Goal: Task Accomplishment & Management: Manage account settings

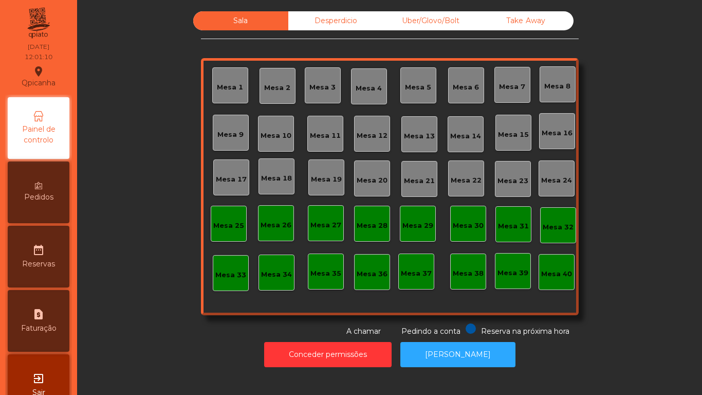
click at [325, 90] on div "Mesa 3" at bounding box center [322, 87] width 26 height 10
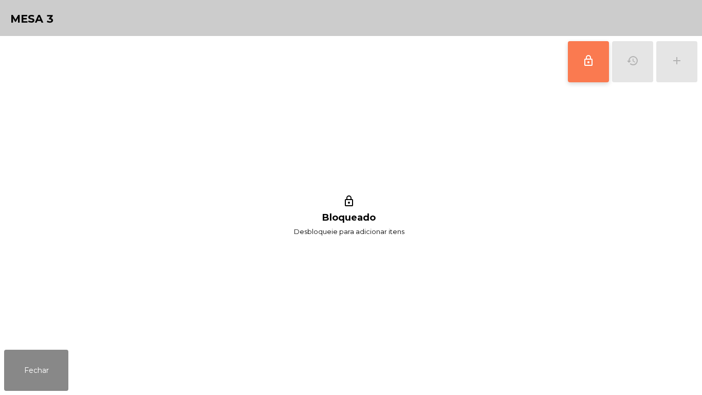
click at [588, 67] on button "lock_outline" at bounding box center [588, 61] width 41 height 41
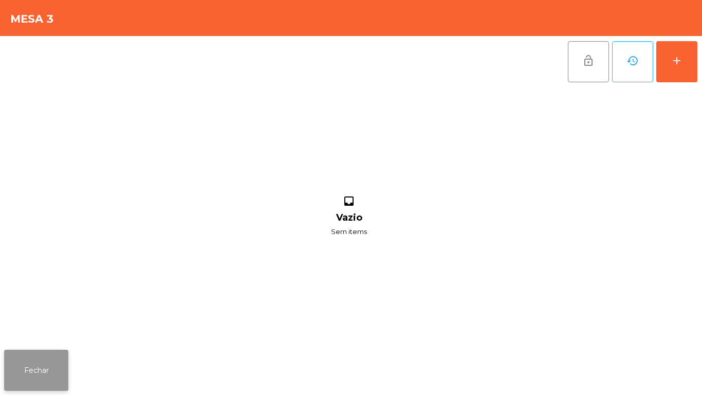
click at [41, 353] on button "Fechar" at bounding box center [36, 369] width 64 height 41
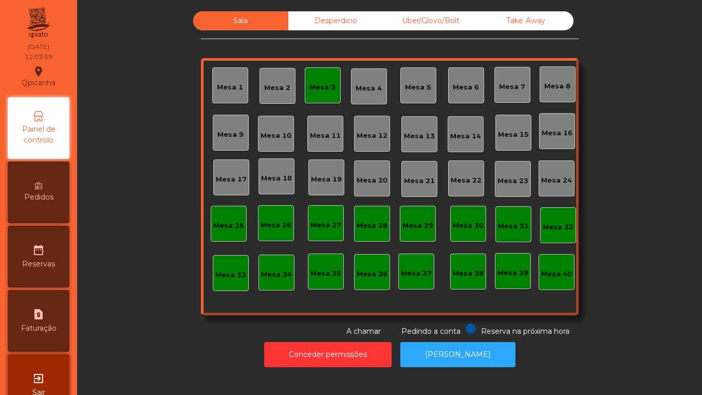
click at [316, 86] on div "Mesa 3" at bounding box center [322, 87] width 26 height 10
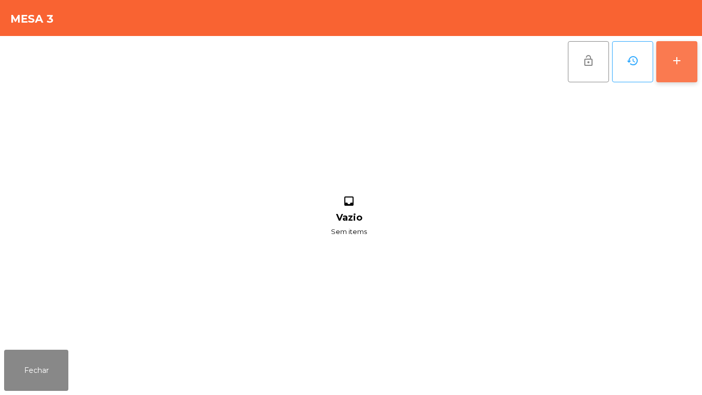
click at [669, 58] on button "add" at bounding box center [676, 61] width 41 height 41
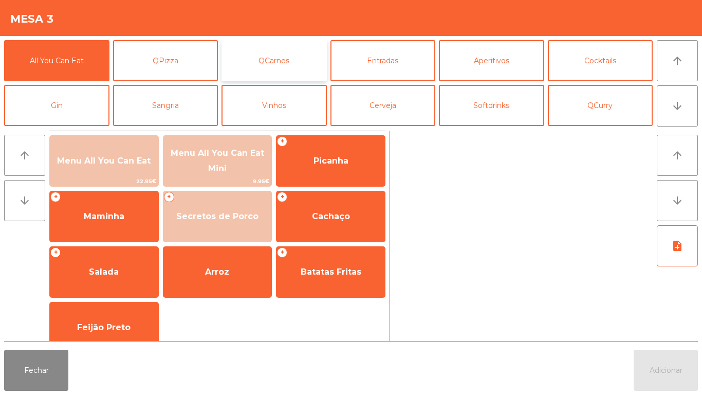
click at [281, 73] on button "QCarnes" at bounding box center [274, 60] width 105 height 41
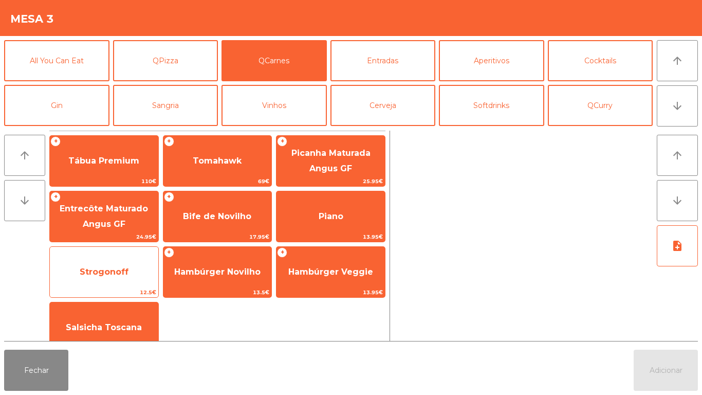
click at [114, 269] on span "Strogonoff" at bounding box center [104, 272] width 49 height 10
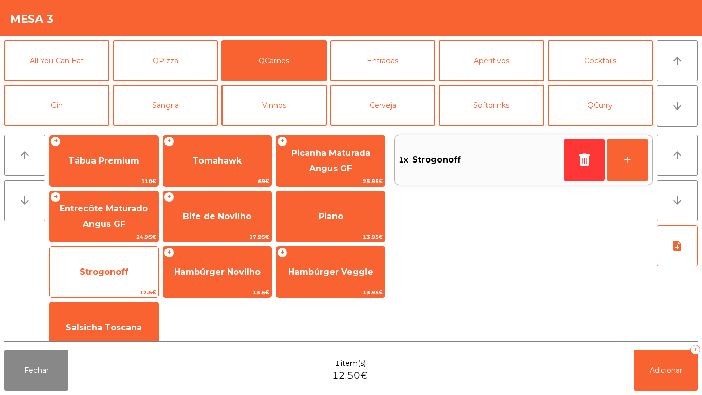
click at [112, 264] on span "Strogonoff" at bounding box center [104, 272] width 108 height 28
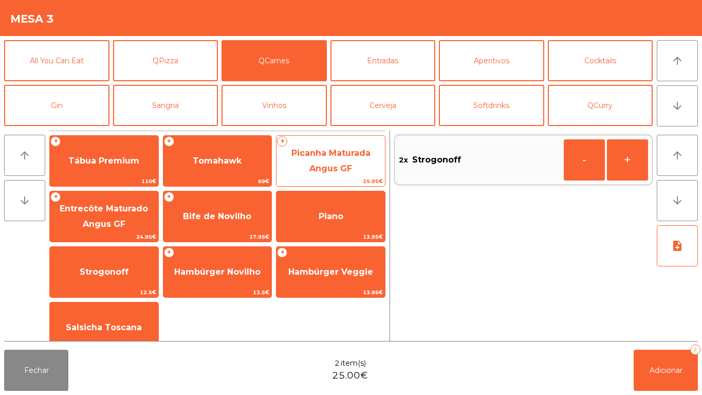
click at [312, 165] on span "Picanha Maturada Angus GF" at bounding box center [330, 160] width 79 height 25
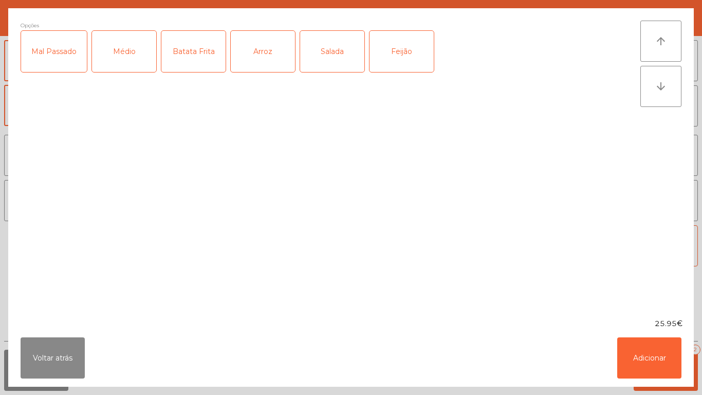
click at [122, 52] on div "Médio" at bounding box center [124, 51] width 64 height 41
click at [50, 65] on div "Mal Passado" at bounding box center [54, 51] width 66 height 41
click at [193, 65] on div "Batata Frita" at bounding box center [193, 51] width 64 height 41
click at [325, 56] on div "Salada" at bounding box center [332, 51] width 64 height 41
click at [649, 342] on button "Adicionar" at bounding box center [649, 357] width 64 height 41
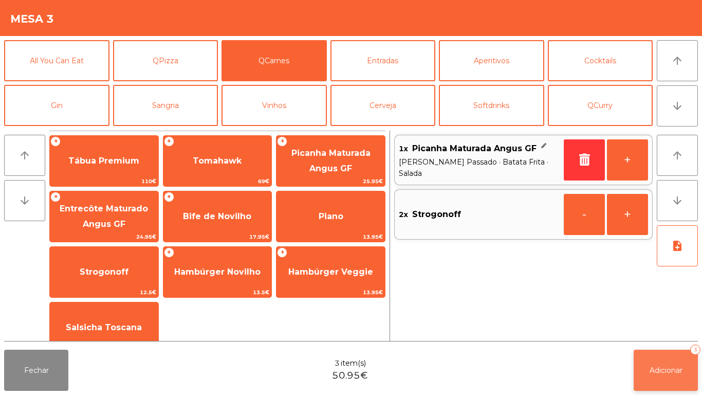
click at [671, 365] on span "Adicionar" at bounding box center [666, 369] width 33 height 9
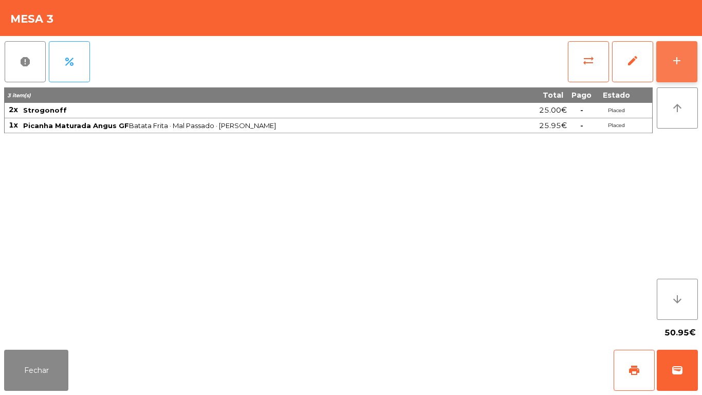
click at [676, 63] on div "add" at bounding box center [677, 60] width 12 height 12
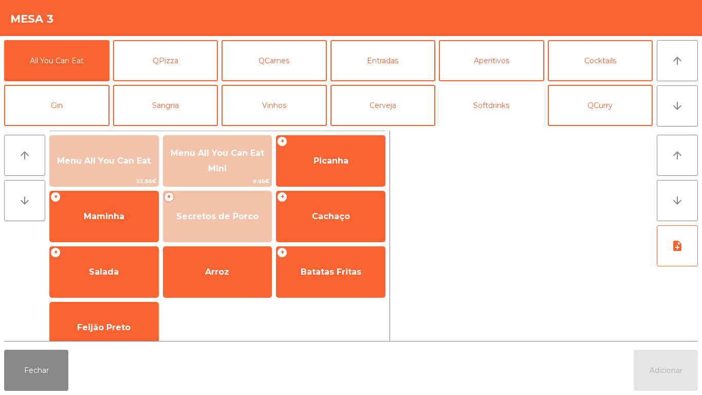
click at [473, 111] on button "Softdrinks" at bounding box center [491, 105] width 105 height 41
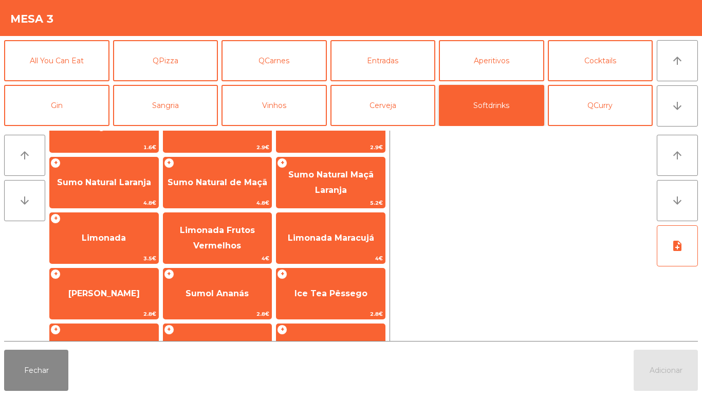
scroll to position [50, 0]
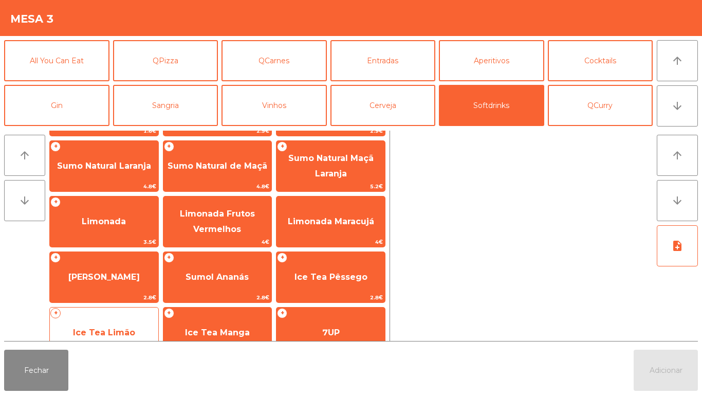
click at [112, 320] on span "Ice Tea Limão" at bounding box center [104, 333] width 108 height 28
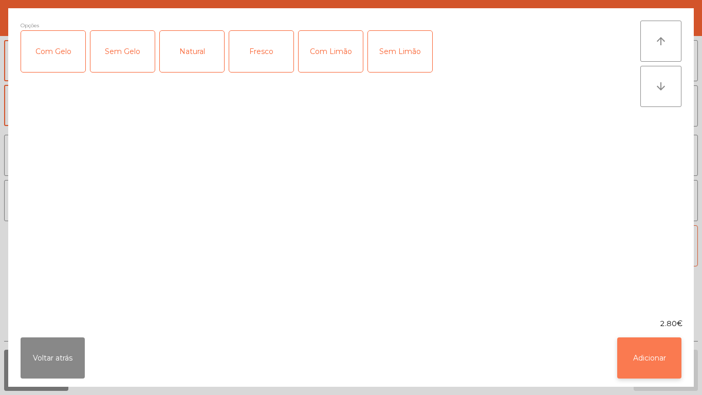
click at [646, 359] on button "Adicionar" at bounding box center [649, 357] width 64 height 41
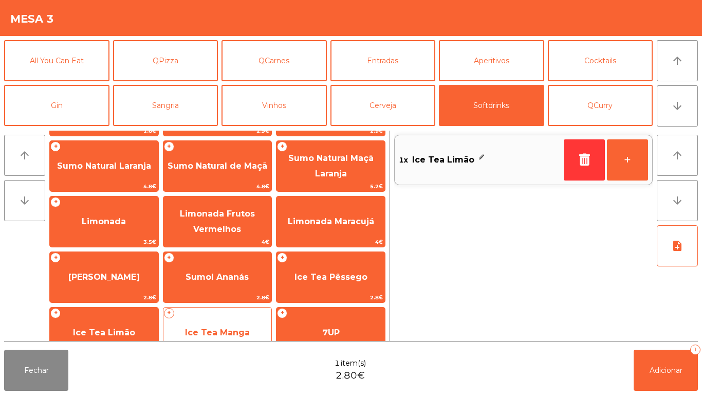
click at [203, 326] on span "Ice Tea Manga" at bounding box center [217, 333] width 108 height 28
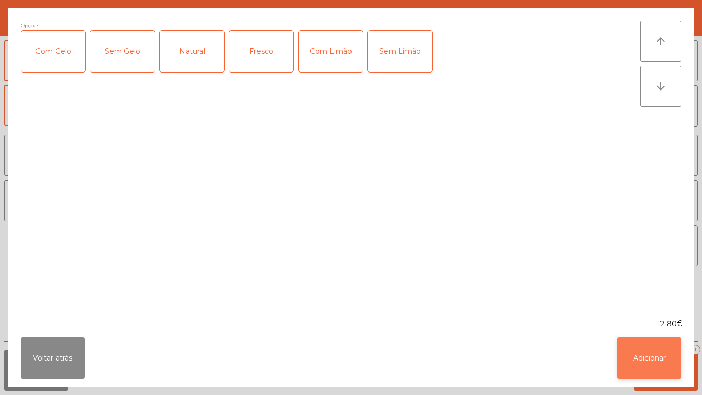
click at [663, 360] on button "Adicionar" at bounding box center [649, 357] width 64 height 41
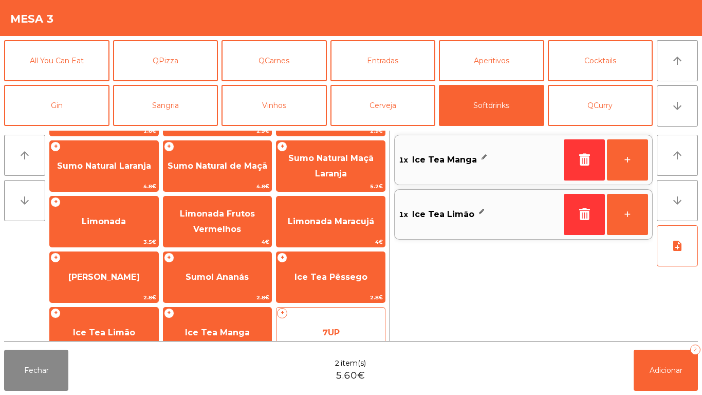
click at [322, 326] on span "7UP" at bounding box center [331, 333] width 108 height 28
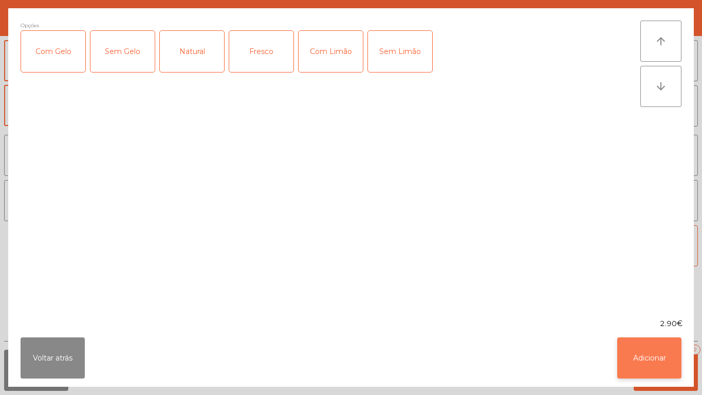
click at [641, 354] on button "Adicionar" at bounding box center [649, 357] width 64 height 41
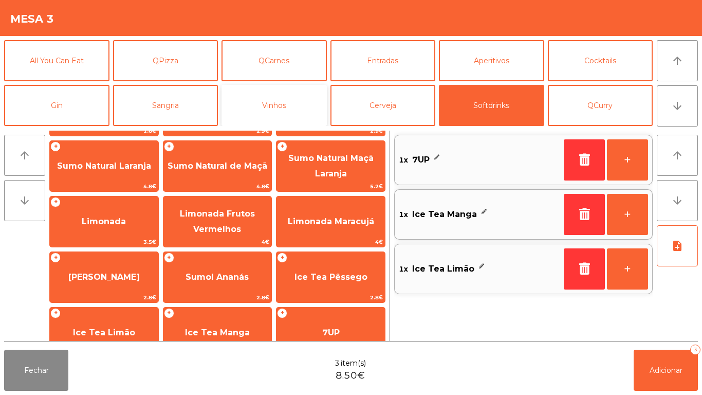
click at [287, 116] on button "Vinhos" at bounding box center [274, 105] width 105 height 41
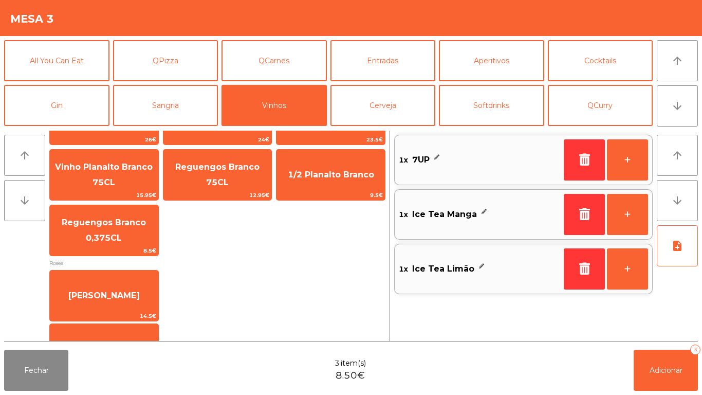
scroll to position [285, 0]
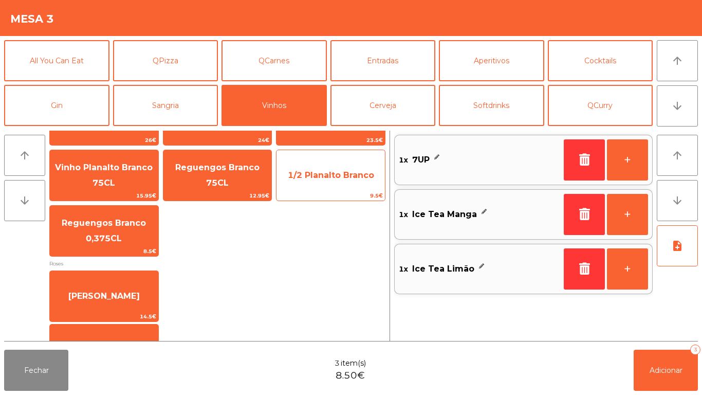
click at [326, 178] on span "1/2 Planalto Branco" at bounding box center [331, 175] width 86 height 10
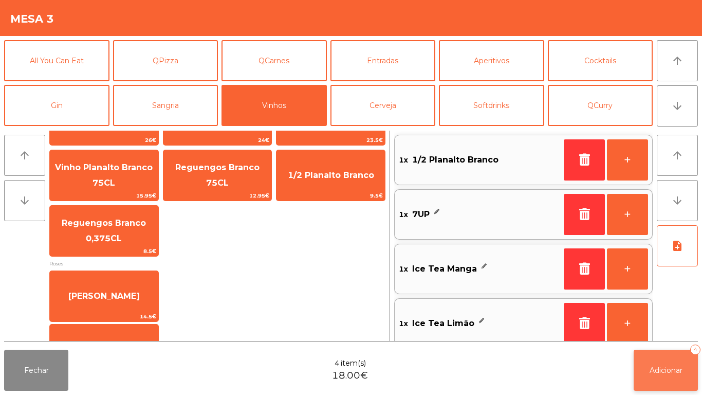
click at [656, 370] on span "Adicionar" at bounding box center [666, 369] width 33 height 9
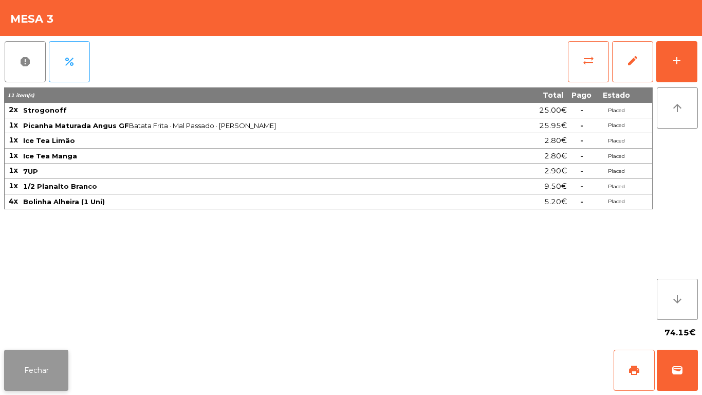
click at [45, 372] on button "Fechar" at bounding box center [36, 369] width 64 height 41
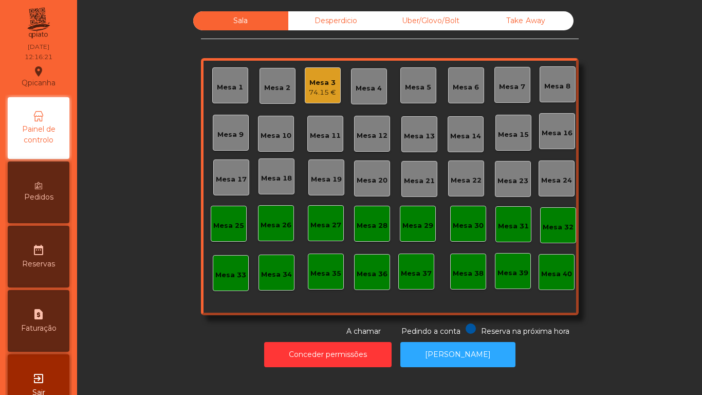
click at [320, 175] on div "Mesa 19" at bounding box center [326, 179] width 31 height 10
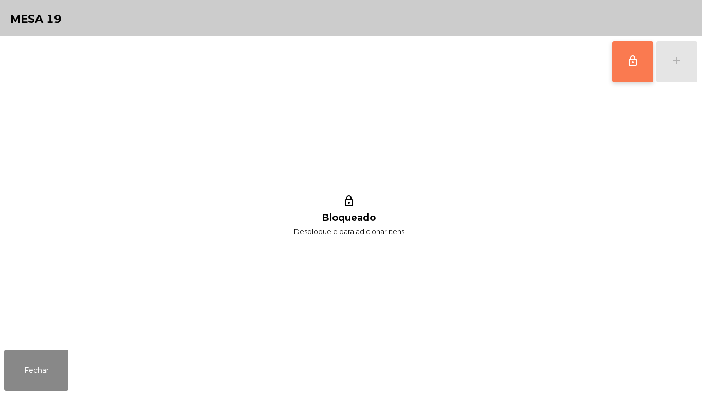
click at [616, 65] on button "lock_outline" at bounding box center [632, 61] width 41 height 41
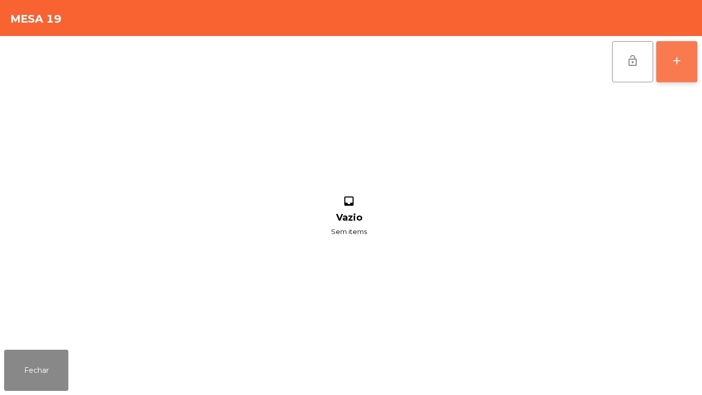
click at [671, 66] on div "add" at bounding box center [677, 60] width 12 height 12
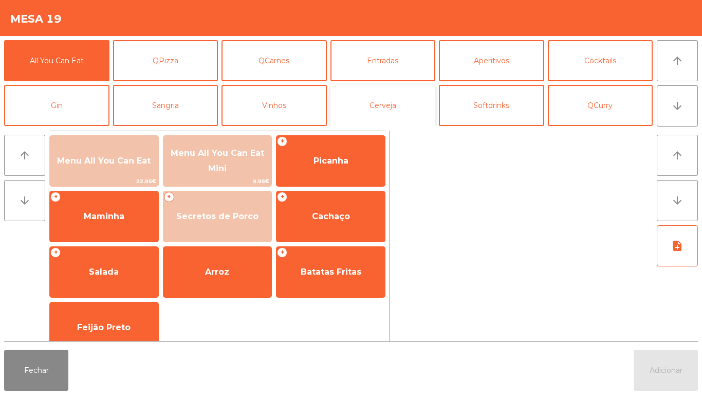
click at [393, 107] on button "Cerveja" at bounding box center [382, 105] width 105 height 41
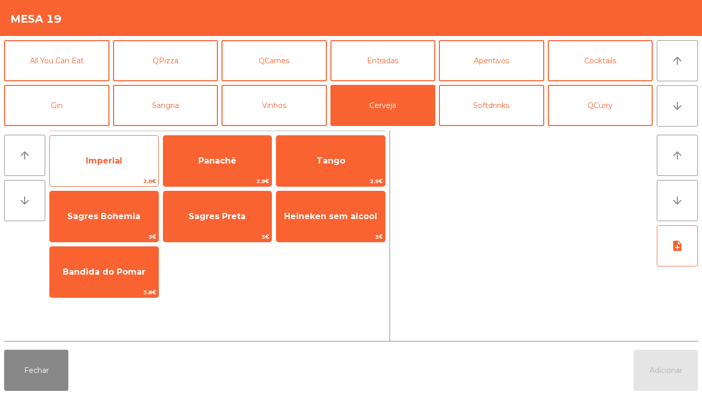
click at [101, 160] on span "Imperial" at bounding box center [104, 161] width 36 height 10
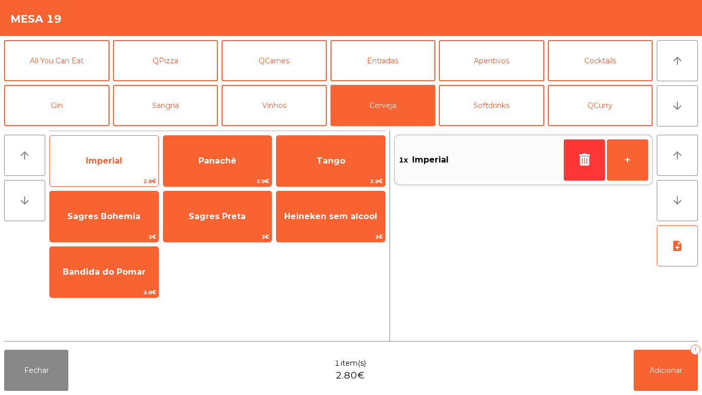
click at [111, 156] on span "Imperial" at bounding box center [104, 161] width 36 height 10
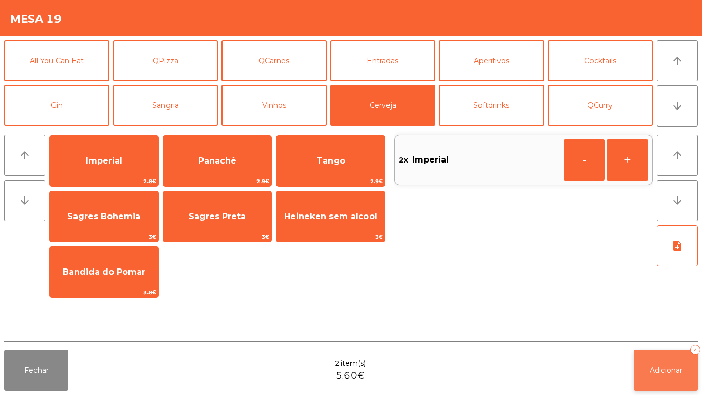
click at [665, 364] on button "Adicionar 2" at bounding box center [666, 369] width 64 height 41
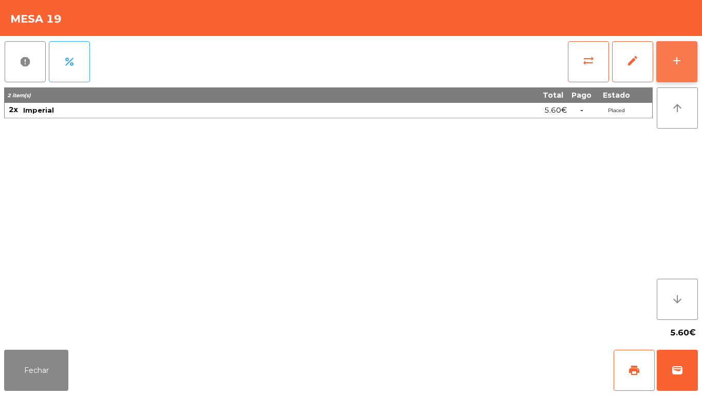
click at [675, 65] on div "add" at bounding box center [677, 60] width 12 height 12
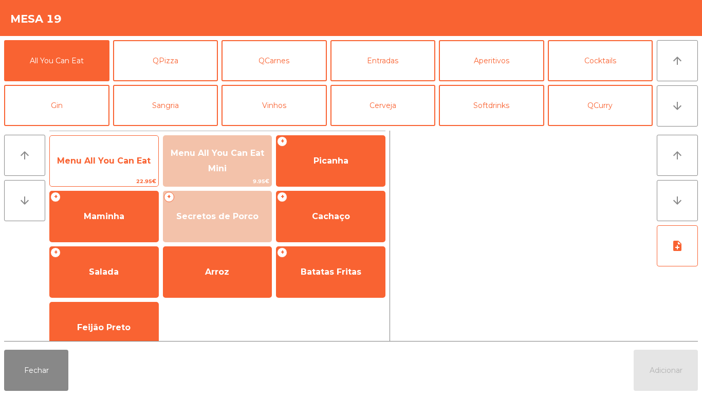
click at [90, 158] on span "Menu All You Can Eat" at bounding box center [104, 161] width 94 height 10
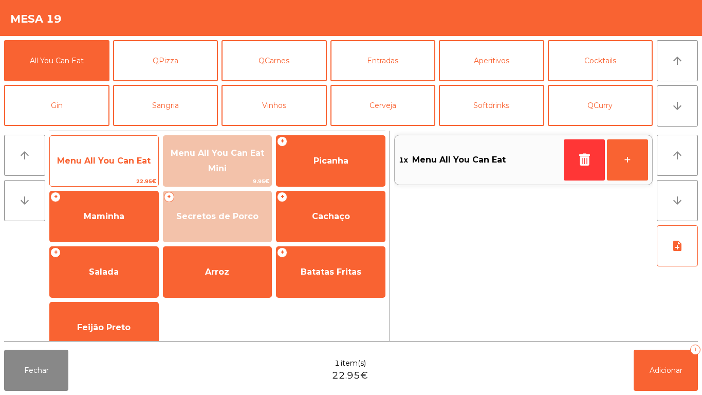
click at [99, 152] on span "Menu All You Can Eat" at bounding box center [104, 161] width 108 height 28
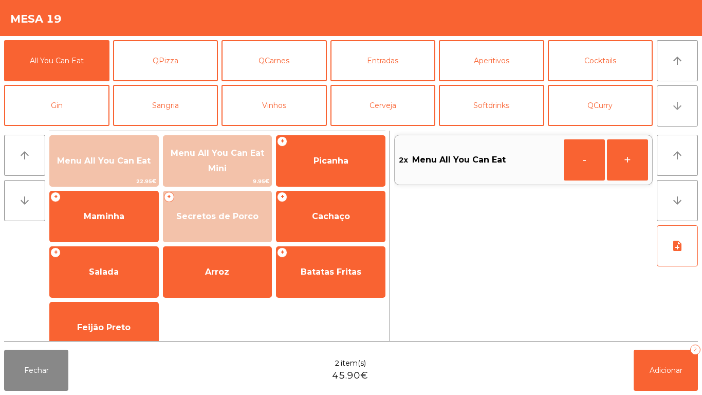
click at [677, 117] on button "arrow_downward" at bounding box center [677, 105] width 41 height 41
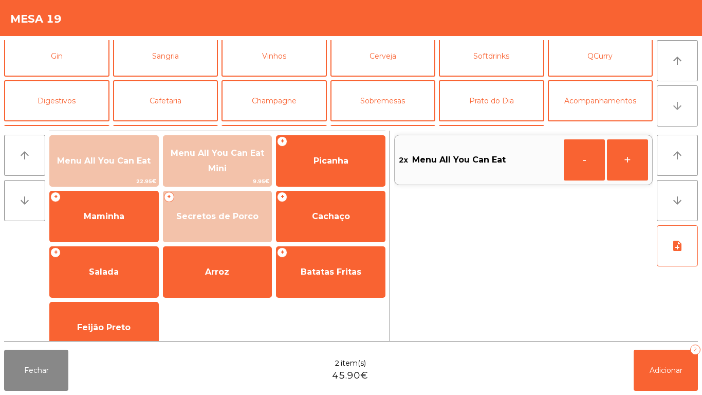
scroll to position [89, 0]
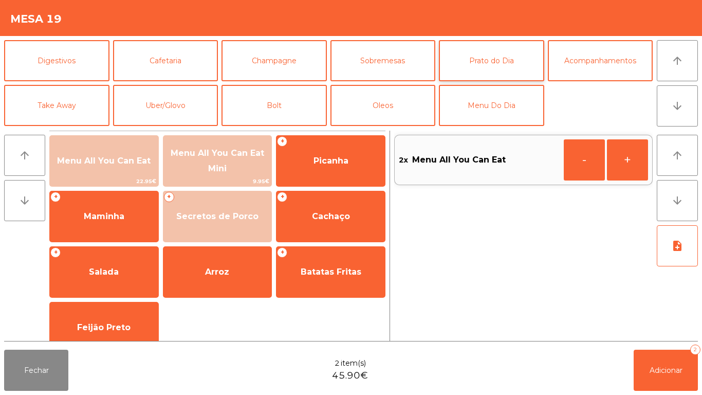
click at [492, 57] on button "Prato do Dia" at bounding box center [491, 60] width 105 height 41
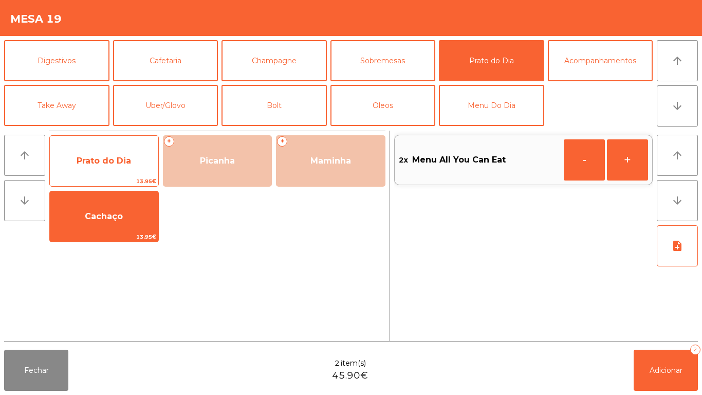
click at [104, 162] on span "Prato do Dia" at bounding box center [104, 161] width 54 height 10
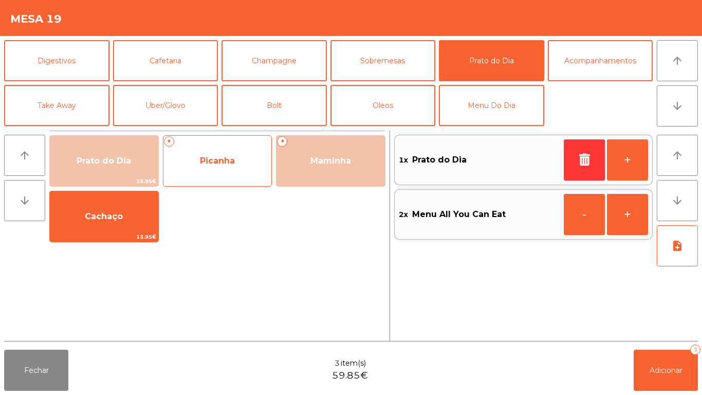
click at [219, 159] on span "Picanha" at bounding box center [217, 161] width 35 height 10
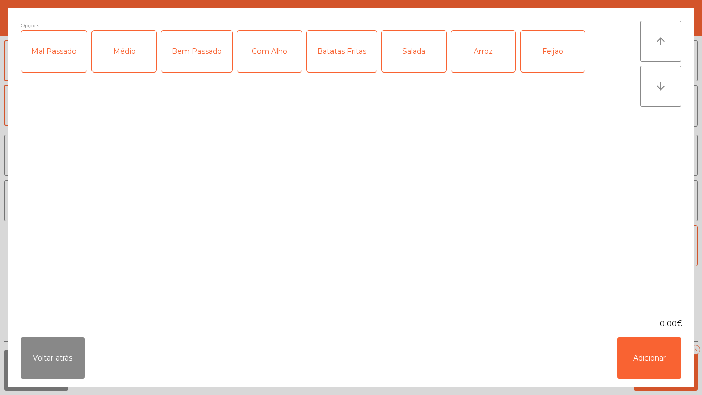
click at [200, 60] on div "Bem Passado" at bounding box center [196, 51] width 71 height 41
click at [273, 56] on div "Com Alho" at bounding box center [269, 51] width 64 height 41
click at [352, 58] on div "Batatas Fritas" at bounding box center [342, 51] width 70 height 41
click at [481, 63] on div "Arroz" at bounding box center [483, 51] width 64 height 41
click at [544, 58] on div "Feijao" at bounding box center [553, 51] width 64 height 41
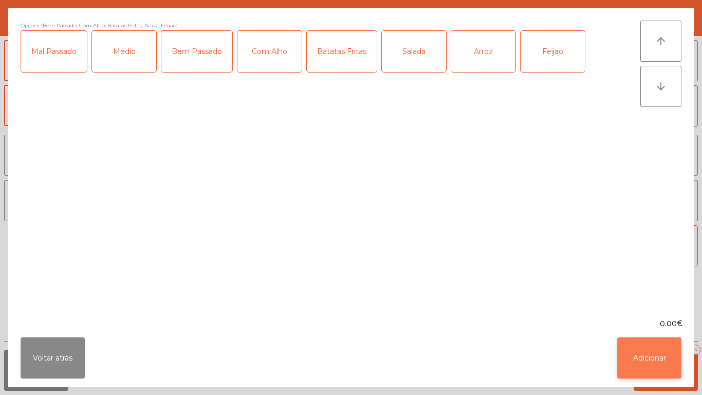
click at [647, 352] on button "Adicionar" at bounding box center [649, 357] width 64 height 41
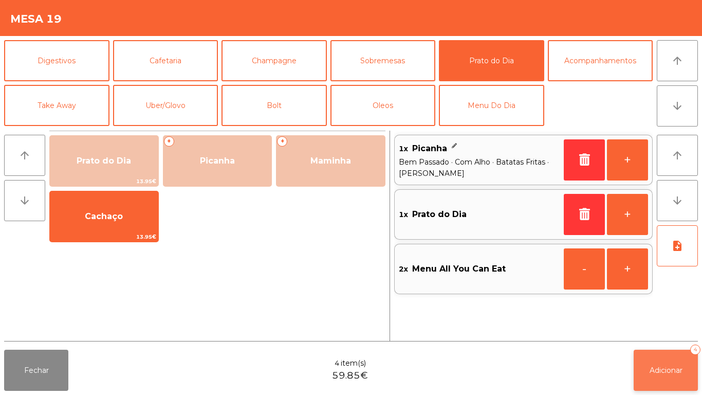
click at [663, 369] on span "Adicionar" at bounding box center [666, 369] width 33 height 9
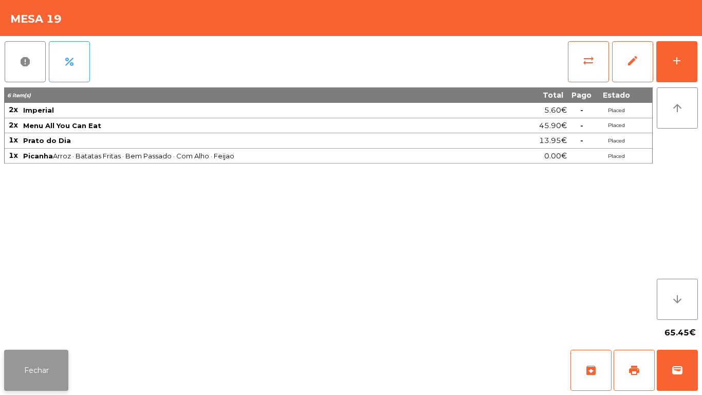
click at [46, 365] on button "Fechar" at bounding box center [36, 369] width 64 height 41
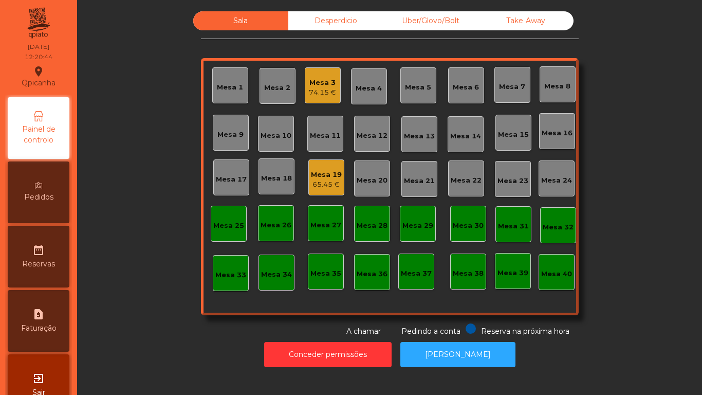
click at [321, 85] on div "Mesa 3" at bounding box center [322, 83] width 27 height 10
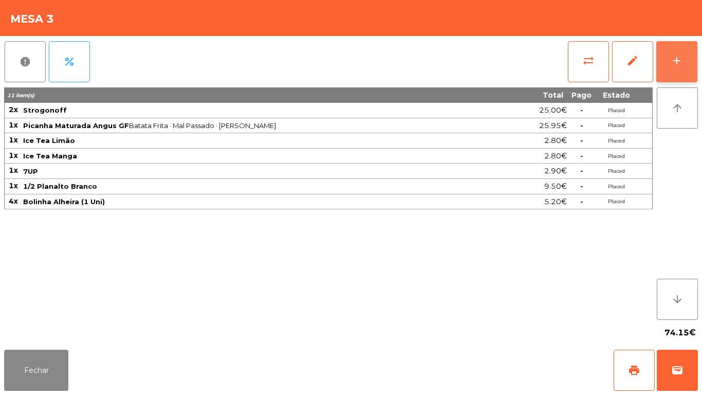
click at [670, 60] on button "add" at bounding box center [676, 61] width 41 height 41
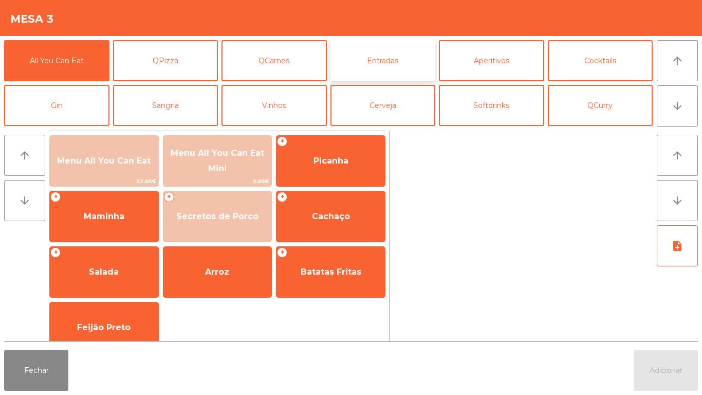
click at [376, 69] on button "Entradas" at bounding box center [382, 60] width 105 height 41
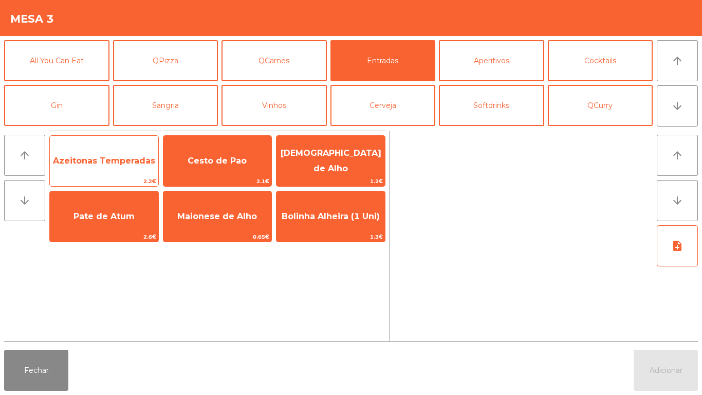
click at [118, 169] on span "Azeitonas Temperadas" at bounding box center [104, 161] width 108 height 28
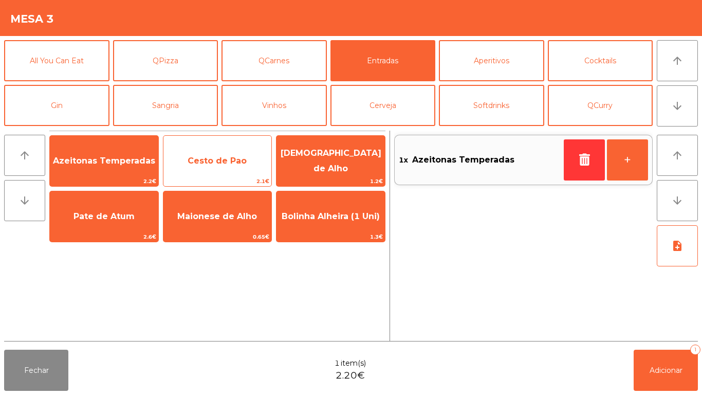
click at [218, 171] on span "Cesto de Pao" at bounding box center [217, 161] width 108 height 28
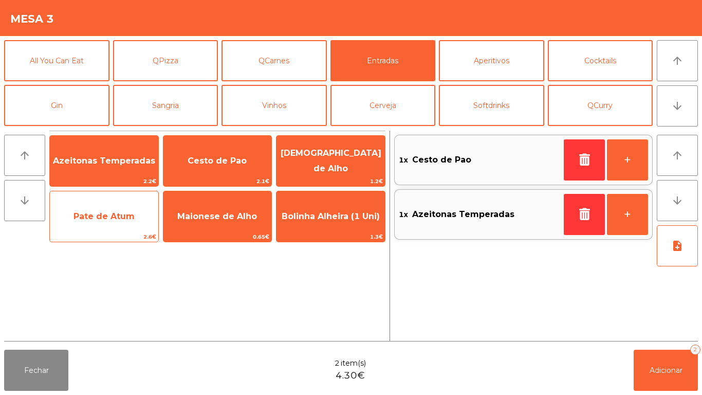
click at [112, 222] on span "Pate de Atum" at bounding box center [104, 217] width 108 height 28
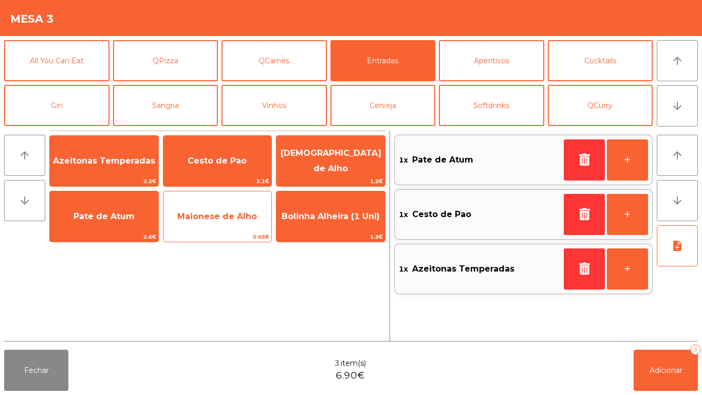
click at [201, 226] on span "Maionese de Alho" at bounding box center [217, 217] width 108 height 28
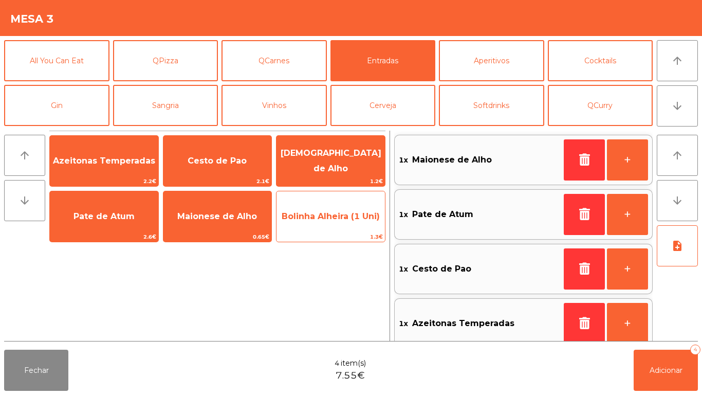
click at [318, 218] on span "Bolinha Alheira (1 Uni)" at bounding box center [331, 216] width 98 height 10
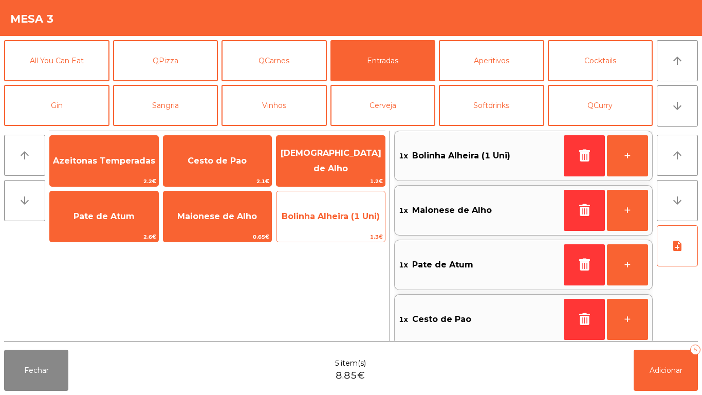
click at [318, 219] on span "Bolinha Alheira (1 Uni)" at bounding box center [331, 216] width 98 height 10
click at [317, 218] on span "Bolinha Alheira (1 Uni)" at bounding box center [331, 216] width 98 height 10
click at [316, 214] on span "Bolinha Alheira (1 Uni)" at bounding box center [331, 216] width 98 height 10
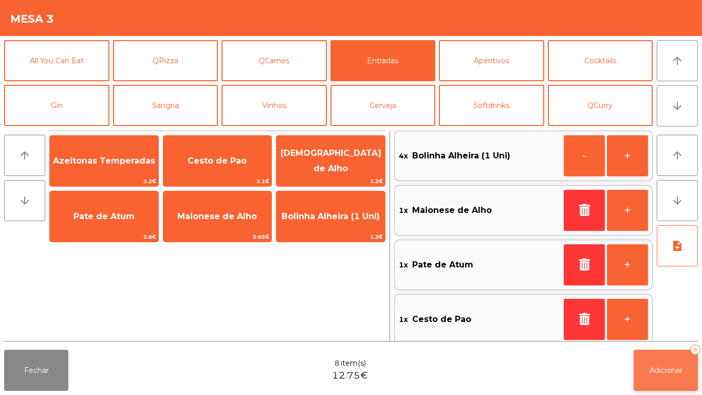
click at [661, 383] on button "Adicionar 8" at bounding box center [666, 369] width 64 height 41
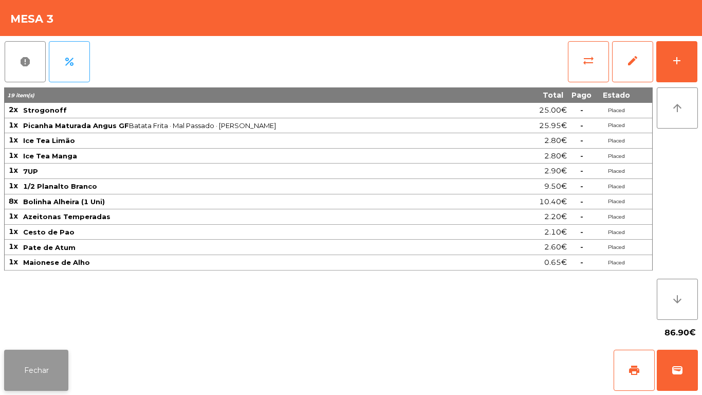
click at [55, 373] on button "Fechar" at bounding box center [36, 369] width 64 height 41
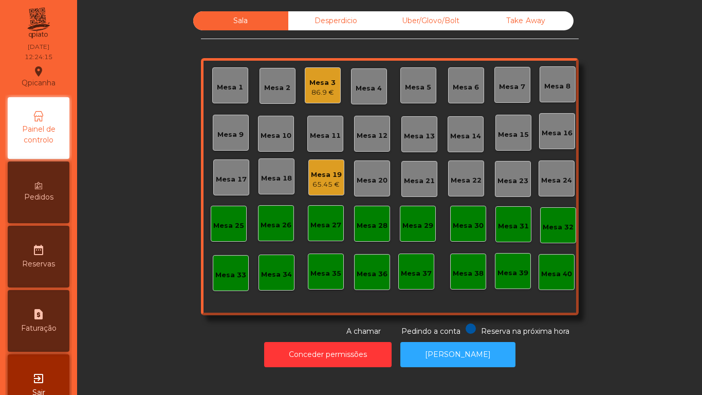
click at [323, 189] on div "65.45 €" at bounding box center [326, 184] width 31 height 10
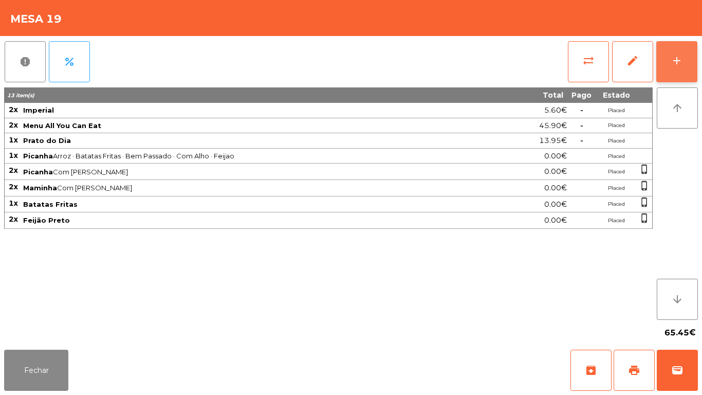
click at [672, 58] on div "add" at bounding box center [677, 60] width 12 height 12
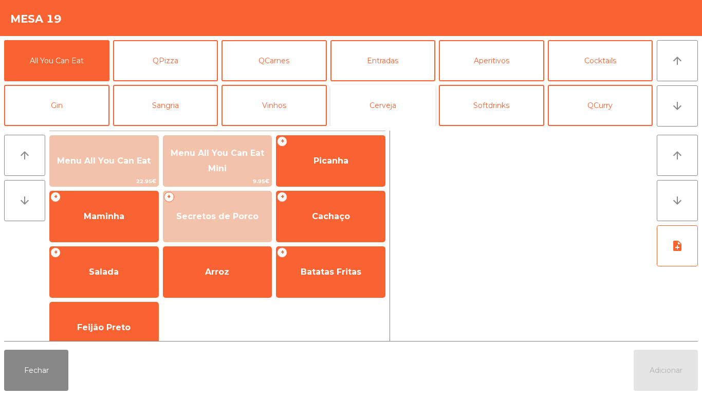
click at [386, 106] on button "Cerveja" at bounding box center [382, 105] width 105 height 41
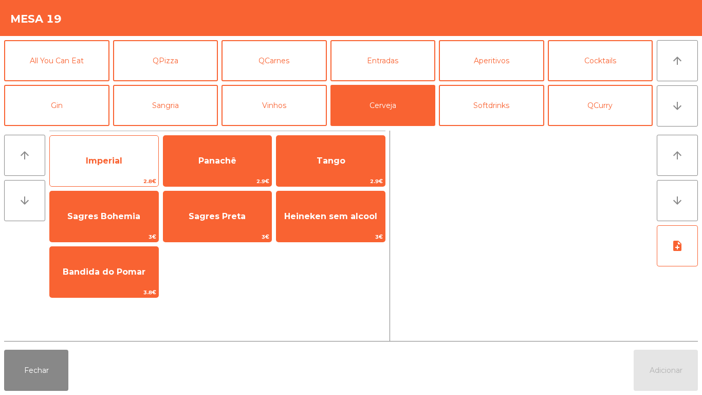
click at [105, 164] on span "Imperial" at bounding box center [104, 161] width 36 height 10
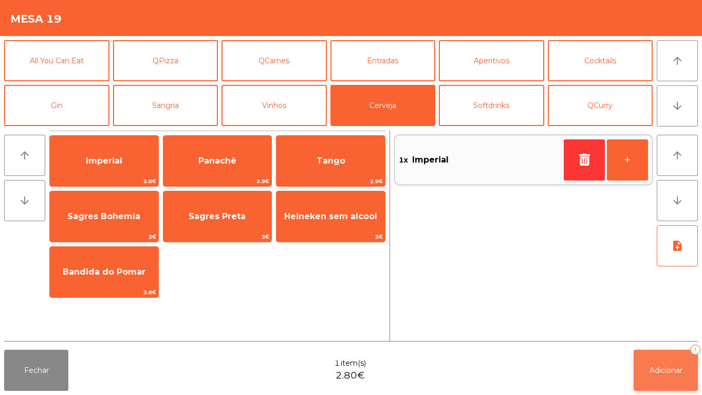
click at [653, 369] on span "Adicionar" at bounding box center [666, 369] width 33 height 9
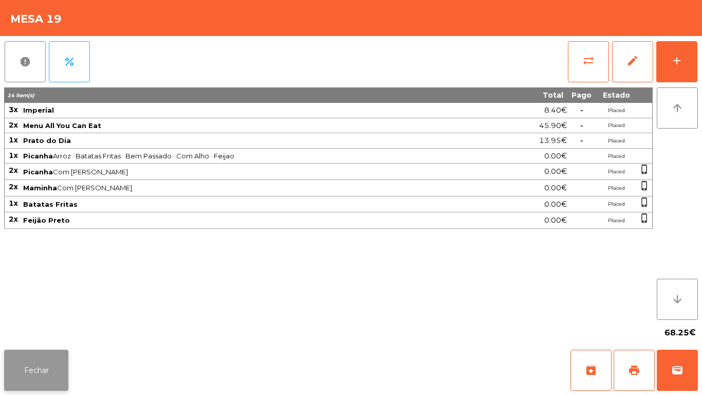
click at [29, 361] on button "Fechar" at bounding box center [36, 369] width 64 height 41
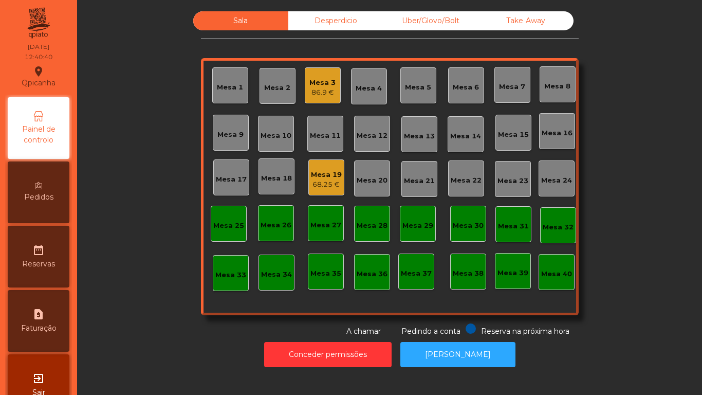
click at [234, 137] on div "Mesa 9" at bounding box center [230, 135] width 26 height 10
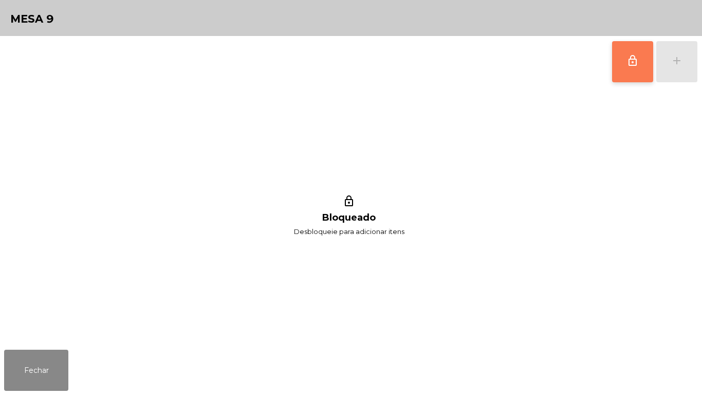
click at [624, 73] on button "lock_outline" at bounding box center [632, 61] width 41 height 41
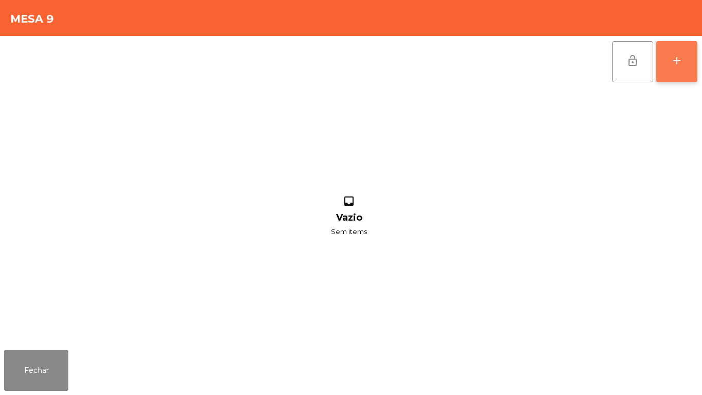
click at [677, 68] on button "add" at bounding box center [676, 61] width 41 height 41
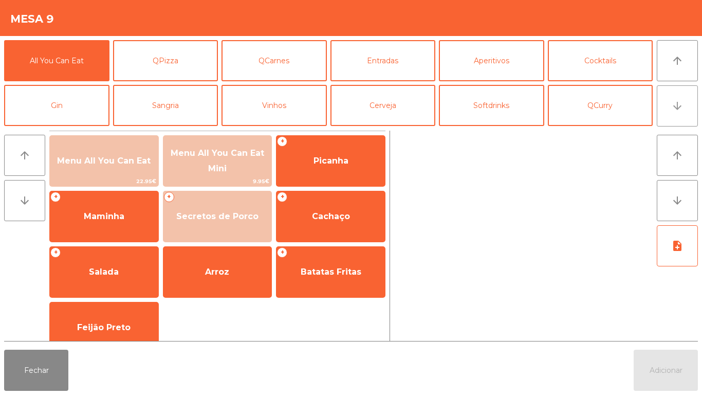
click at [672, 117] on button "arrow_downward" at bounding box center [677, 105] width 41 height 41
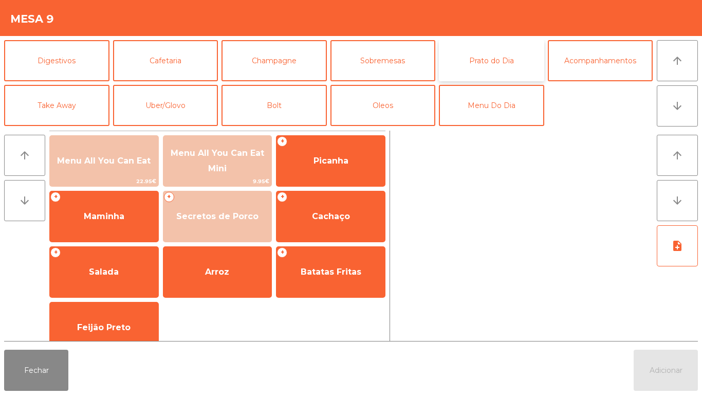
click at [491, 61] on button "Prato do Dia" at bounding box center [491, 60] width 105 height 41
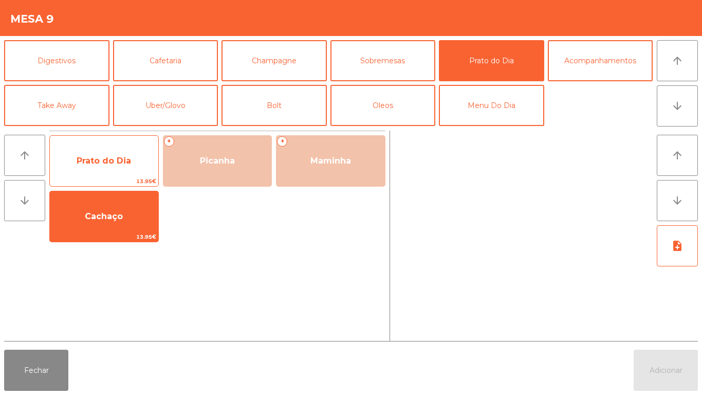
click at [106, 158] on span "Prato do Dia" at bounding box center [104, 161] width 54 height 10
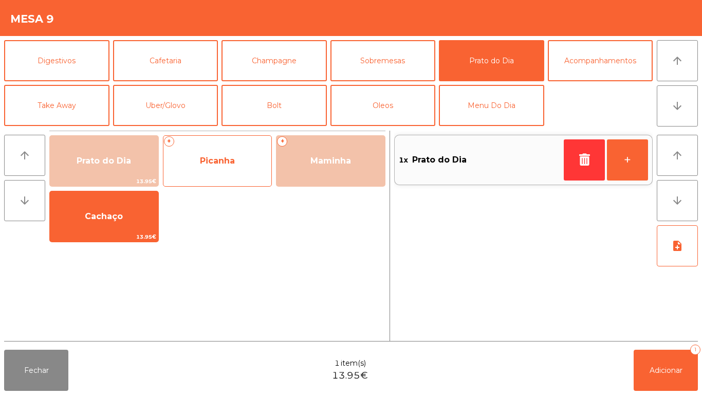
click at [217, 158] on span "Picanha" at bounding box center [217, 161] width 35 height 10
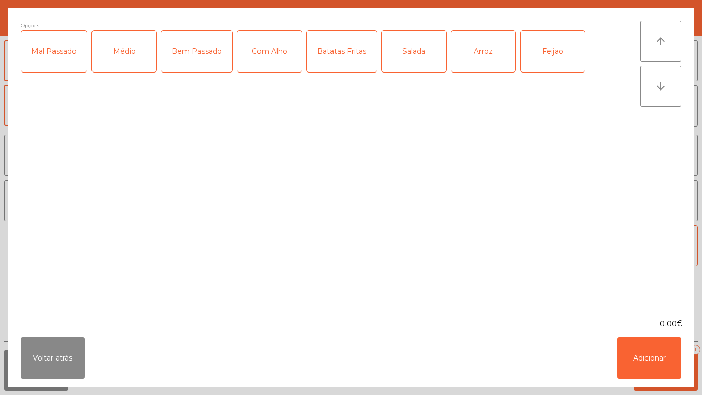
click at [131, 62] on div "Médio" at bounding box center [124, 51] width 64 height 41
click at [273, 54] on div "Com Alho" at bounding box center [269, 51] width 64 height 41
click at [346, 52] on div "Batatas Fritas" at bounding box center [342, 51] width 70 height 41
click at [481, 49] on div "Arroz" at bounding box center [483, 51] width 64 height 41
click at [545, 48] on div "Feijao" at bounding box center [553, 51] width 64 height 41
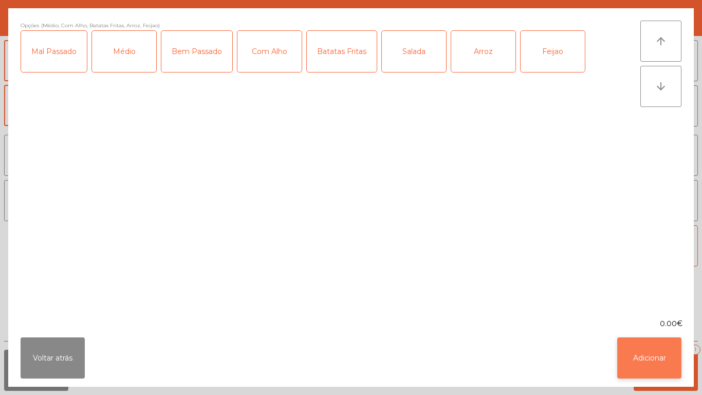
click at [640, 346] on button "Adicionar" at bounding box center [649, 357] width 64 height 41
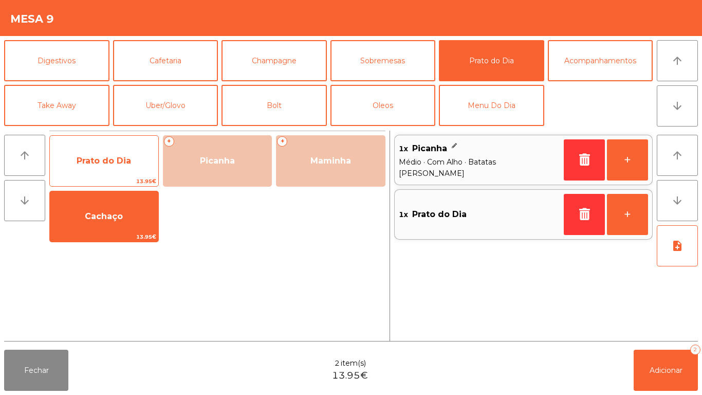
click at [111, 157] on span "Prato do Dia" at bounding box center [104, 161] width 54 height 10
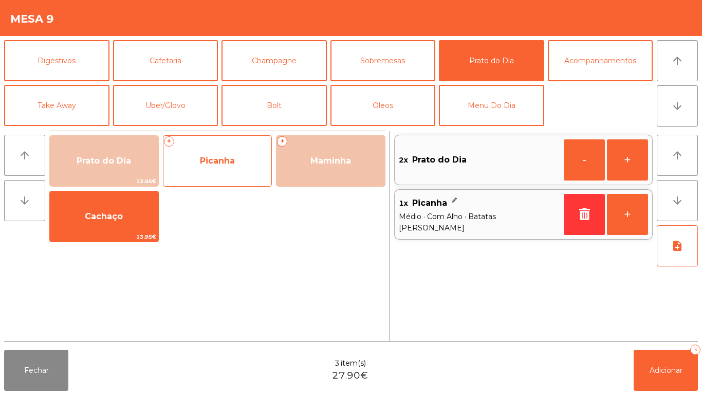
click at [229, 153] on span "Picanha" at bounding box center [217, 161] width 108 height 28
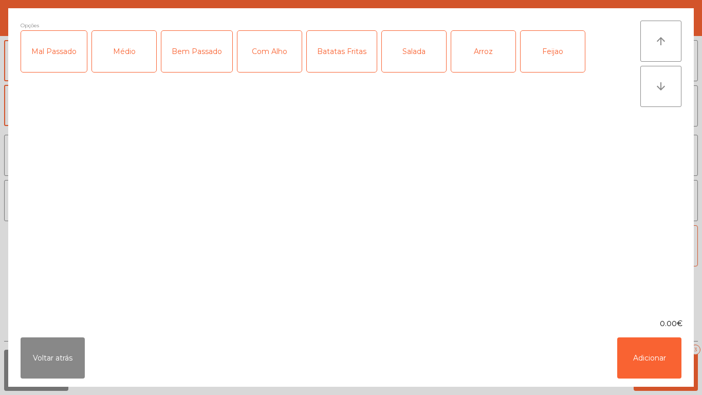
click at [141, 52] on div "Médio" at bounding box center [124, 51] width 64 height 41
click at [277, 58] on div "Com Alho" at bounding box center [269, 51] width 64 height 41
click at [350, 56] on div "Batatas Fritas" at bounding box center [342, 51] width 70 height 41
click at [485, 54] on div "Arroz" at bounding box center [483, 51] width 64 height 41
click at [547, 53] on div "Feijao" at bounding box center [553, 51] width 64 height 41
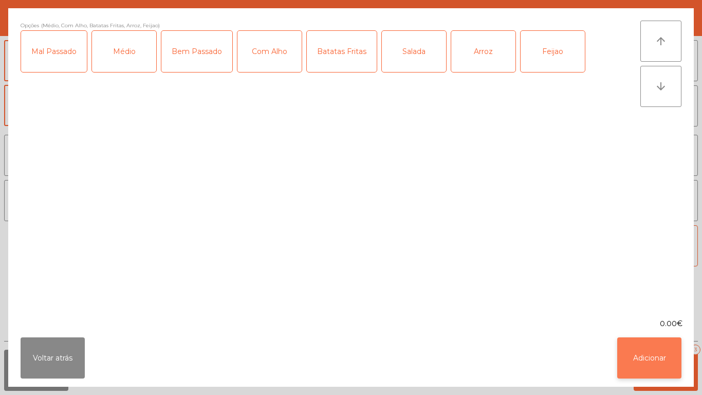
click at [641, 352] on button "Adicionar" at bounding box center [649, 357] width 64 height 41
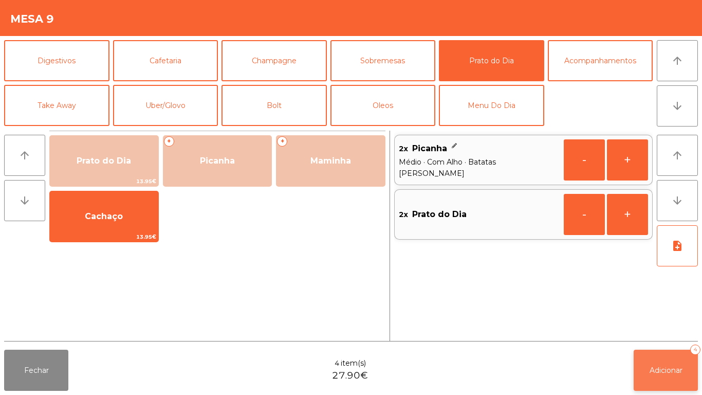
click at [663, 369] on span "Adicionar" at bounding box center [666, 369] width 33 height 9
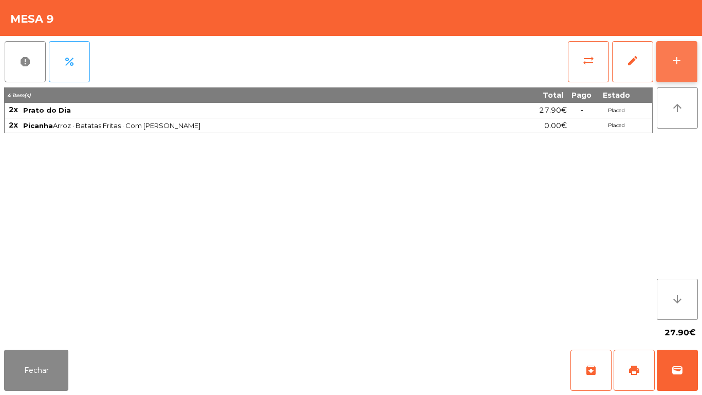
click at [670, 62] on button "add" at bounding box center [676, 61] width 41 height 41
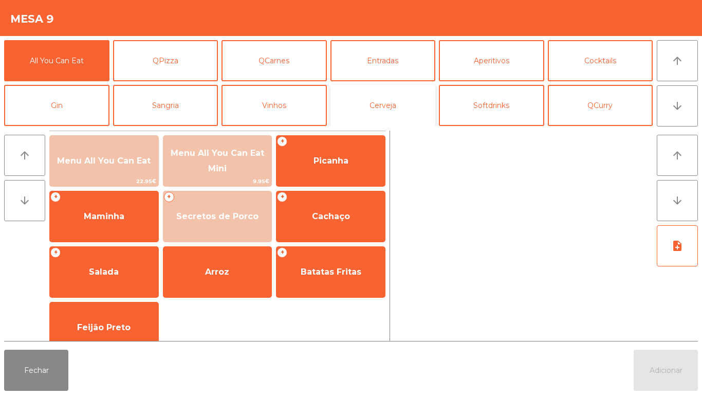
click at [383, 109] on button "Cerveja" at bounding box center [382, 105] width 105 height 41
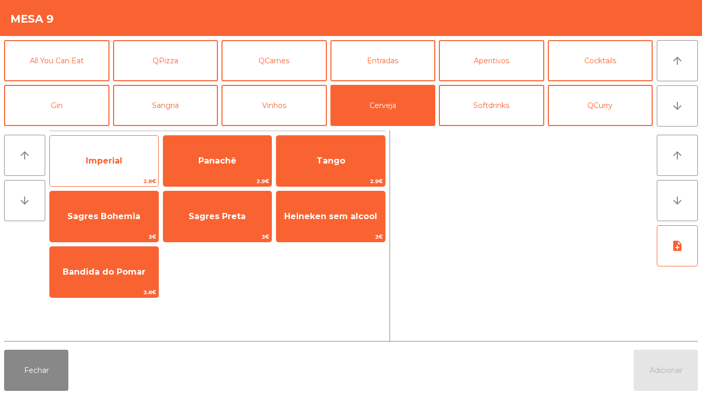
click at [114, 163] on span "Imperial" at bounding box center [104, 161] width 36 height 10
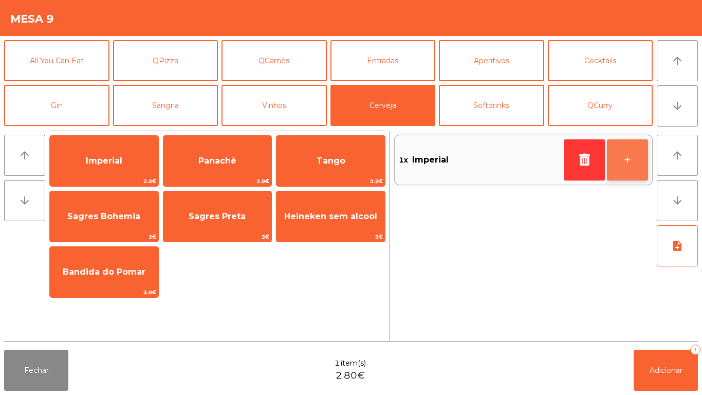
click at [620, 161] on button "+" at bounding box center [627, 159] width 41 height 41
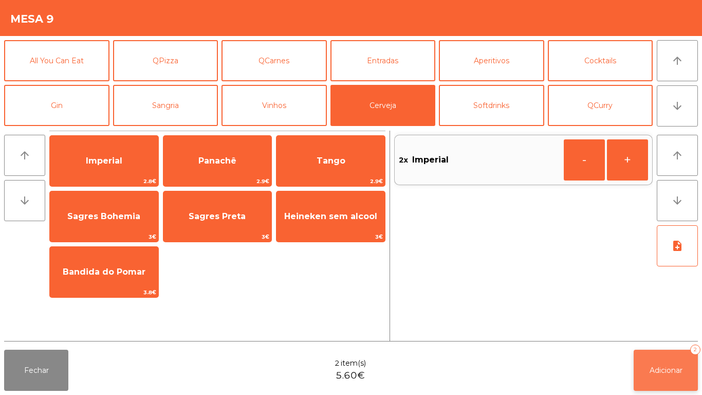
click at [657, 373] on span "Adicionar" at bounding box center [666, 369] width 33 height 9
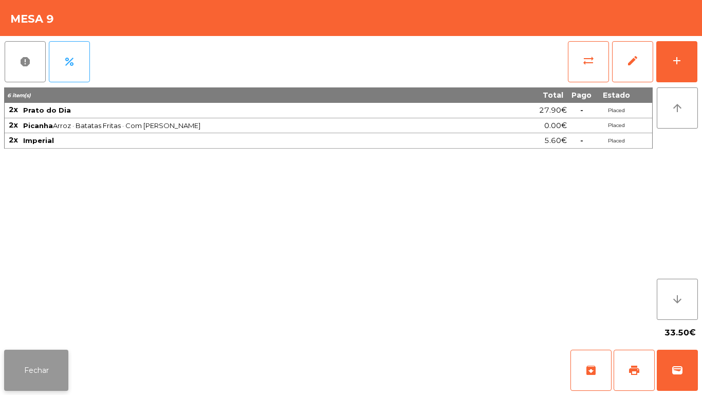
click at [40, 363] on button "Fechar" at bounding box center [36, 369] width 64 height 41
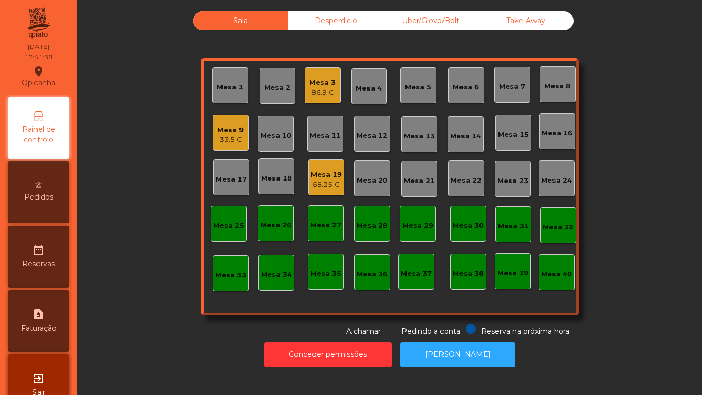
click at [321, 89] on div "86.9 €" at bounding box center [322, 92] width 26 height 10
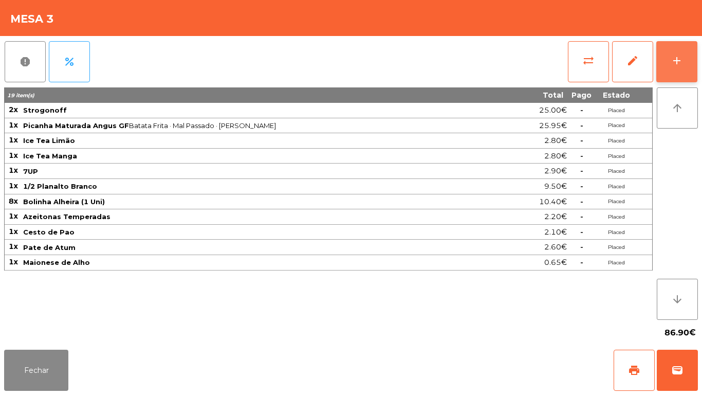
click at [670, 66] on button "add" at bounding box center [676, 61] width 41 height 41
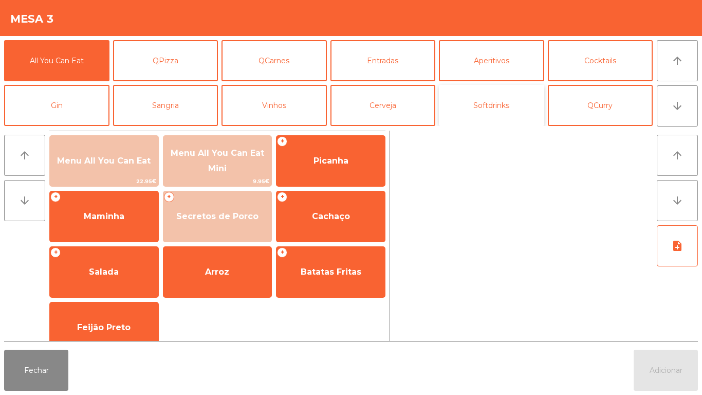
click at [495, 109] on button "Softdrinks" at bounding box center [491, 105] width 105 height 41
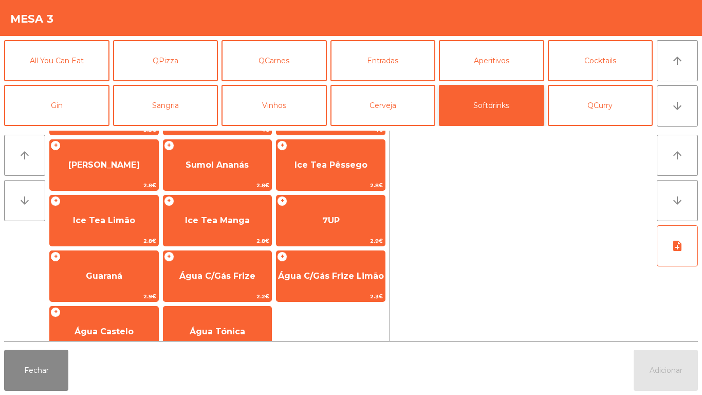
scroll to position [165, 0]
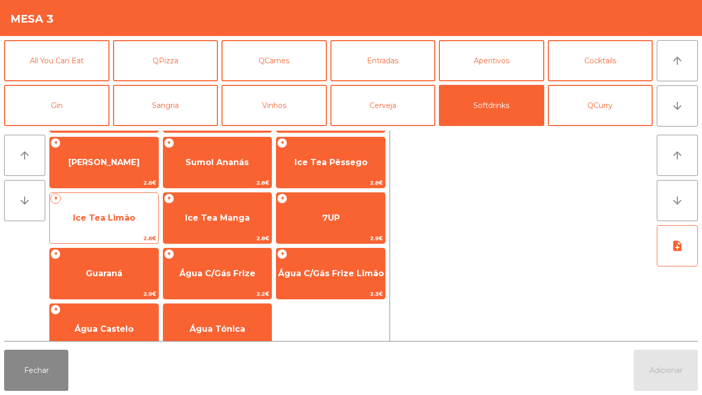
click at [118, 217] on span "Ice Tea Limão" at bounding box center [104, 218] width 62 height 10
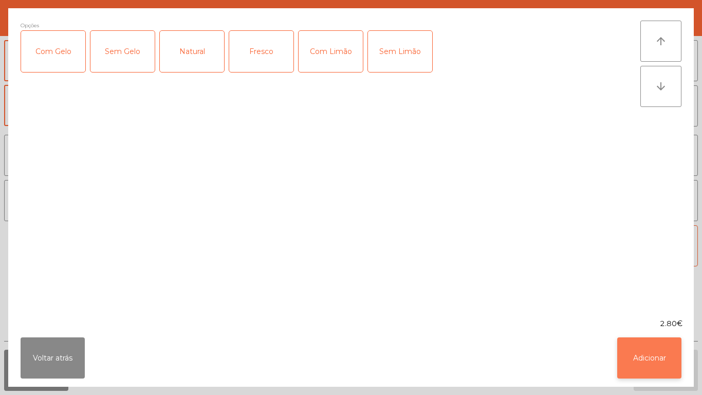
click at [640, 356] on button "Adicionar" at bounding box center [649, 357] width 64 height 41
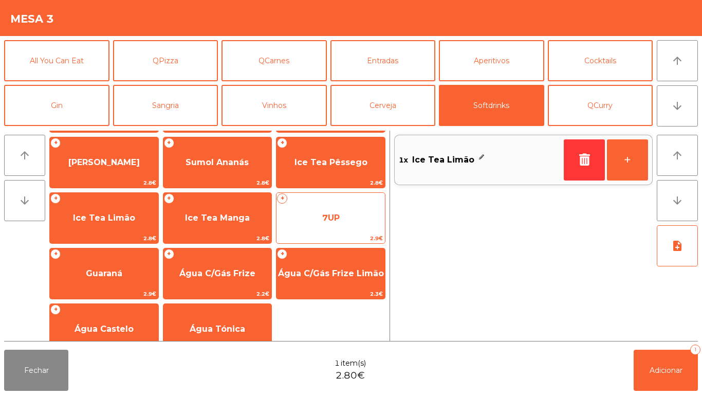
click at [333, 211] on span "7UP" at bounding box center [331, 218] width 108 height 28
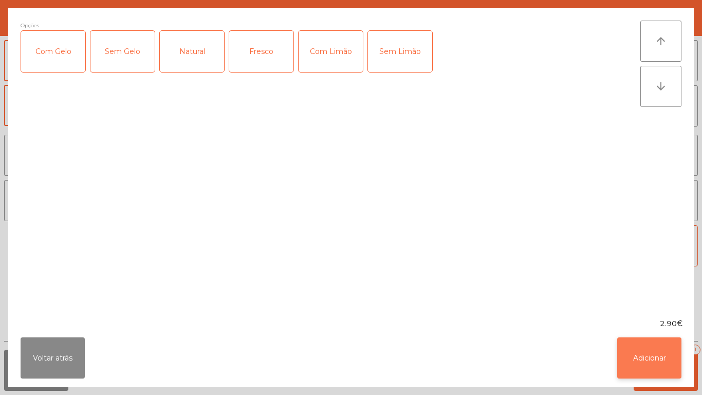
click at [648, 351] on button "Adicionar" at bounding box center [649, 357] width 64 height 41
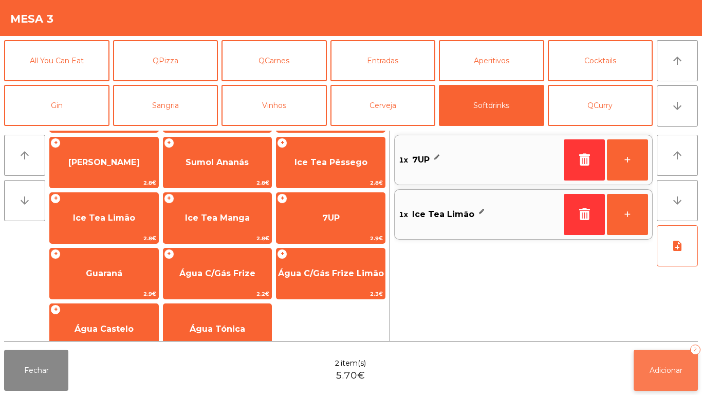
click at [665, 369] on span "Adicionar" at bounding box center [666, 369] width 33 height 9
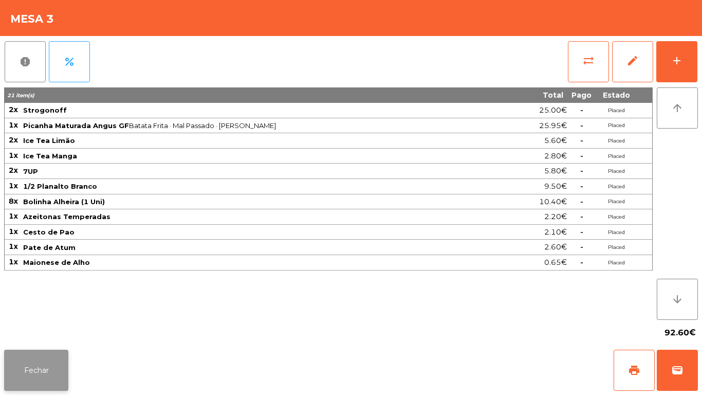
click at [51, 362] on button "Fechar" at bounding box center [36, 369] width 64 height 41
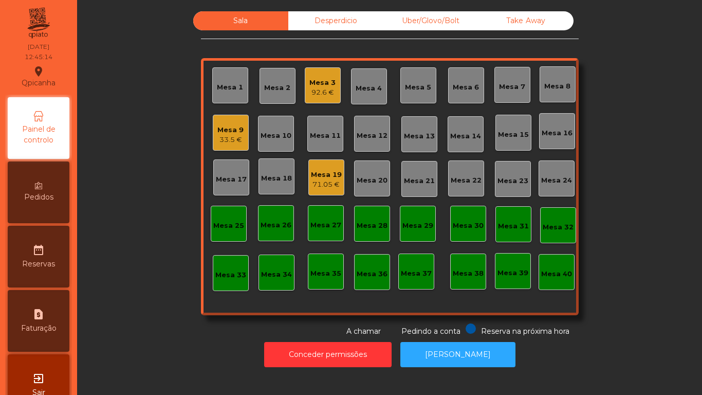
click at [218, 138] on div "33.5 €" at bounding box center [230, 140] width 26 height 10
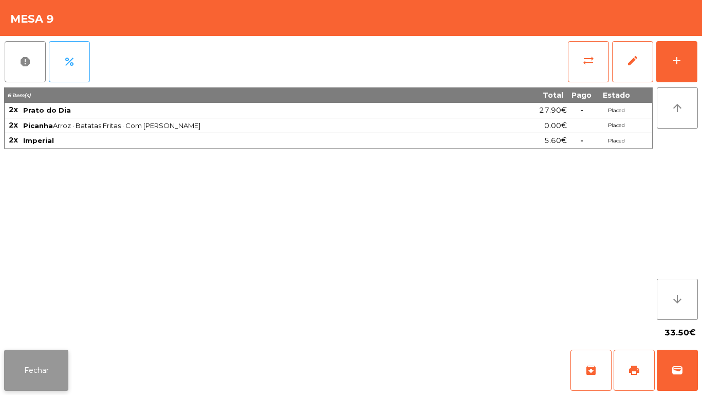
click at [40, 377] on button "Fechar" at bounding box center [36, 369] width 64 height 41
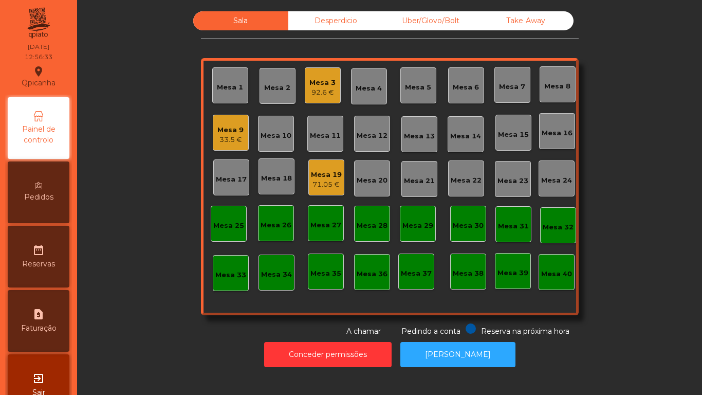
click at [314, 179] on div "Mesa 19" at bounding box center [326, 175] width 31 height 10
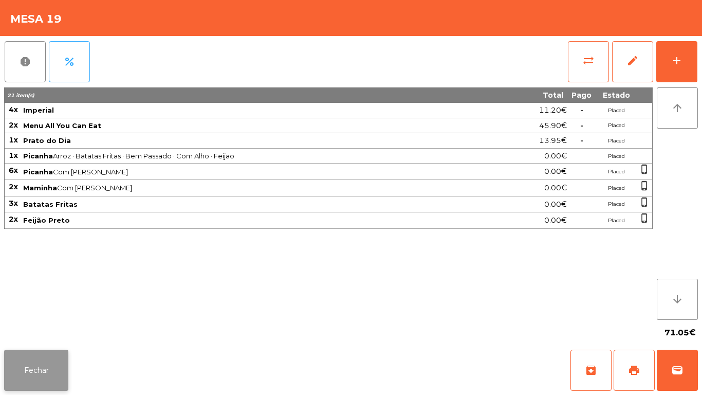
click at [50, 359] on button "Fechar" at bounding box center [36, 369] width 64 height 41
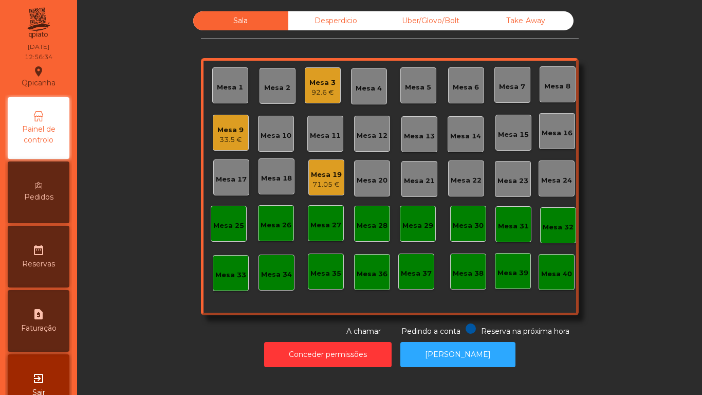
click at [317, 94] on div "92.6 €" at bounding box center [322, 92] width 26 height 10
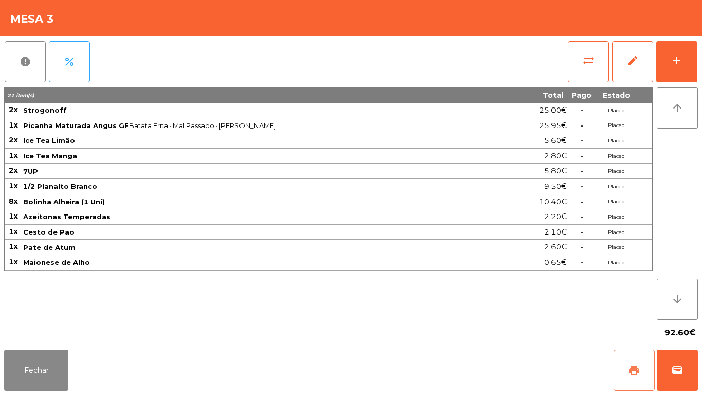
click at [630, 354] on button "print" at bounding box center [634, 369] width 41 height 41
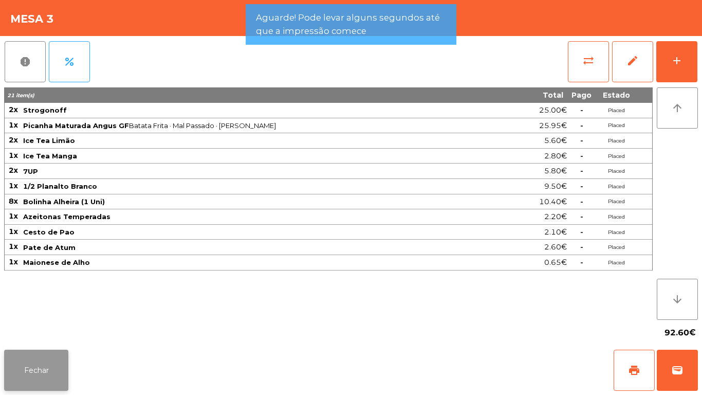
click at [45, 368] on button "Fechar" at bounding box center [36, 369] width 64 height 41
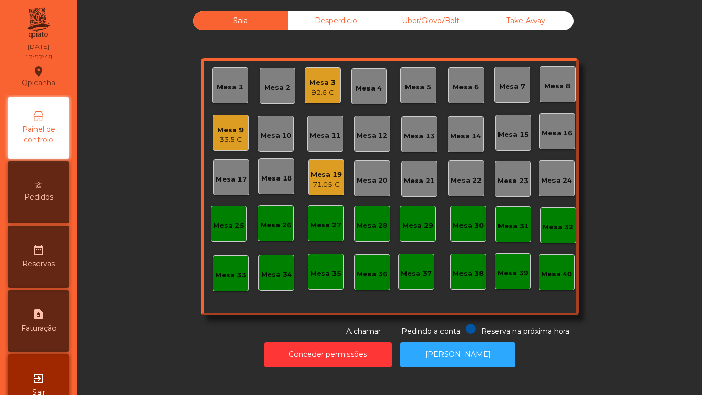
click at [324, 174] on div "Mesa 19" at bounding box center [326, 175] width 31 height 10
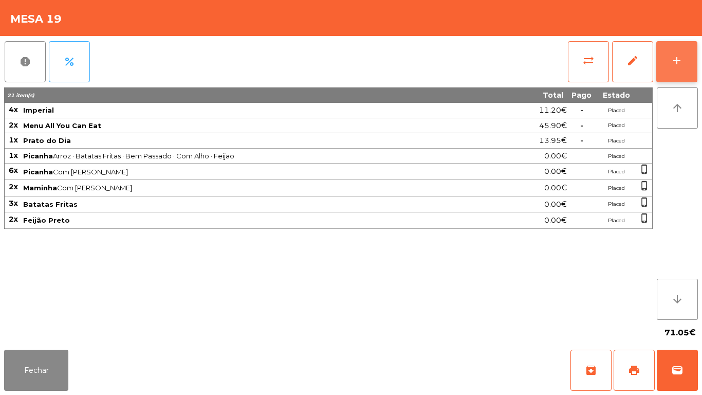
click at [675, 71] on button "add" at bounding box center [676, 61] width 41 height 41
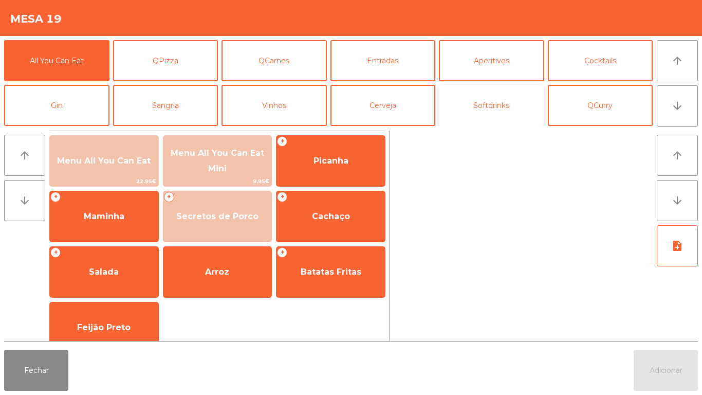
click at [501, 107] on button "Softdrinks" at bounding box center [491, 105] width 105 height 41
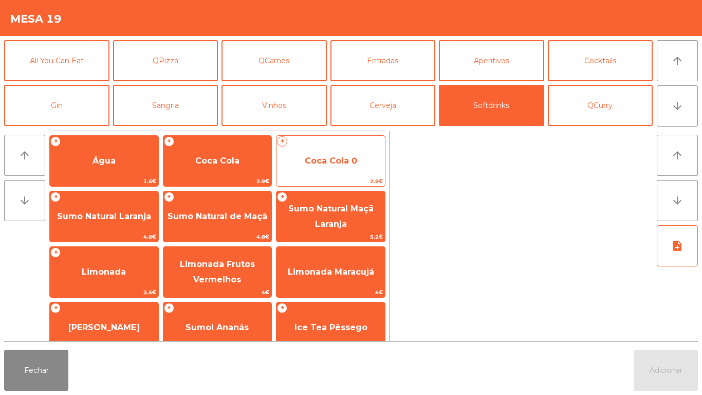
click at [327, 158] on span "Coca Cola 0" at bounding box center [331, 161] width 52 height 10
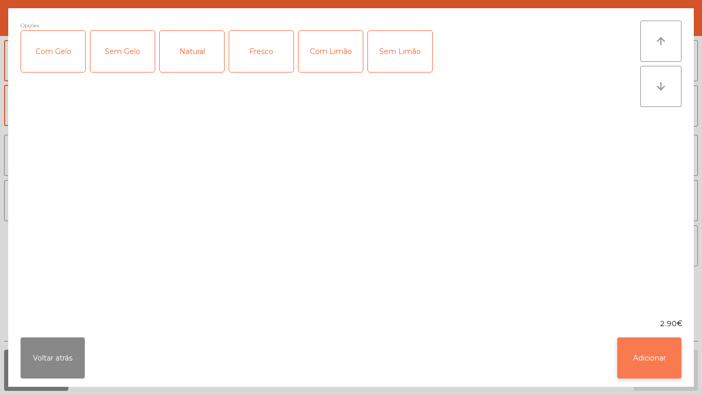
click at [636, 354] on button "Adicionar" at bounding box center [649, 357] width 64 height 41
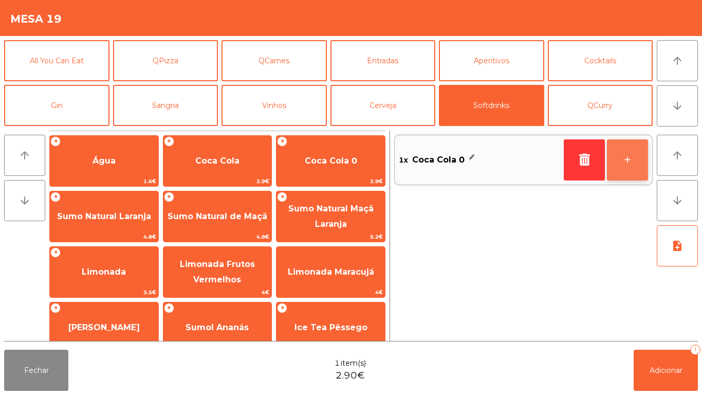
click at [626, 159] on button "+" at bounding box center [627, 159] width 41 height 41
click at [669, 117] on button "arrow_downward" at bounding box center [677, 105] width 41 height 41
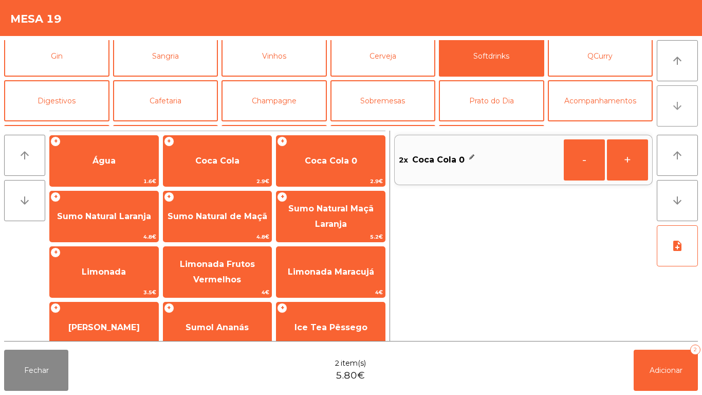
scroll to position [89, 0]
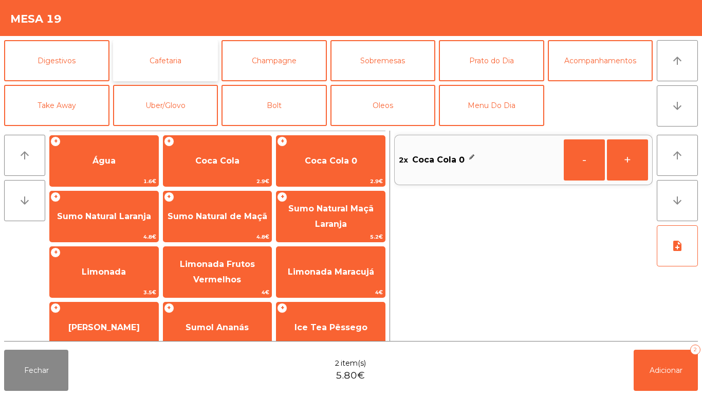
click at [154, 66] on button "Cafetaria" at bounding box center [165, 60] width 105 height 41
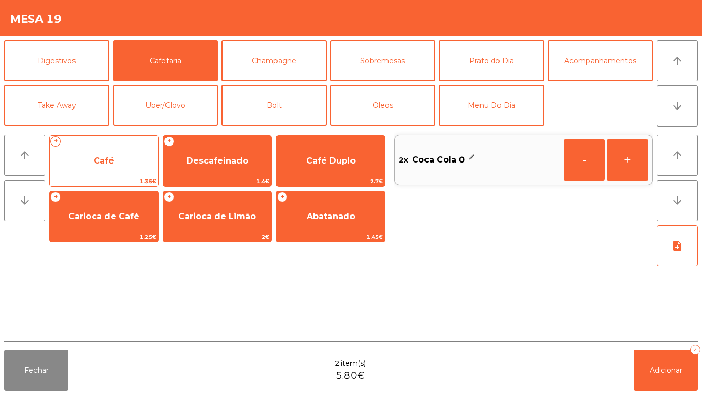
click at [97, 161] on span "Café" at bounding box center [104, 161] width 21 height 10
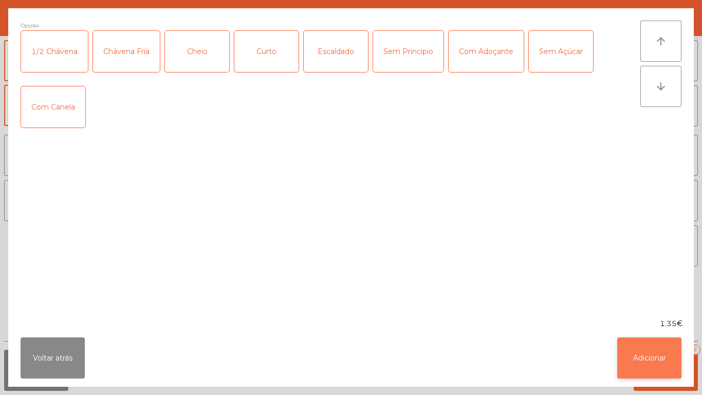
click at [640, 349] on button "Adicionar" at bounding box center [649, 357] width 64 height 41
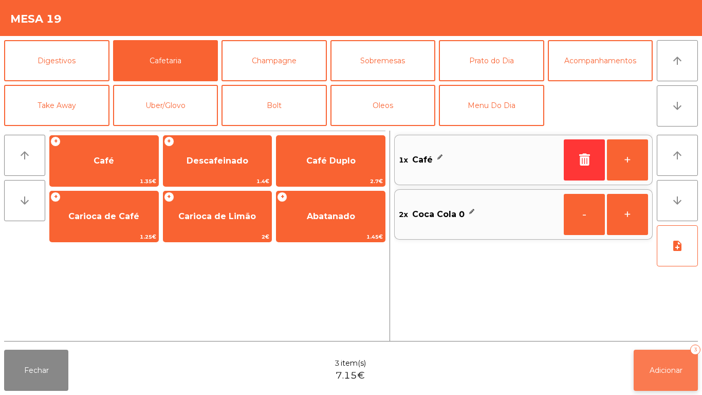
click at [659, 369] on span "Adicionar" at bounding box center [666, 369] width 33 height 9
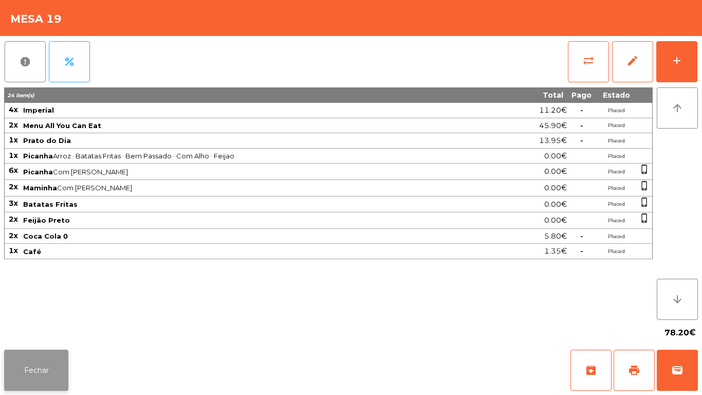
click at [36, 365] on button "Fechar" at bounding box center [36, 369] width 64 height 41
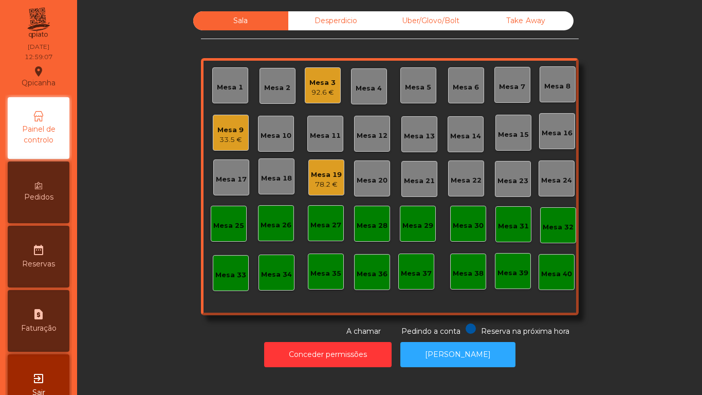
click at [320, 91] on div "92.6 €" at bounding box center [322, 92] width 26 height 10
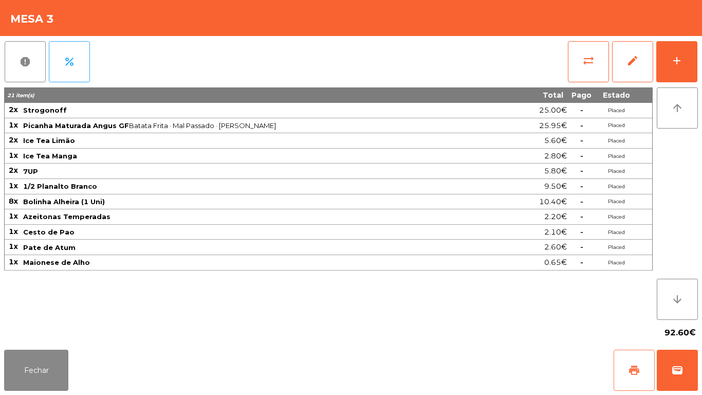
click at [633, 368] on span "print" at bounding box center [634, 370] width 12 height 12
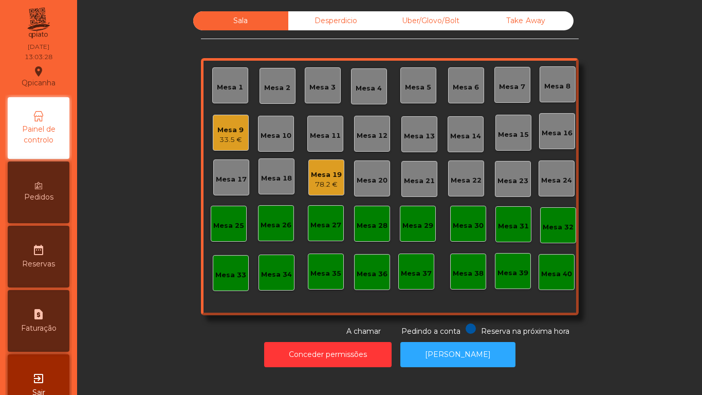
click at [264, 82] on div "Mesa 2" at bounding box center [277, 86] width 26 height 14
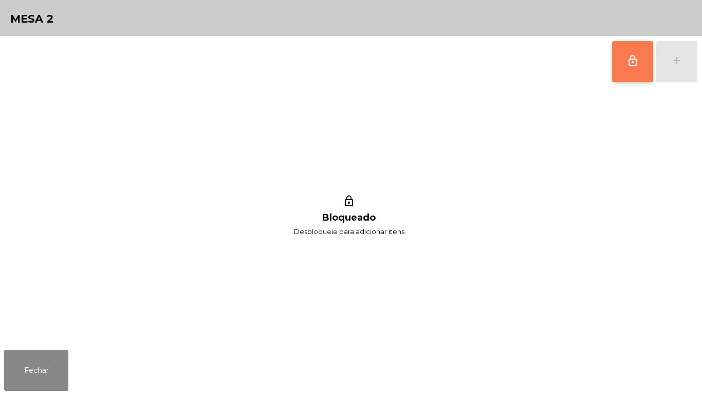
click at [613, 68] on button "lock_outline" at bounding box center [632, 61] width 41 height 41
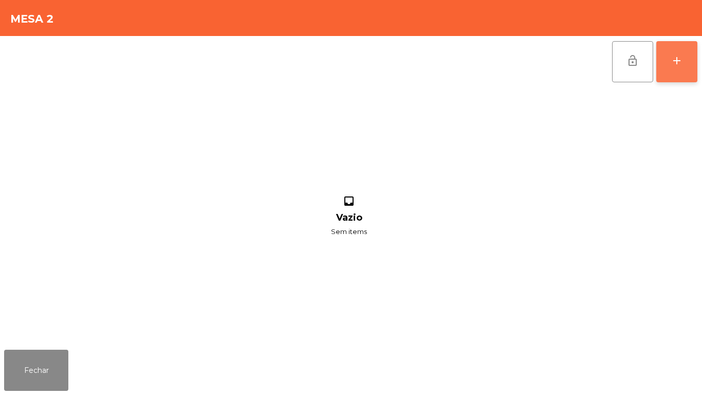
click at [676, 61] on div "add" at bounding box center [677, 60] width 12 height 12
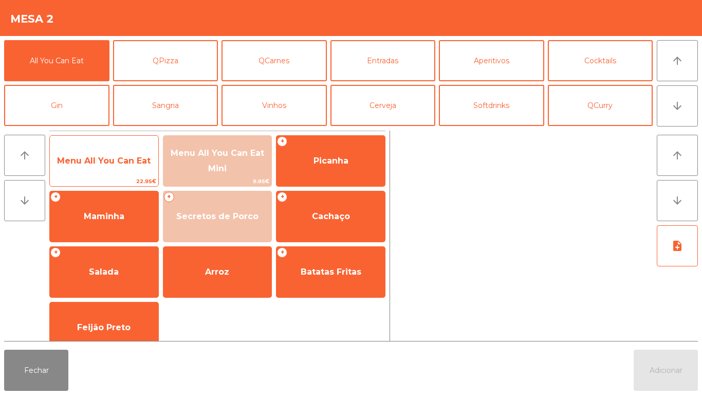
click at [86, 163] on span "Menu All You Can Eat" at bounding box center [104, 161] width 94 height 10
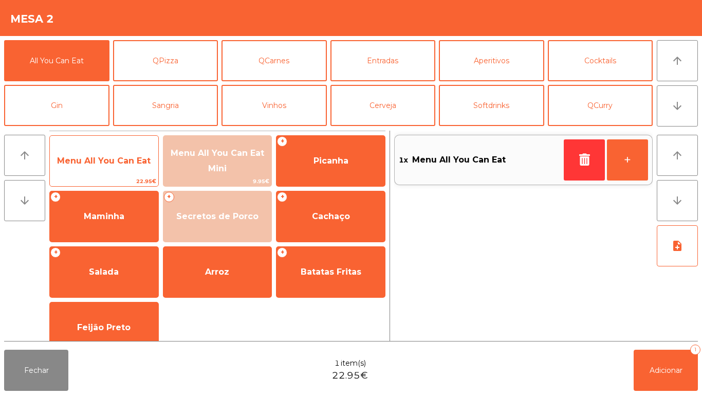
click at [83, 161] on span "Menu All You Can Eat" at bounding box center [104, 161] width 94 height 10
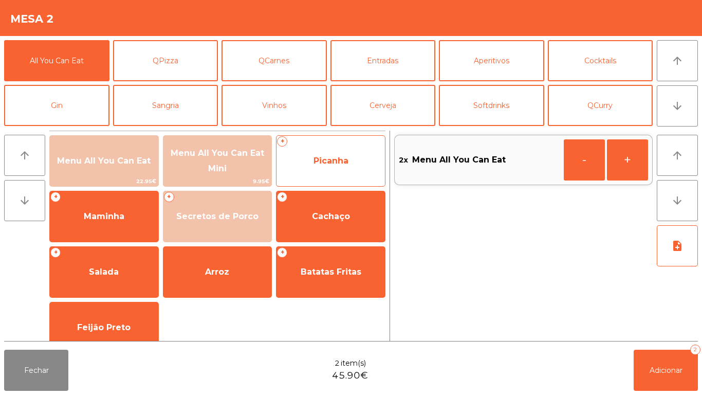
click at [330, 163] on span "Picanha" at bounding box center [331, 161] width 35 height 10
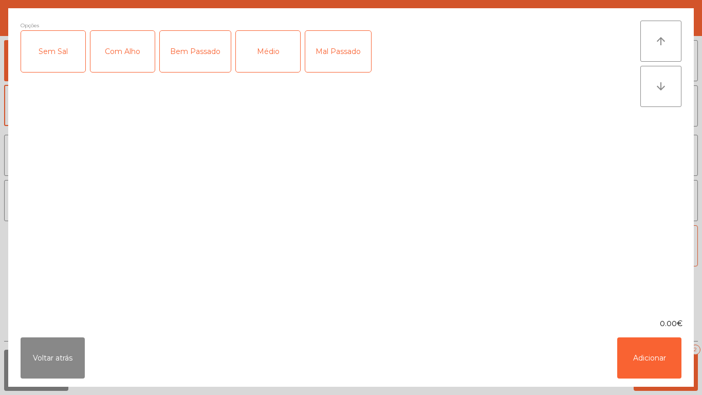
click at [116, 64] on div "Com Alho" at bounding box center [122, 51] width 64 height 41
click at [263, 63] on div "Médio" at bounding box center [268, 51] width 64 height 41
click at [325, 54] on div "Mal Passado" at bounding box center [338, 51] width 66 height 41
click at [639, 360] on button "Adicionar" at bounding box center [649, 357] width 64 height 41
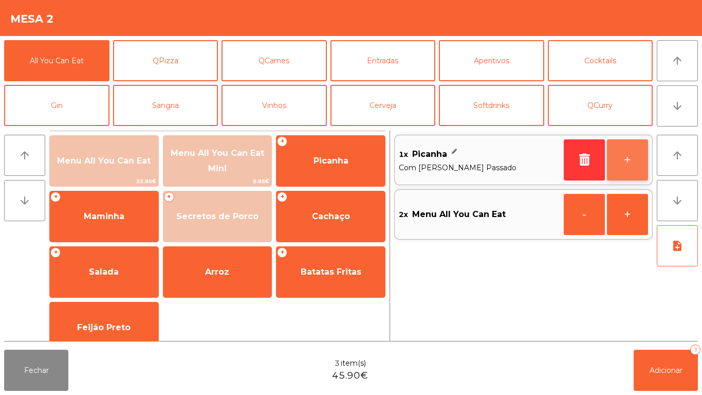
click at [623, 154] on button "+" at bounding box center [627, 159] width 41 height 41
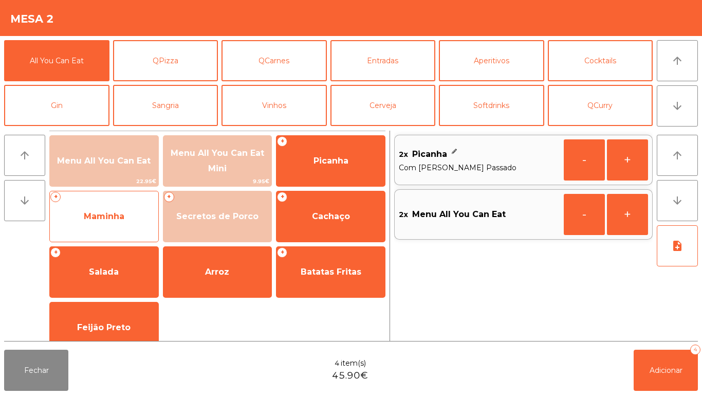
click at [120, 224] on span "Maminha" at bounding box center [104, 217] width 108 height 28
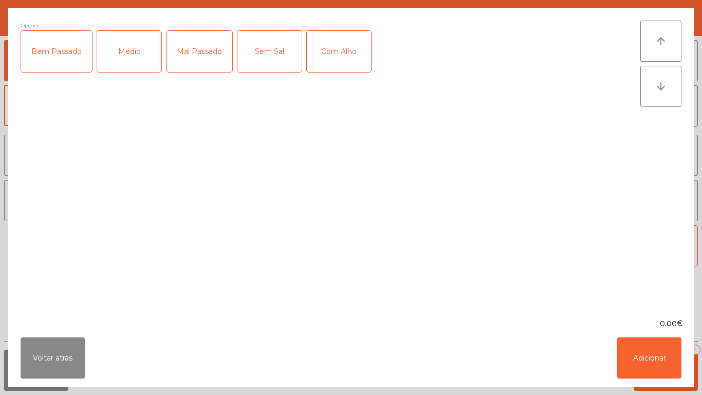
click at [142, 56] on div "Médio" at bounding box center [129, 51] width 64 height 41
click at [192, 51] on div "Mal Passado" at bounding box center [200, 51] width 66 height 41
click at [331, 57] on div "Com Alho" at bounding box center [339, 51] width 64 height 41
click at [638, 349] on button "Adicionar" at bounding box center [649, 357] width 64 height 41
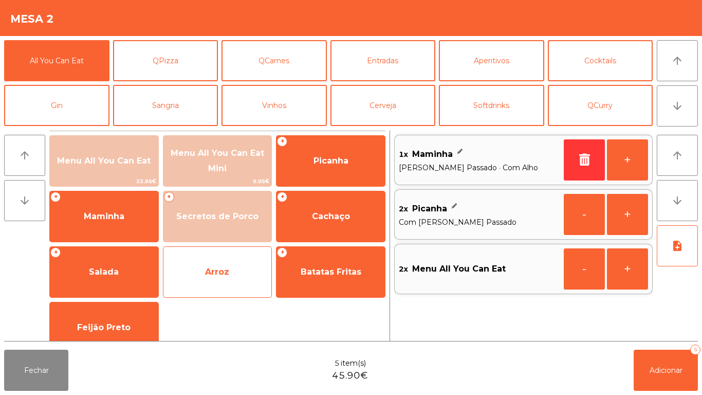
click at [227, 274] on span "Arroz" at bounding box center [217, 272] width 24 height 10
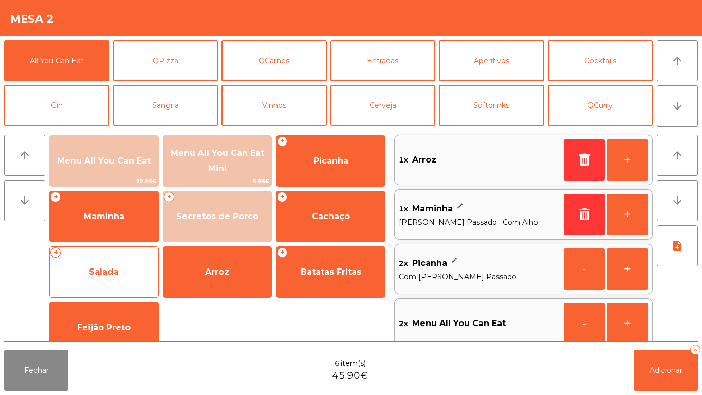
click at [111, 266] on span "Salada" at bounding box center [104, 272] width 108 height 28
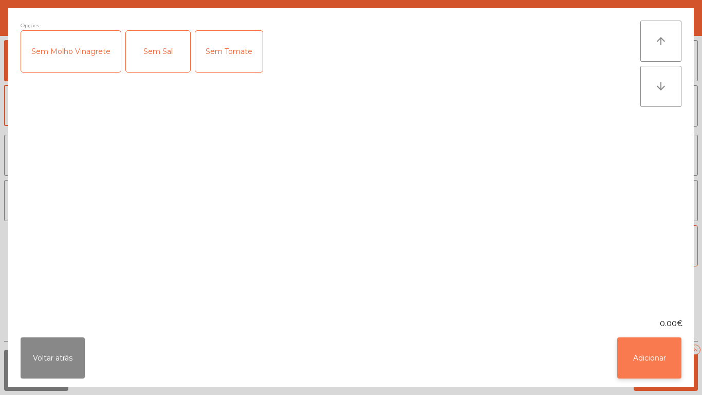
click at [633, 360] on button "Adicionar" at bounding box center [649, 357] width 64 height 41
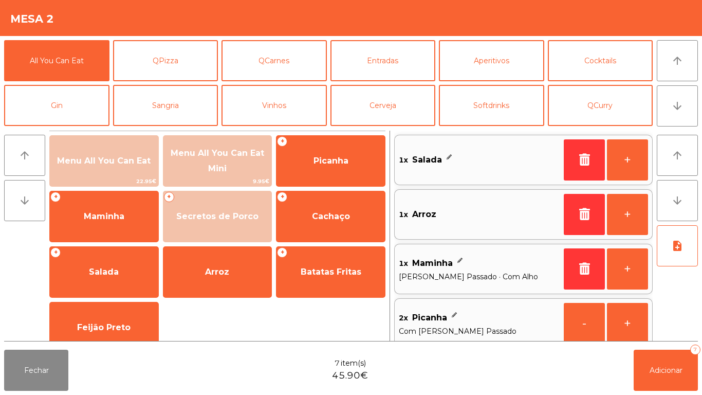
scroll to position [4, 0]
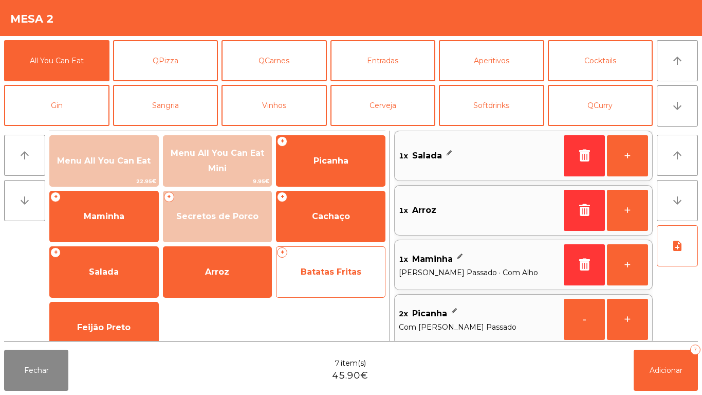
click at [348, 281] on span "Batatas Fritas" at bounding box center [331, 272] width 108 height 28
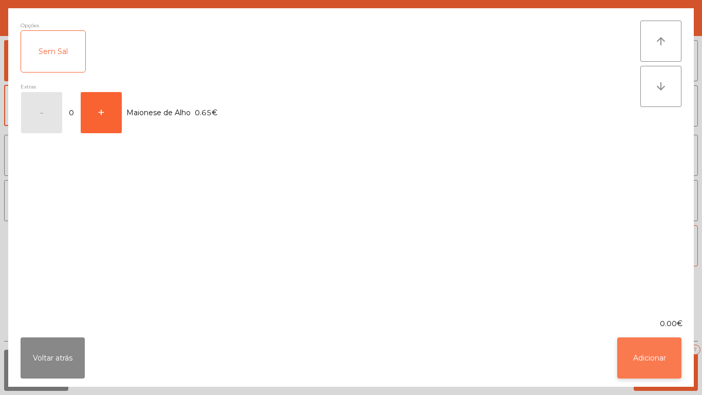
click at [640, 362] on button "Adicionar" at bounding box center [649, 357] width 64 height 41
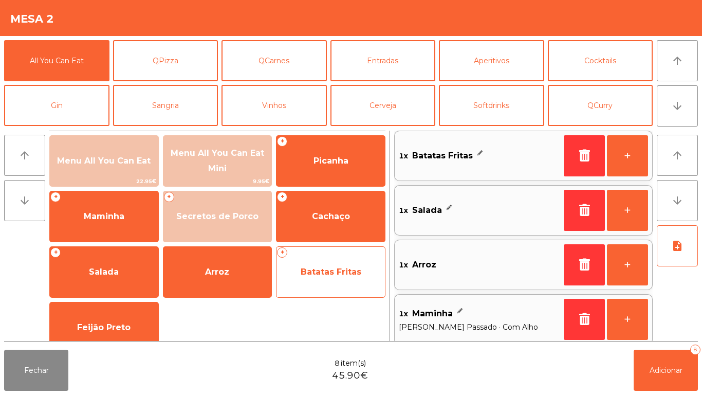
click at [341, 273] on span "Batatas Fritas" at bounding box center [331, 272] width 61 height 10
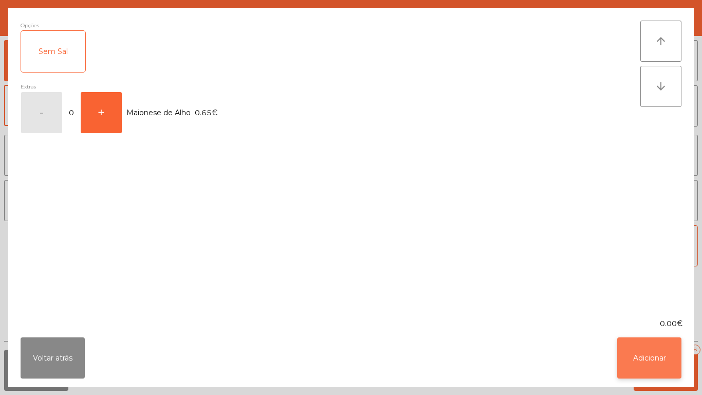
click at [649, 359] on button "Adicionar" at bounding box center [649, 357] width 64 height 41
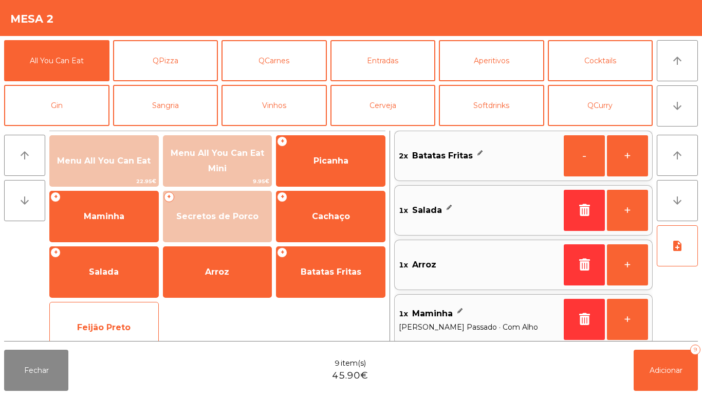
click at [103, 323] on span "Feijão Preto" at bounding box center [103, 327] width 53 height 10
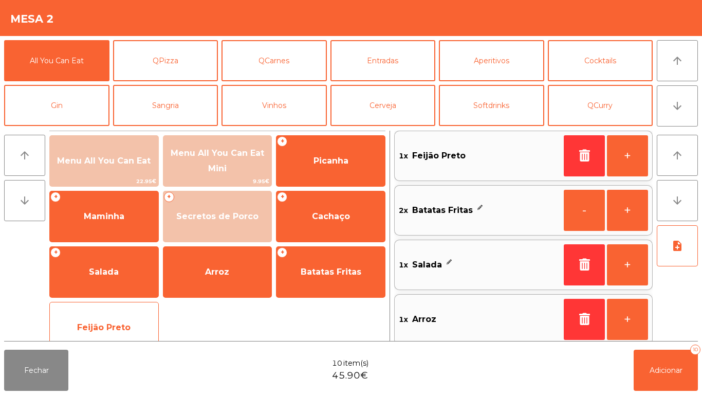
click at [107, 315] on span "Feijão Preto" at bounding box center [104, 328] width 108 height 28
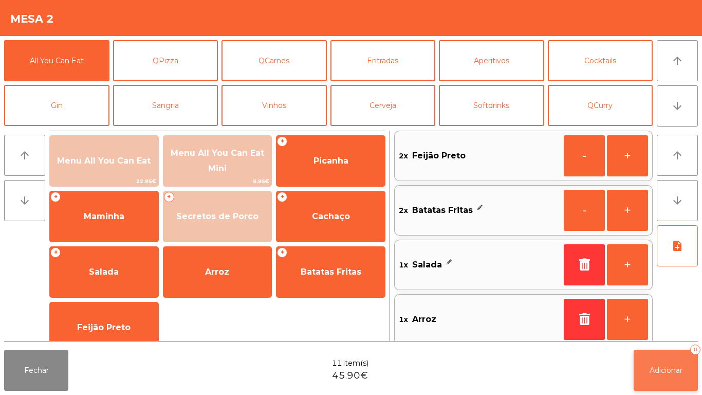
click at [665, 363] on button "Adicionar 11" at bounding box center [666, 369] width 64 height 41
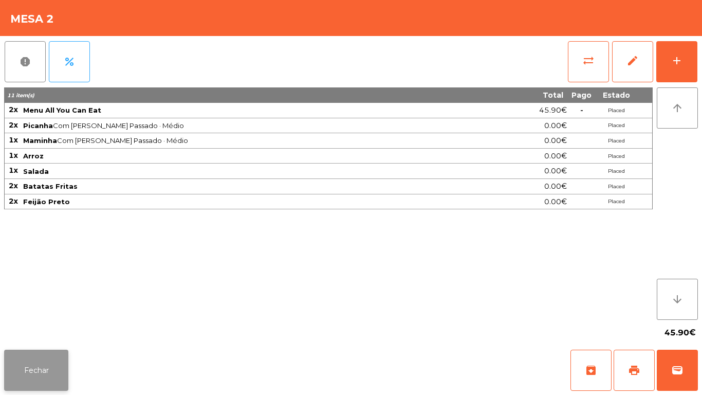
click at [39, 380] on button "Fechar" at bounding box center [36, 369] width 64 height 41
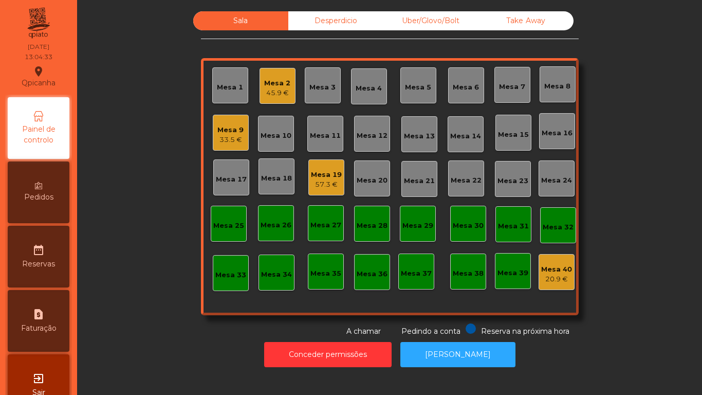
click at [376, 126] on div "Mesa 12" at bounding box center [372, 133] width 31 height 14
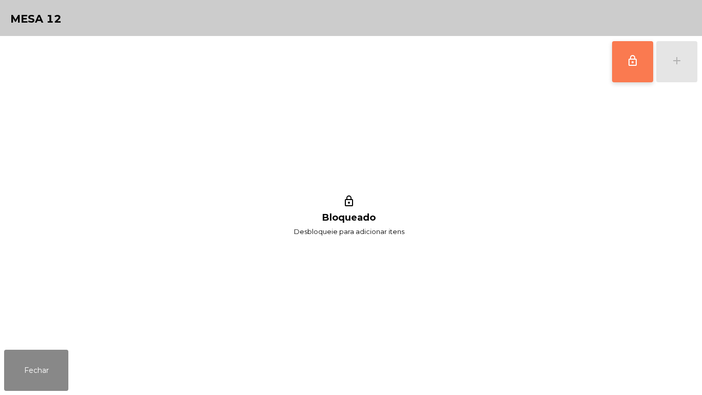
click at [626, 66] on button "lock_outline" at bounding box center [632, 61] width 41 height 41
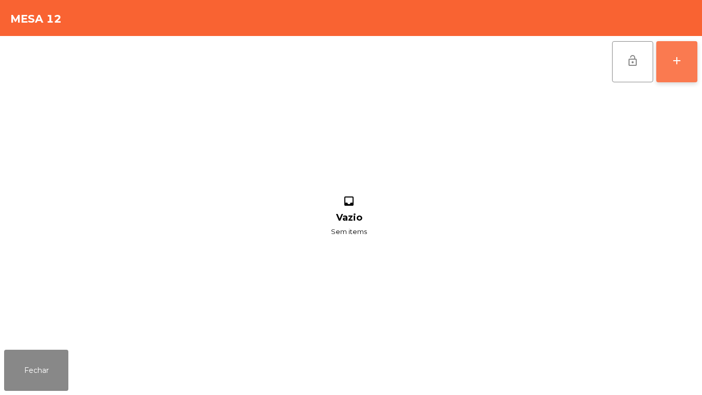
click at [683, 62] on div "add" at bounding box center [677, 60] width 12 height 12
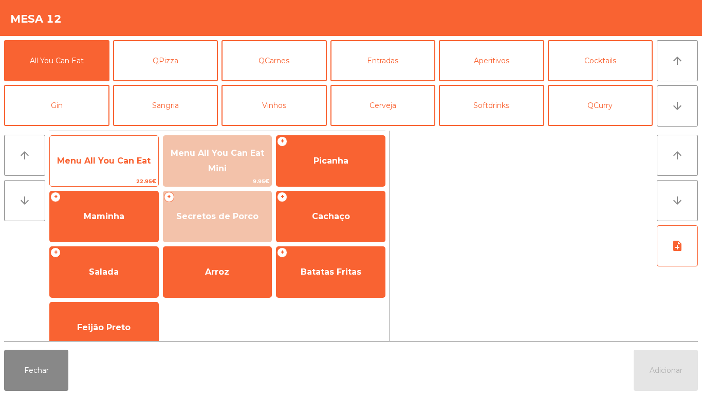
click at [107, 161] on span "Menu All You Can Eat" at bounding box center [104, 161] width 94 height 10
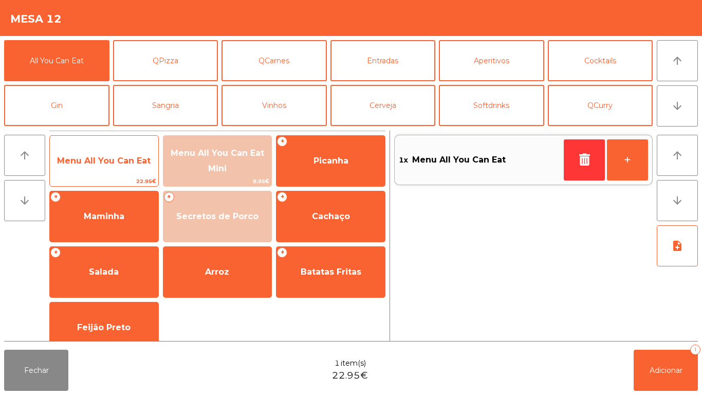
click at [100, 158] on span "Menu All You Can Eat" at bounding box center [104, 161] width 94 height 10
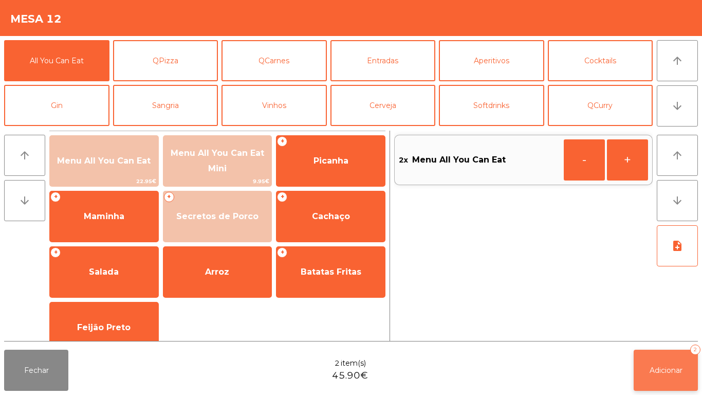
click at [665, 370] on span "Adicionar" at bounding box center [666, 369] width 33 height 9
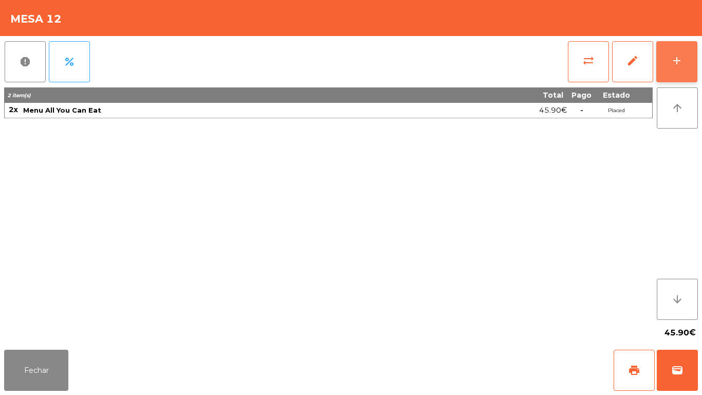
click at [675, 58] on div "add" at bounding box center [677, 60] width 12 height 12
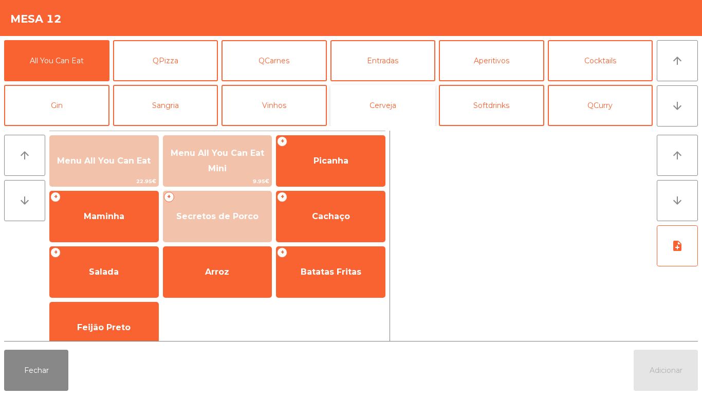
click at [387, 105] on button "Cerveja" at bounding box center [382, 105] width 105 height 41
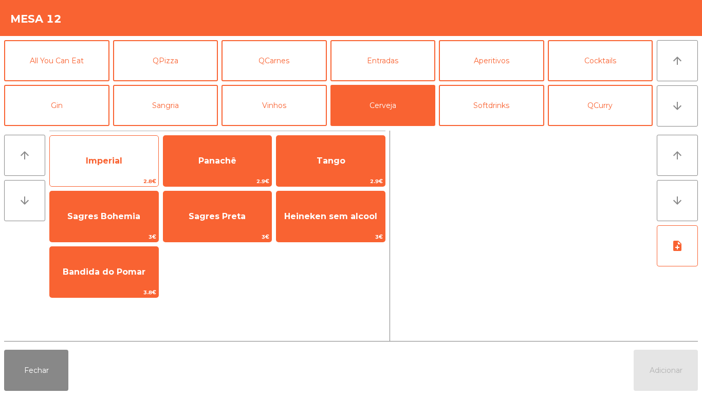
click at [102, 161] on span "Imperial" at bounding box center [104, 161] width 36 height 10
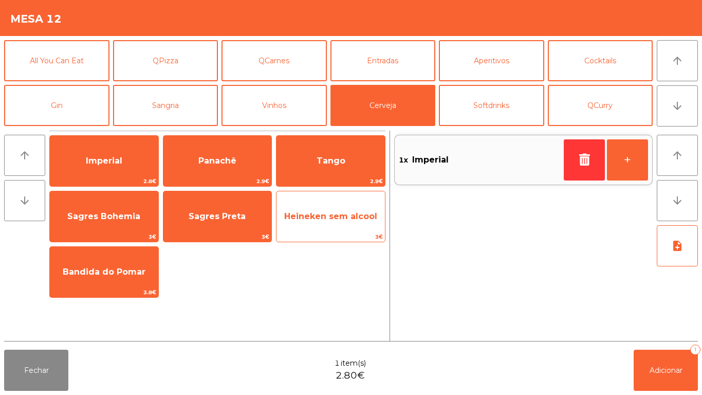
click at [330, 215] on span "Heineken sem alcool" at bounding box center [330, 216] width 93 height 10
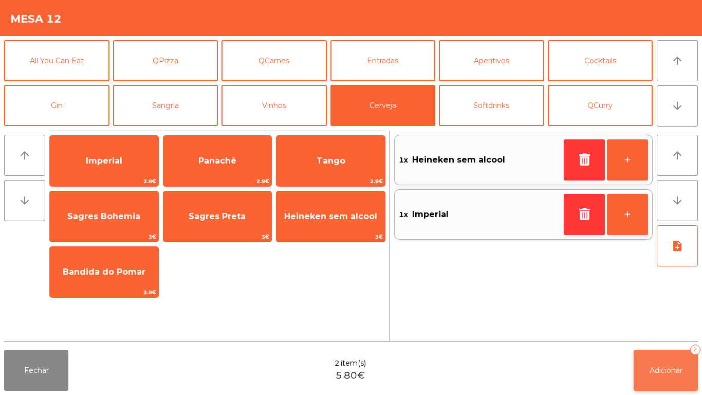
click at [680, 362] on button "Adicionar 2" at bounding box center [666, 369] width 64 height 41
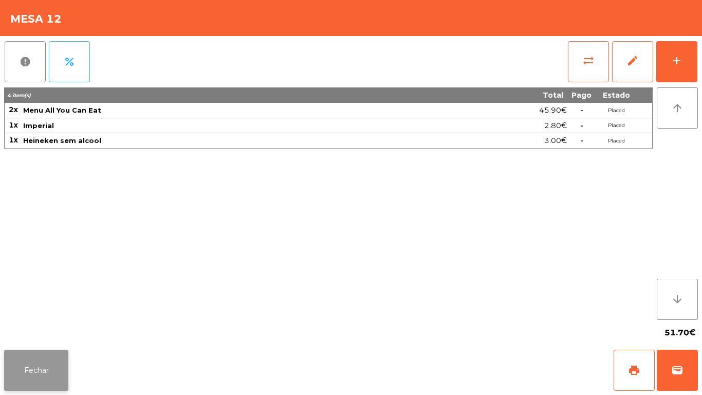
click at [49, 359] on button "Fechar" at bounding box center [36, 369] width 64 height 41
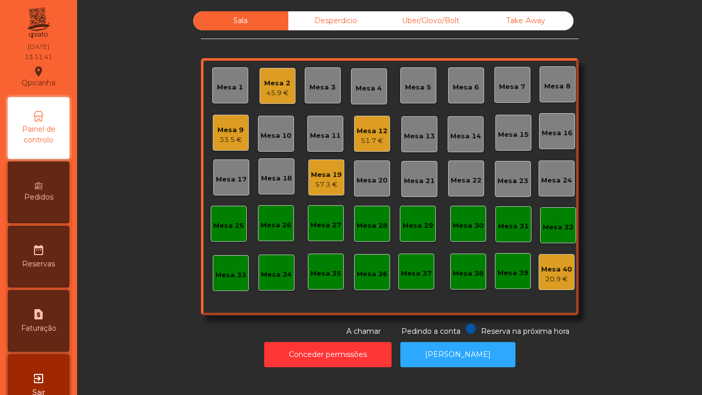
click at [378, 134] on div "Mesa 12" at bounding box center [372, 131] width 31 height 10
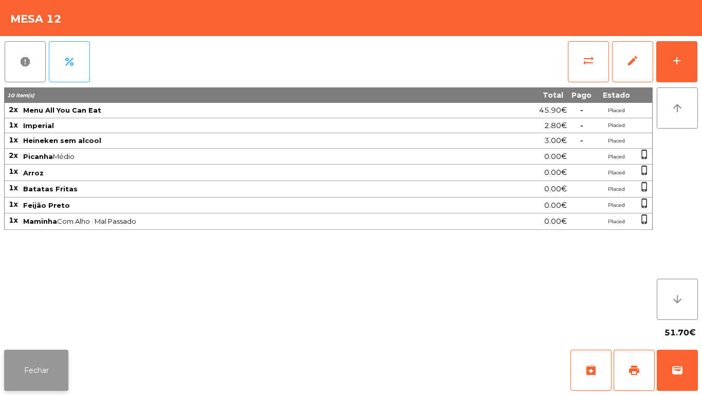
click at [45, 372] on button "Fechar" at bounding box center [36, 369] width 64 height 41
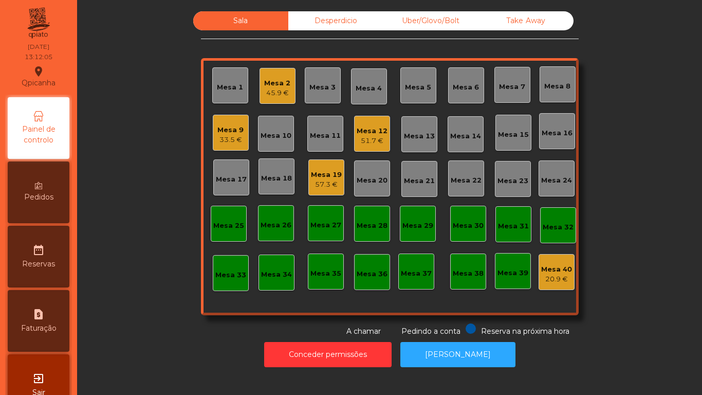
click at [313, 96] on div "Mesa 3" at bounding box center [323, 85] width 36 height 36
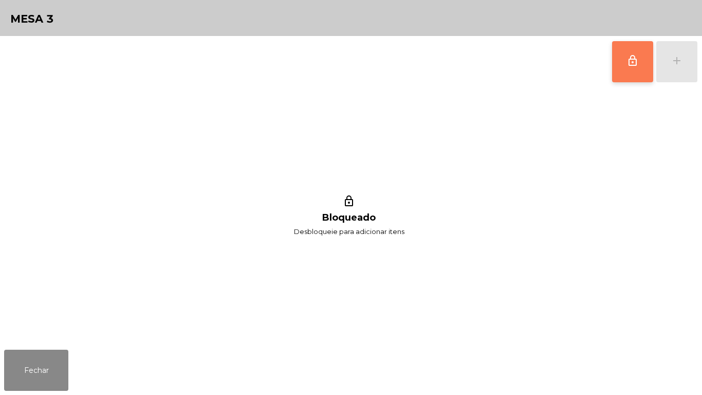
click at [618, 64] on button "lock_outline" at bounding box center [632, 61] width 41 height 41
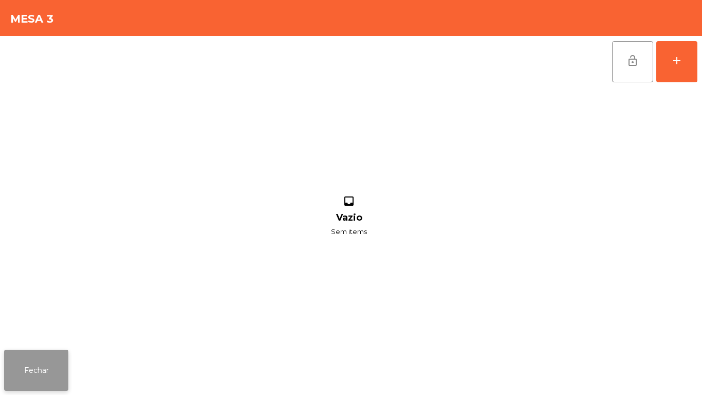
click at [28, 361] on button "Fechar" at bounding box center [36, 369] width 64 height 41
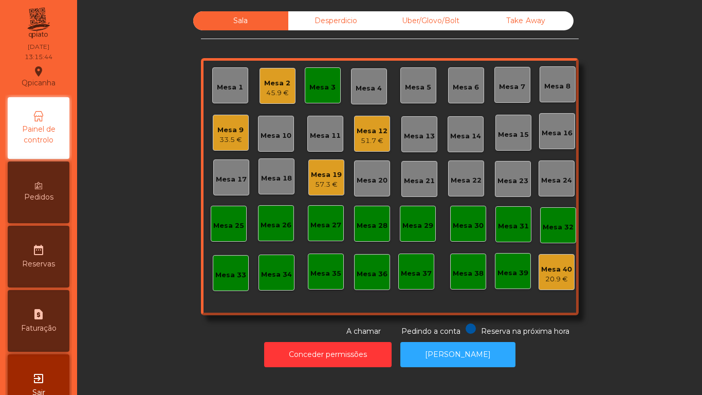
click at [315, 101] on div "Mesa 3" at bounding box center [323, 85] width 36 height 36
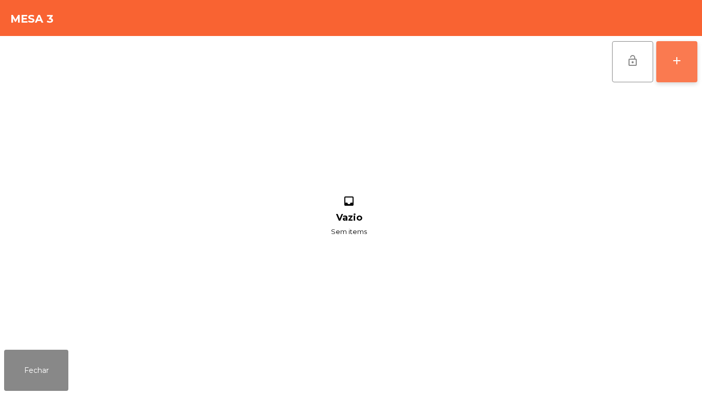
click at [666, 54] on button "add" at bounding box center [676, 61] width 41 height 41
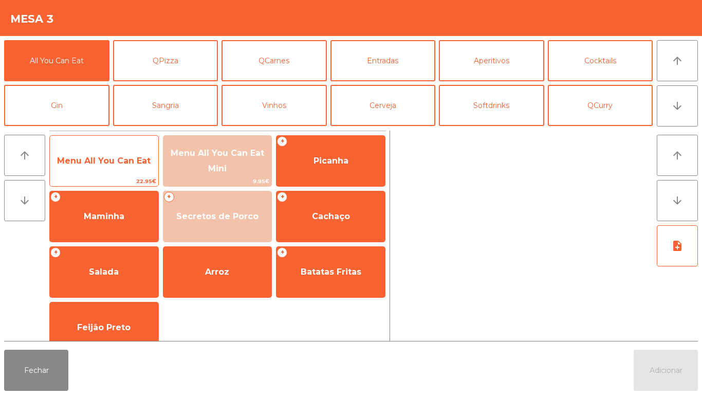
click at [105, 158] on span "Menu All You Can Eat" at bounding box center [104, 161] width 94 height 10
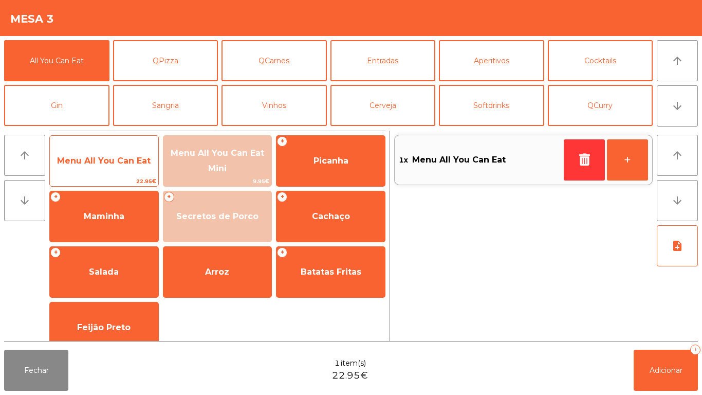
click at [103, 160] on span "Menu All You Can Eat" at bounding box center [104, 161] width 94 height 10
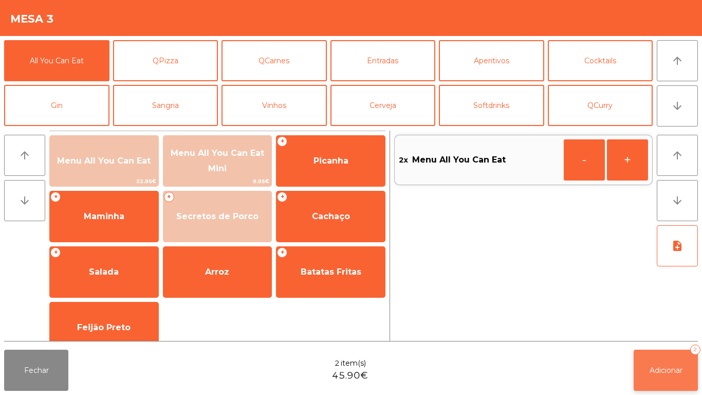
click at [654, 353] on button "Adicionar 2" at bounding box center [666, 369] width 64 height 41
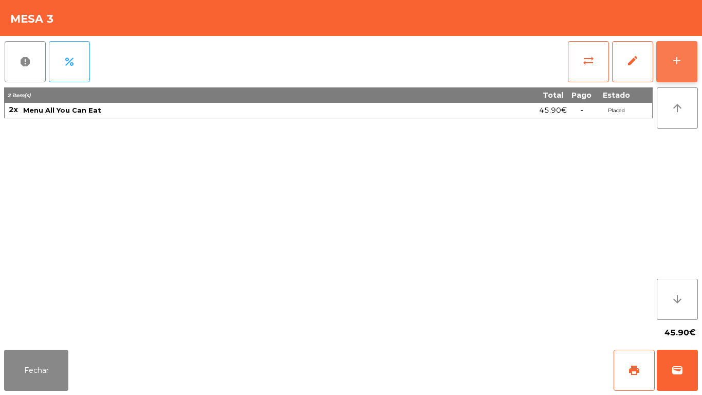
click at [677, 57] on div "add" at bounding box center [677, 60] width 12 height 12
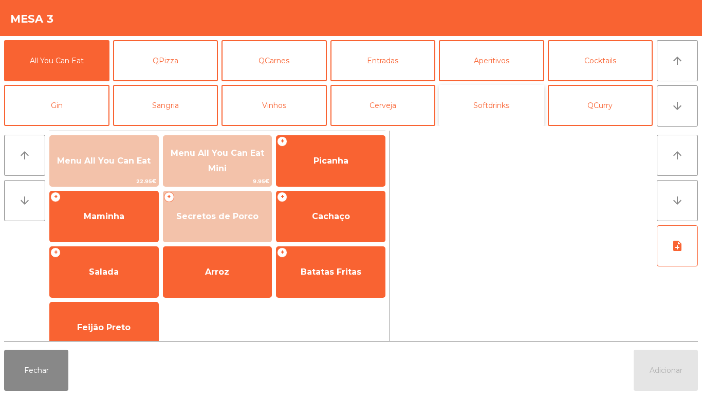
click at [492, 109] on button "Softdrinks" at bounding box center [491, 105] width 105 height 41
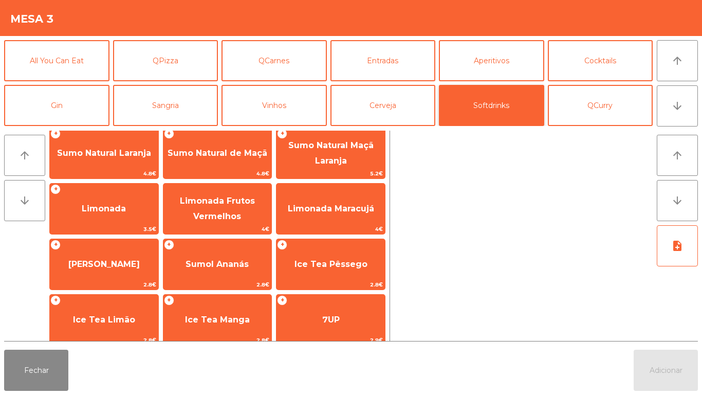
scroll to position [69, 0]
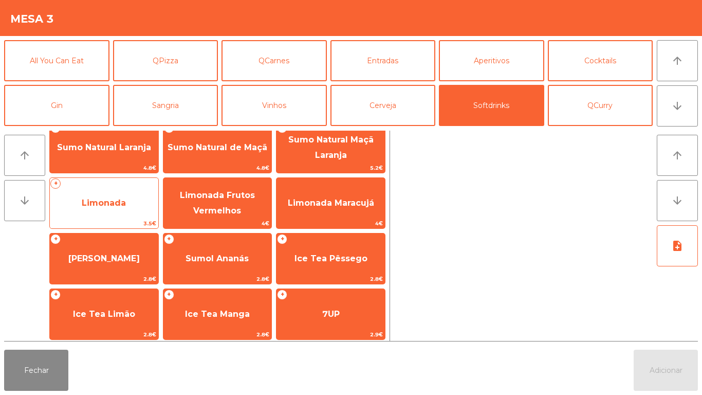
click at [106, 200] on span "Limonada" at bounding box center [104, 203] width 44 height 10
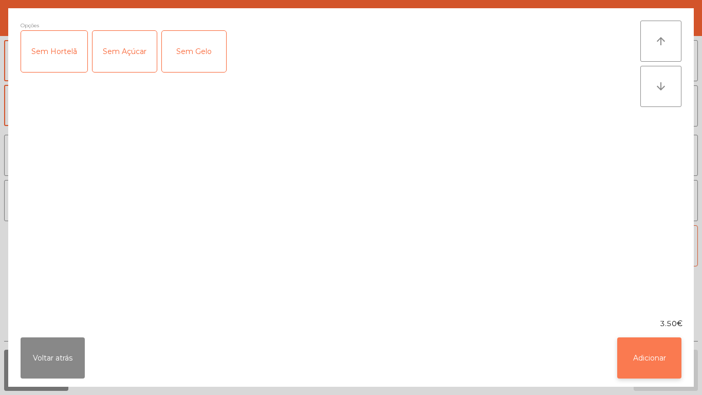
click at [640, 356] on button "Adicionar" at bounding box center [649, 357] width 64 height 41
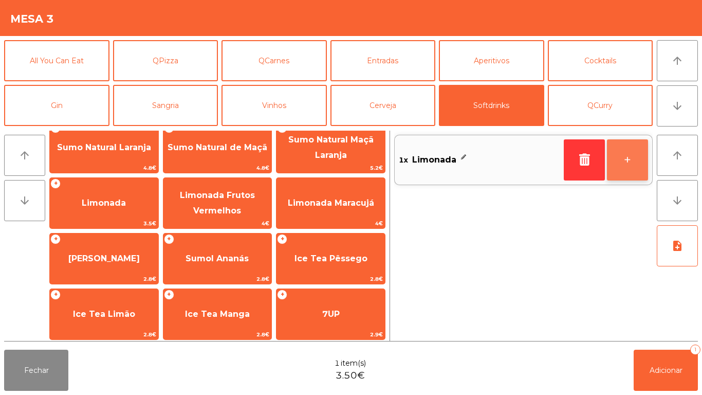
click at [622, 158] on button "+" at bounding box center [627, 159] width 41 height 41
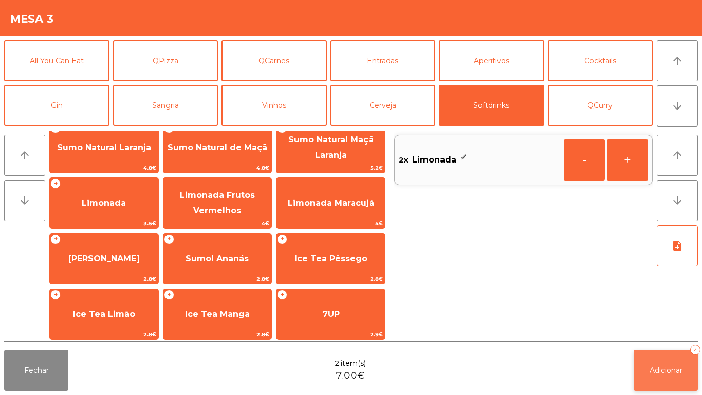
click at [667, 362] on button "Adicionar 2" at bounding box center [666, 369] width 64 height 41
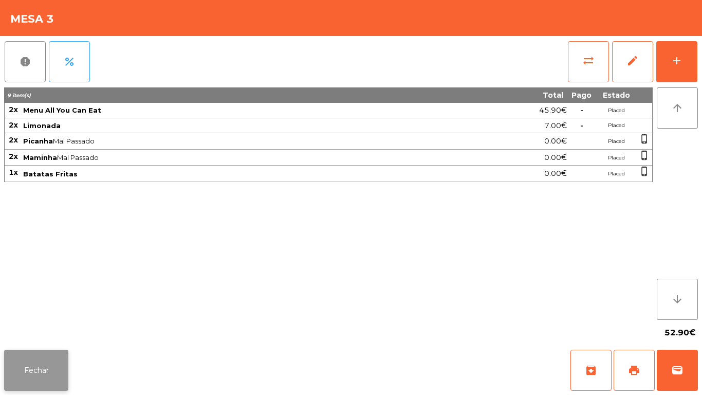
click at [51, 373] on button "Fechar" at bounding box center [36, 369] width 64 height 41
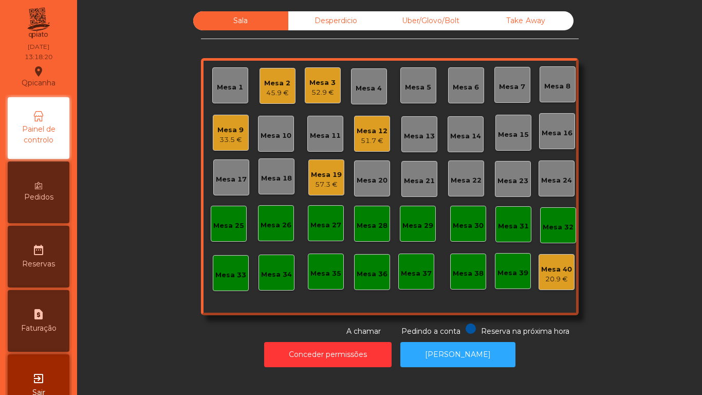
click at [369, 130] on div "Mesa 12" at bounding box center [372, 131] width 31 height 10
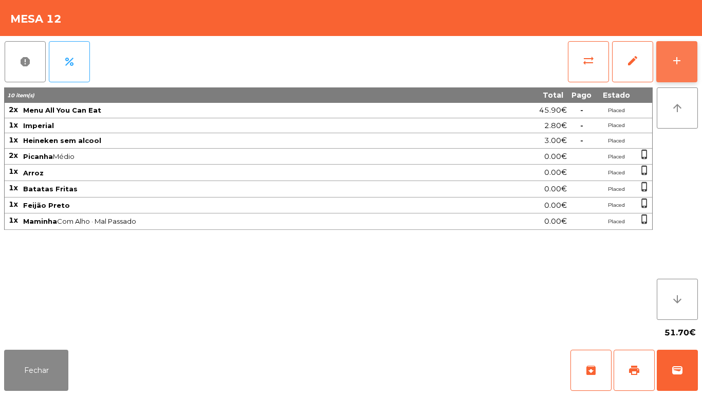
click at [673, 64] on div "add" at bounding box center [677, 60] width 12 height 12
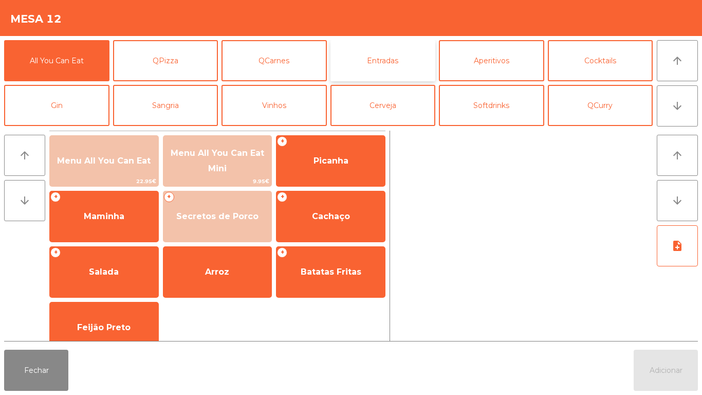
click at [379, 59] on button "Entradas" at bounding box center [382, 60] width 105 height 41
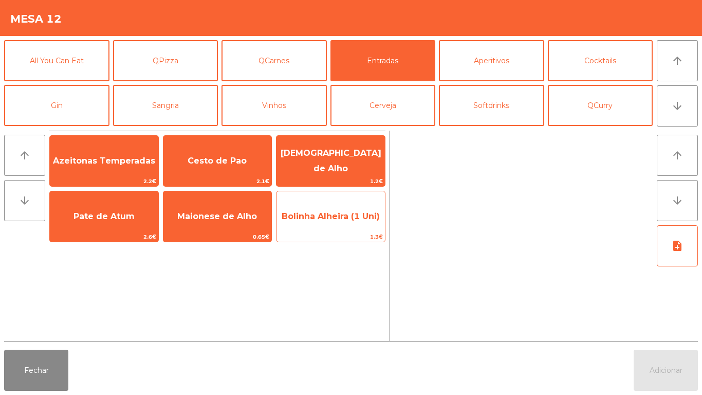
click at [316, 215] on span "Bolinha Alheira (1 Uni)" at bounding box center [331, 216] width 98 height 10
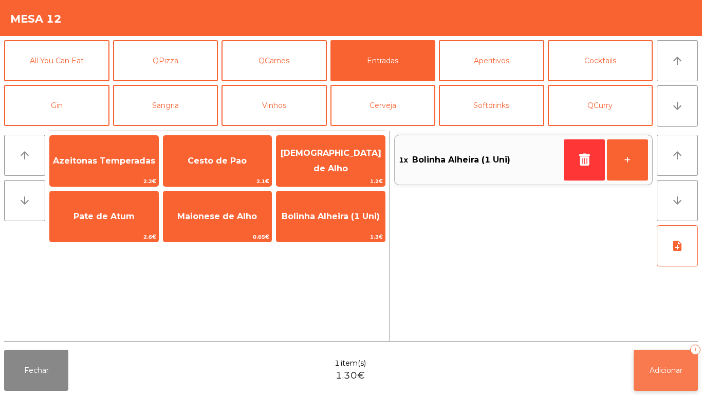
click at [664, 369] on span "Adicionar" at bounding box center [666, 369] width 33 height 9
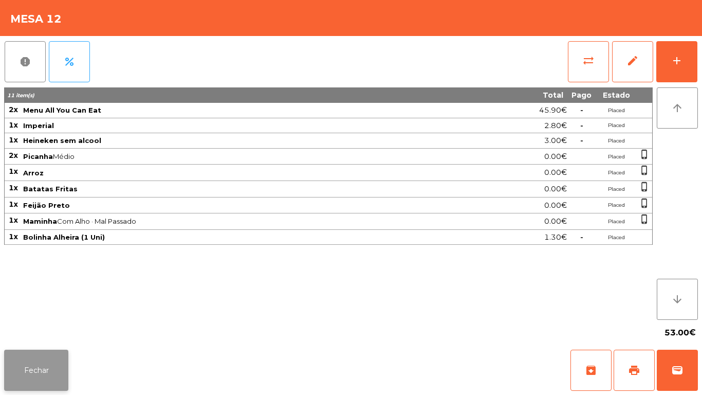
click at [44, 364] on button "Fechar" at bounding box center [36, 369] width 64 height 41
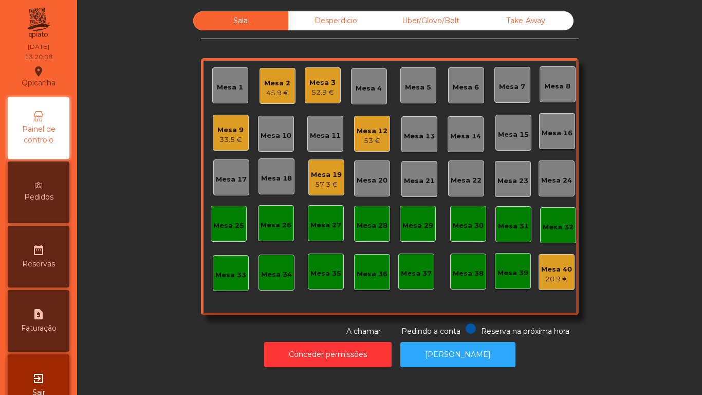
click at [280, 80] on div "Mesa 2" at bounding box center [277, 83] width 26 height 10
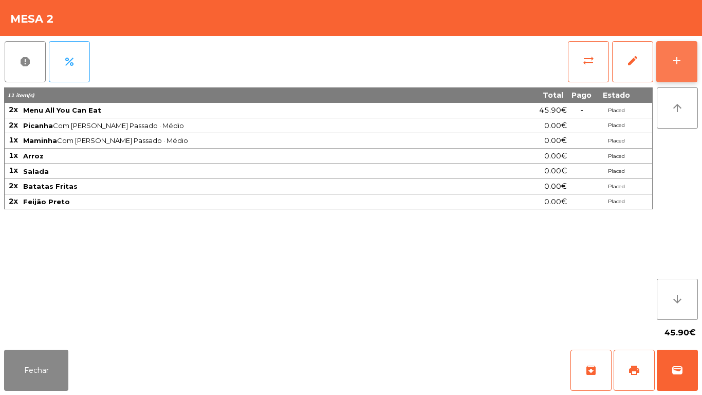
click at [668, 69] on button "add" at bounding box center [676, 61] width 41 height 41
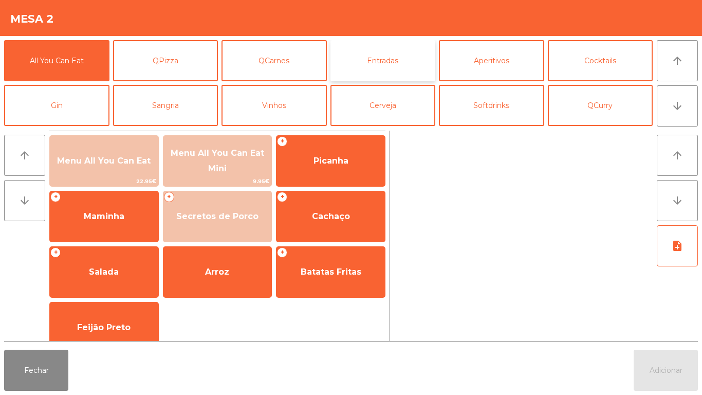
click at [397, 64] on button "Entradas" at bounding box center [382, 60] width 105 height 41
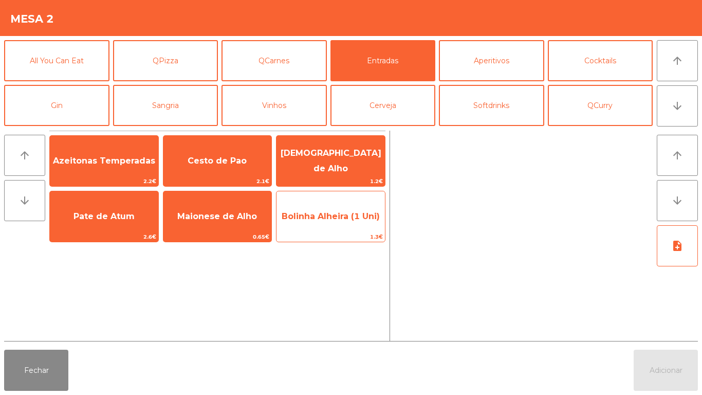
click at [319, 218] on span "Bolinha Alheira (1 Uni)" at bounding box center [331, 216] width 98 height 10
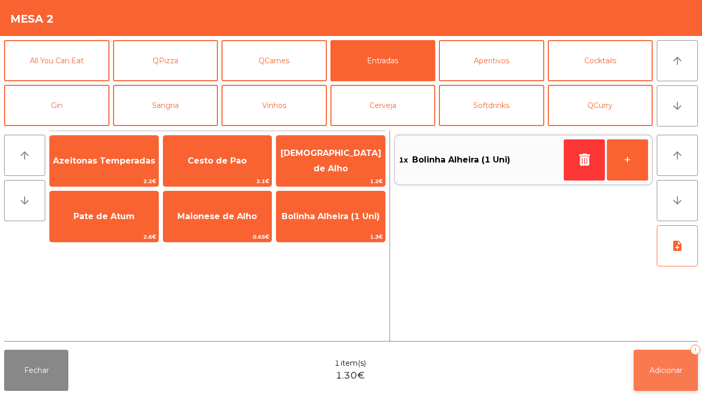
click at [665, 362] on button "Adicionar 1" at bounding box center [666, 369] width 64 height 41
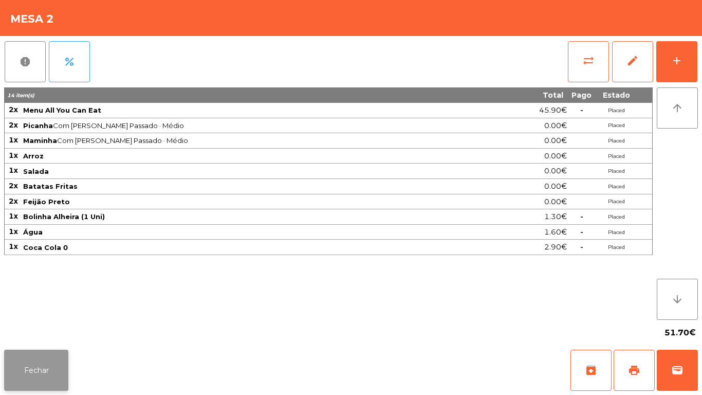
click at [45, 365] on button "Fechar" at bounding box center [36, 369] width 64 height 41
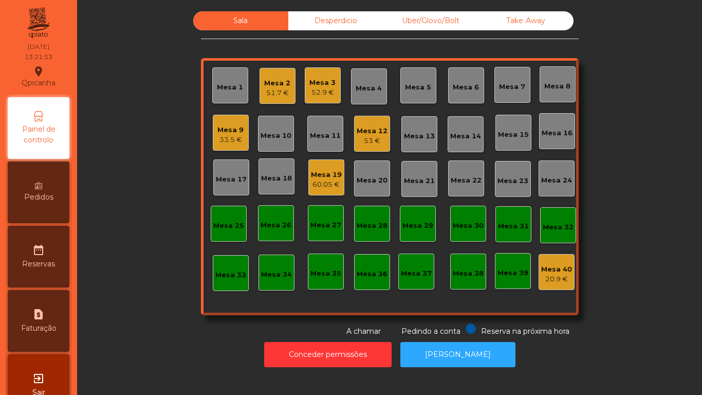
click at [223, 137] on div "33.5 €" at bounding box center [230, 140] width 26 height 10
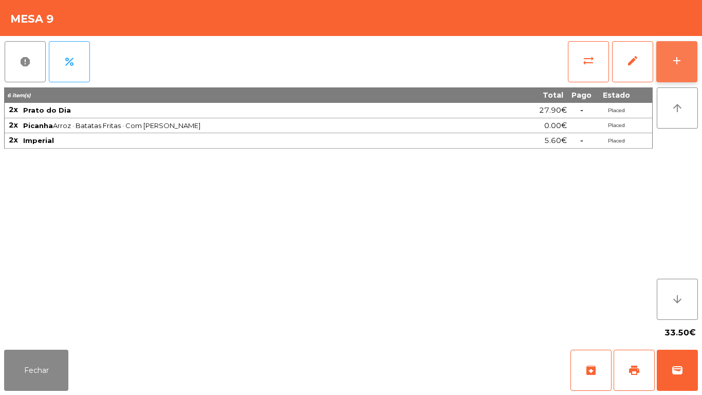
click at [672, 70] on button "add" at bounding box center [676, 61] width 41 height 41
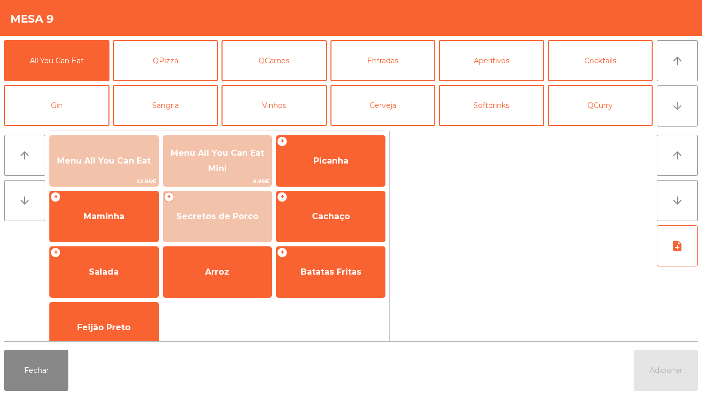
click at [666, 112] on button "arrow_downward" at bounding box center [677, 105] width 41 height 41
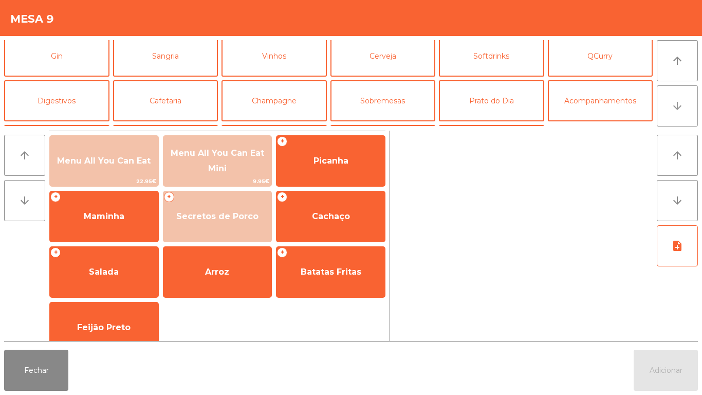
scroll to position [89, 0]
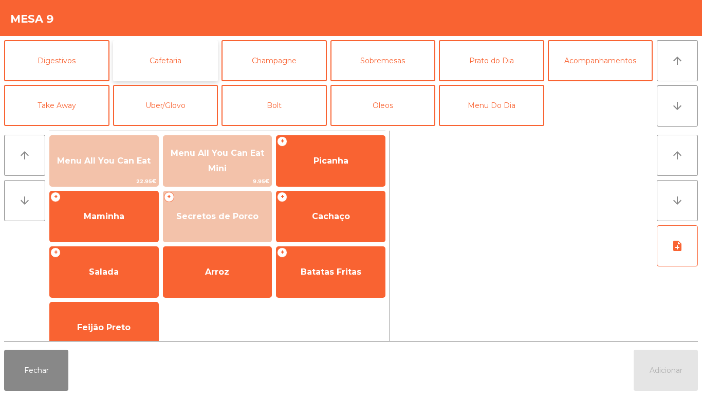
click at [180, 62] on button "Cafetaria" at bounding box center [165, 60] width 105 height 41
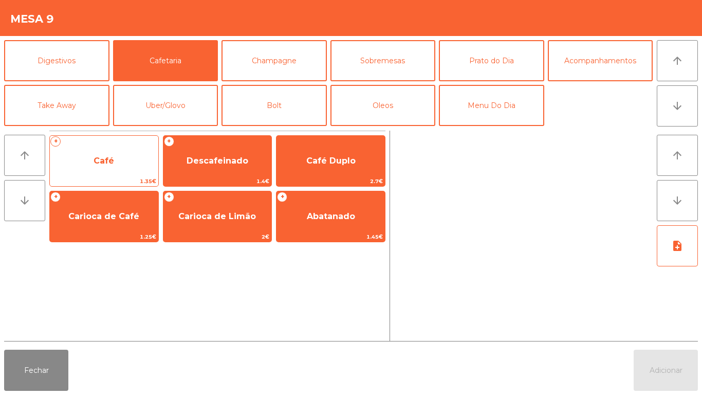
click at [106, 163] on span "Café" at bounding box center [104, 161] width 21 height 10
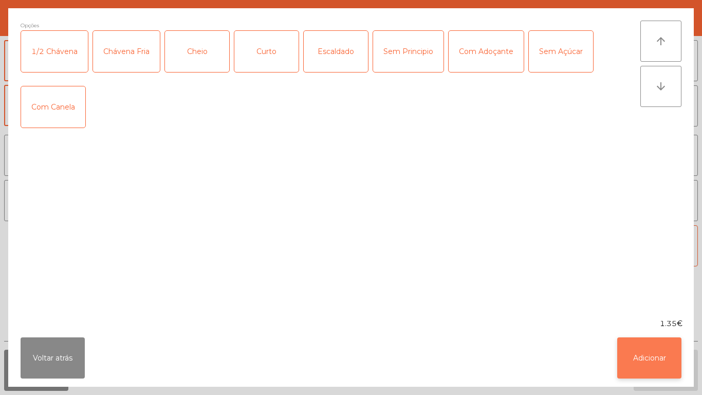
click at [647, 348] on button "Adicionar" at bounding box center [649, 357] width 64 height 41
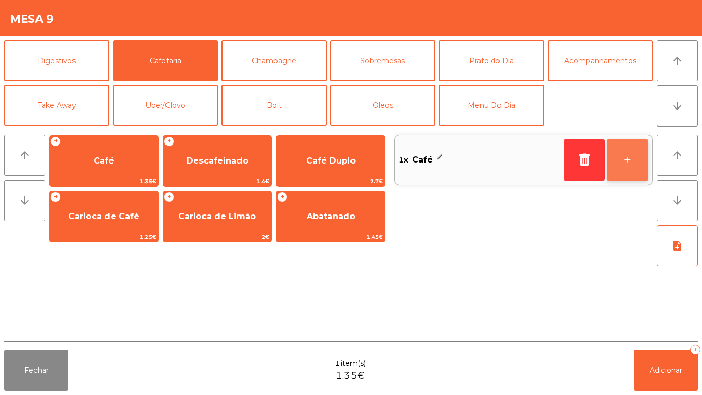
click at [624, 159] on button "+" at bounding box center [627, 159] width 41 height 41
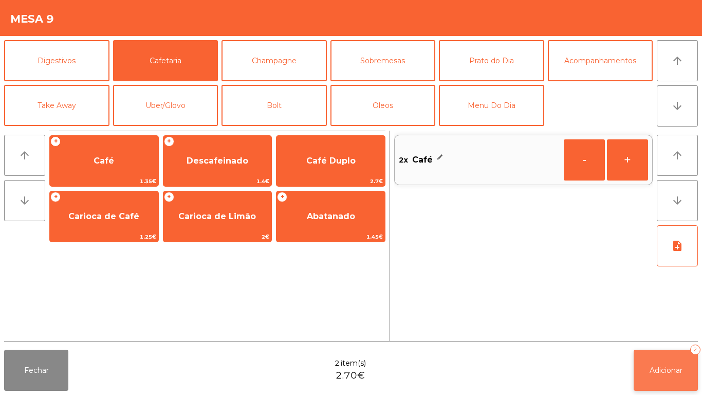
click at [666, 363] on button "Adicionar 2" at bounding box center [666, 369] width 64 height 41
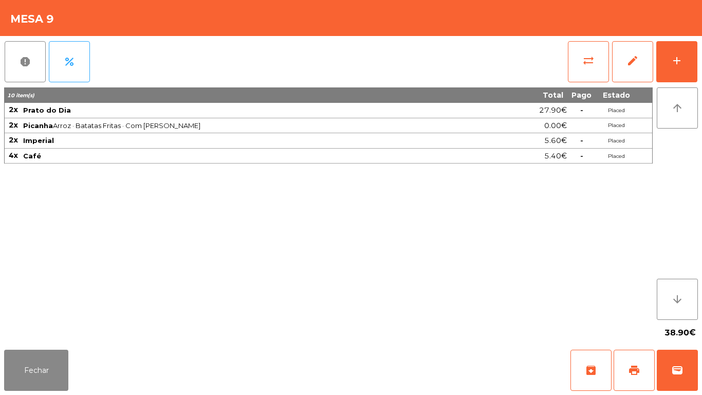
click at [33, 157] on span "Café" at bounding box center [32, 156] width 18 height 8
click at [573, 61] on button "sync_alt" at bounding box center [588, 61] width 41 height 41
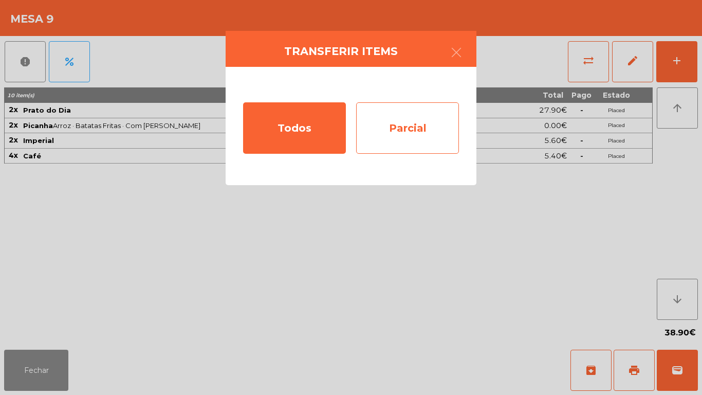
click at [404, 131] on div "Parcial" at bounding box center [407, 127] width 103 height 51
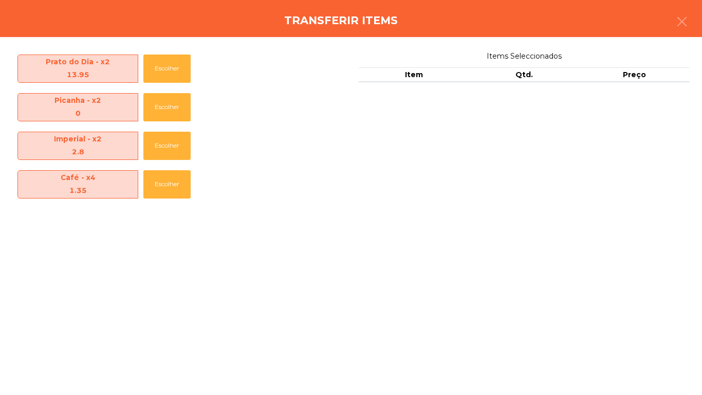
click at [97, 183] on span "Café - x4 1.35" at bounding box center [78, 184] width 120 height 27
click at [120, 187] on div "1.35" at bounding box center [78, 190] width 120 height 13
click at [170, 189] on button "Escolher" at bounding box center [166, 184] width 47 height 28
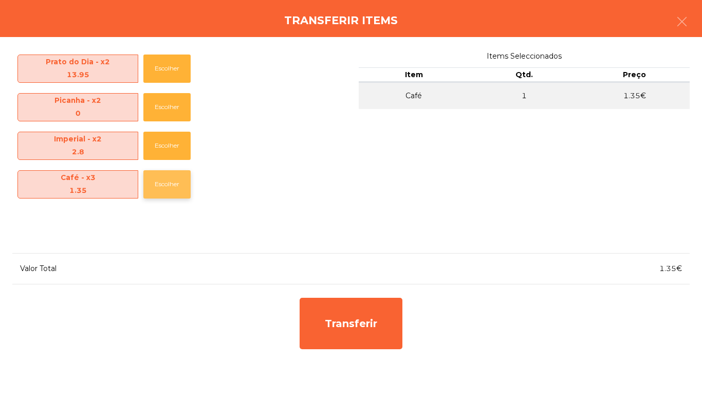
click at [178, 181] on button "Escolher" at bounding box center [166, 184] width 47 height 28
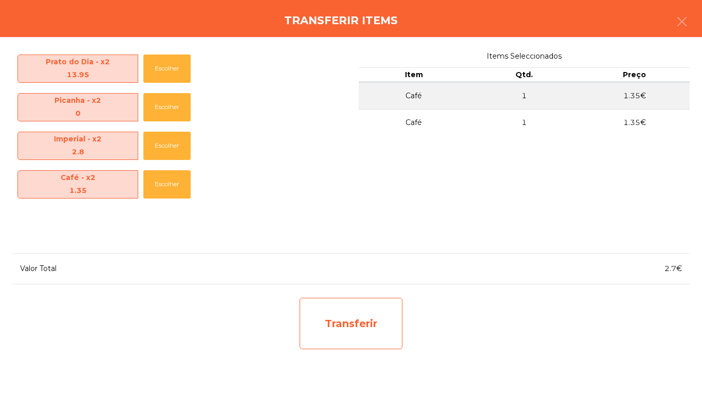
click at [370, 326] on div "Transferir" at bounding box center [351, 323] width 103 height 51
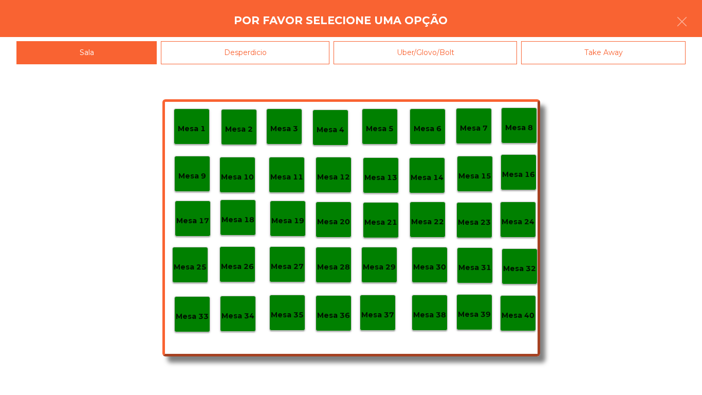
click at [268, 54] on div "Desperdicio" at bounding box center [245, 52] width 169 height 23
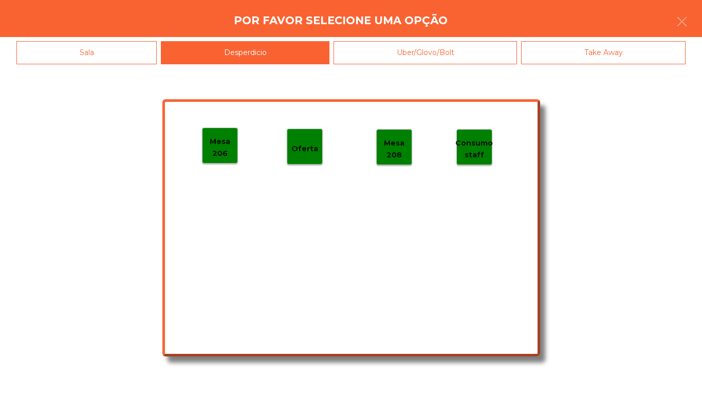
click at [222, 141] on p "Mesa 206" at bounding box center [220, 147] width 35 height 23
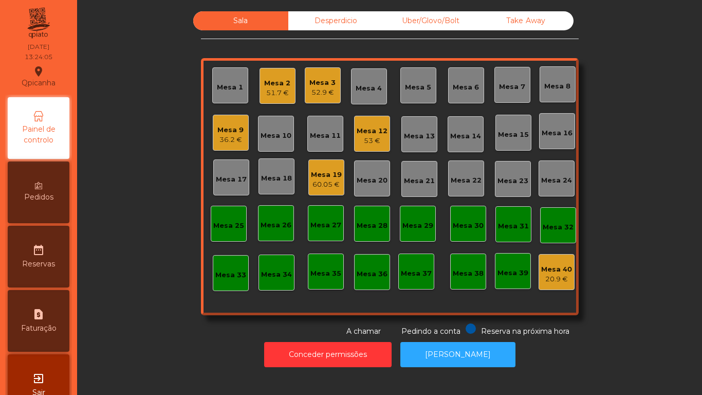
click at [273, 136] on div "Mesa 10" at bounding box center [276, 136] width 31 height 10
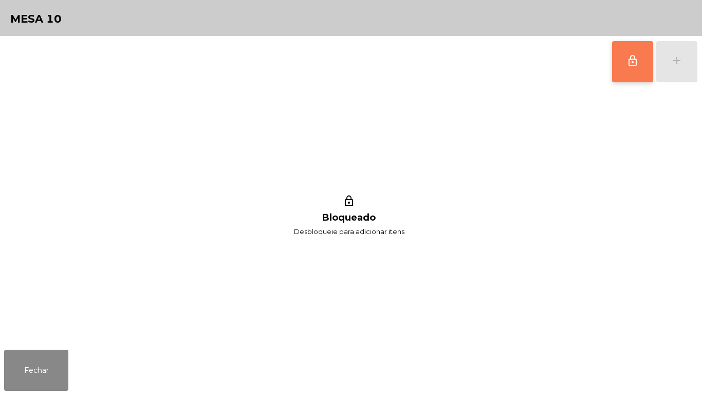
click at [622, 68] on button "lock_outline" at bounding box center [632, 61] width 41 height 41
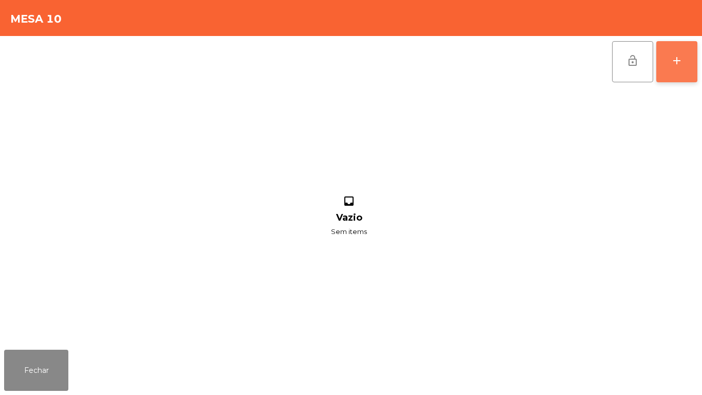
click at [677, 67] on button "add" at bounding box center [676, 61] width 41 height 41
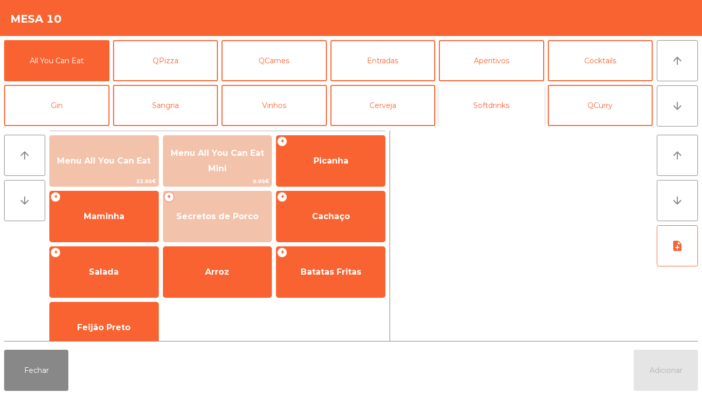
click at [499, 115] on button "Softdrinks" at bounding box center [491, 105] width 105 height 41
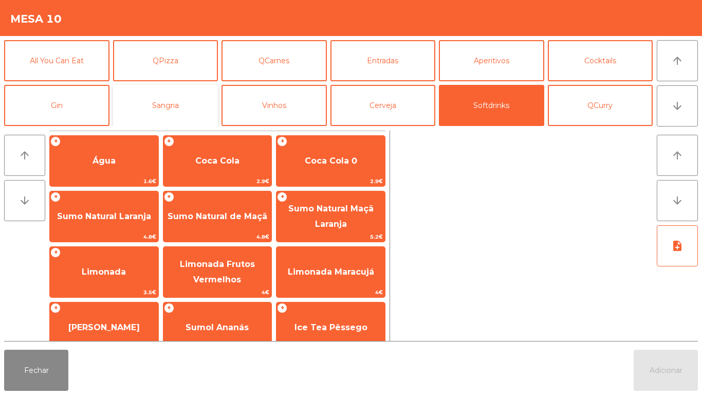
click at [175, 107] on button "Sangria" at bounding box center [165, 105] width 105 height 41
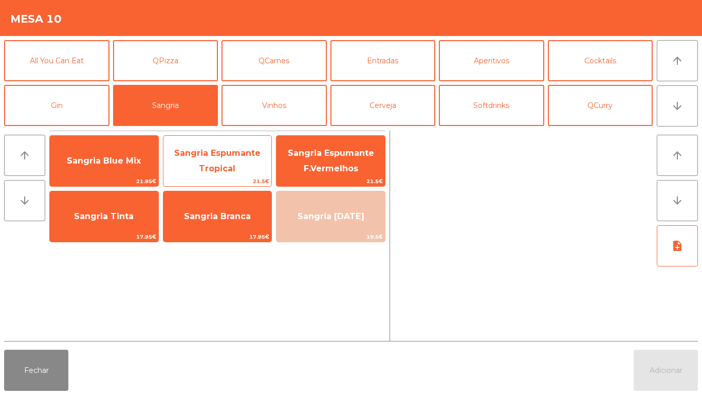
click at [225, 161] on span "Sangria Espumante Tropical" at bounding box center [217, 161] width 108 height 44
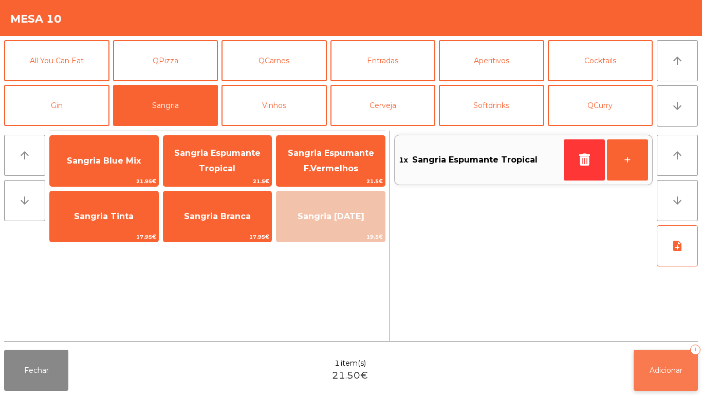
click at [661, 363] on button "Adicionar 1" at bounding box center [666, 369] width 64 height 41
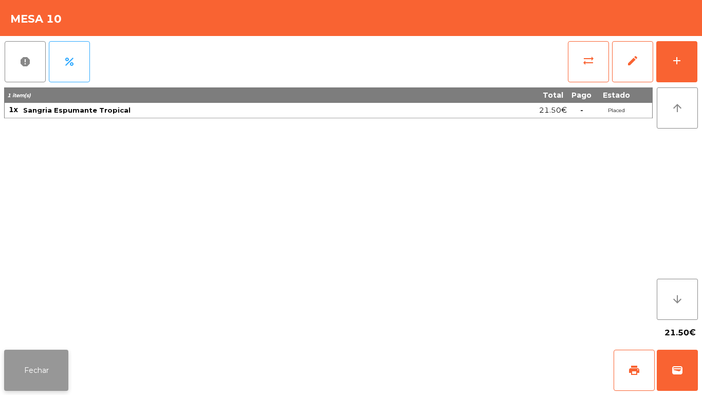
click at [53, 358] on button "Fechar" at bounding box center [36, 369] width 64 height 41
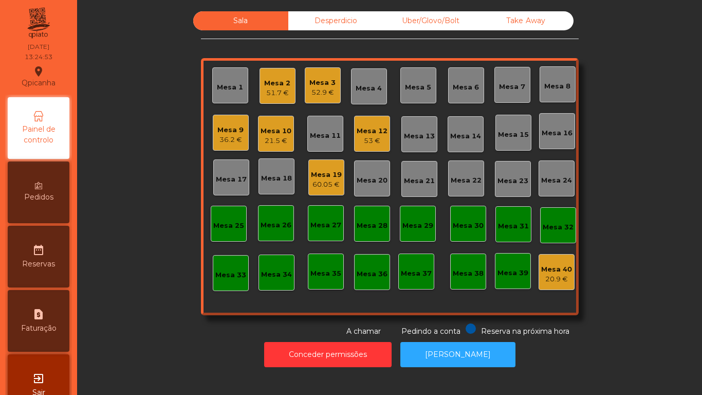
click at [327, 89] on div "52.9 €" at bounding box center [322, 92] width 26 height 10
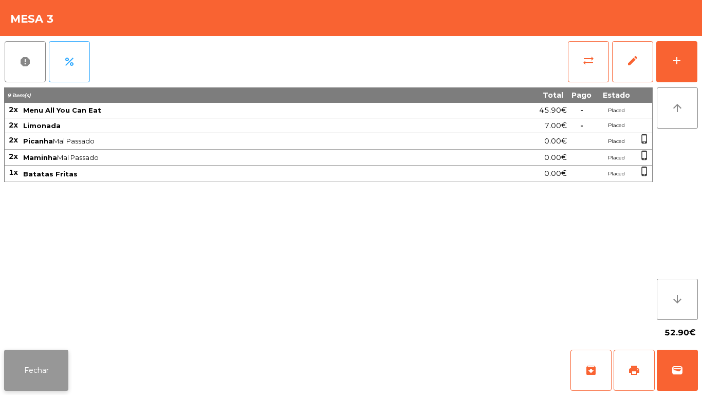
click at [50, 359] on button "Fechar" at bounding box center [36, 369] width 64 height 41
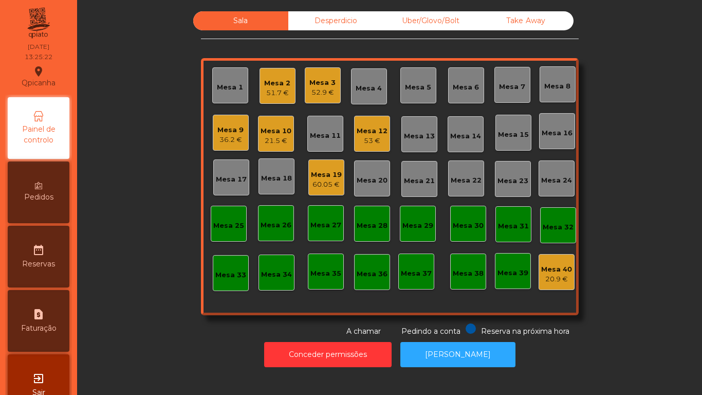
click at [323, 89] on div "52.9 €" at bounding box center [322, 92] width 26 height 10
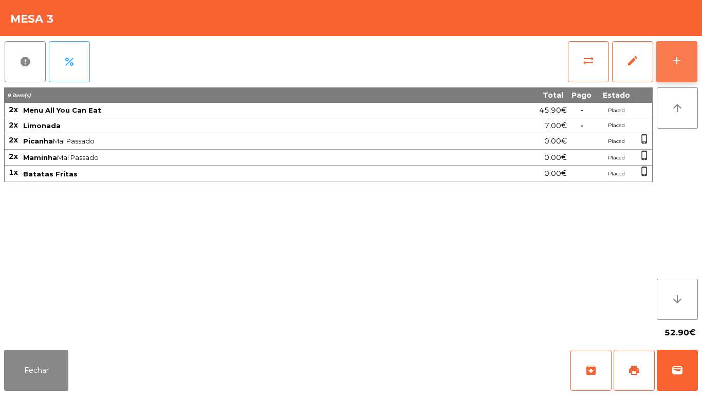
click at [670, 78] on button "add" at bounding box center [676, 61] width 41 height 41
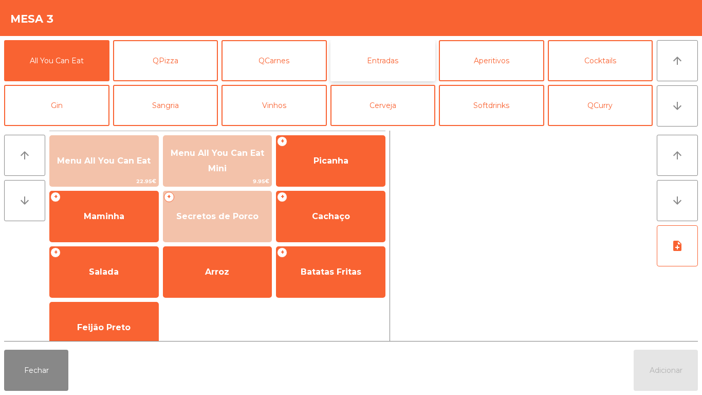
click at [386, 61] on button "Entradas" at bounding box center [382, 60] width 105 height 41
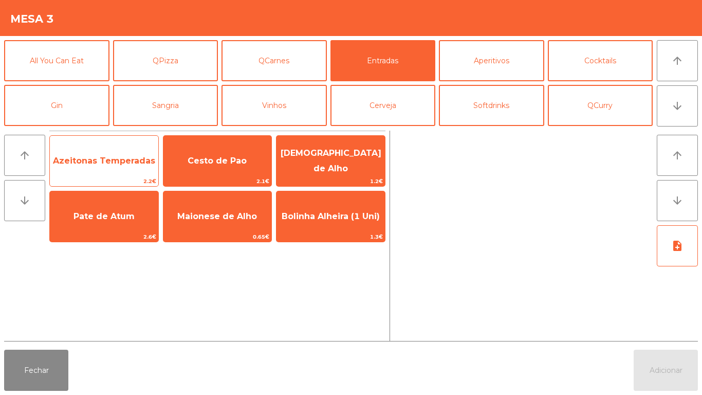
click at [119, 162] on span "Azeitonas Temperadas" at bounding box center [104, 161] width 102 height 10
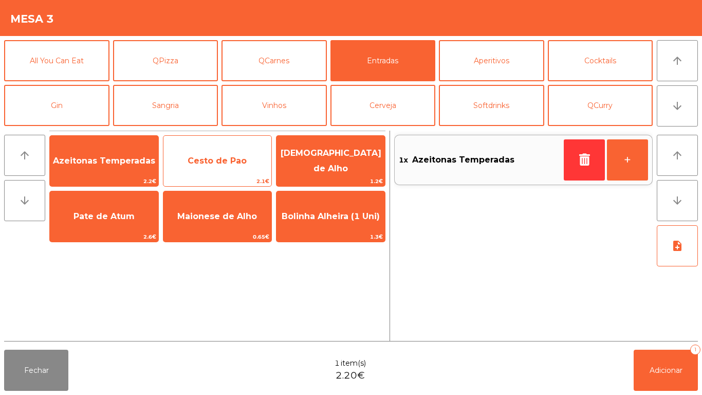
click at [211, 159] on span "Cesto de Pao" at bounding box center [217, 161] width 59 height 10
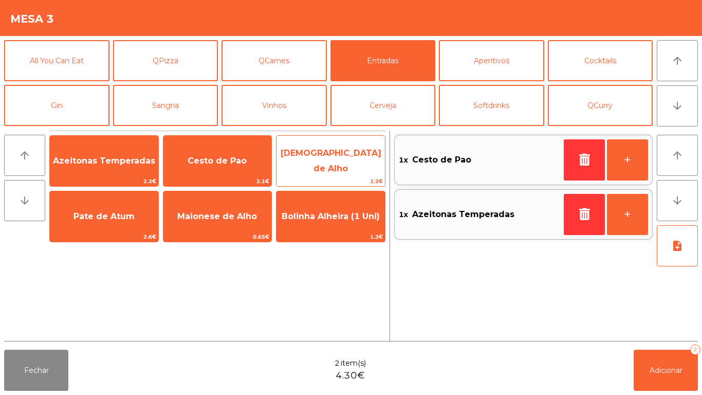
click at [334, 166] on span "[DEMOGRAPHIC_DATA] de Alho" at bounding box center [331, 161] width 108 height 44
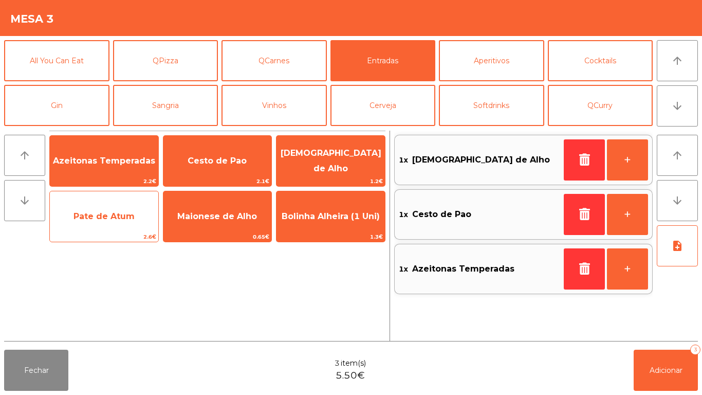
click at [114, 222] on span "Pate de Atum" at bounding box center [104, 217] width 108 height 28
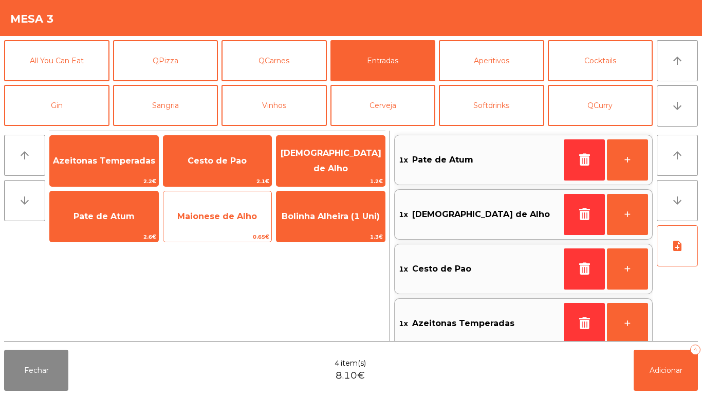
click at [224, 217] on span "Maionese de Alho" at bounding box center [217, 216] width 80 height 10
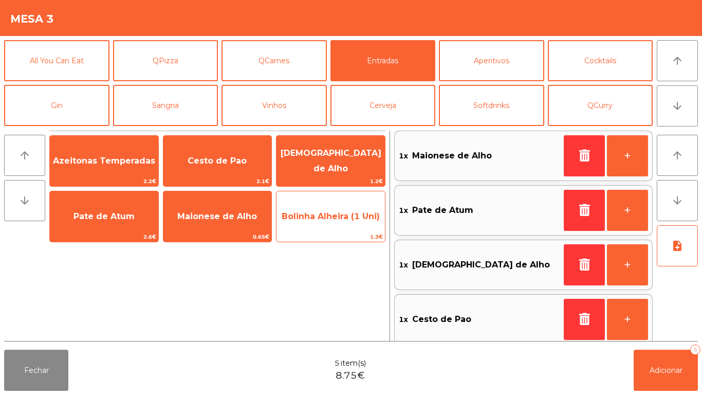
click at [326, 218] on span "Bolinha Alheira (1 Uni)" at bounding box center [331, 216] width 98 height 10
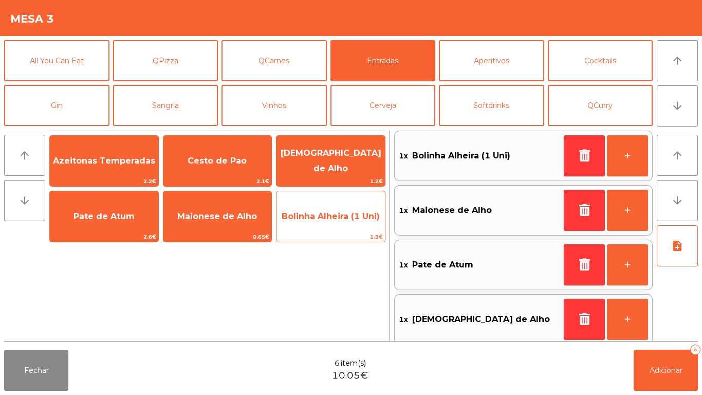
click at [323, 220] on span "Bolinha Alheira (1 Uni)" at bounding box center [331, 216] width 98 height 10
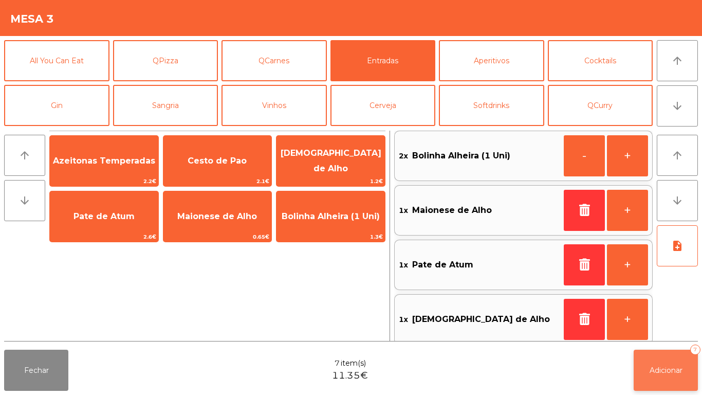
click at [665, 374] on span "Adicionar" at bounding box center [666, 369] width 33 height 9
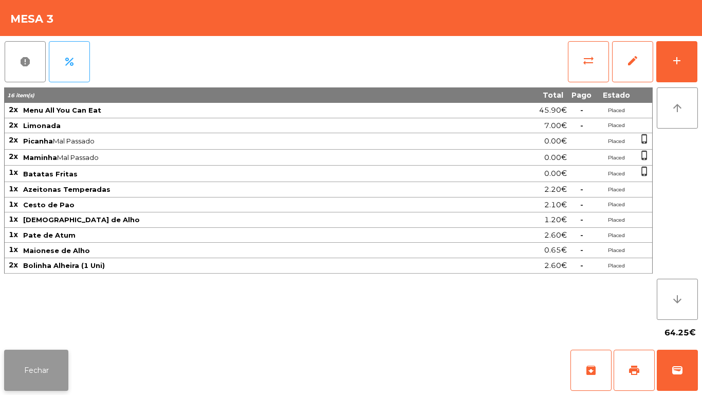
click at [36, 382] on button "Fechar" at bounding box center [36, 369] width 64 height 41
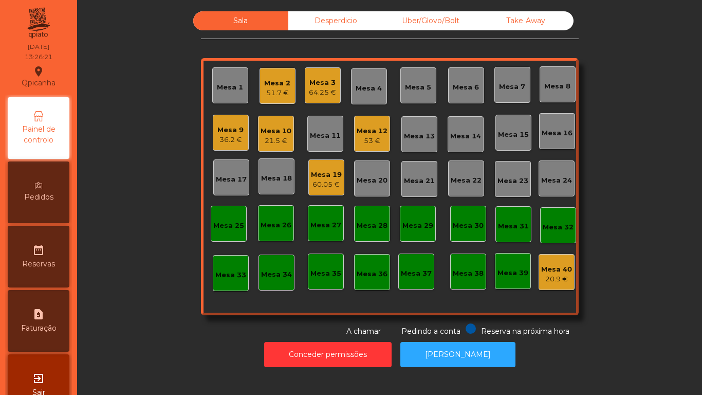
click at [272, 140] on div "21.5 €" at bounding box center [276, 141] width 31 height 10
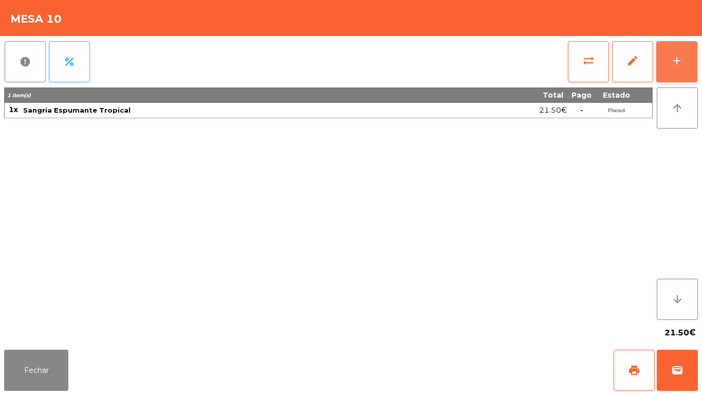
click at [671, 67] on button "add" at bounding box center [676, 61] width 41 height 41
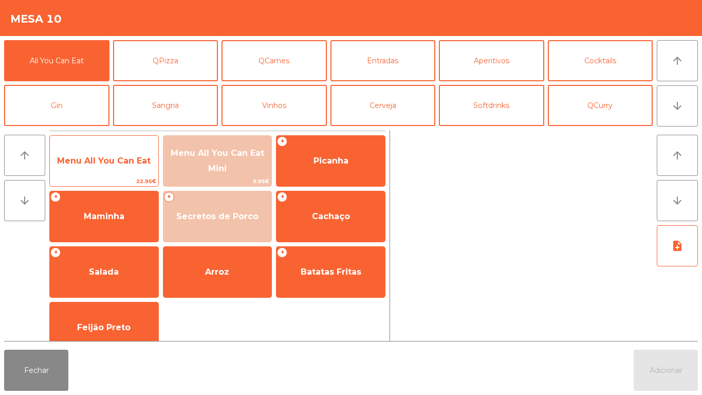
click at [97, 155] on span "Menu All You Can Eat" at bounding box center [104, 161] width 108 height 28
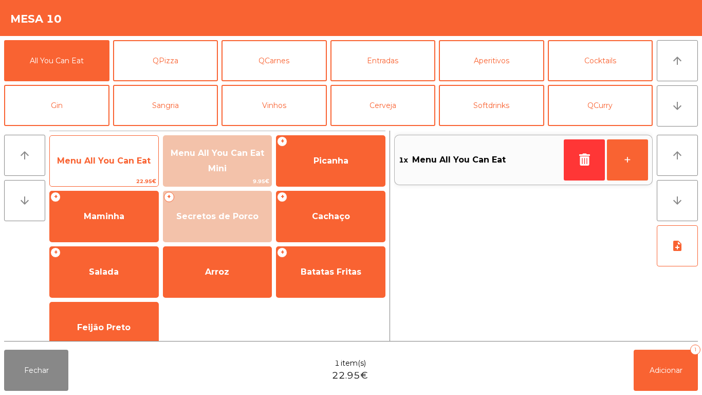
click at [100, 157] on span "Menu All You Can Eat" at bounding box center [104, 161] width 94 height 10
click at [100, 150] on span "Menu All You Can Eat" at bounding box center [104, 161] width 108 height 28
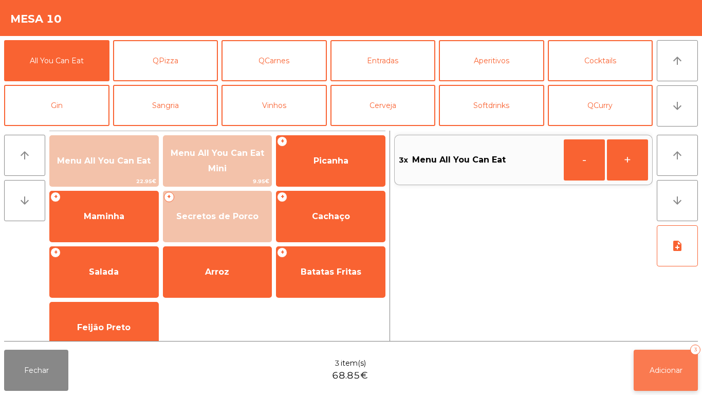
click at [675, 358] on button "Adicionar 3" at bounding box center [666, 369] width 64 height 41
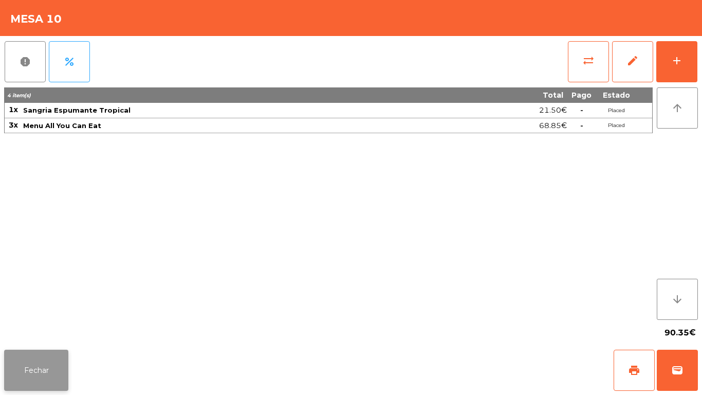
click at [28, 353] on button "Fechar" at bounding box center [36, 369] width 64 height 41
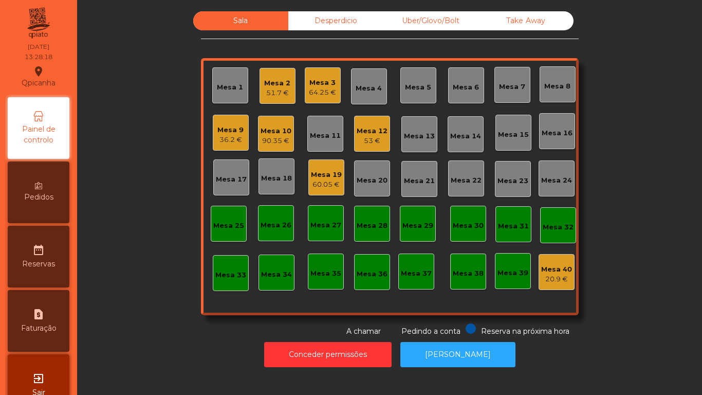
click at [280, 83] on div "Mesa 2" at bounding box center [277, 83] width 26 height 10
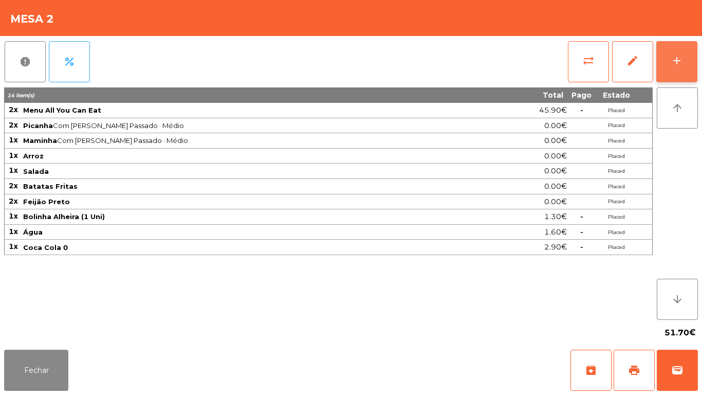
click at [675, 64] on div "add" at bounding box center [677, 60] width 12 height 12
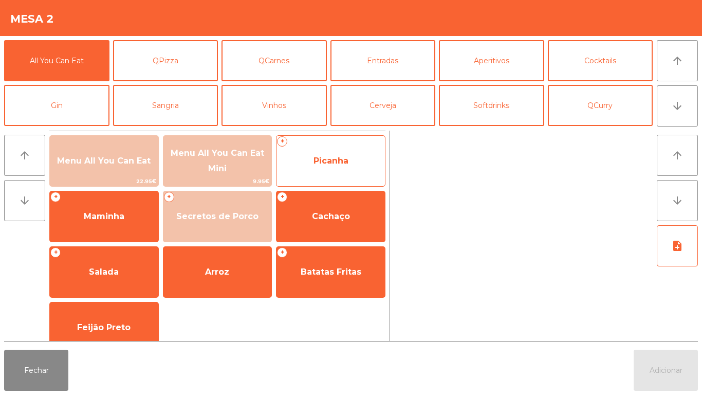
click at [324, 161] on span "Picanha" at bounding box center [331, 161] width 35 height 10
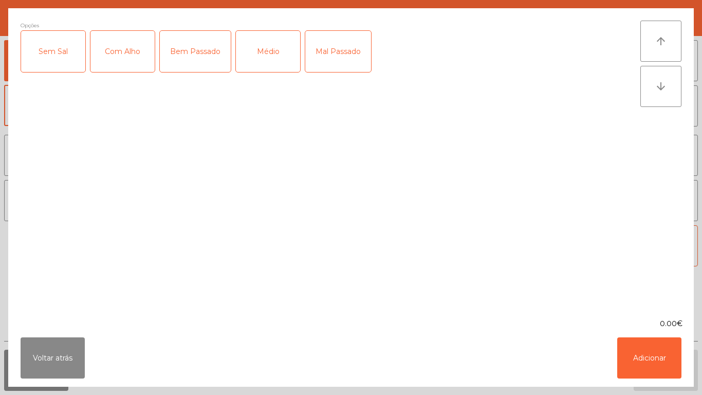
click at [130, 58] on div "Com Alho" at bounding box center [122, 51] width 64 height 41
click at [274, 65] on div "Médio" at bounding box center [268, 51] width 64 height 41
click at [334, 56] on div "Mal Passado" at bounding box center [338, 51] width 66 height 41
click at [647, 359] on button "Adicionar" at bounding box center [649, 357] width 64 height 41
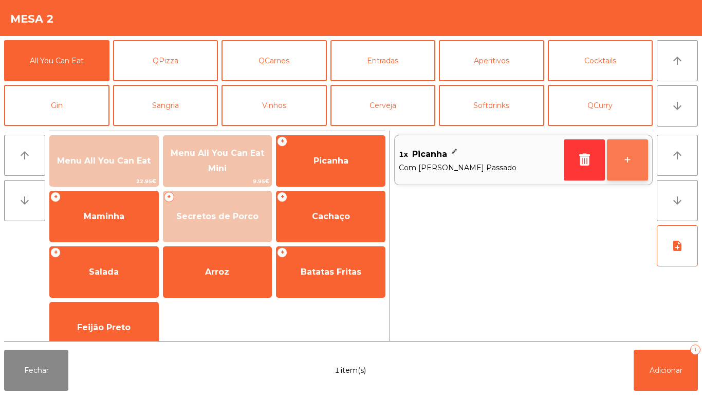
click at [623, 160] on button "+" at bounding box center [627, 159] width 41 height 41
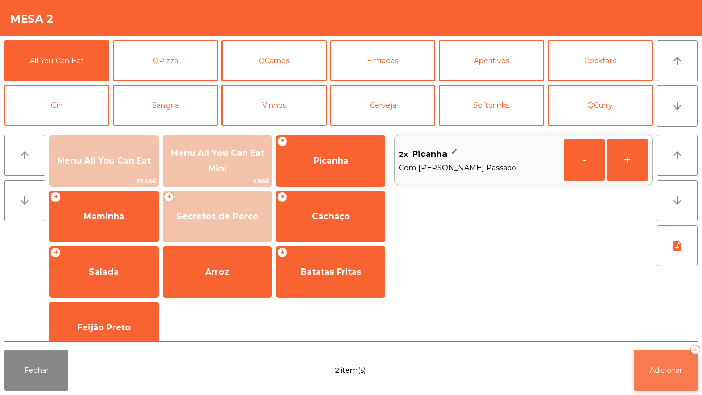
click at [668, 369] on span "Adicionar" at bounding box center [666, 369] width 33 height 9
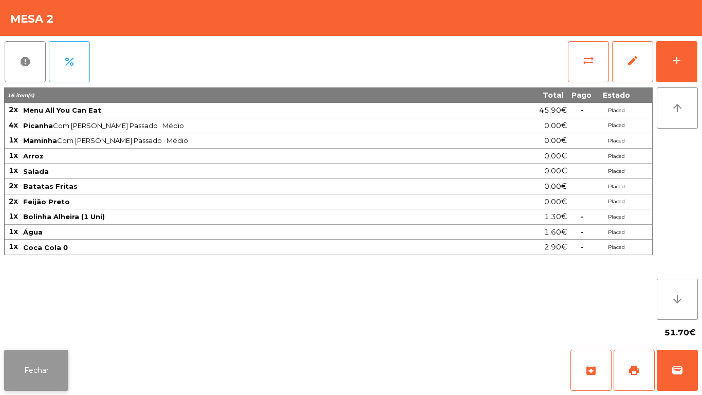
click at [63, 352] on button "Fechar" at bounding box center [36, 369] width 64 height 41
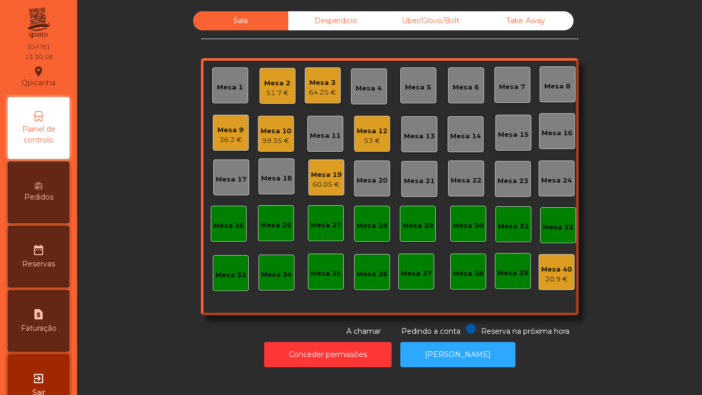
click at [272, 128] on div "Mesa 10" at bounding box center [276, 131] width 31 height 10
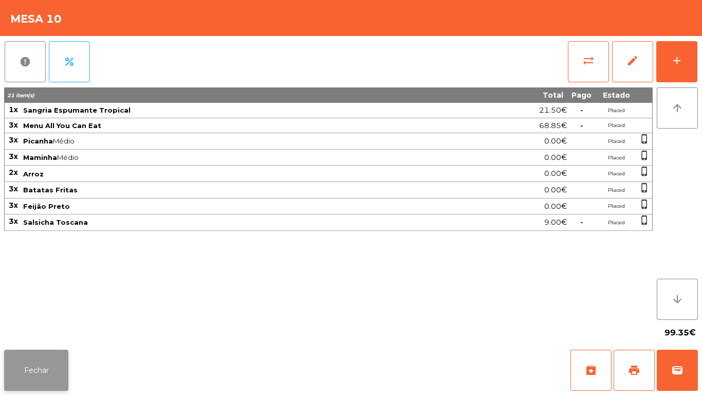
click at [47, 360] on button "Fechar" at bounding box center [36, 369] width 64 height 41
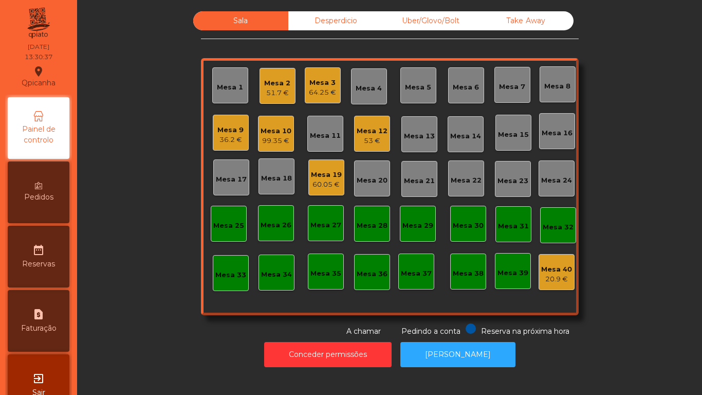
click at [317, 91] on div "64.25 €" at bounding box center [322, 92] width 27 height 10
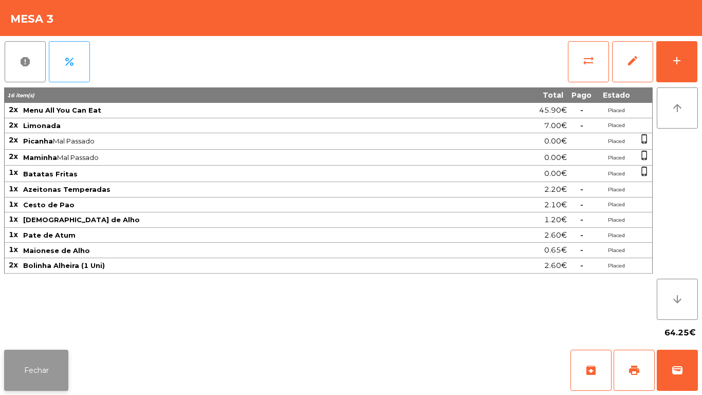
click at [47, 377] on button "Fechar" at bounding box center [36, 369] width 64 height 41
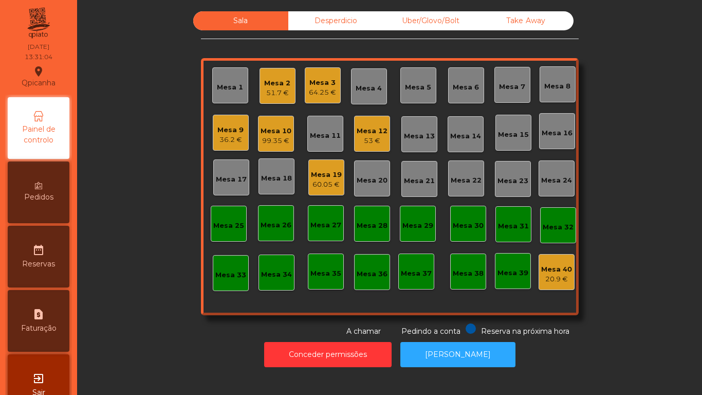
click at [269, 140] on div "99.35 €" at bounding box center [276, 141] width 31 height 10
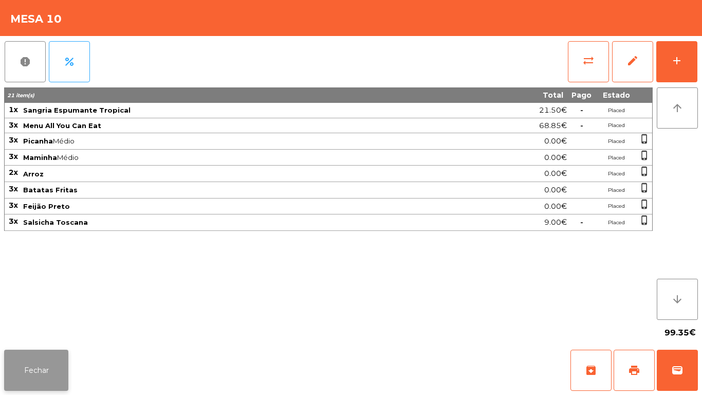
click at [31, 369] on button "Fechar" at bounding box center [36, 369] width 64 height 41
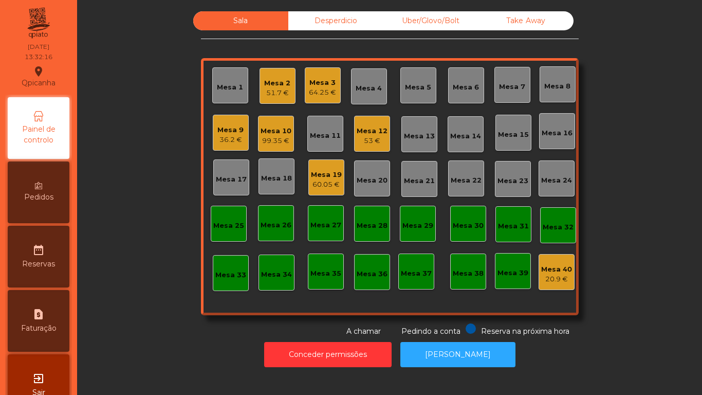
click at [319, 181] on div "60.05 €" at bounding box center [326, 184] width 31 height 10
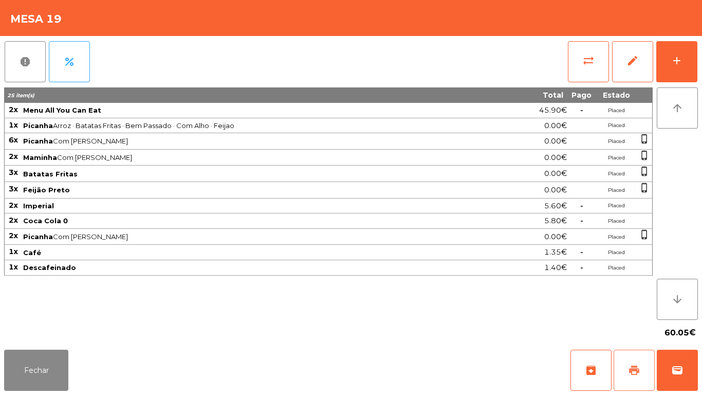
click at [628, 363] on button "print" at bounding box center [634, 369] width 41 height 41
click at [23, 362] on button "Fechar" at bounding box center [36, 369] width 64 height 41
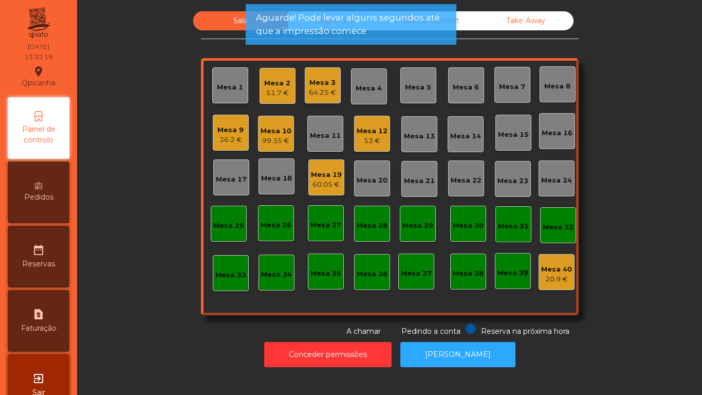
click at [227, 136] on div "36.2 €" at bounding box center [230, 140] width 26 height 10
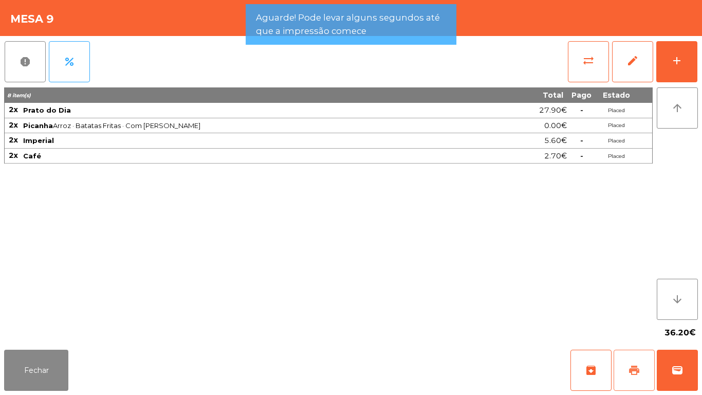
click at [630, 372] on span "print" at bounding box center [634, 370] width 12 height 12
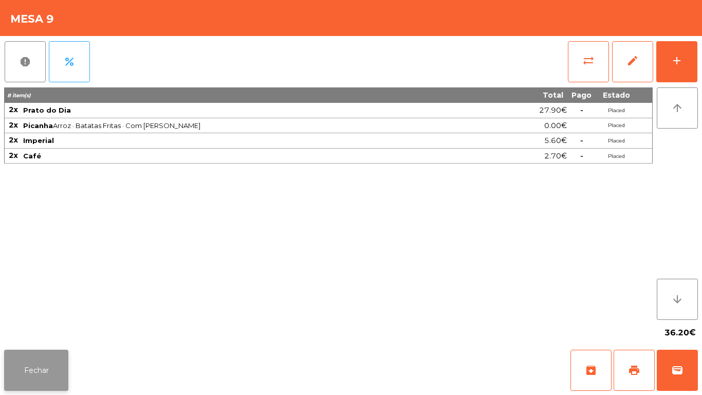
click at [34, 359] on button "Fechar" at bounding box center [36, 369] width 64 height 41
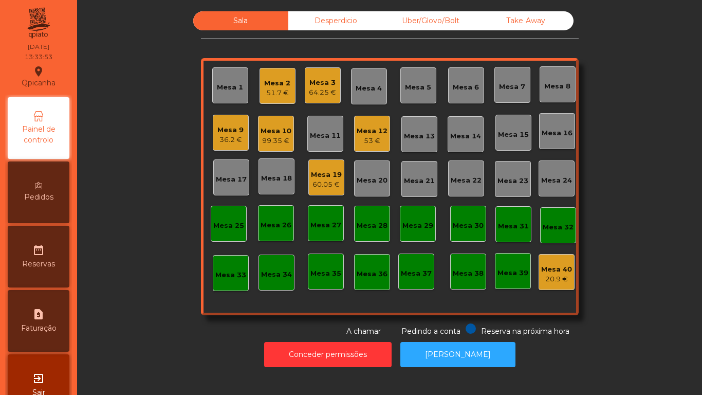
click at [314, 134] on div "Mesa 11" at bounding box center [325, 136] width 31 height 10
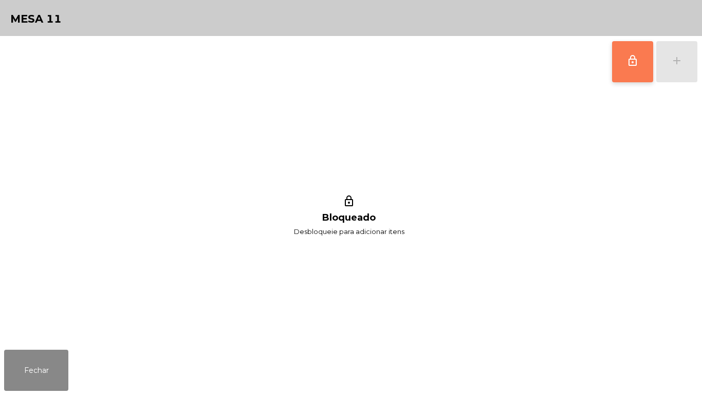
click at [633, 64] on span "lock_outline" at bounding box center [633, 60] width 12 height 12
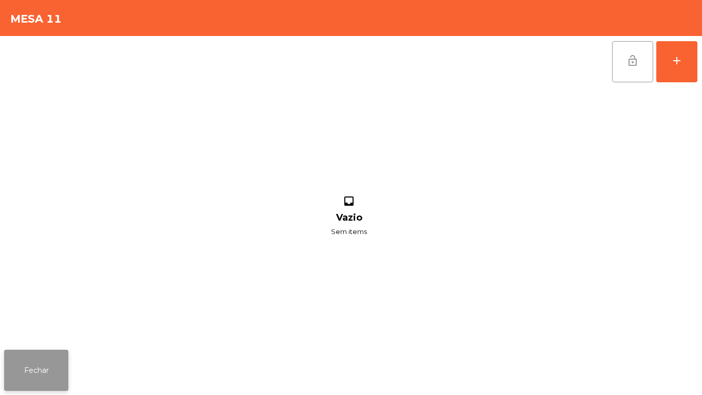
click at [39, 369] on button "Fechar" at bounding box center [36, 369] width 64 height 41
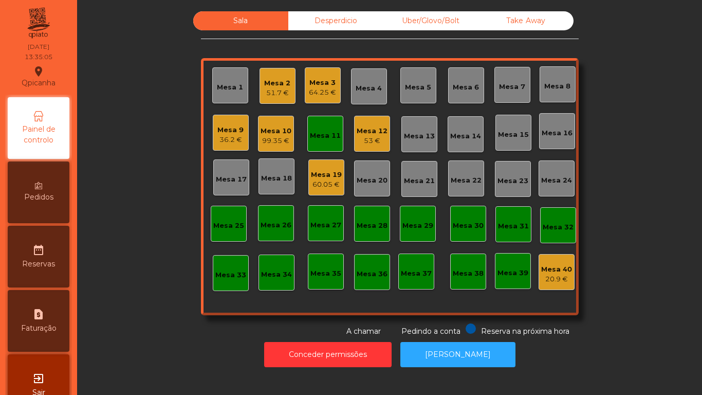
click at [363, 131] on div "Mesa 12" at bounding box center [372, 131] width 31 height 10
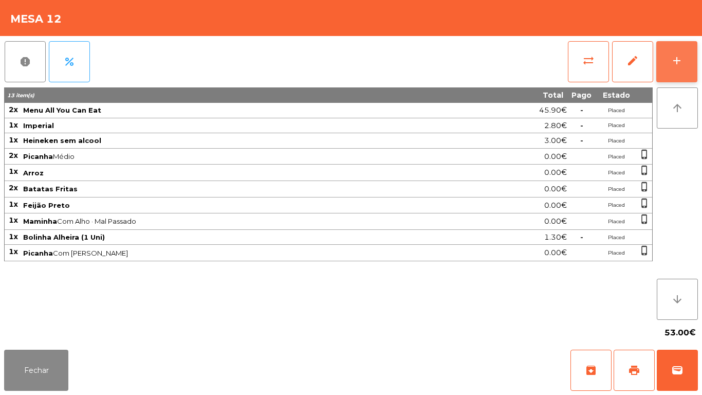
click at [667, 66] on button "add" at bounding box center [676, 61] width 41 height 41
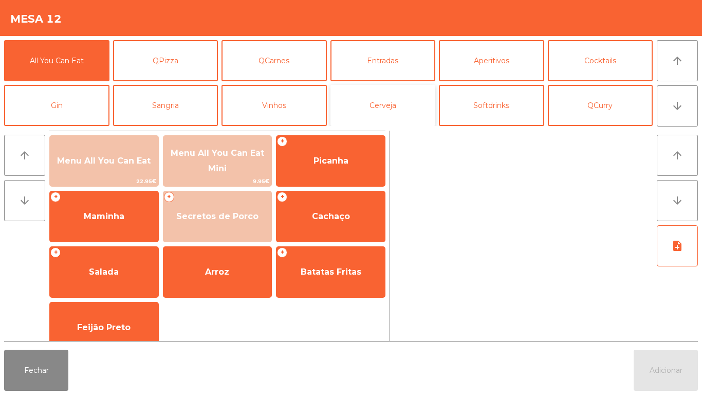
click at [394, 104] on button "Cerveja" at bounding box center [382, 105] width 105 height 41
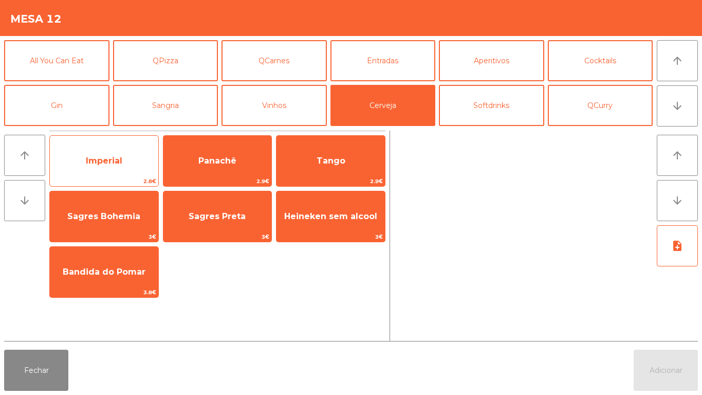
click at [113, 160] on span "Imperial" at bounding box center [104, 161] width 36 height 10
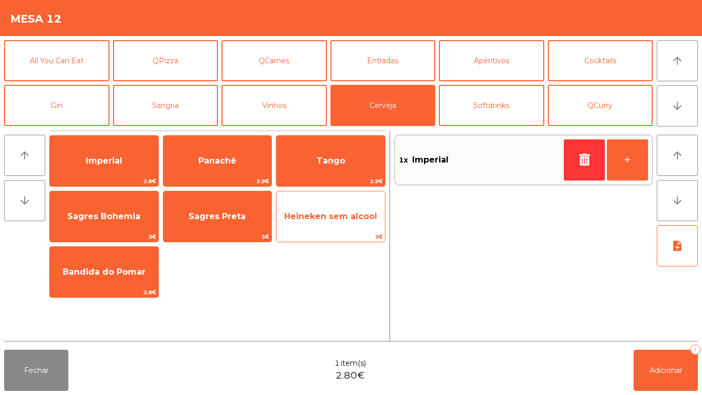
click at [332, 211] on span "Heineken sem alcool" at bounding box center [330, 216] width 93 height 10
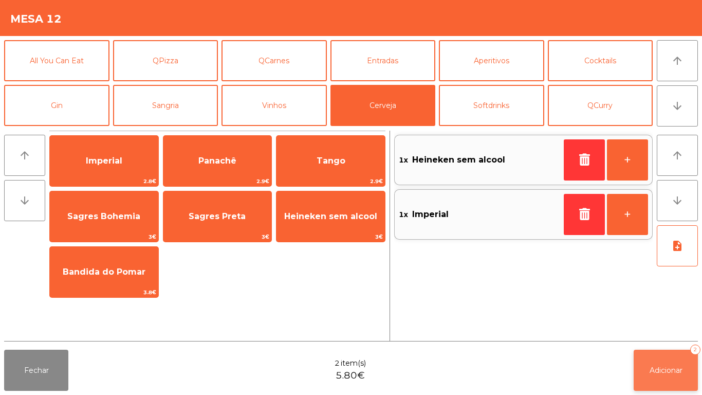
click at [665, 356] on button "Adicionar 2" at bounding box center [666, 369] width 64 height 41
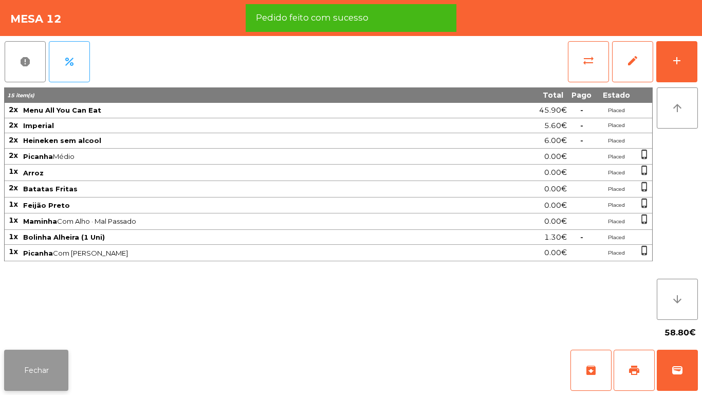
click at [28, 367] on button "Fechar" at bounding box center [36, 369] width 64 height 41
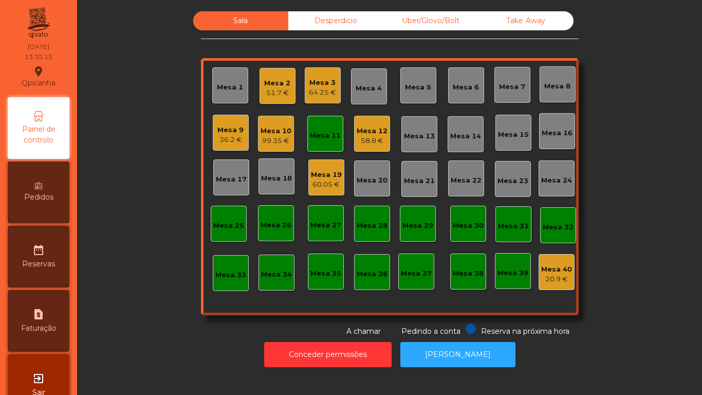
click at [226, 101] on div "Mesa 1" at bounding box center [230, 85] width 36 height 36
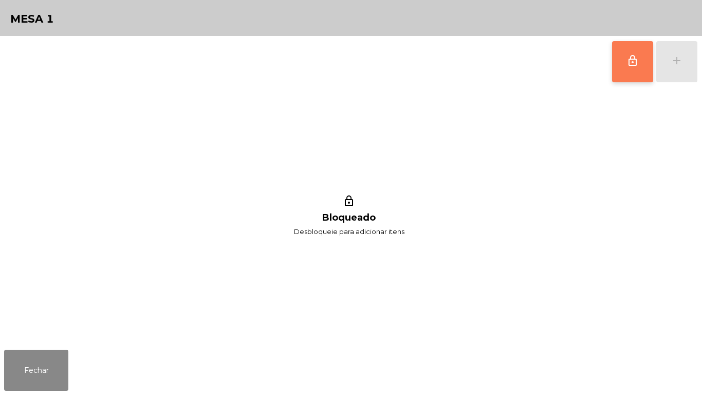
click at [633, 61] on span "lock_outline" at bounding box center [633, 60] width 12 height 12
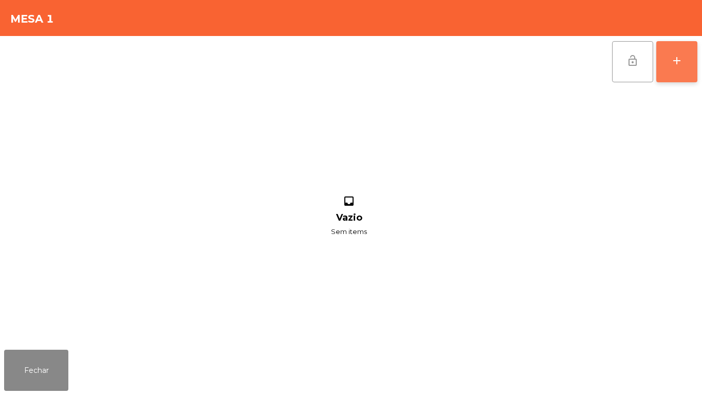
click at [682, 58] on div "add" at bounding box center [677, 60] width 12 height 12
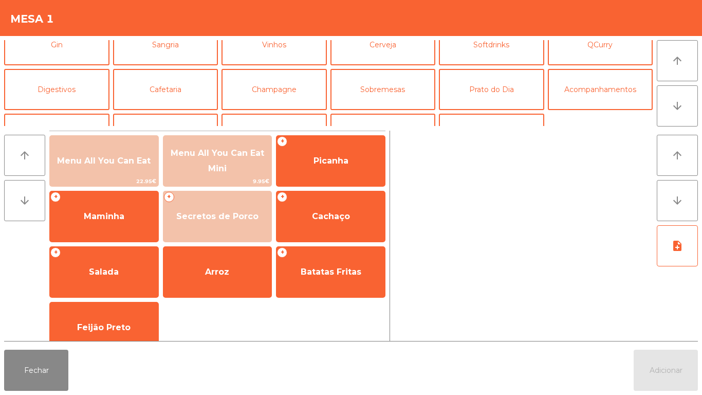
scroll to position [60, 0]
click at [491, 94] on button "Prato do Dia" at bounding box center [491, 89] width 105 height 41
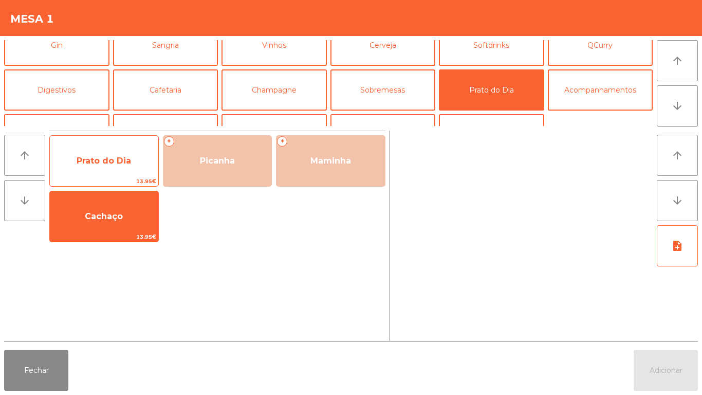
click at [106, 161] on span "Prato do Dia" at bounding box center [104, 161] width 54 height 10
click at [109, 159] on span "Prato do Dia" at bounding box center [104, 161] width 54 height 10
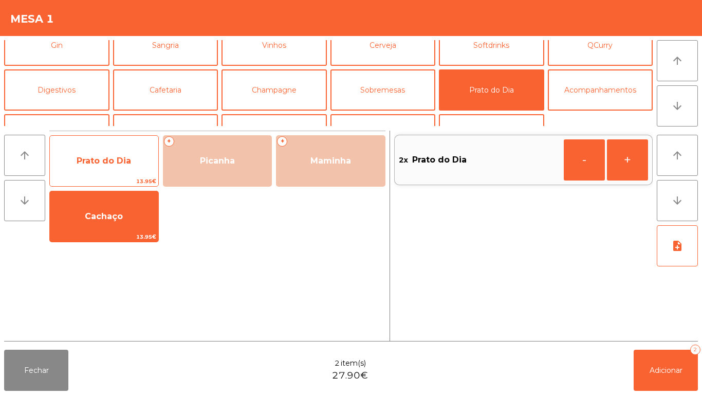
click at [99, 157] on span "Prato do Dia" at bounding box center [104, 161] width 54 height 10
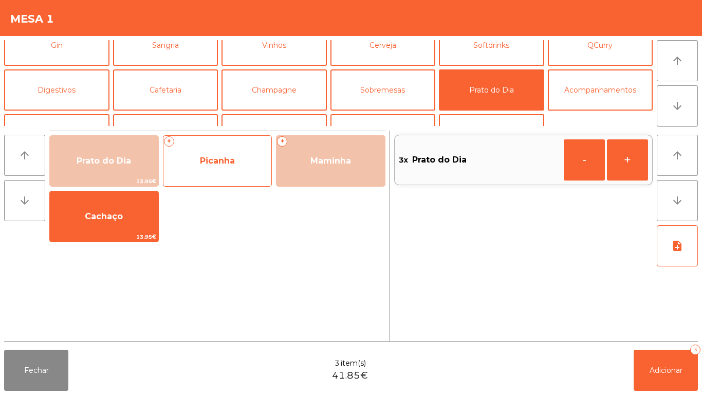
click at [214, 168] on span "Picanha" at bounding box center [217, 161] width 108 height 28
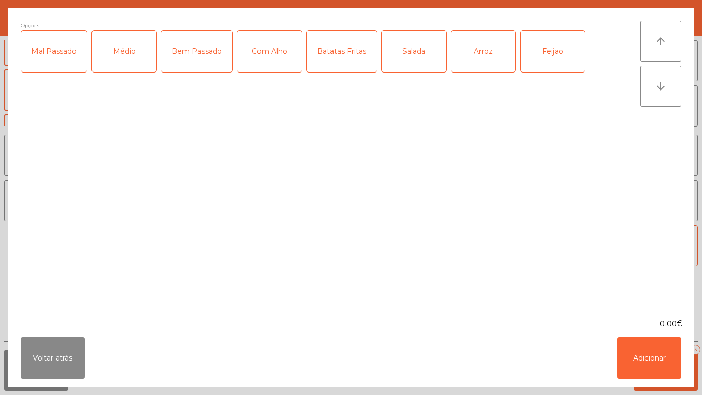
click at [130, 69] on div "Médio" at bounding box center [124, 51] width 64 height 41
click at [279, 65] on div "Com Alho" at bounding box center [269, 51] width 64 height 41
click at [341, 64] on div "Batatas Fritas" at bounding box center [342, 51] width 70 height 41
click at [472, 52] on div "Arroz" at bounding box center [483, 51] width 64 height 41
click at [542, 50] on div "Feijao" at bounding box center [553, 51] width 64 height 41
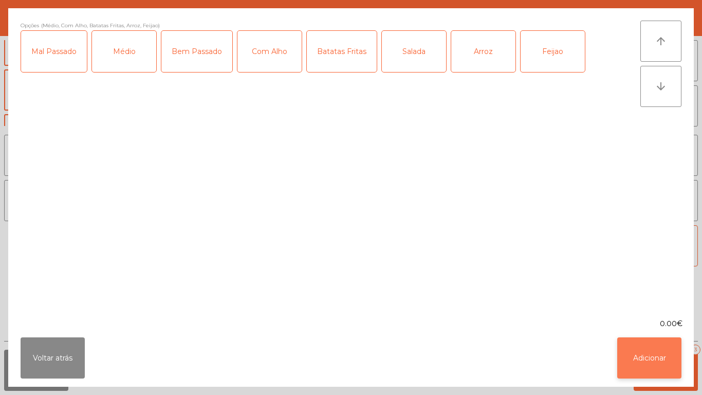
click at [645, 353] on button "Adicionar" at bounding box center [649, 357] width 64 height 41
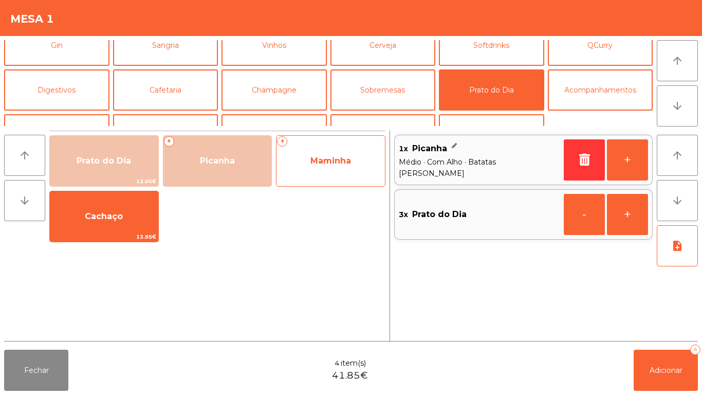
click at [324, 165] on span "Maminha" at bounding box center [330, 161] width 41 height 10
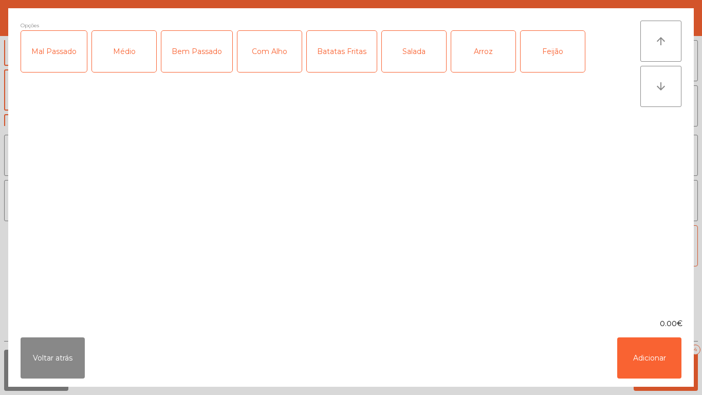
click at [128, 68] on div "Médio" at bounding box center [124, 51] width 64 height 41
click at [265, 57] on div "Com Alho" at bounding box center [269, 51] width 64 height 41
click at [334, 64] on div "Batatas Fritas" at bounding box center [342, 51] width 70 height 41
click at [410, 57] on div "Salada" at bounding box center [414, 51] width 64 height 41
click at [481, 64] on div "Arroz" at bounding box center [483, 51] width 64 height 41
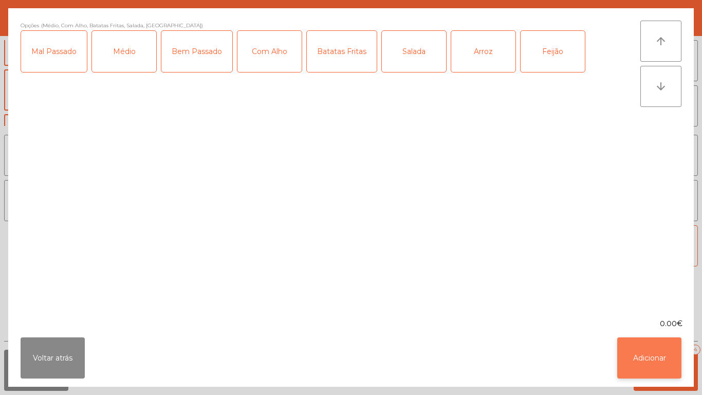
click at [645, 361] on button "Adicionar" at bounding box center [649, 357] width 64 height 41
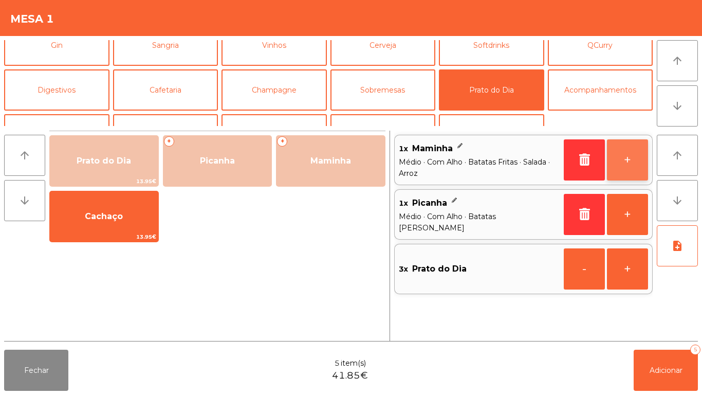
click at [617, 147] on button "+" at bounding box center [627, 159] width 41 height 41
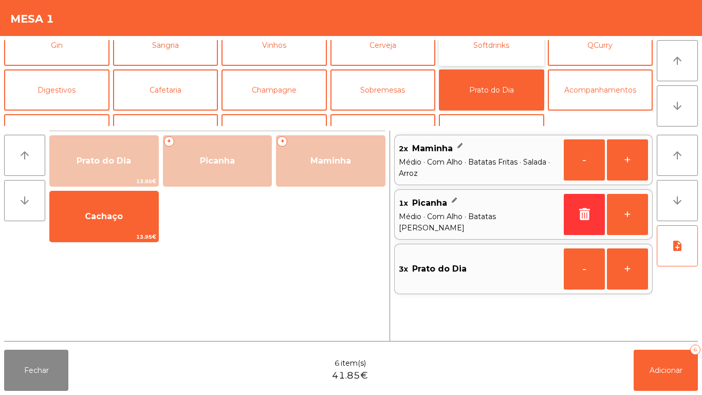
click at [470, 57] on button "Softdrinks" at bounding box center [491, 45] width 105 height 41
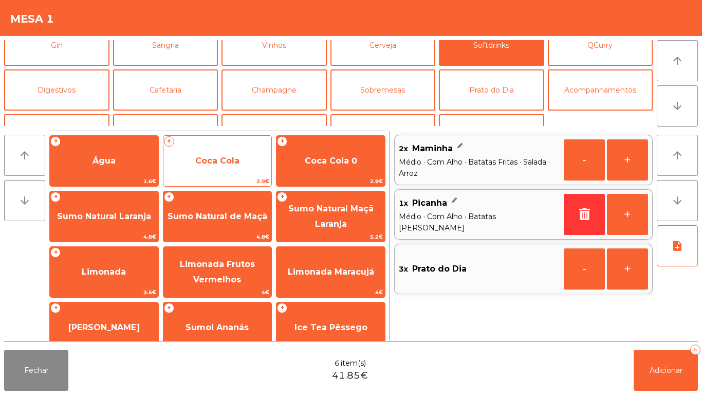
click at [228, 170] on span "Coca Cola" at bounding box center [217, 161] width 108 height 28
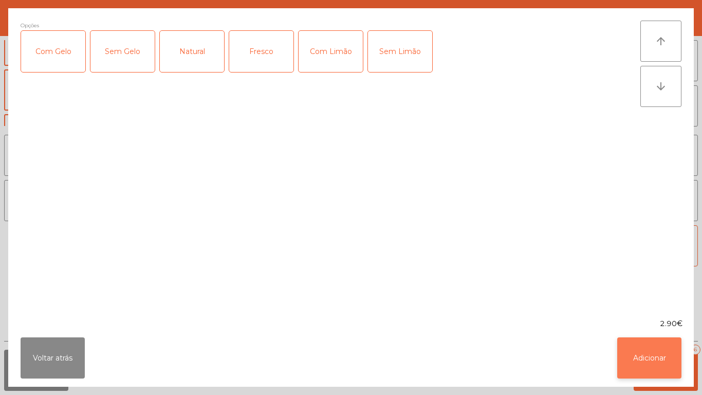
click at [634, 357] on button "Adicionar" at bounding box center [649, 357] width 64 height 41
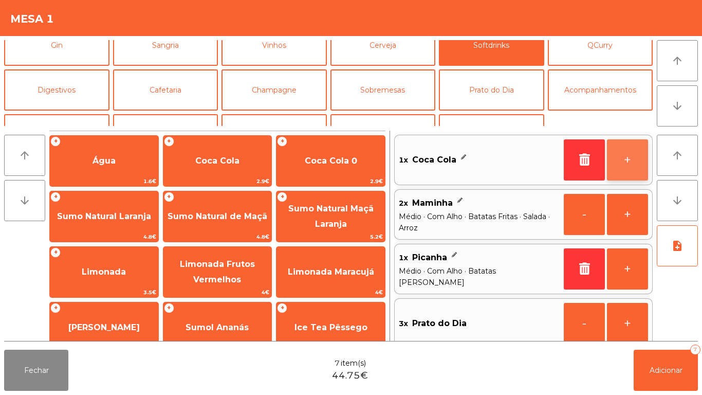
click at [619, 151] on button "+" at bounding box center [627, 159] width 41 height 41
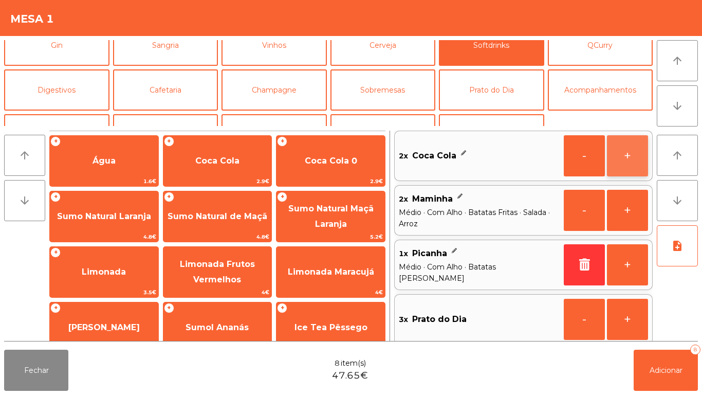
click at [614, 153] on button "+" at bounding box center [627, 155] width 41 height 41
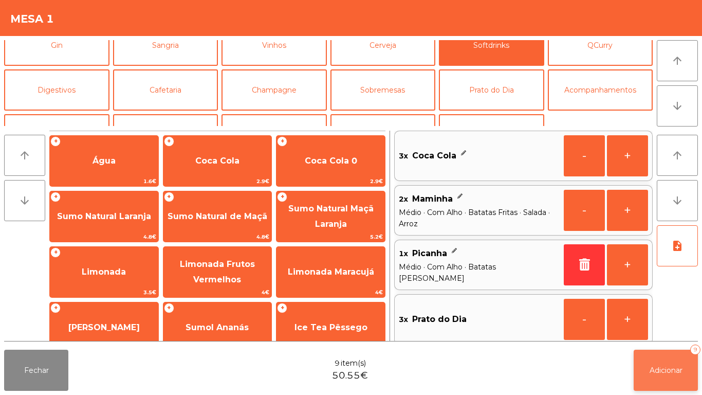
click at [650, 370] on span "Adicionar" at bounding box center [666, 369] width 33 height 9
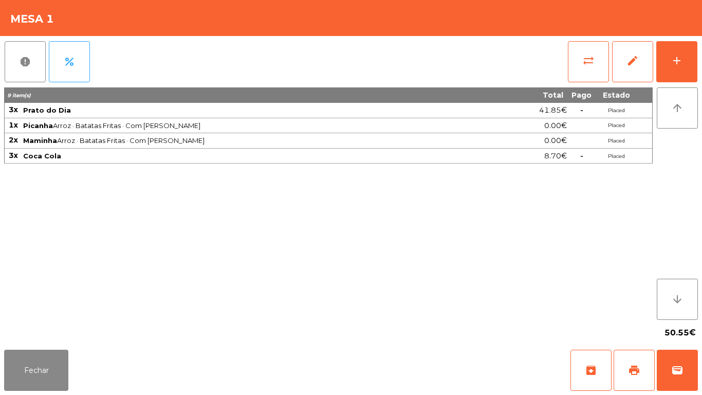
click at [40, 394] on div "Fechar archive print wallet" at bounding box center [351, 369] width 702 height 49
click at [49, 357] on button "Fechar" at bounding box center [36, 369] width 64 height 41
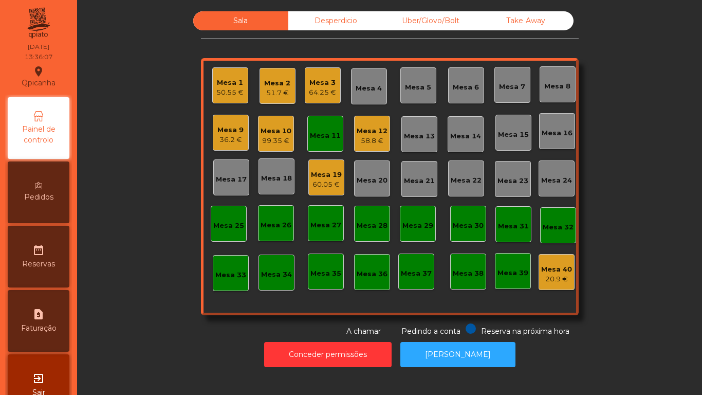
click at [315, 146] on div "Mesa 11" at bounding box center [325, 134] width 36 height 36
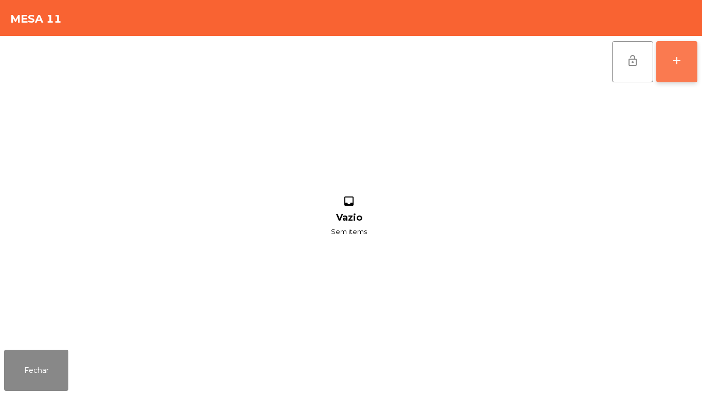
click at [676, 65] on div "add" at bounding box center [677, 60] width 12 height 12
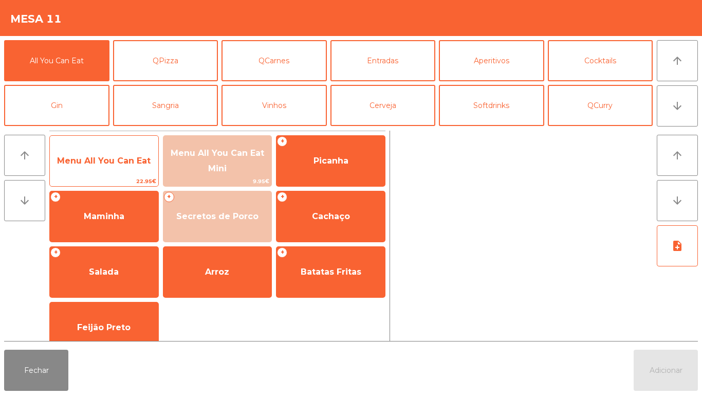
click at [115, 175] on span "Menu All You Can Eat" at bounding box center [104, 161] width 108 height 28
click at [113, 159] on span "Menu All You Can Eat" at bounding box center [104, 161] width 94 height 10
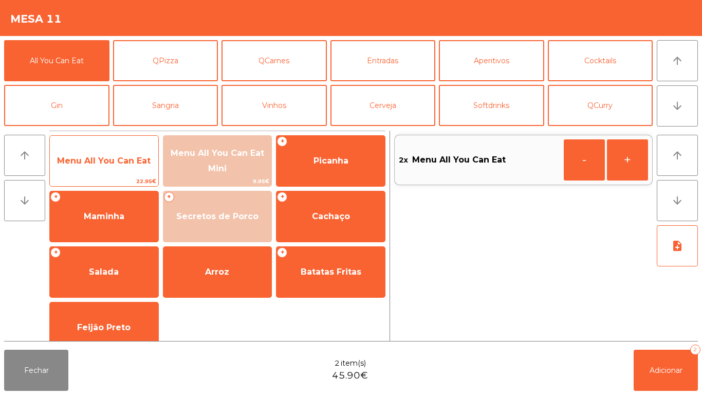
click at [109, 156] on span "Menu All You Can Eat" at bounding box center [104, 161] width 94 height 10
click at [96, 154] on span "Menu All You Can Eat" at bounding box center [104, 161] width 108 height 28
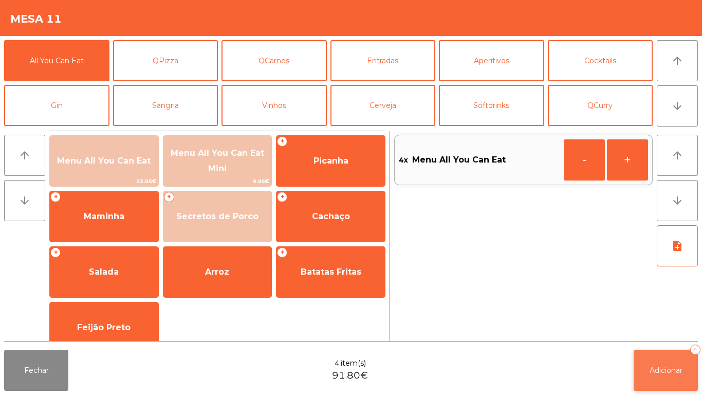
click at [661, 369] on span "Adicionar" at bounding box center [666, 369] width 33 height 9
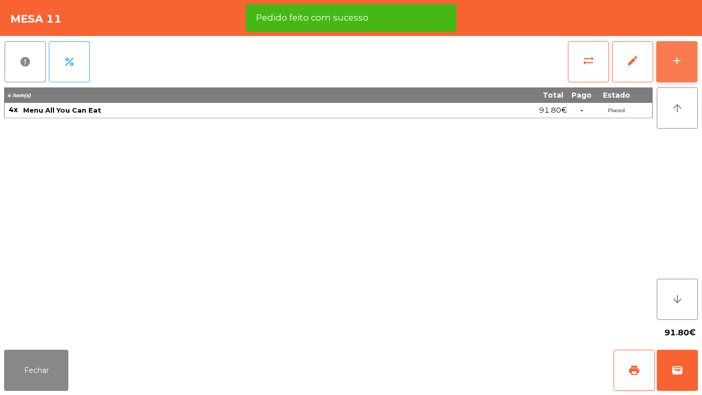
click at [672, 52] on button "add" at bounding box center [676, 61] width 41 height 41
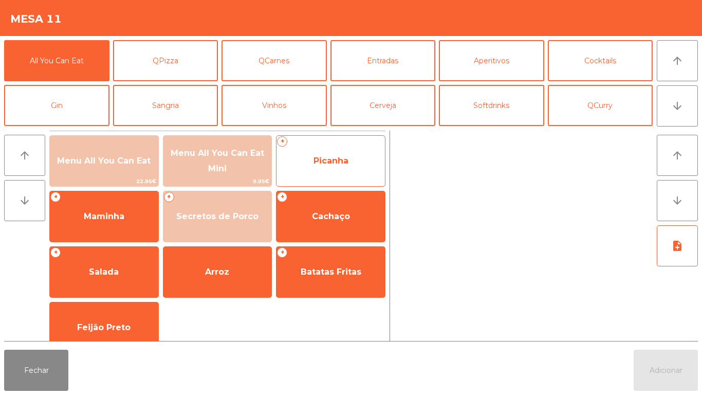
click at [319, 164] on span "Picanha" at bounding box center [331, 161] width 35 height 10
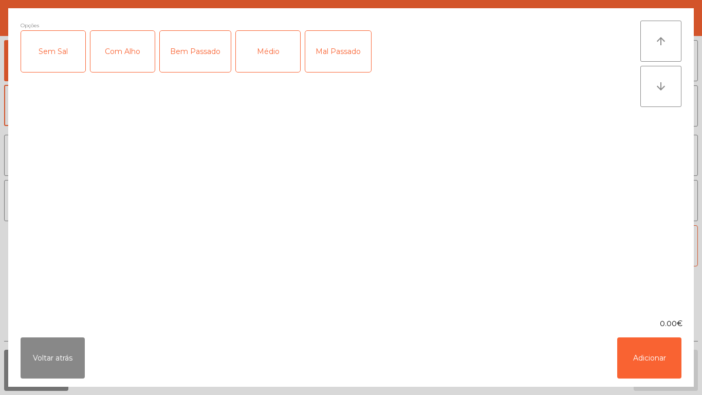
click at [119, 65] on div "Com Alho" at bounding box center [122, 51] width 64 height 41
click at [268, 62] on div "Médio" at bounding box center [268, 51] width 64 height 41
click at [641, 353] on button "Adicionar" at bounding box center [649, 357] width 64 height 41
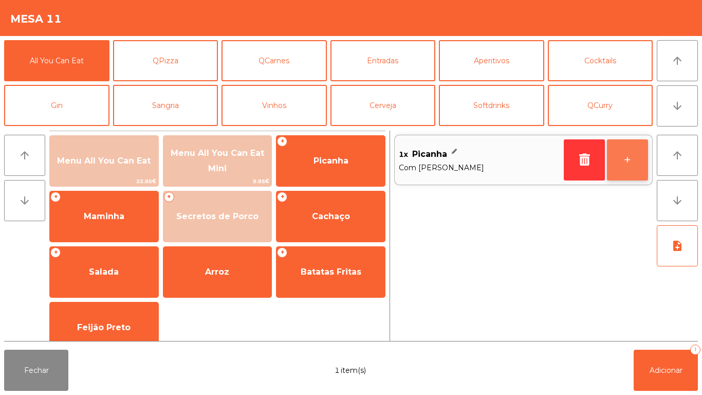
click at [617, 160] on button "+" at bounding box center [627, 159] width 41 height 41
click at [612, 159] on button "+" at bounding box center [627, 159] width 41 height 41
click at [622, 156] on button "+" at bounding box center [627, 159] width 41 height 41
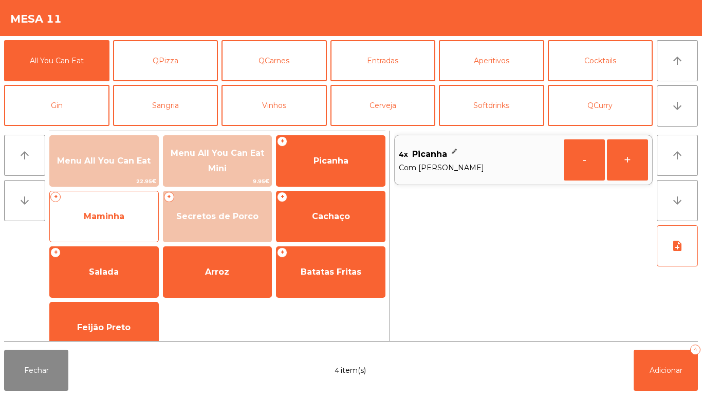
click at [122, 217] on span "Maminha" at bounding box center [104, 216] width 41 height 10
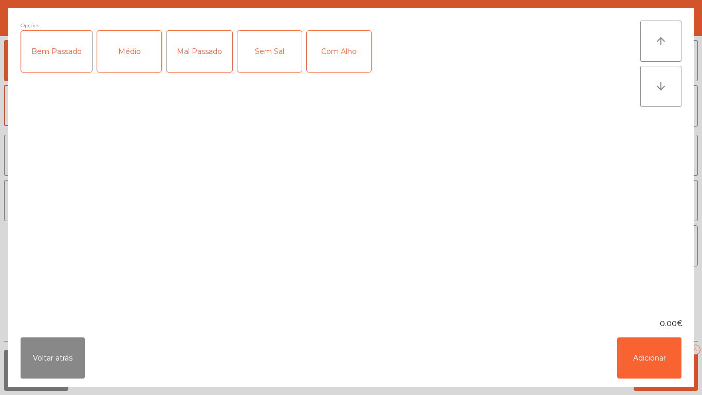
click at [123, 70] on div "Médio" at bounding box center [129, 51] width 64 height 41
click at [341, 58] on div "Com Alho" at bounding box center [339, 51] width 64 height 41
click at [657, 370] on button "Adicionar" at bounding box center [649, 357] width 64 height 41
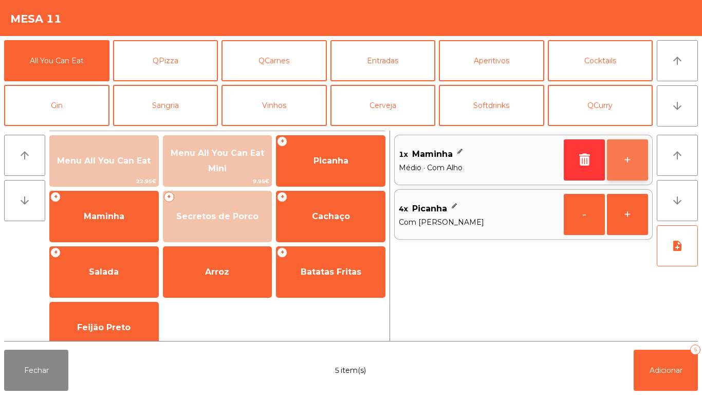
click at [617, 170] on button "+" at bounding box center [627, 159] width 41 height 41
click at [616, 172] on button "+" at bounding box center [627, 159] width 41 height 41
click at [618, 162] on button "+" at bounding box center [627, 159] width 41 height 41
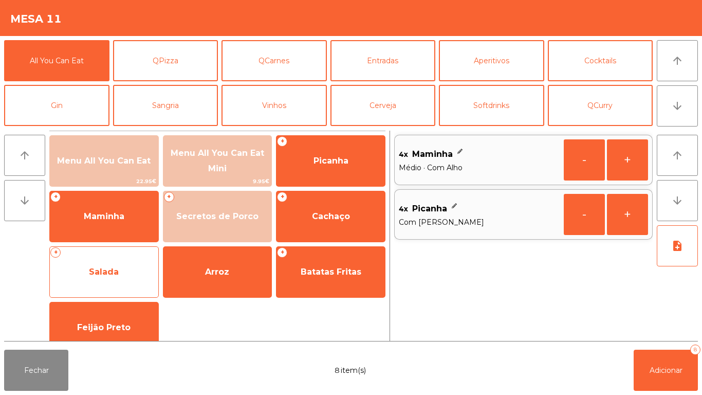
click at [105, 269] on span "Salada" at bounding box center [104, 272] width 30 height 10
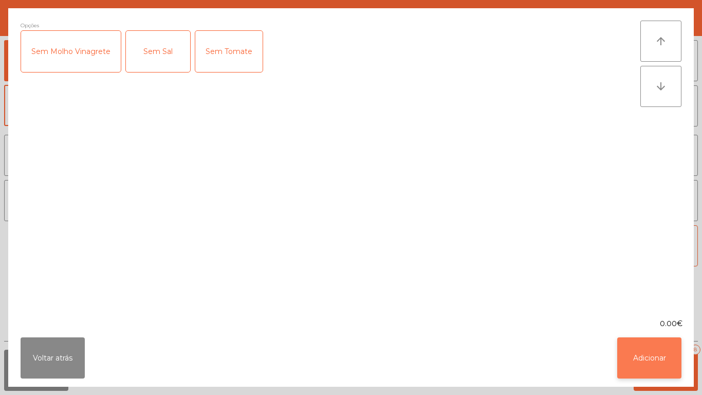
click at [635, 359] on button "Adicionar" at bounding box center [649, 357] width 64 height 41
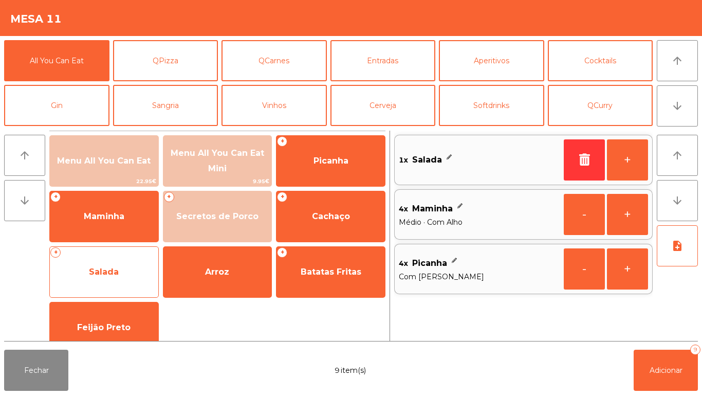
click at [109, 283] on span "Salada" at bounding box center [104, 272] width 108 height 28
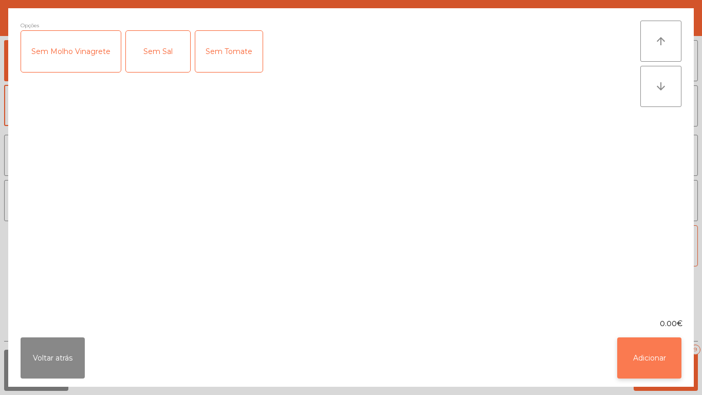
click at [636, 356] on button "Adicionar" at bounding box center [649, 357] width 64 height 41
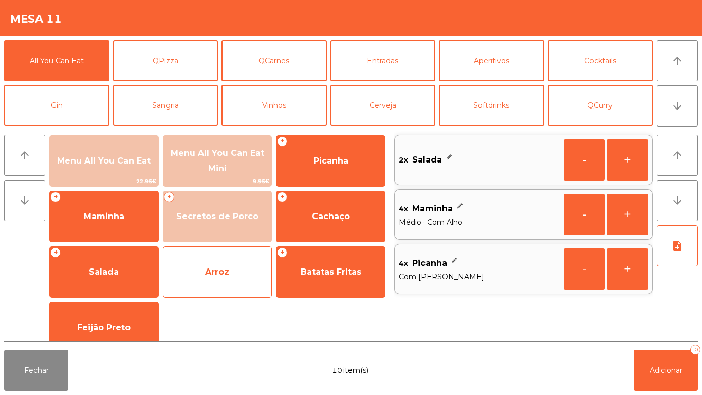
click at [217, 277] on span "Arroz" at bounding box center [217, 272] width 108 height 28
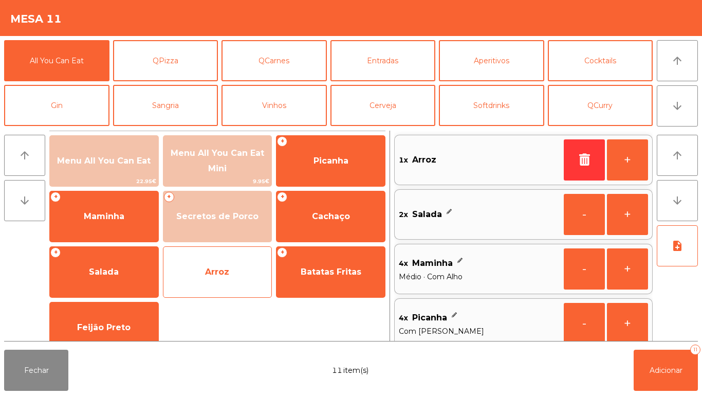
click at [218, 269] on span "Arroz" at bounding box center [217, 272] width 24 height 10
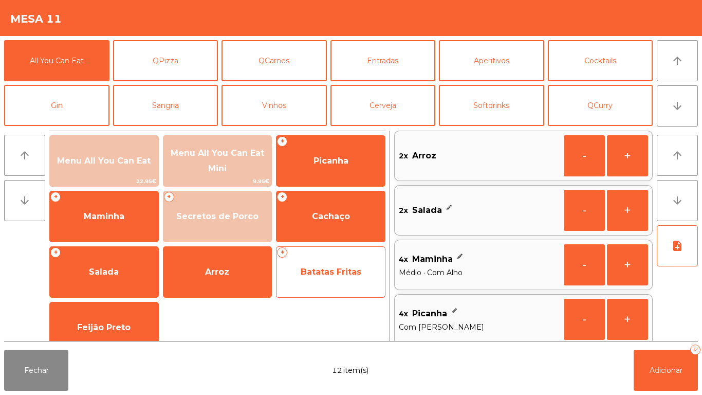
click at [333, 275] on span "Batatas Fritas" at bounding box center [331, 272] width 61 height 10
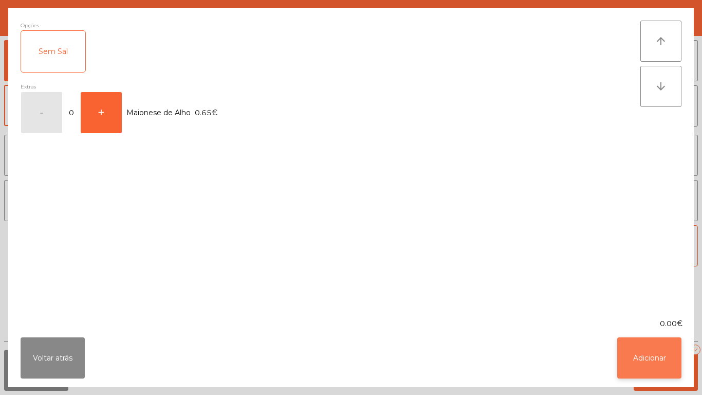
click at [654, 356] on button "Adicionar" at bounding box center [649, 357] width 64 height 41
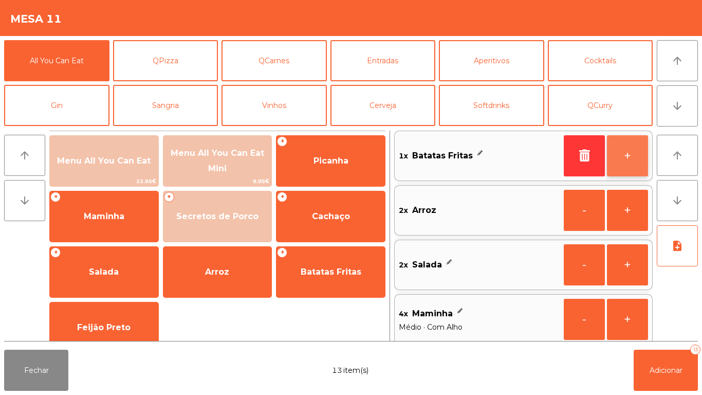
click at [609, 153] on button "+" at bounding box center [627, 155] width 41 height 41
click at [610, 157] on button "+" at bounding box center [627, 155] width 41 height 41
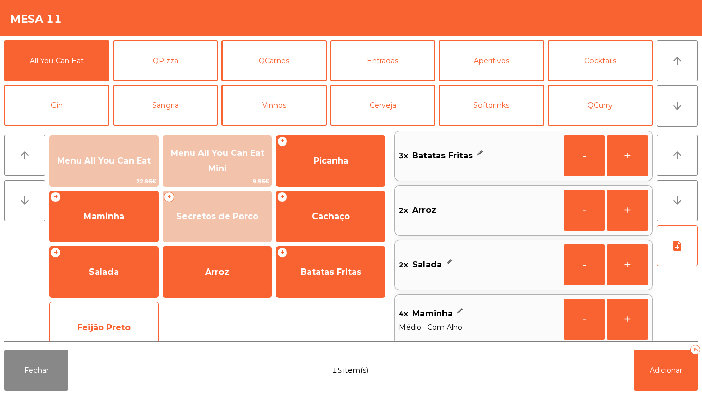
click at [109, 328] on span "Feijão Preto" at bounding box center [103, 327] width 53 height 10
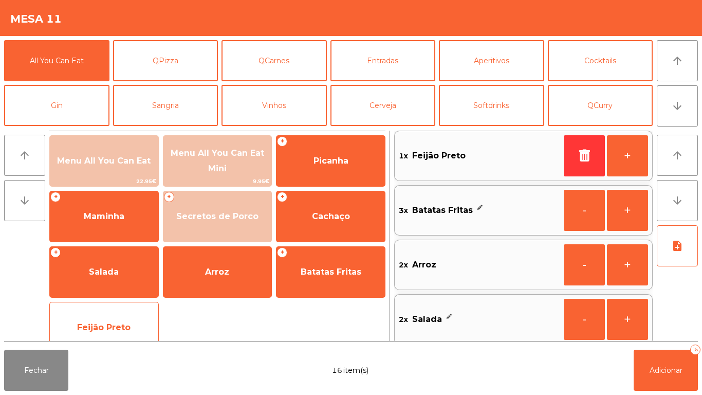
click at [114, 318] on span "Feijão Preto" at bounding box center [104, 328] width 108 height 28
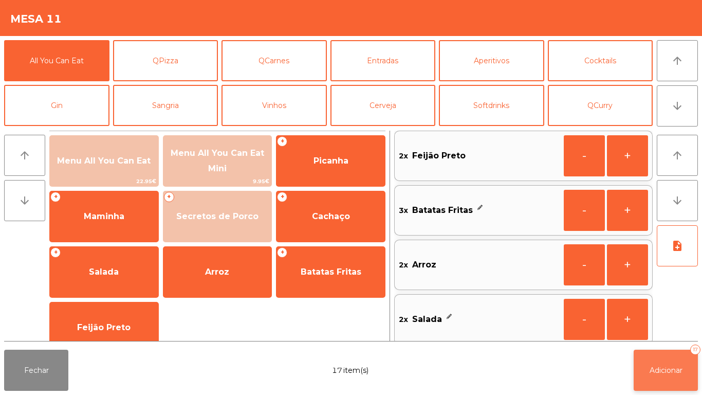
click at [665, 362] on button "Adicionar 17" at bounding box center [666, 369] width 64 height 41
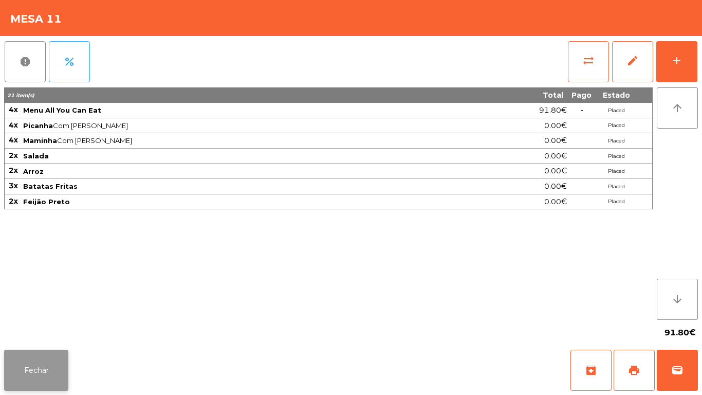
click at [36, 365] on button "Fechar" at bounding box center [36, 369] width 64 height 41
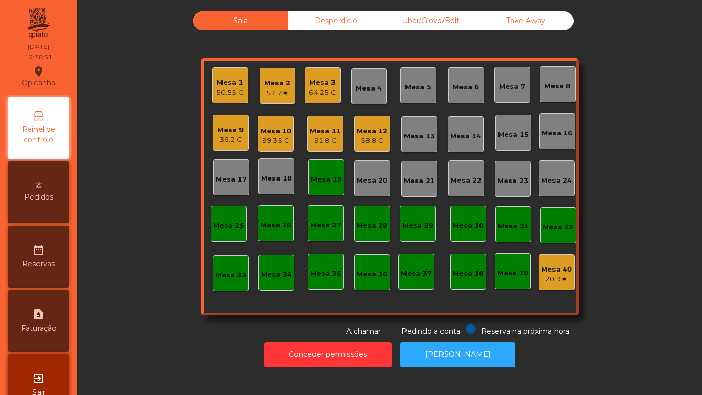
click at [277, 82] on div "Mesa 2" at bounding box center [277, 83] width 26 height 10
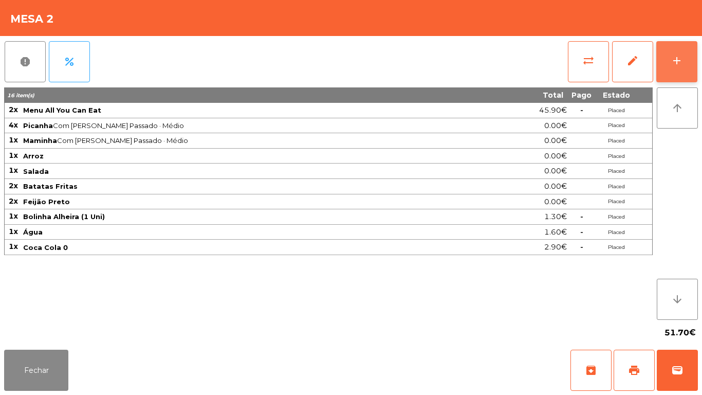
click at [678, 74] on button "add" at bounding box center [676, 61] width 41 height 41
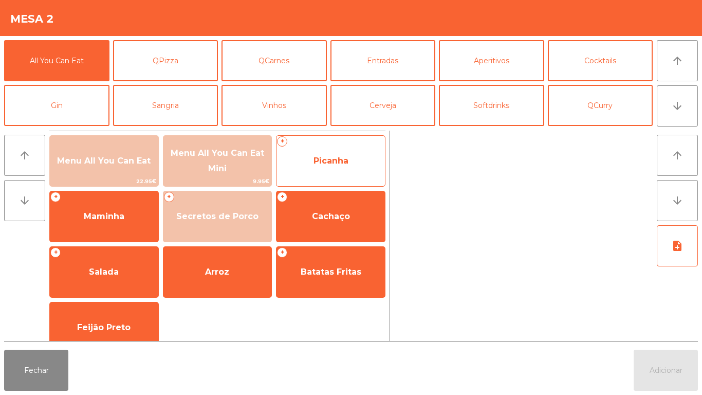
click at [339, 163] on span "Picanha" at bounding box center [331, 161] width 35 height 10
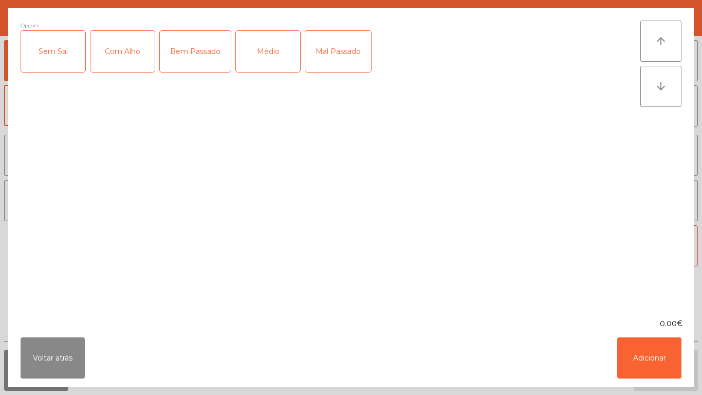
click at [336, 51] on div "Mal Passado" at bounding box center [338, 51] width 66 height 41
click at [269, 59] on div "Médio" at bounding box center [268, 51] width 64 height 41
click at [648, 347] on button "Adicionar" at bounding box center [649, 357] width 64 height 41
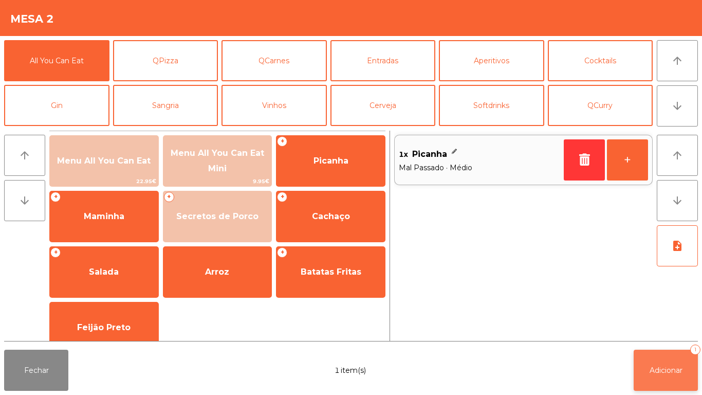
click at [655, 364] on button "Adicionar 1" at bounding box center [666, 369] width 64 height 41
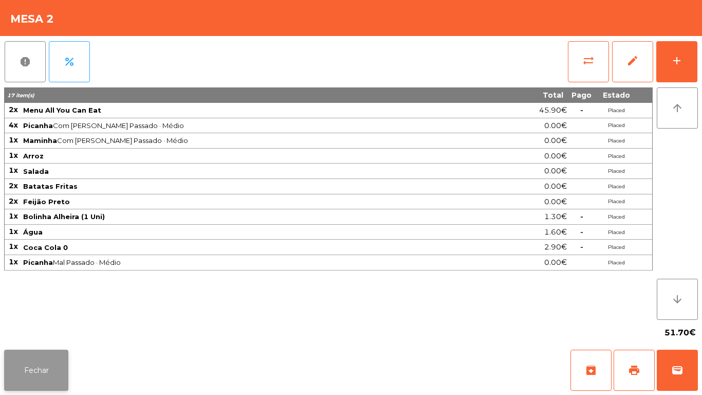
click at [35, 355] on button "Fechar" at bounding box center [36, 369] width 64 height 41
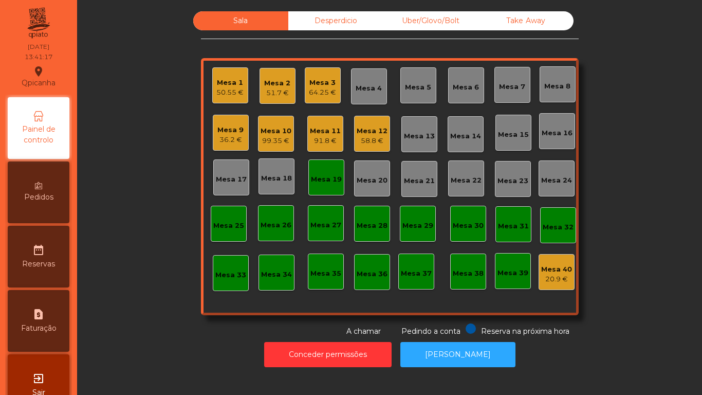
click at [324, 135] on div "Mesa 11" at bounding box center [325, 131] width 31 height 10
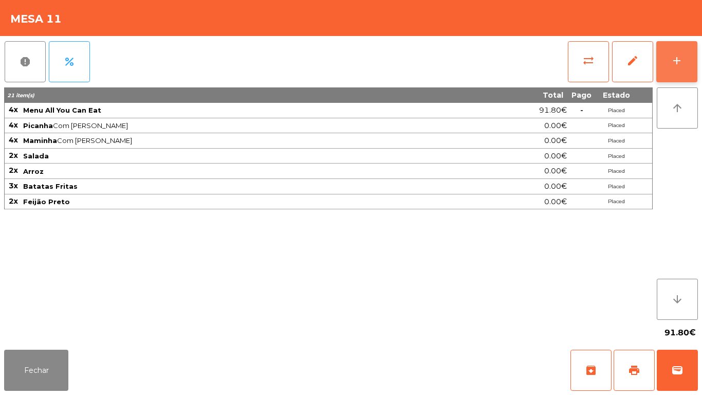
click at [677, 69] on button "add" at bounding box center [676, 61] width 41 height 41
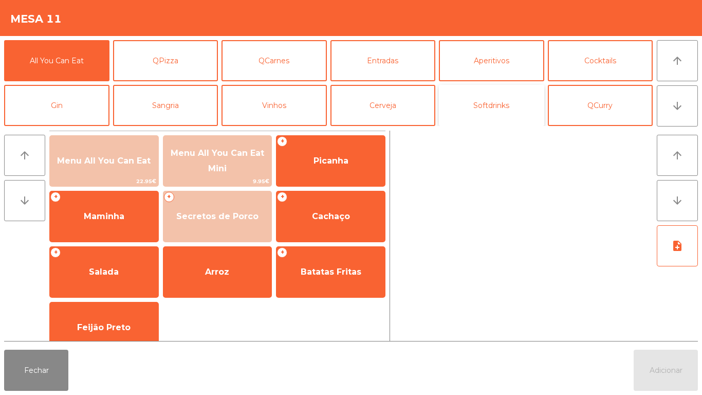
click at [487, 114] on button "Softdrinks" at bounding box center [491, 105] width 105 height 41
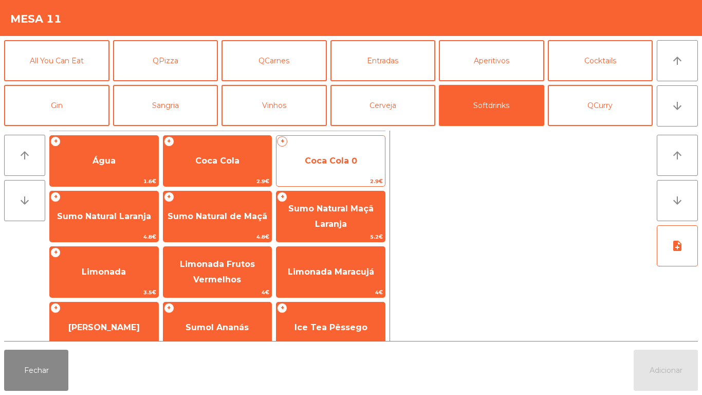
click at [325, 163] on span "Coca Cola 0" at bounding box center [331, 161] width 52 height 10
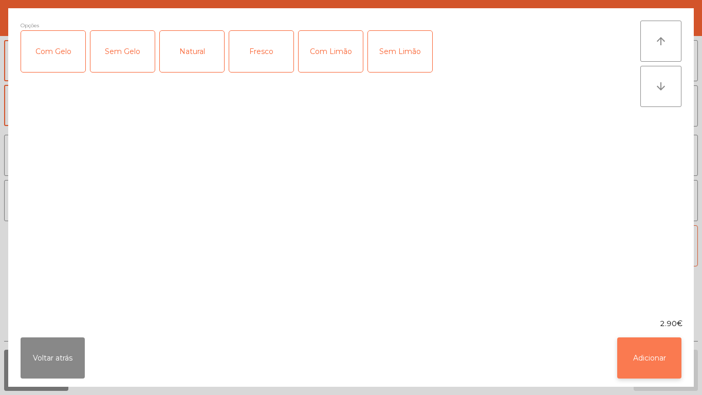
click at [646, 352] on button "Adicionar" at bounding box center [649, 357] width 64 height 41
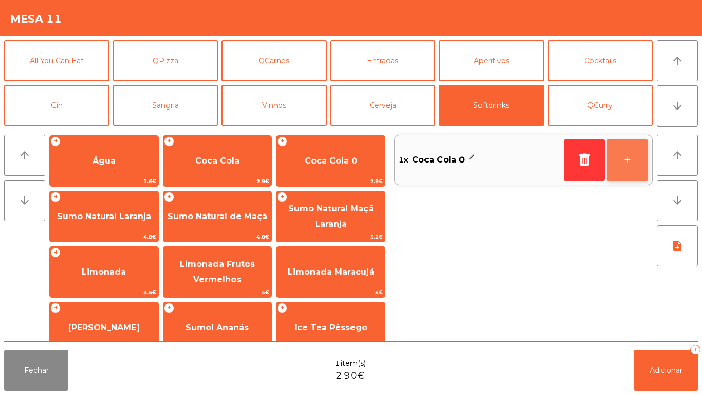
click at [628, 160] on button "+" at bounding box center [627, 159] width 41 height 41
click at [627, 160] on button "+" at bounding box center [627, 159] width 41 height 41
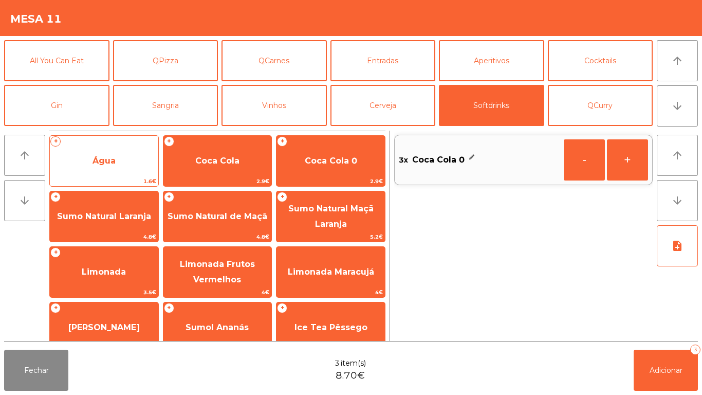
click at [122, 161] on span "Água" at bounding box center [104, 161] width 108 height 28
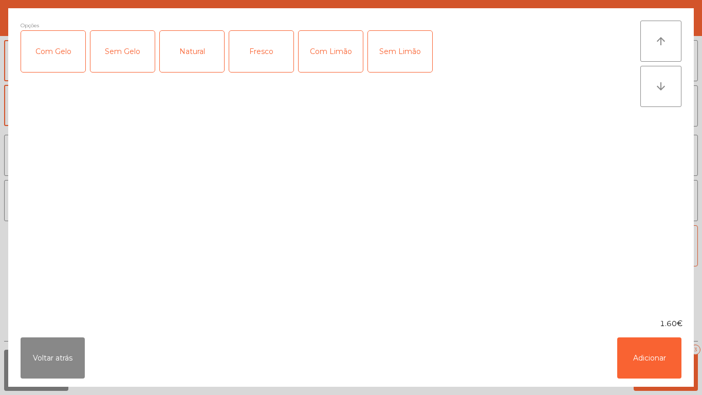
click at [196, 53] on div "Natural" at bounding box center [192, 51] width 64 height 41
click at [647, 348] on button "Adicionar" at bounding box center [649, 357] width 64 height 41
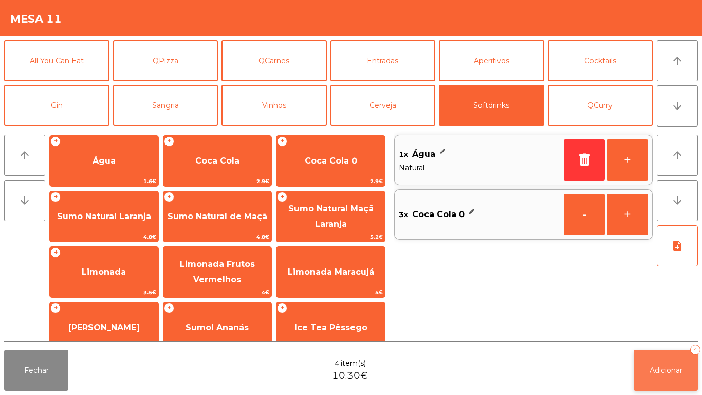
click at [664, 380] on button "Adicionar 4" at bounding box center [666, 369] width 64 height 41
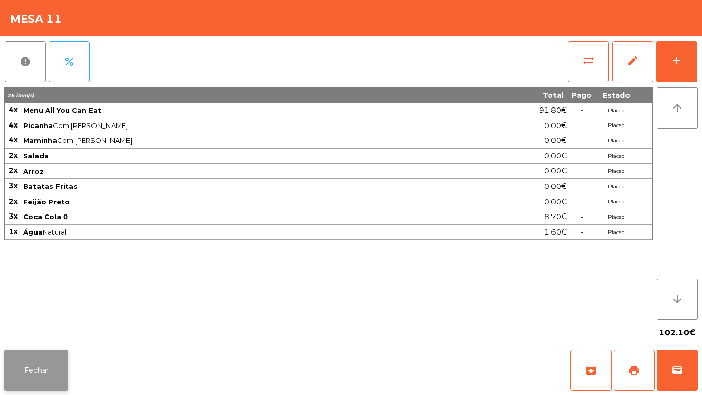
click at [37, 359] on button "Fechar" at bounding box center [36, 369] width 64 height 41
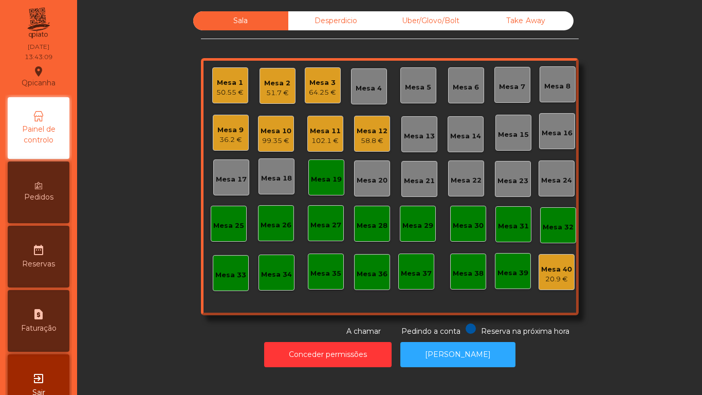
click at [277, 134] on div "Mesa 10" at bounding box center [276, 131] width 31 height 10
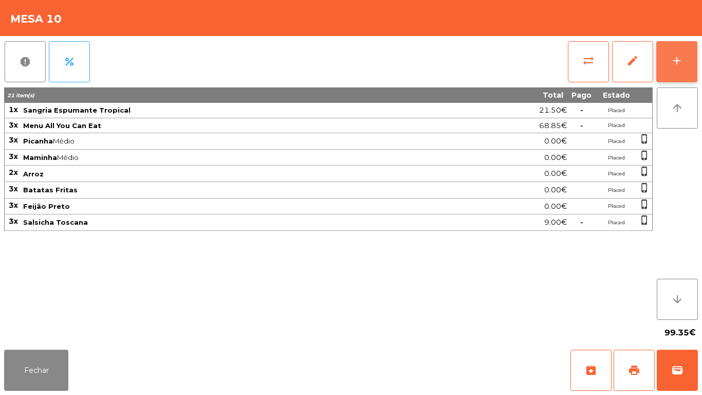
click at [674, 65] on div "add" at bounding box center [677, 60] width 12 height 12
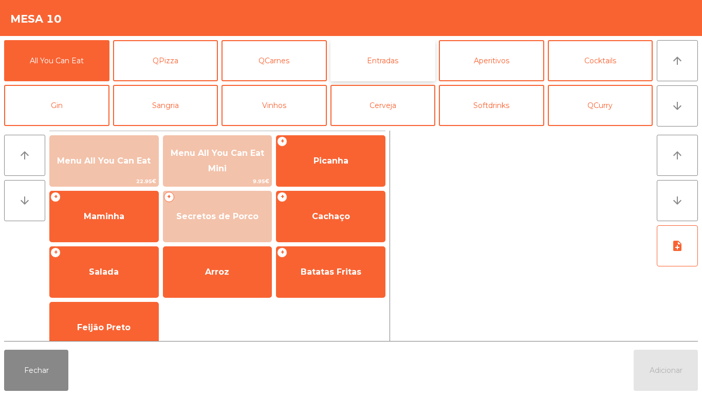
click at [385, 60] on button "Entradas" at bounding box center [382, 60] width 105 height 41
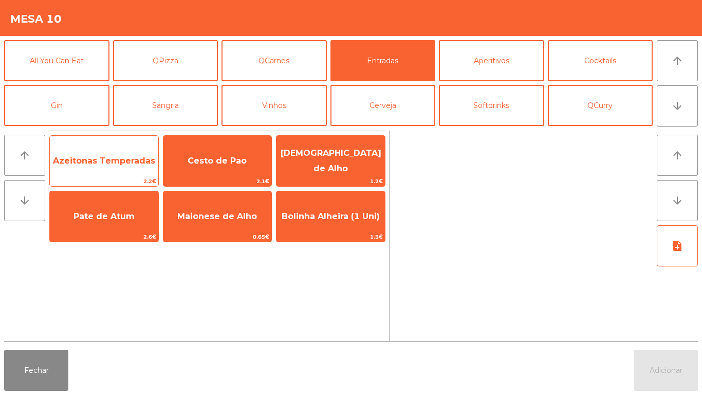
click at [120, 169] on span "Azeitonas Temperadas" at bounding box center [104, 161] width 108 height 28
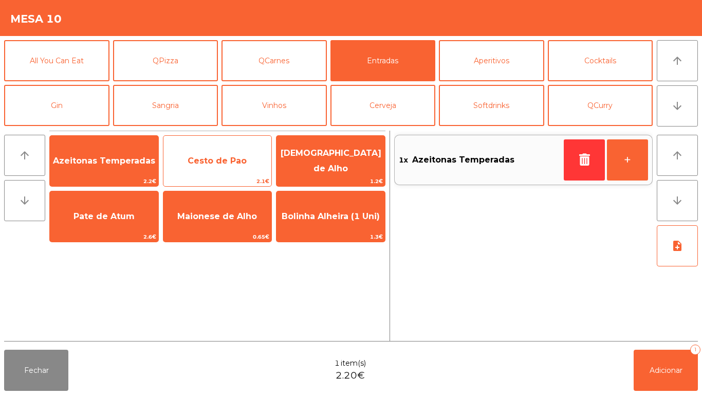
click at [225, 172] on span "Cesto de Pao" at bounding box center [217, 161] width 108 height 28
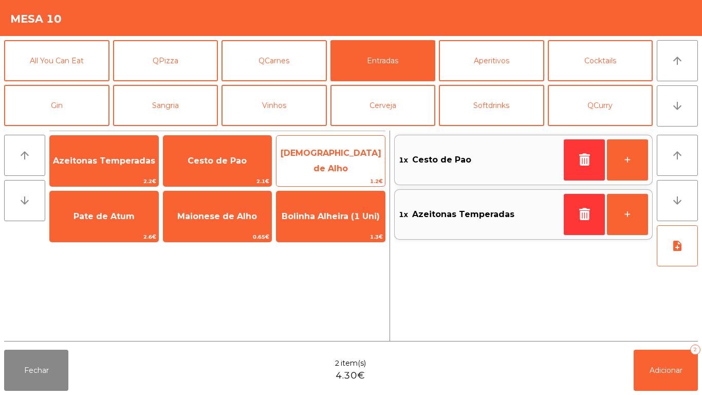
click at [334, 165] on span "[DEMOGRAPHIC_DATA] de Alho" at bounding box center [331, 160] width 101 height 25
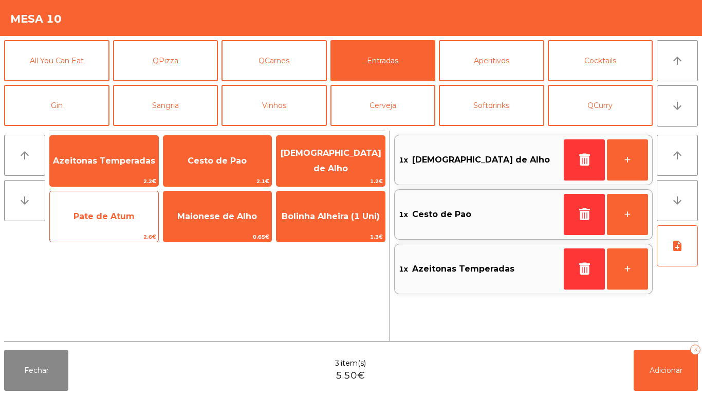
click at [120, 220] on span "Pate de Atum" at bounding box center [103, 216] width 61 height 10
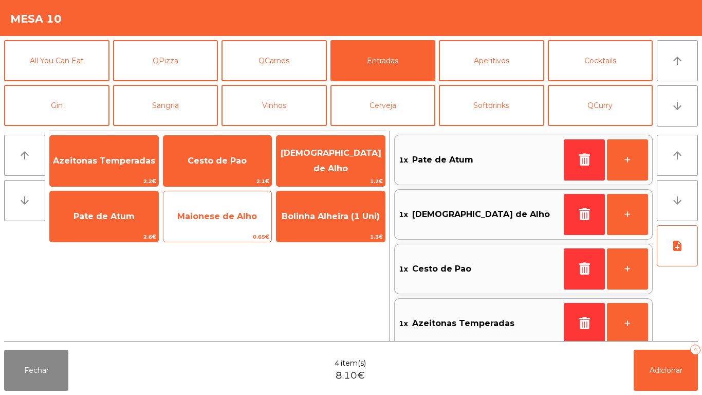
click at [232, 220] on span "Maionese de Alho" at bounding box center [217, 216] width 80 height 10
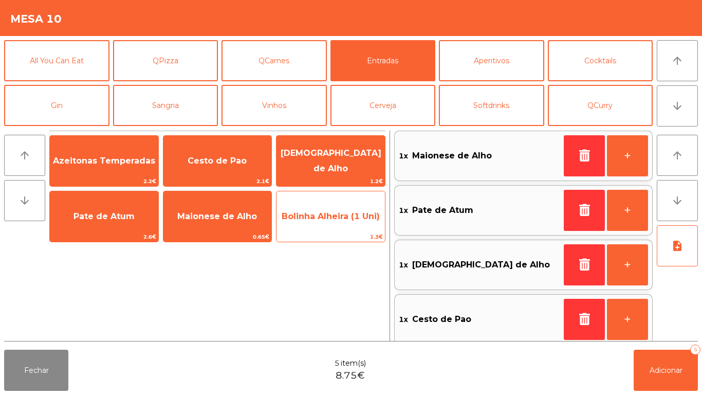
click at [322, 224] on span "Bolinha Alheira (1 Uni)" at bounding box center [331, 217] width 108 height 28
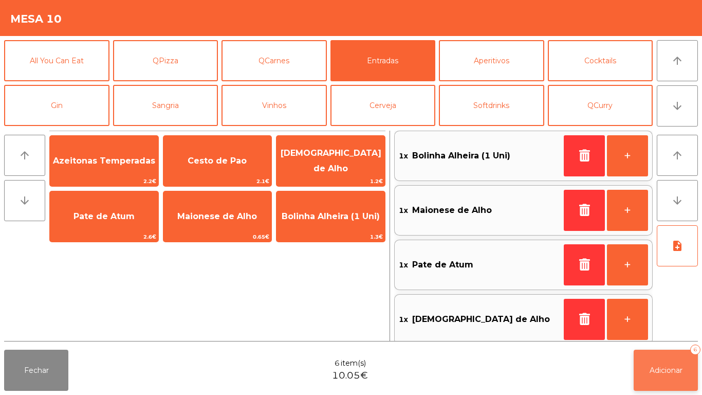
click at [666, 365] on span "Adicionar" at bounding box center [666, 369] width 33 height 9
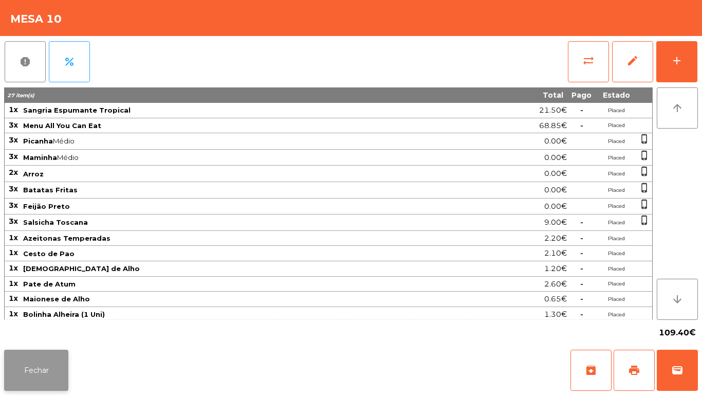
click at [36, 373] on button "Fechar" at bounding box center [36, 369] width 64 height 41
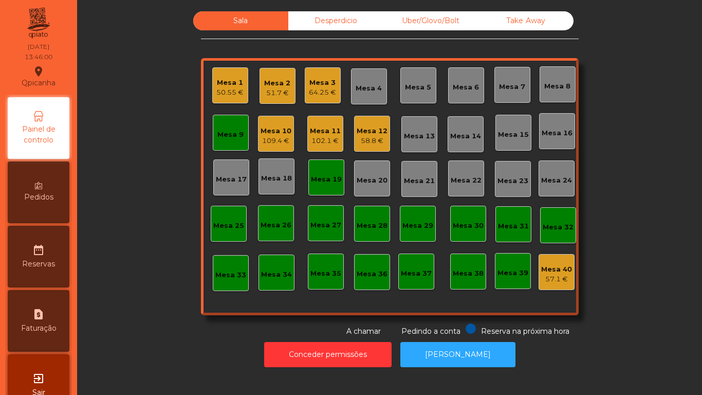
click at [277, 175] on div "Mesa 18" at bounding box center [276, 178] width 31 height 10
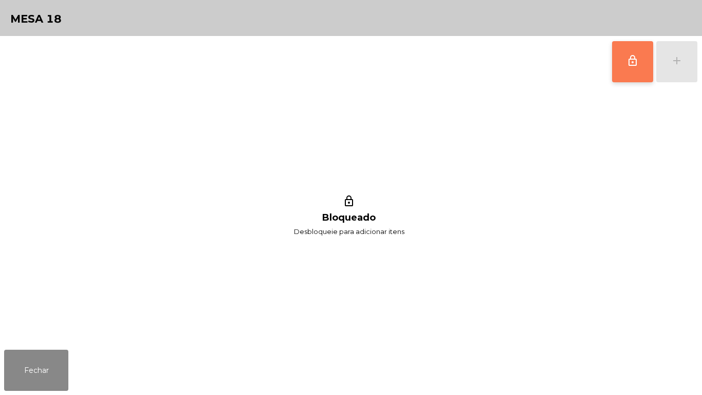
click at [614, 67] on button "lock_outline" at bounding box center [632, 61] width 41 height 41
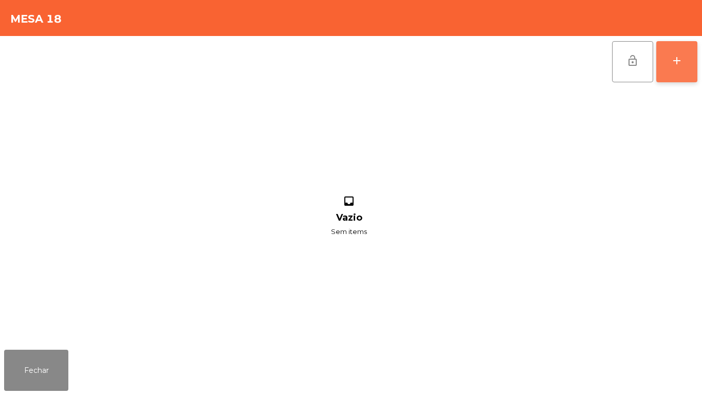
click at [667, 66] on button "add" at bounding box center [676, 61] width 41 height 41
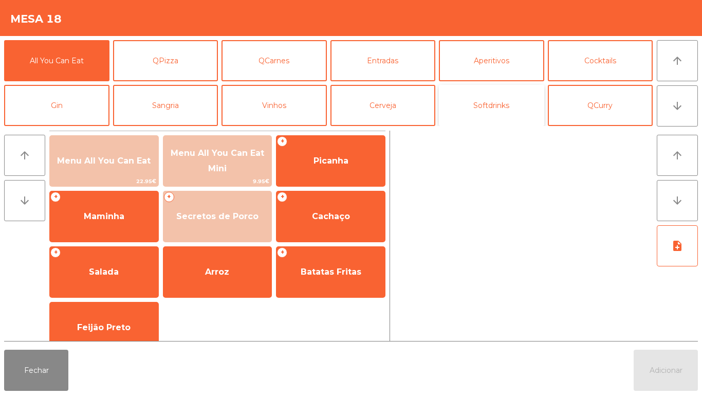
click at [491, 105] on button "Softdrinks" at bounding box center [491, 105] width 105 height 41
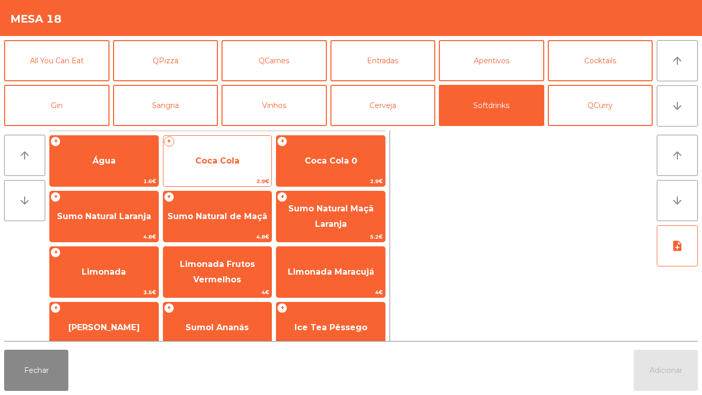
click at [231, 160] on span "Coca Cola" at bounding box center [217, 161] width 44 height 10
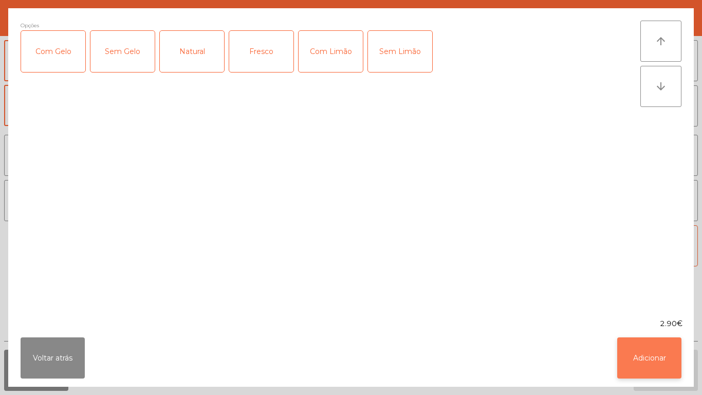
click at [630, 351] on button "Adicionar" at bounding box center [649, 357] width 64 height 41
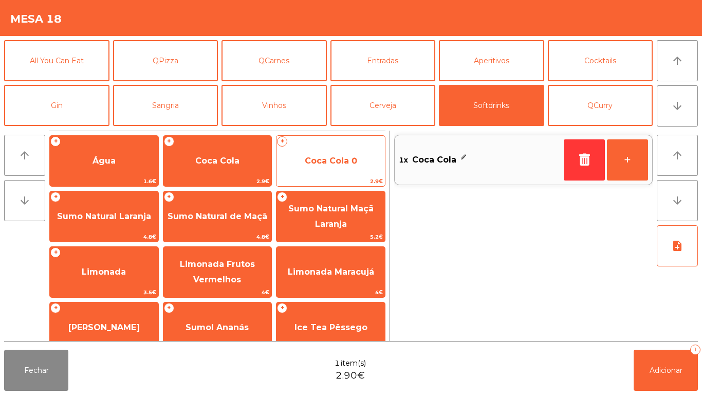
click at [330, 156] on span "Coca Cola 0" at bounding box center [331, 161] width 52 height 10
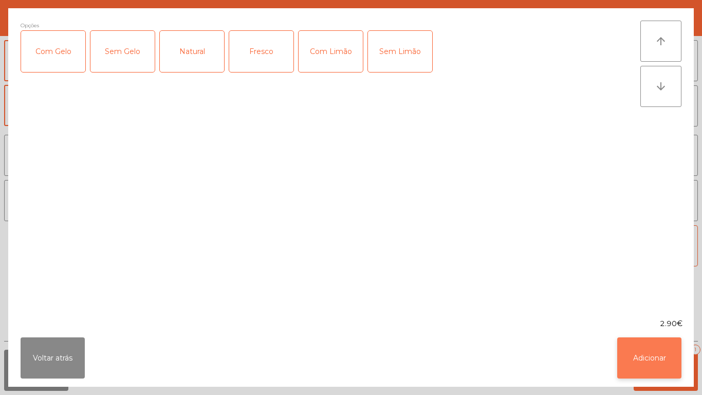
click at [652, 353] on button "Adicionar" at bounding box center [649, 357] width 64 height 41
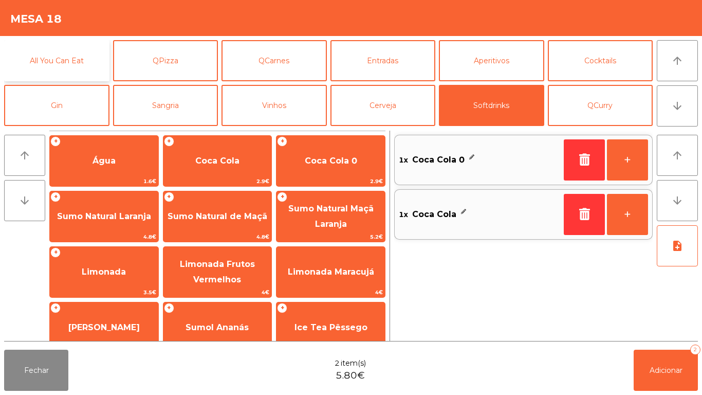
click at [73, 58] on button "All You Can Eat" at bounding box center [56, 60] width 105 height 41
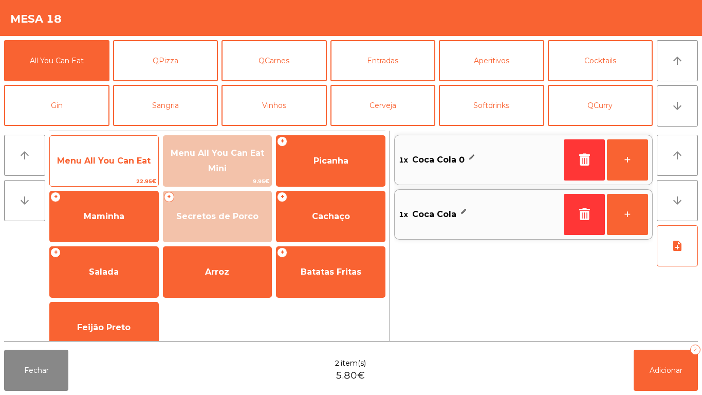
click at [107, 158] on span "Menu All You Can Eat" at bounding box center [104, 161] width 94 height 10
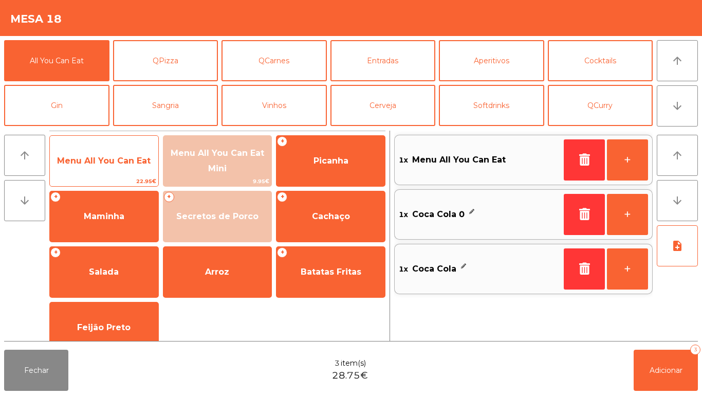
click at [104, 157] on span "Menu All You Can Eat" at bounding box center [104, 161] width 94 height 10
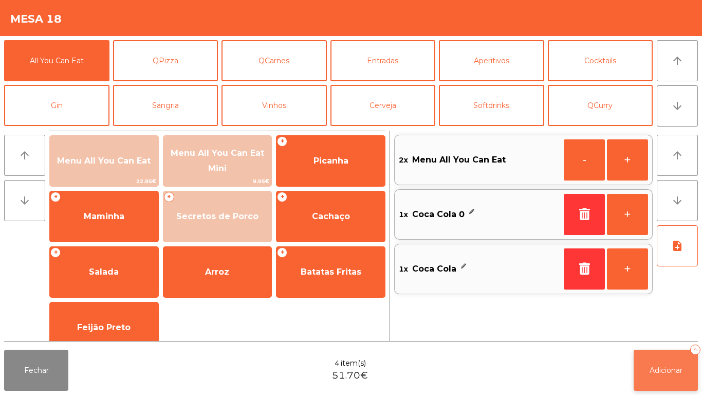
click at [663, 364] on button "Adicionar 4" at bounding box center [666, 369] width 64 height 41
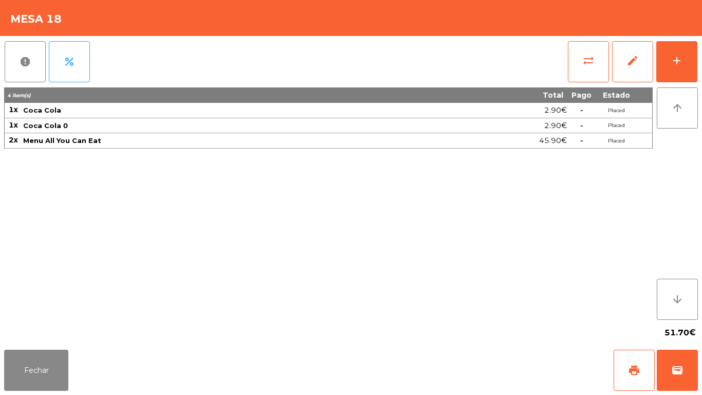
click at [41, 394] on div "Fechar print wallet" at bounding box center [351, 369] width 702 height 49
click at [46, 356] on button "Fechar" at bounding box center [36, 369] width 64 height 41
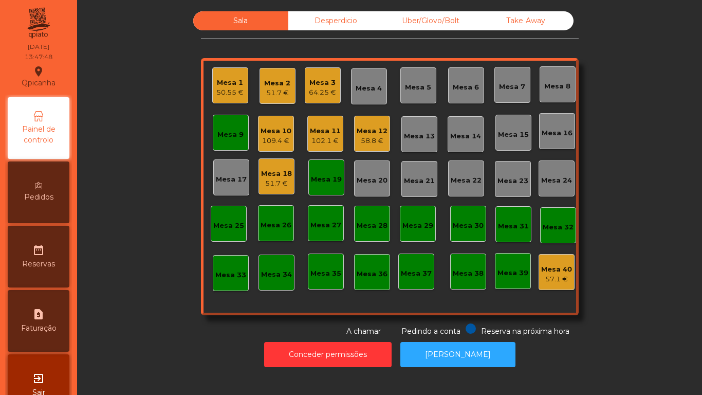
click at [236, 85] on div "Mesa 1" at bounding box center [229, 83] width 27 height 10
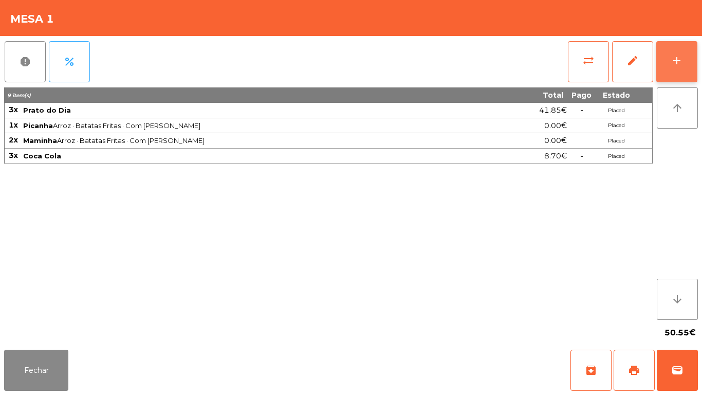
click at [677, 73] on button "add" at bounding box center [676, 61] width 41 height 41
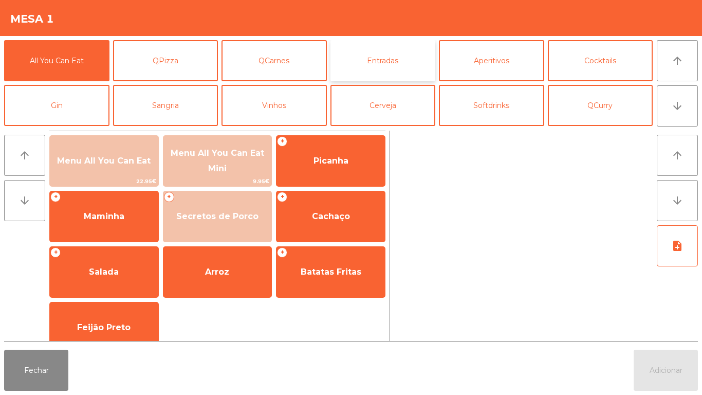
click at [389, 61] on button "Entradas" at bounding box center [382, 60] width 105 height 41
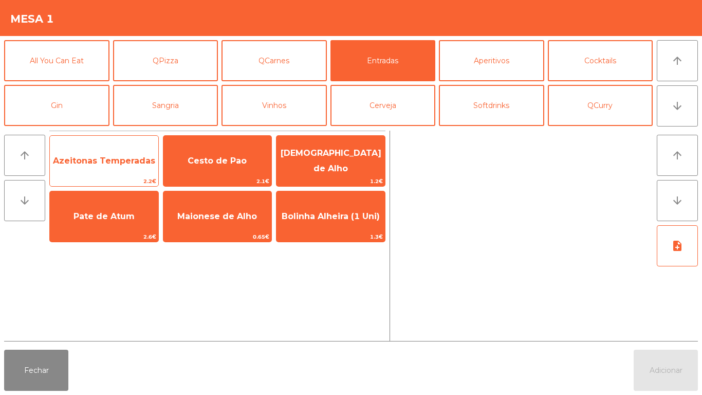
click at [109, 156] on span "Azeitonas Temperadas" at bounding box center [104, 161] width 102 height 10
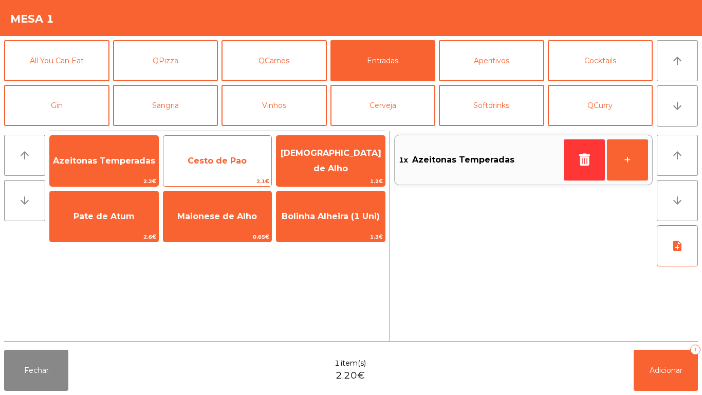
click at [227, 159] on span "Cesto de Pao" at bounding box center [217, 161] width 59 height 10
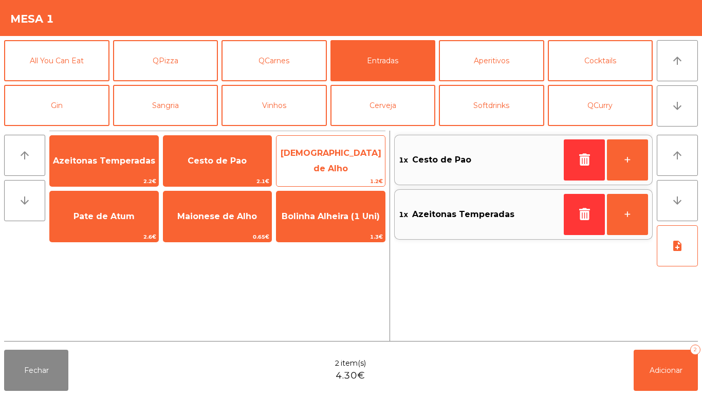
click at [334, 158] on span "[DEMOGRAPHIC_DATA] de Alho" at bounding box center [331, 160] width 101 height 25
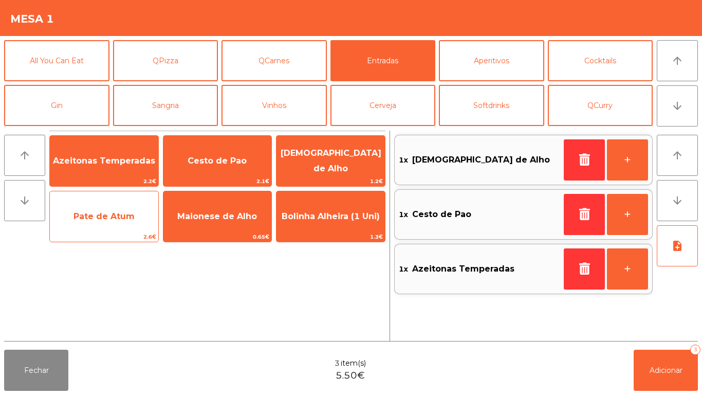
click at [106, 210] on span "Pate de Atum" at bounding box center [104, 217] width 108 height 28
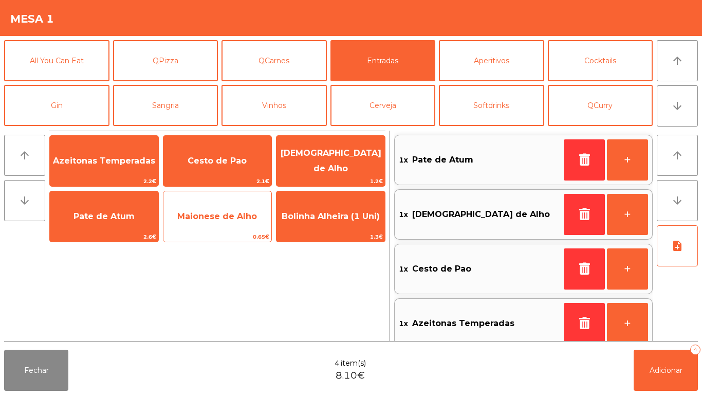
click at [214, 220] on span "Maionese de Alho" at bounding box center [217, 216] width 80 height 10
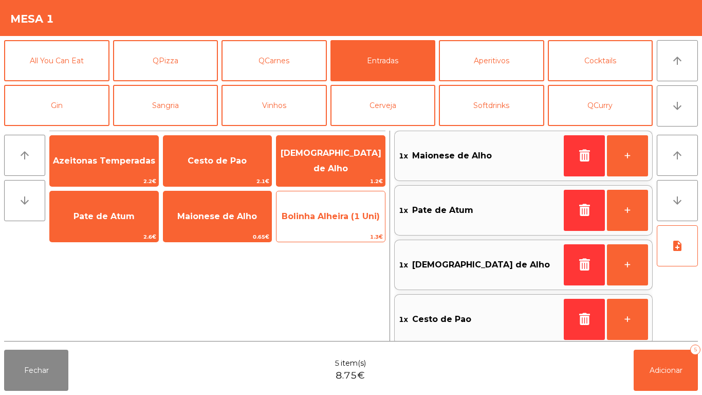
click at [323, 222] on span "Bolinha Alheira (1 Uni)" at bounding box center [331, 217] width 108 height 28
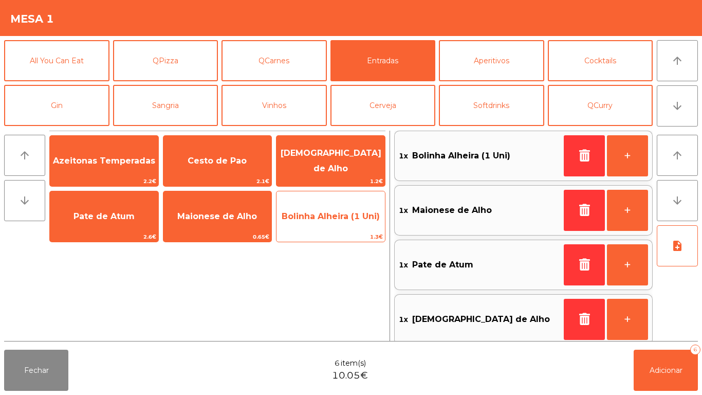
click at [329, 223] on span "Bolinha Alheira (1 Uni)" at bounding box center [331, 217] width 108 height 28
click at [324, 224] on span "Bolinha Alheira (1 Uni)" at bounding box center [331, 217] width 108 height 28
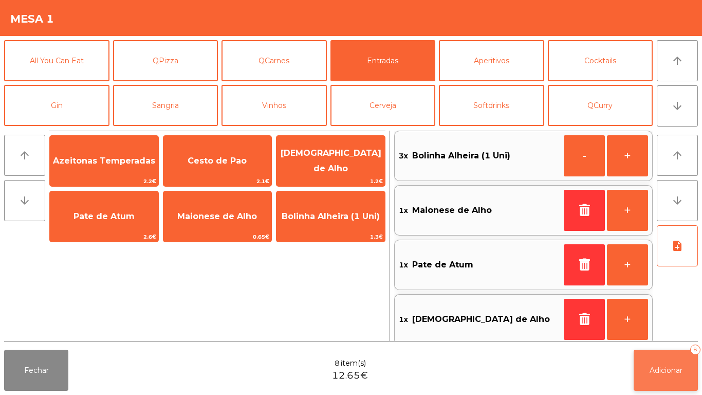
click at [664, 364] on button "Adicionar 8" at bounding box center [666, 369] width 64 height 41
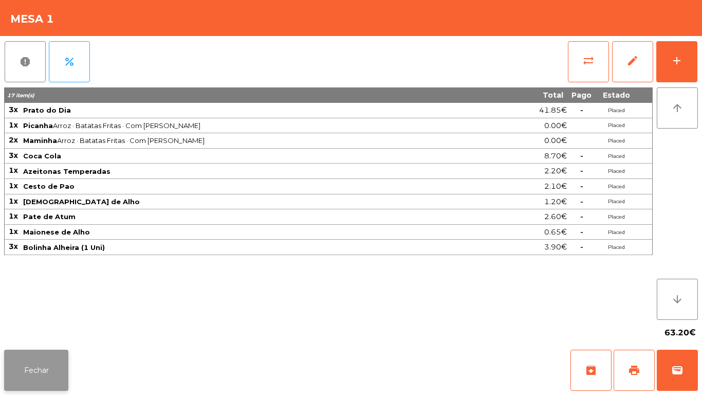
click at [35, 366] on button "Fechar" at bounding box center [36, 369] width 64 height 41
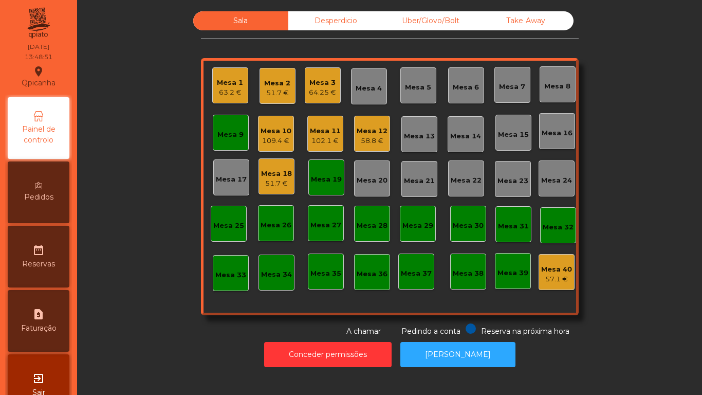
click at [229, 93] on div "63.2 €" at bounding box center [230, 92] width 26 height 10
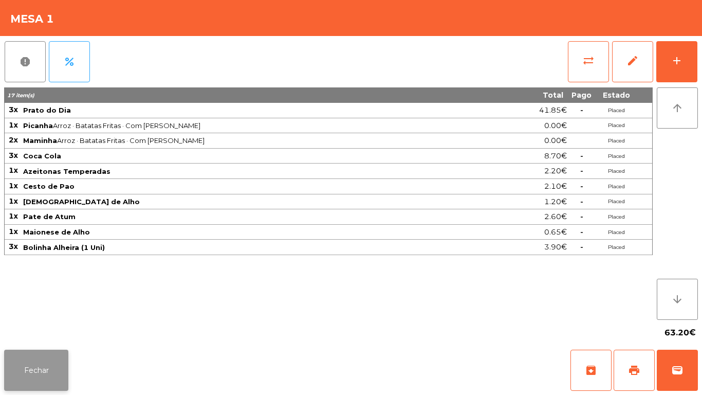
click at [48, 373] on button "Fechar" at bounding box center [36, 369] width 64 height 41
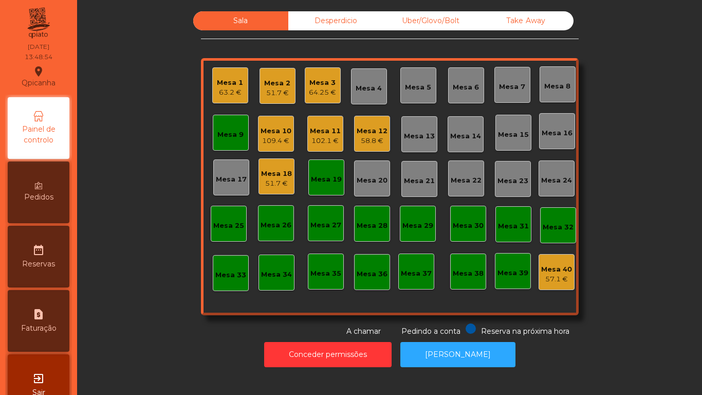
click at [232, 131] on div "Mesa 9" at bounding box center [230, 135] width 26 height 10
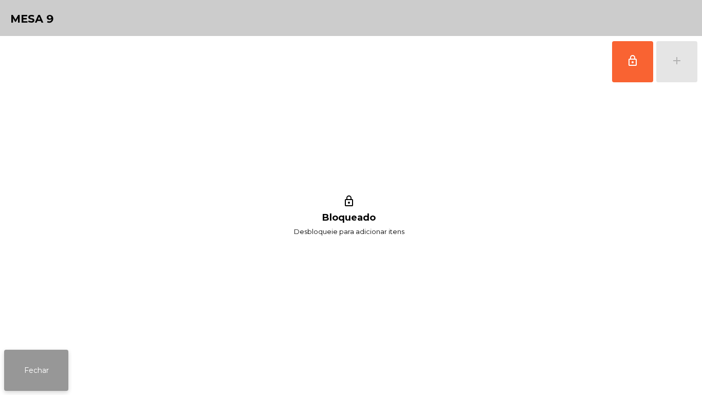
click at [44, 372] on button "Fechar" at bounding box center [36, 369] width 64 height 41
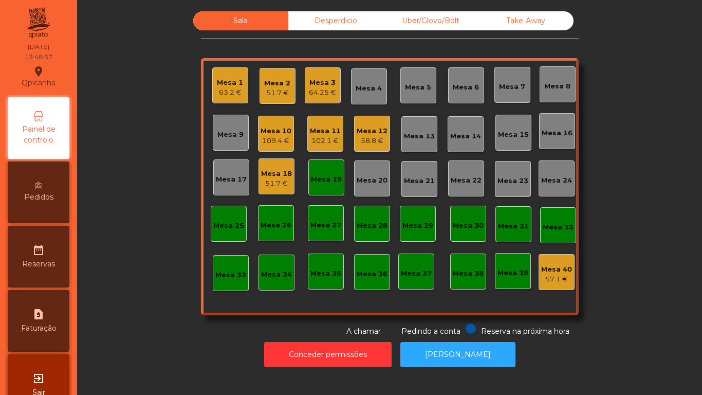
click at [328, 175] on div "Mesa 19" at bounding box center [326, 179] width 31 height 10
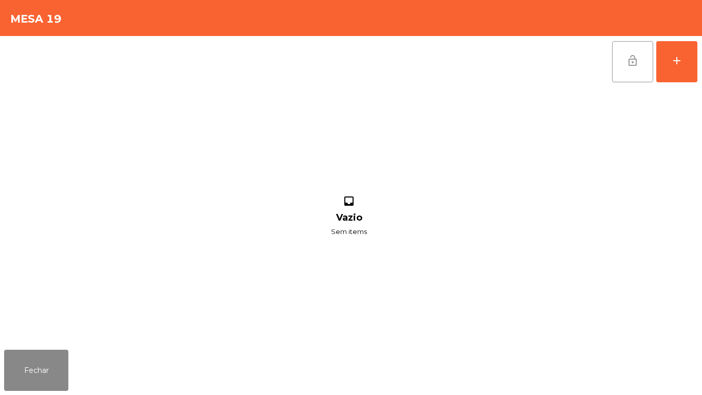
click at [630, 61] on span "lock_open" at bounding box center [633, 60] width 12 height 12
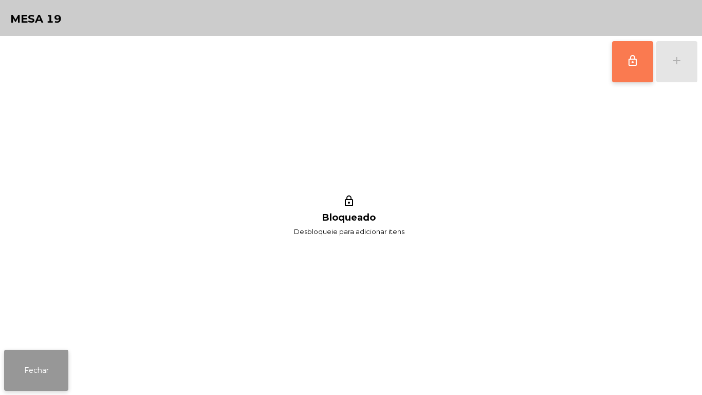
click at [46, 360] on button "Fechar" at bounding box center [36, 369] width 64 height 41
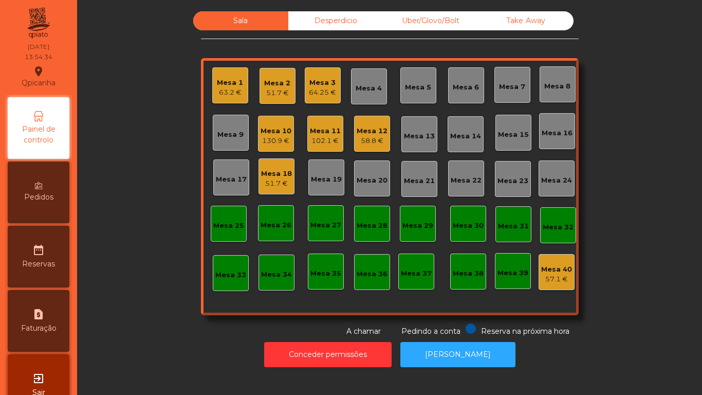
click at [276, 85] on div "Mesa 2" at bounding box center [277, 83] width 26 height 10
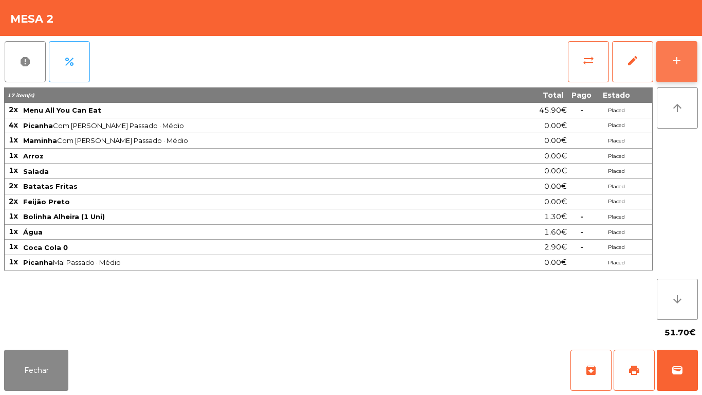
click at [676, 58] on div "add" at bounding box center [677, 60] width 12 height 12
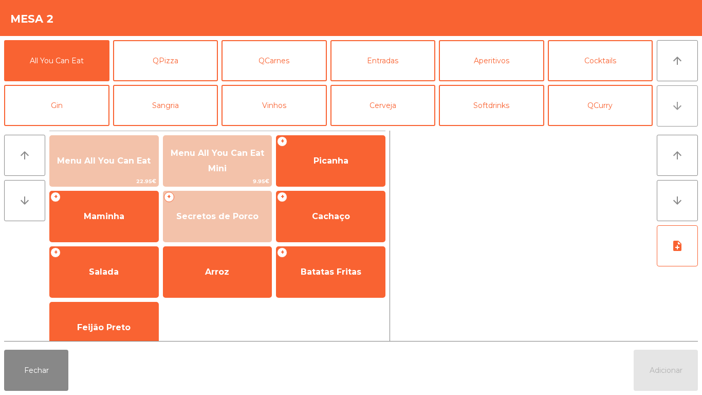
click at [672, 109] on icon "arrow_downward" at bounding box center [677, 106] width 12 height 12
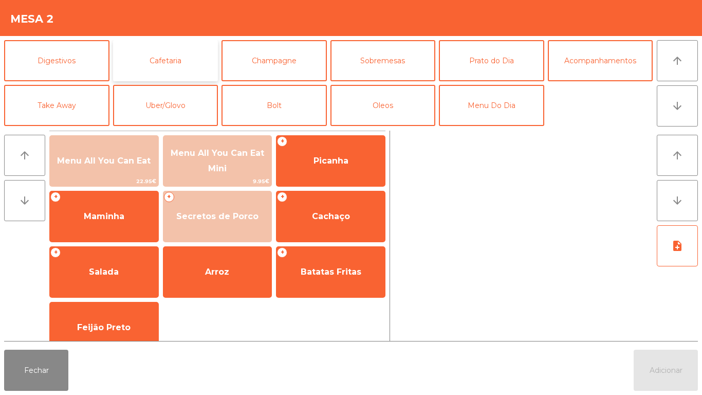
click at [170, 60] on button "Cafetaria" at bounding box center [165, 60] width 105 height 41
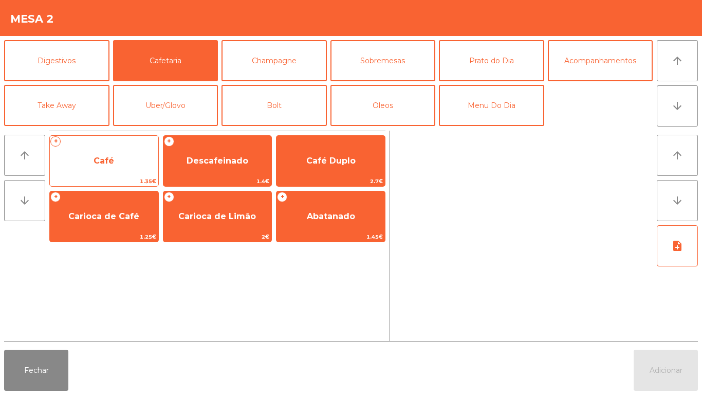
click at [107, 158] on span "Café" at bounding box center [104, 161] width 21 height 10
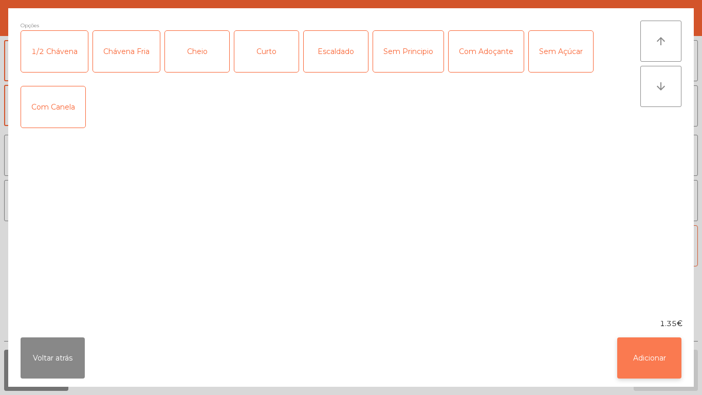
click at [638, 352] on button "Adicionar" at bounding box center [649, 357] width 64 height 41
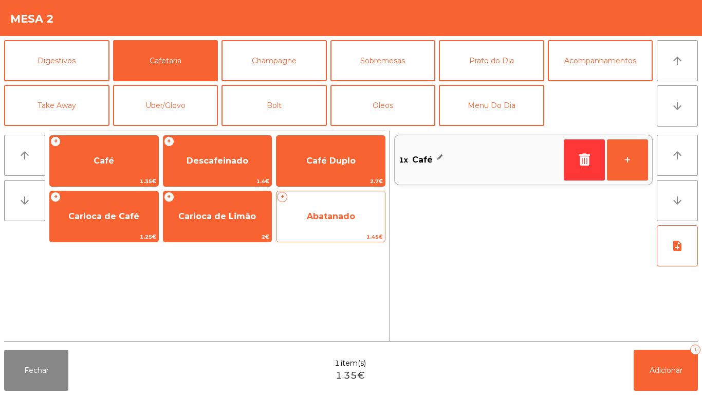
click at [332, 214] on span "Abatanado" at bounding box center [331, 216] width 48 height 10
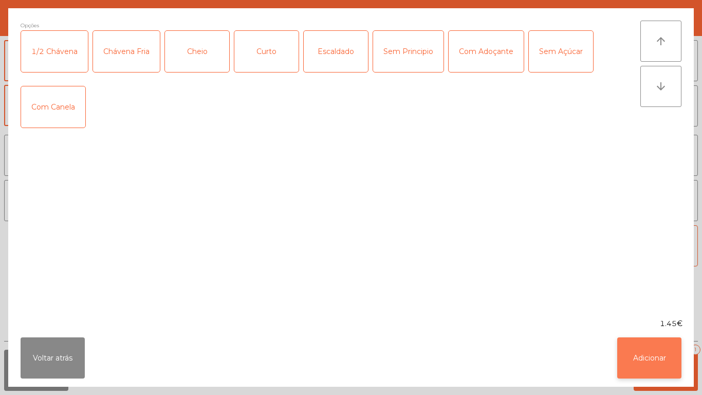
click at [641, 352] on button "Adicionar" at bounding box center [649, 357] width 64 height 41
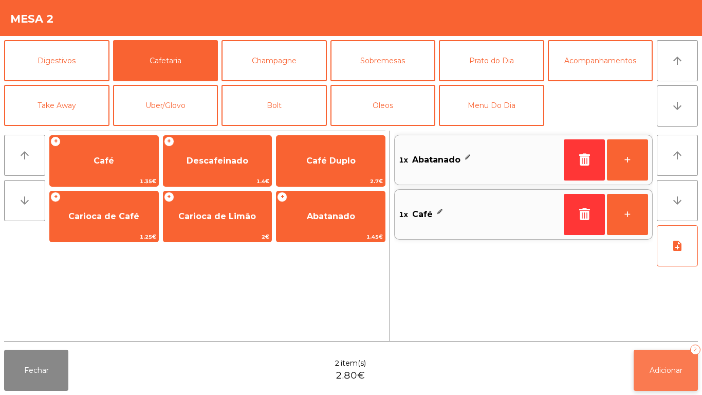
click at [660, 367] on span "Adicionar" at bounding box center [666, 369] width 33 height 9
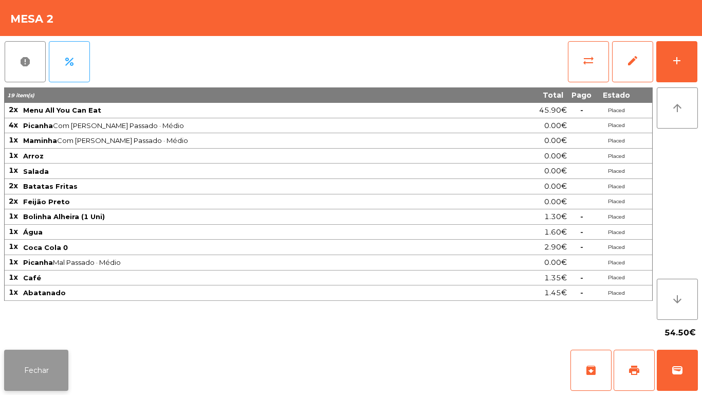
click at [45, 360] on button "Fechar" at bounding box center [36, 369] width 64 height 41
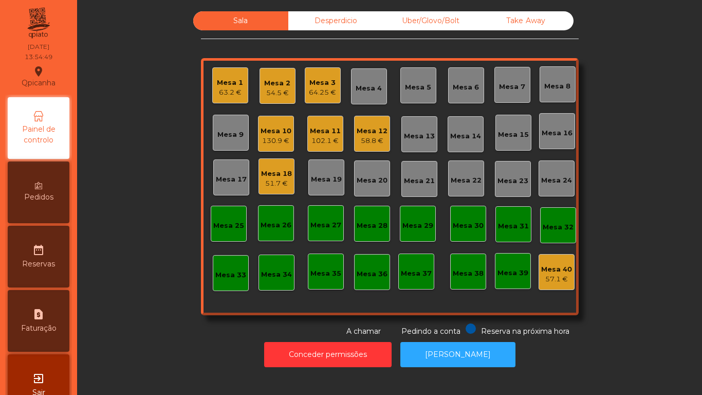
click at [334, 137] on div "102.1 €" at bounding box center [325, 141] width 31 height 10
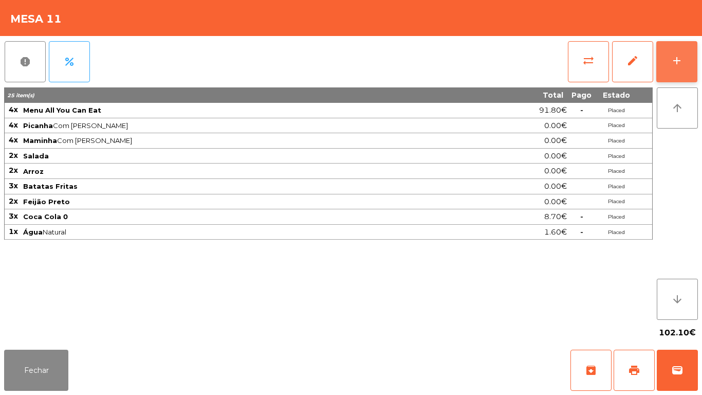
click at [667, 70] on button "add" at bounding box center [676, 61] width 41 height 41
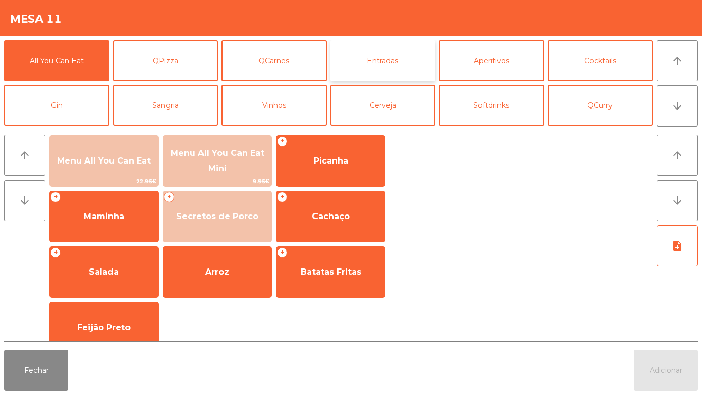
click at [387, 63] on button "Entradas" at bounding box center [382, 60] width 105 height 41
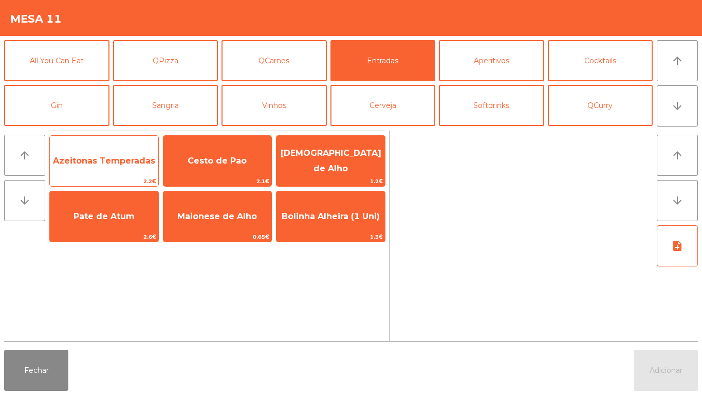
click at [115, 165] on span "Azeitonas Temperadas" at bounding box center [104, 161] width 102 height 10
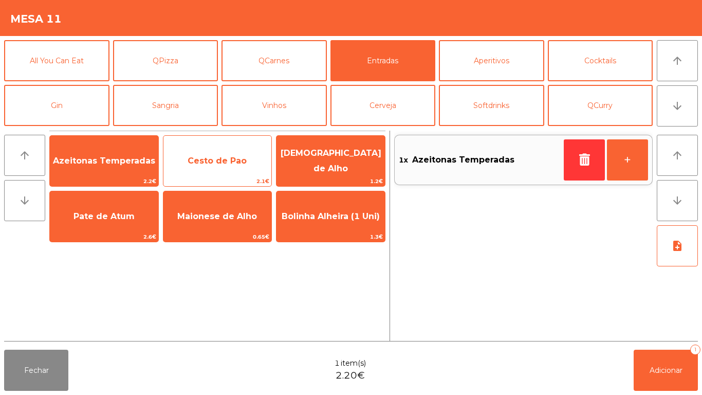
click at [221, 158] on span "Cesto de Pao" at bounding box center [217, 161] width 59 height 10
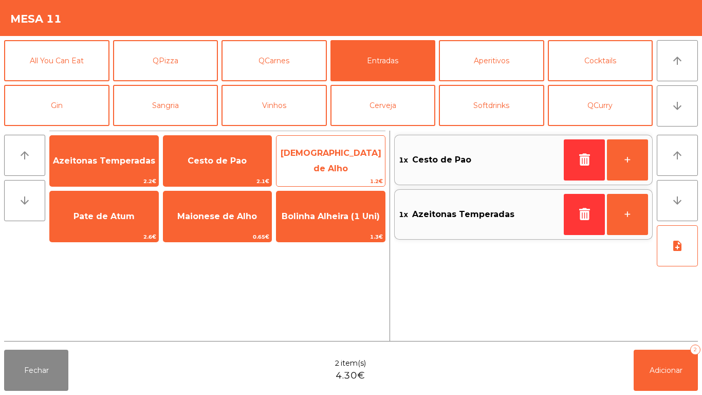
click at [324, 157] on span "[DEMOGRAPHIC_DATA] de Alho" at bounding box center [331, 160] width 101 height 25
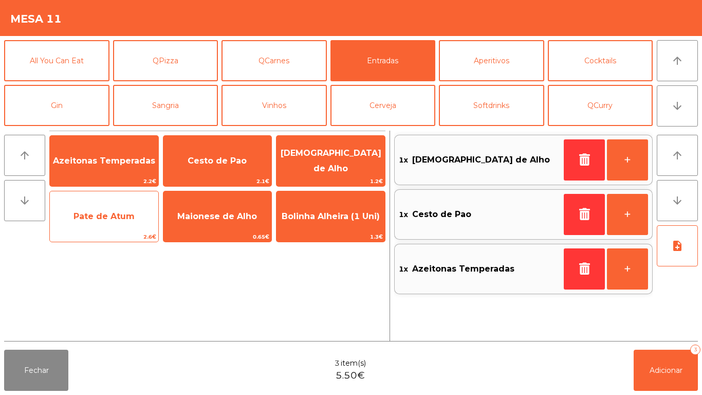
click at [112, 223] on span "Pate de Atum" at bounding box center [104, 217] width 108 height 28
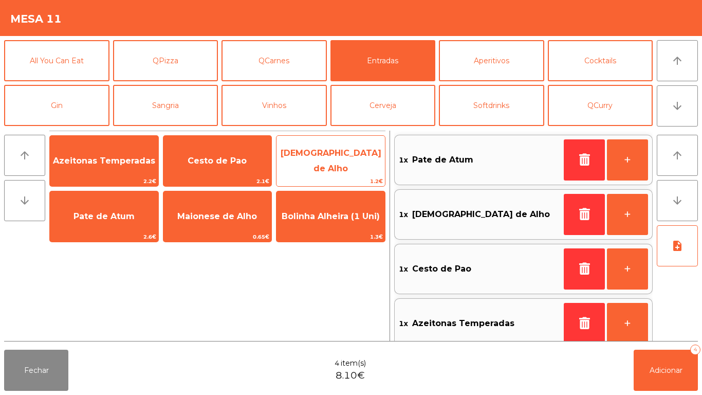
click at [320, 165] on span "[DEMOGRAPHIC_DATA] de Alho" at bounding box center [331, 161] width 108 height 44
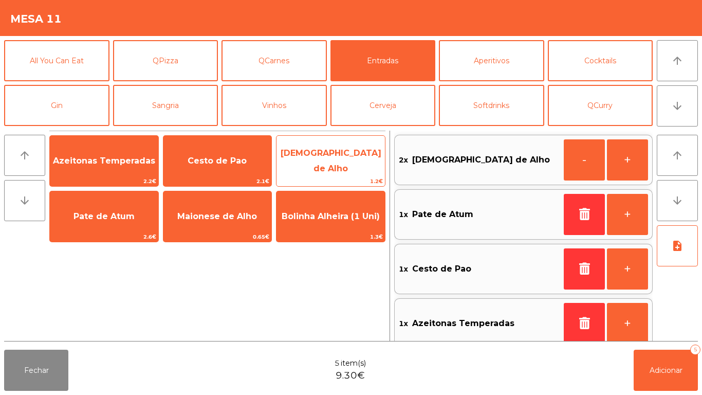
scroll to position [4, 0]
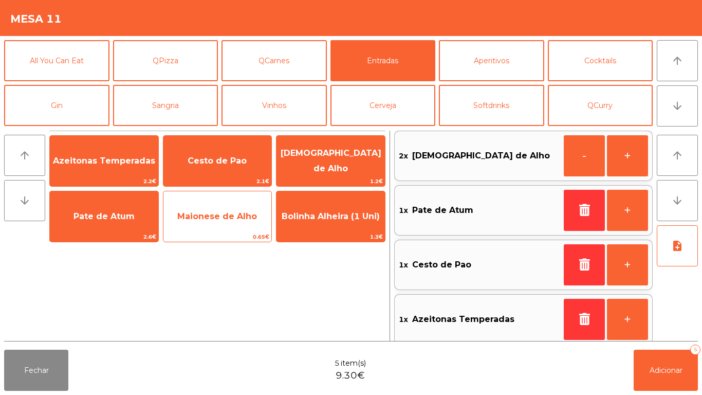
click at [226, 226] on span "Maionese de Alho" at bounding box center [217, 217] width 108 height 28
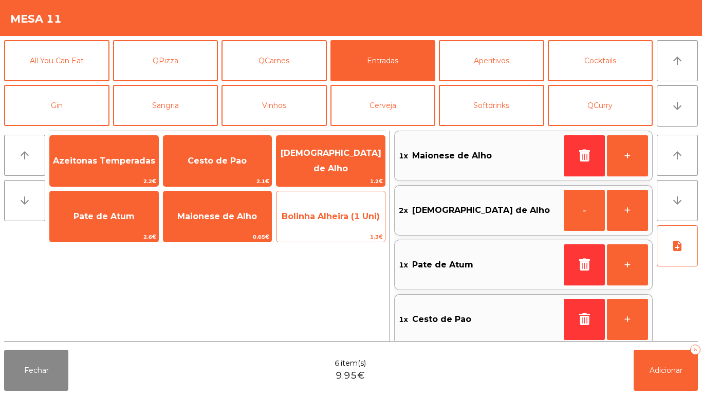
click at [322, 215] on span "Bolinha Alheira (1 Uni)" at bounding box center [331, 216] width 98 height 10
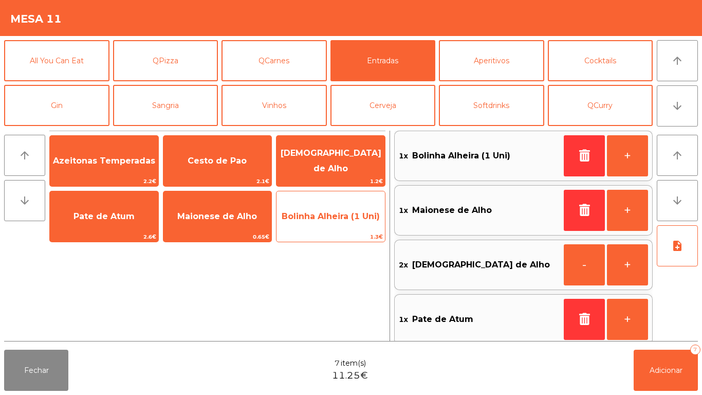
click at [319, 223] on span "Bolinha Alheira (1 Uni)" at bounding box center [331, 217] width 108 height 28
click at [319, 220] on span "Bolinha Alheira (1 Uni)" at bounding box center [331, 216] width 98 height 10
click at [318, 216] on span "Bolinha Alheira (1 Uni)" at bounding box center [331, 216] width 98 height 10
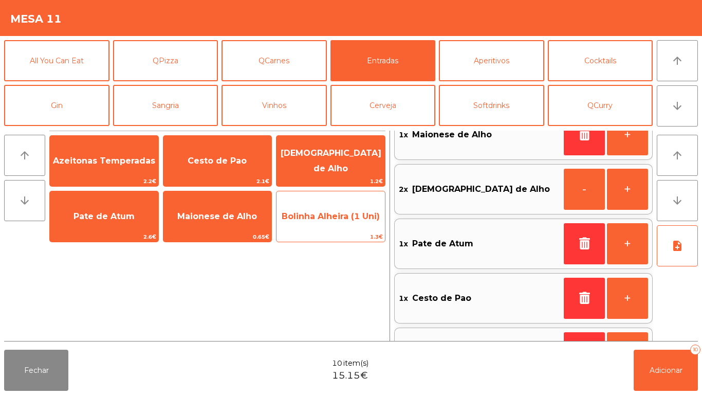
scroll to position [54, 0]
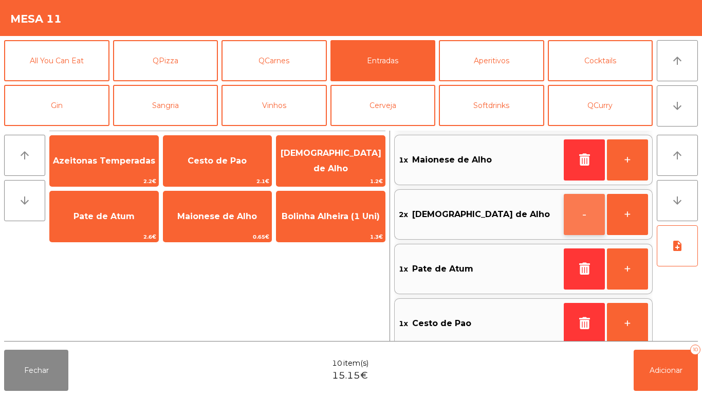
click at [590, 213] on button "-" at bounding box center [584, 214] width 41 height 41
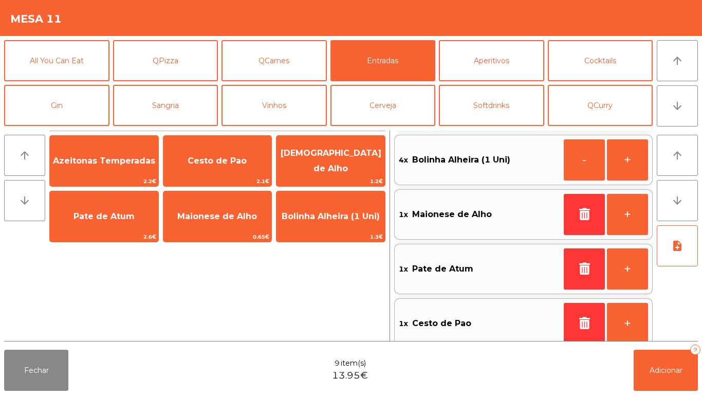
scroll to position [4, 0]
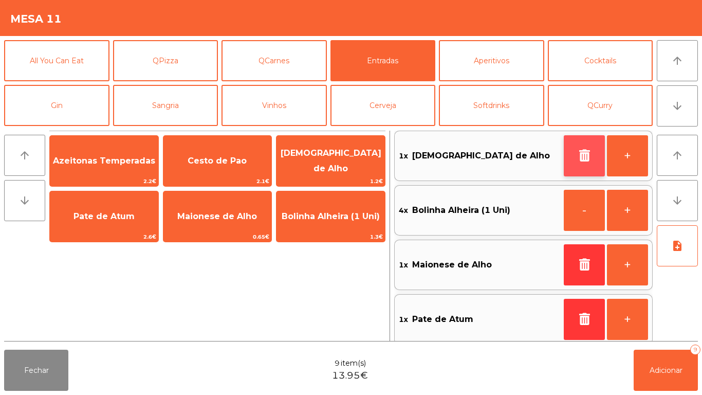
click at [581, 155] on icon "button" at bounding box center [584, 155] width 15 height 12
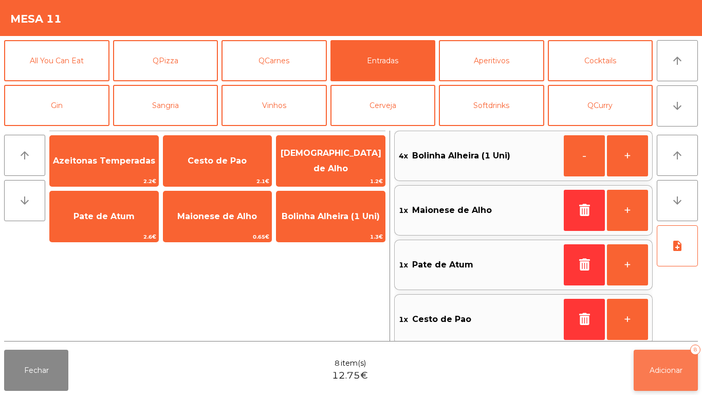
click at [661, 367] on span "Adicionar" at bounding box center [666, 369] width 33 height 9
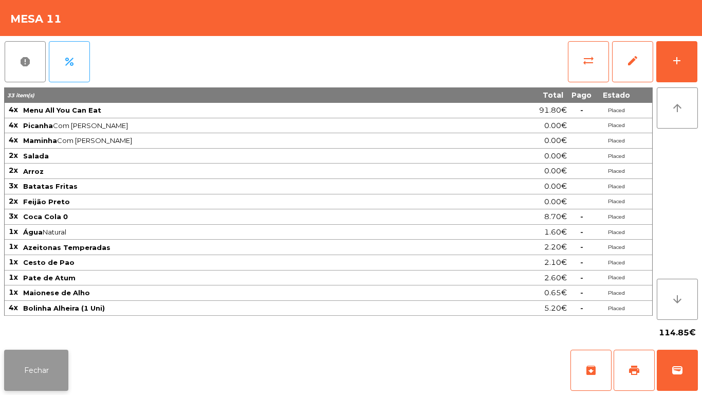
click at [38, 368] on button "Fechar" at bounding box center [36, 369] width 64 height 41
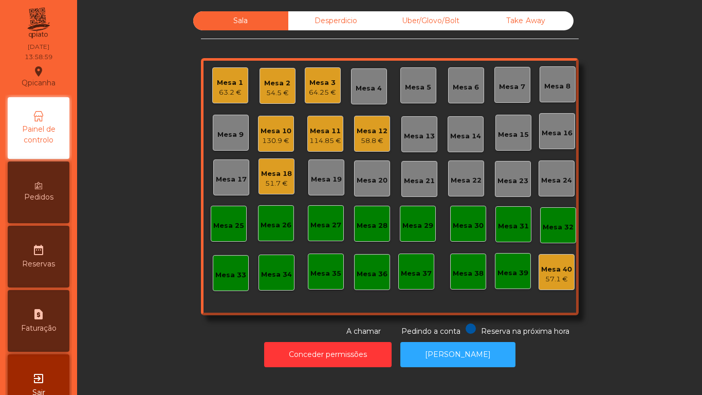
click at [283, 181] on div "51.7 €" at bounding box center [276, 183] width 31 height 10
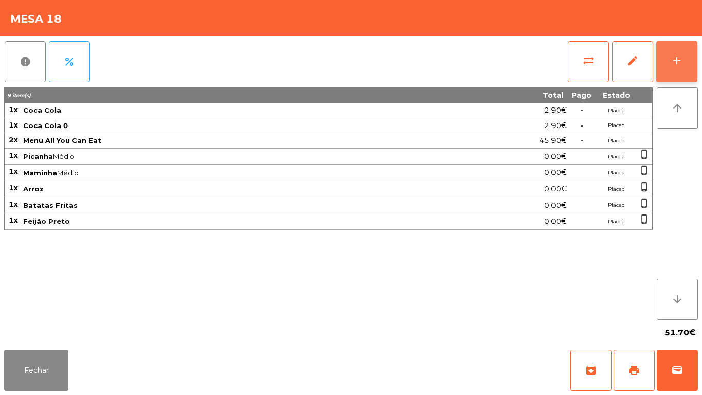
click at [673, 75] on button "add" at bounding box center [676, 61] width 41 height 41
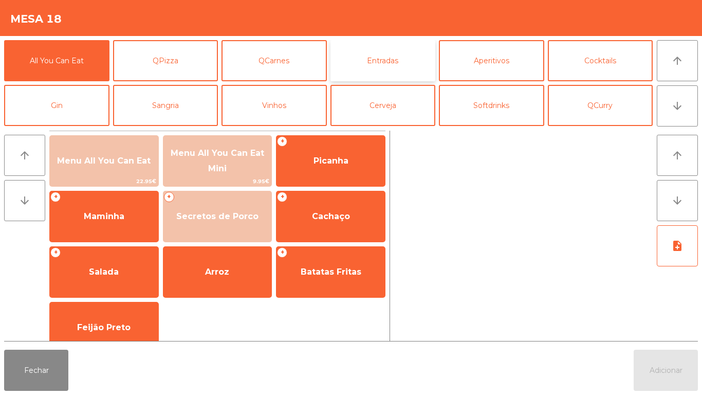
click at [389, 67] on button "Entradas" at bounding box center [382, 60] width 105 height 41
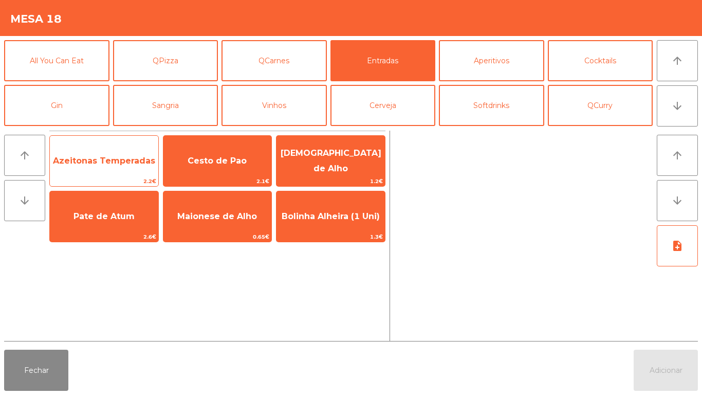
click at [125, 161] on span "Azeitonas Temperadas" at bounding box center [104, 161] width 102 height 10
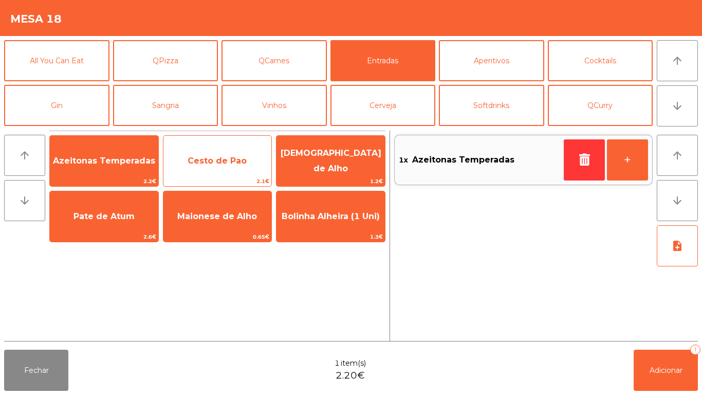
click at [222, 161] on span "Cesto de Pao" at bounding box center [217, 161] width 59 height 10
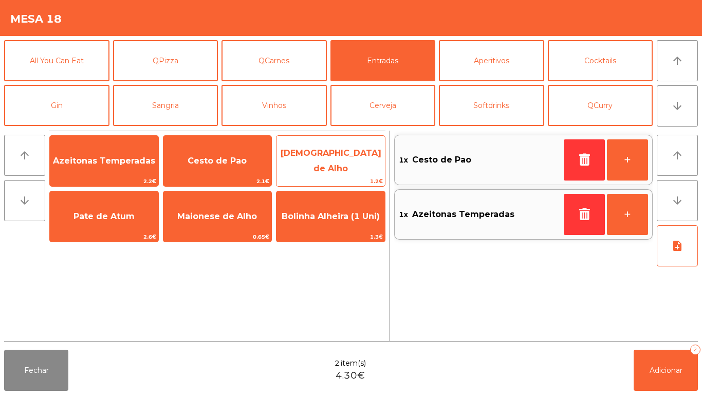
click at [323, 165] on span "[DEMOGRAPHIC_DATA] de Alho" at bounding box center [331, 160] width 101 height 25
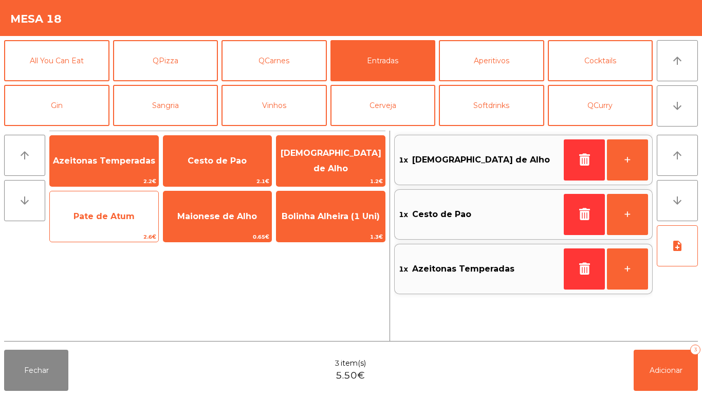
click at [112, 215] on span "Pate de Atum" at bounding box center [103, 216] width 61 height 10
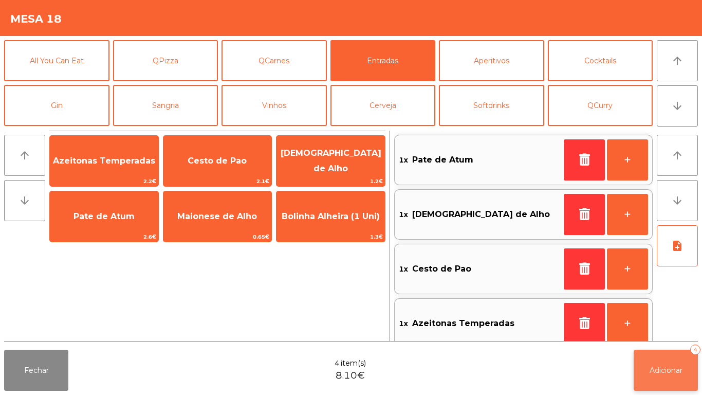
click at [665, 367] on span "Adicionar" at bounding box center [666, 369] width 33 height 9
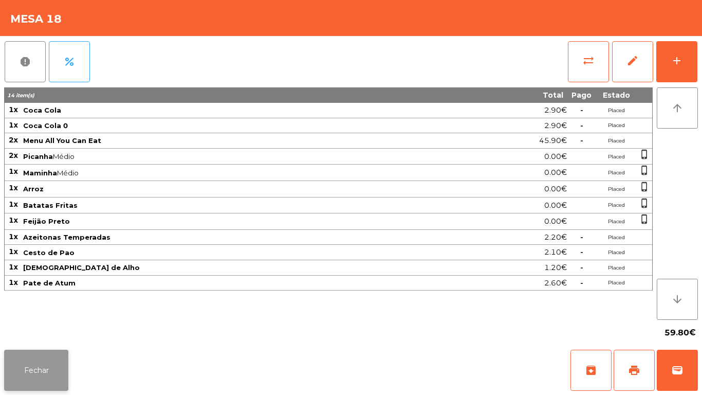
click at [49, 363] on button "Fechar" at bounding box center [36, 369] width 64 height 41
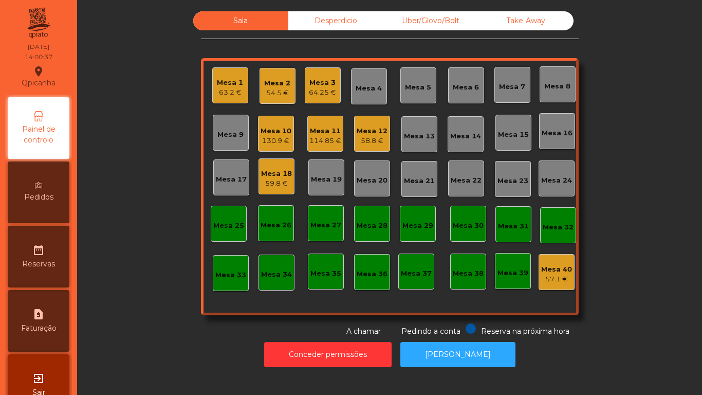
click at [372, 134] on div "Mesa 12" at bounding box center [372, 131] width 31 height 10
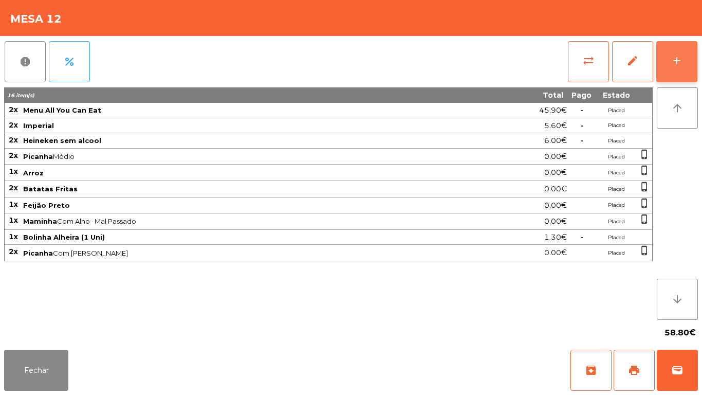
click at [677, 62] on div "add" at bounding box center [677, 60] width 12 height 12
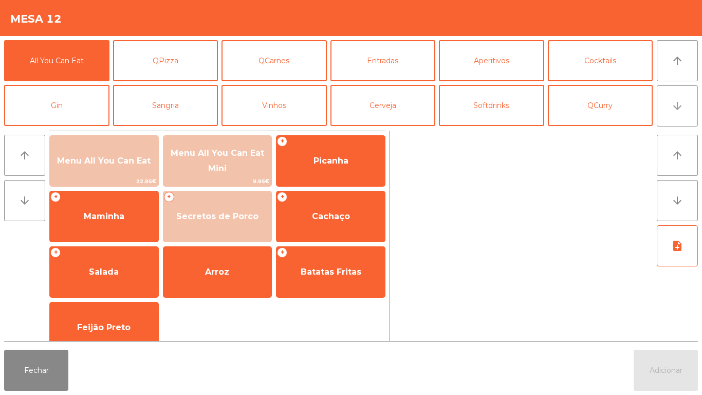
click at [679, 108] on icon "arrow_downward" at bounding box center [677, 106] width 12 height 12
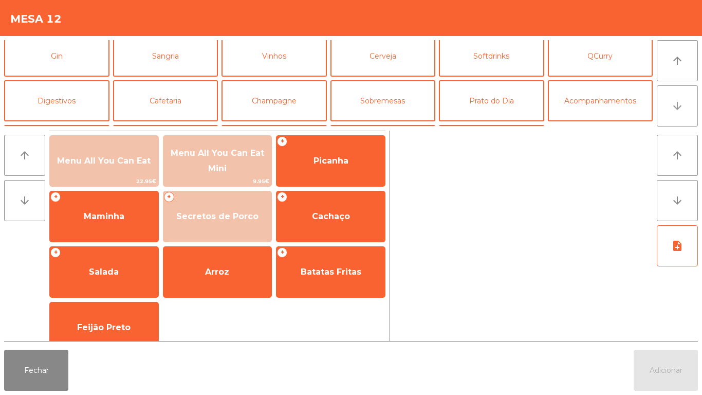
scroll to position [89, 0]
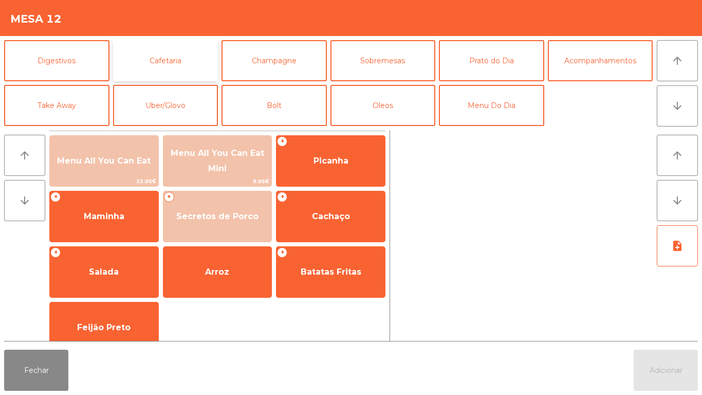
click at [175, 61] on button "Cafetaria" at bounding box center [165, 60] width 105 height 41
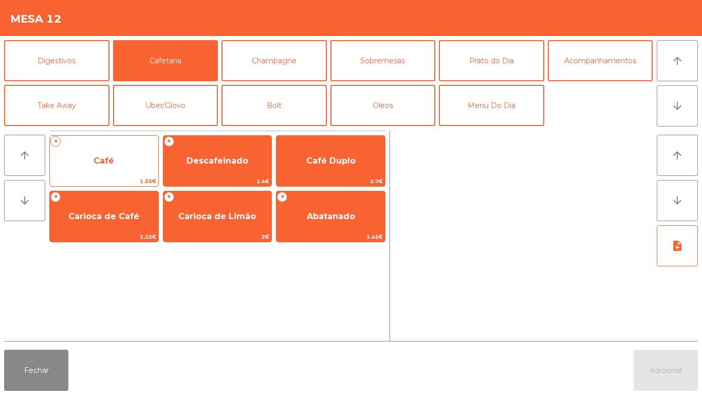
click at [106, 158] on span "Café" at bounding box center [104, 161] width 21 height 10
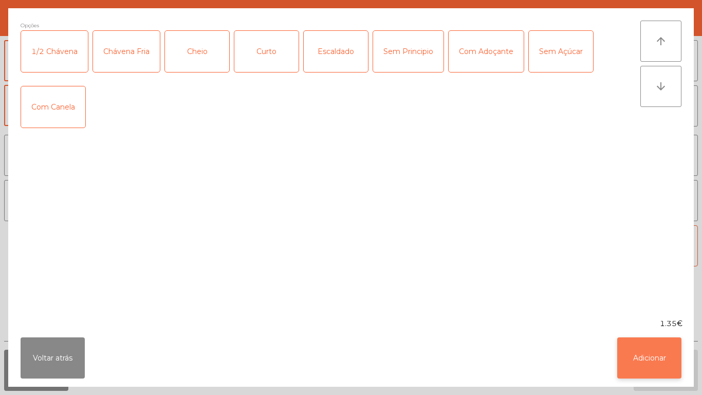
click at [647, 348] on button "Adicionar" at bounding box center [649, 357] width 64 height 41
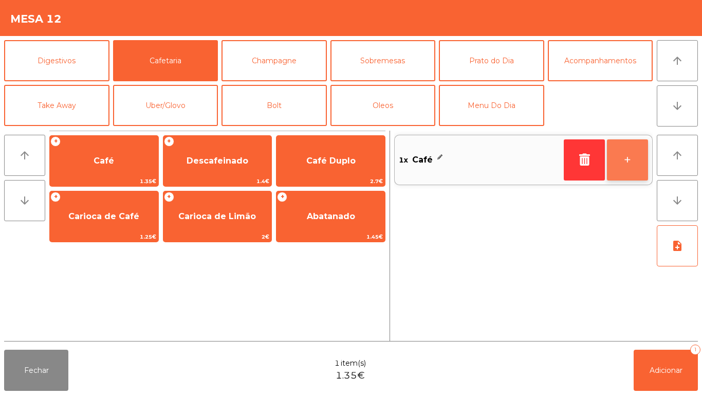
click at [620, 156] on button "+" at bounding box center [627, 159] width 41 height 41
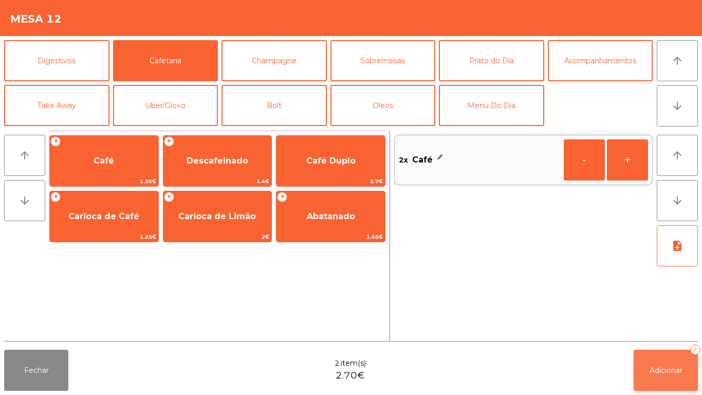
click at [667, 356] on button "Adicionar 2" at bounding box center [666, 369] width 64 height 41
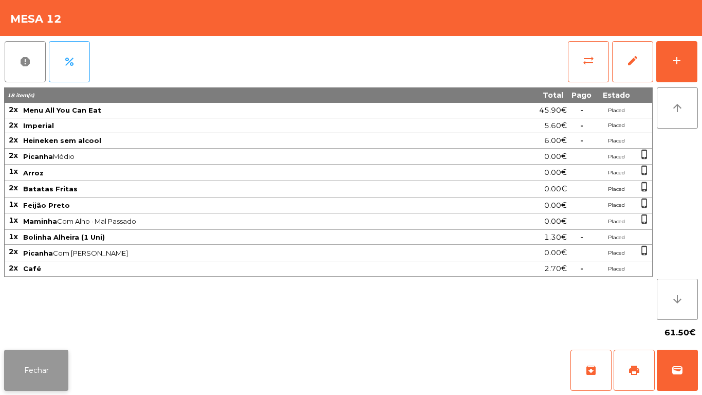
click at [34, 377] on button "Fechar" at bounding box center [36, 369] width 64 height 41
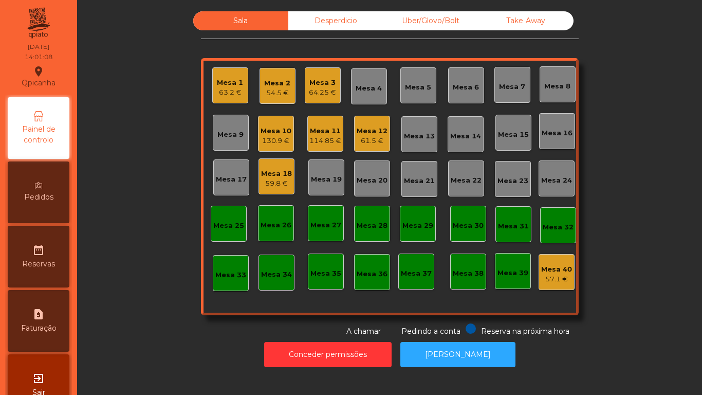
click at [323, 85] on div "Mesa 3" at bounding box center [322, 83] width 27 height 10
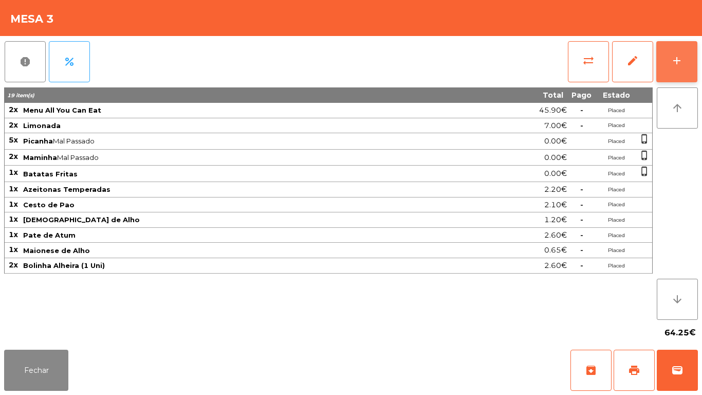
click at [677, 64] on div "add" at bounding box center [677, 60] width 12 height 12
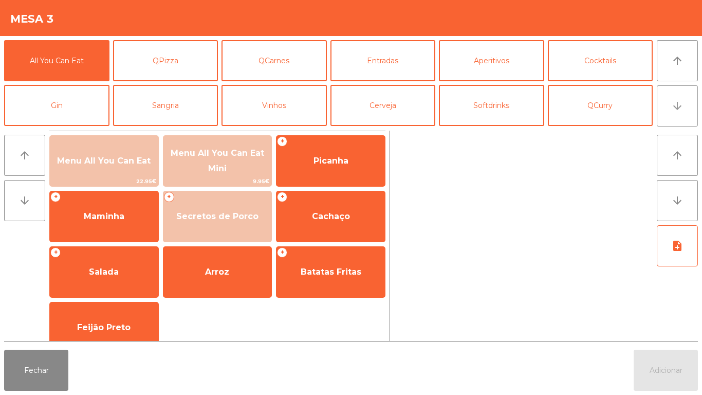
click at [676, 111] on icon "arrow_downward" at bounding box center [677, 106] width 12 height 12
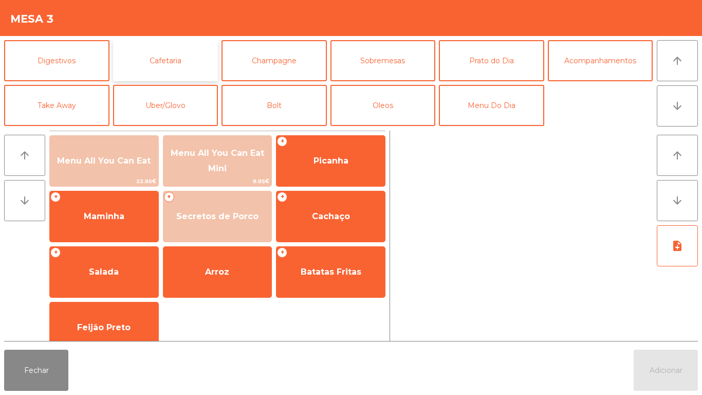
click at [176, 63] on button "Cafetaria" at bounding box center [165, 60] width 105 height 41
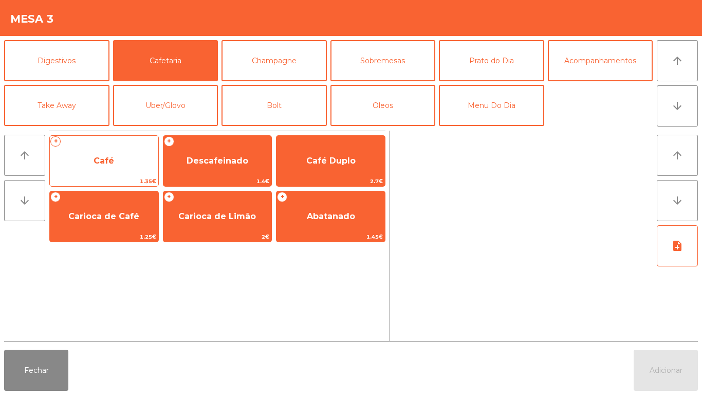
click at [104, 164] on span "Café" at bounding box center [104, 161] width 21 height 10
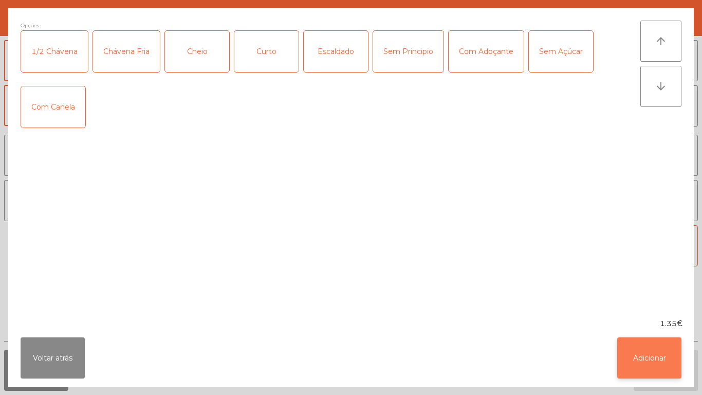
click at [643, 352] on button "Adicionar" at bounding box center [649, 357] width 64 height 41
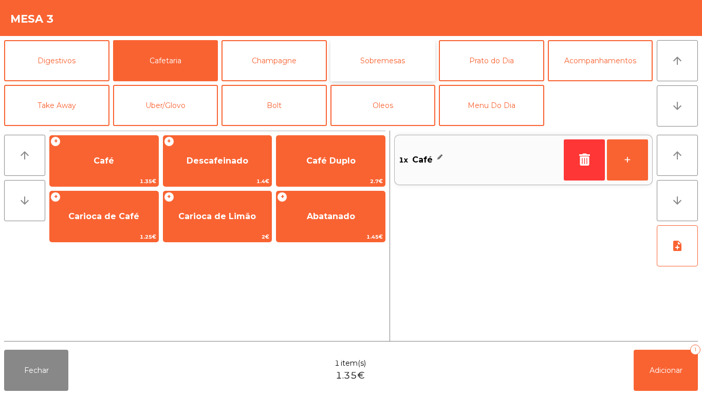
click at [390, 63] on button "Sobremesas" at bounding box center [382, 60] width 105 height 41
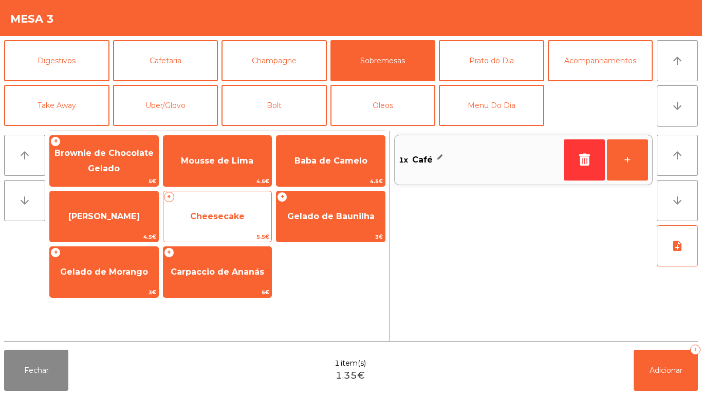
click at [218, 209] on span "Cheesecake" at bounding box center [217, 217] width 108 height 28
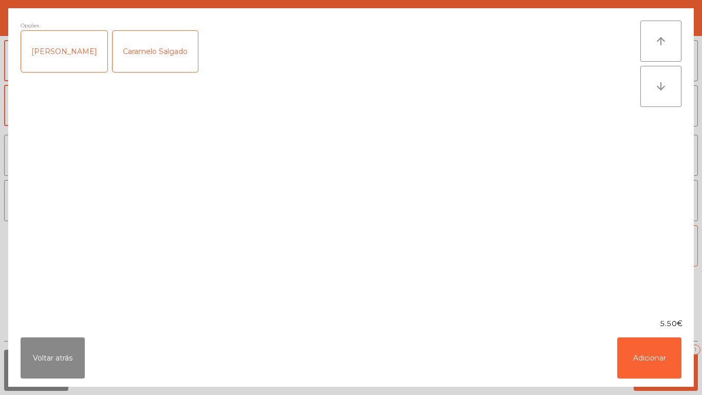
click at [160, 52] on div "Caramelo Salgado" at bounding box center [155, 51] width 85 height 41
click at [649, 355] on button "Adicionar" at bounding box center [649, 357] width 64 height 41
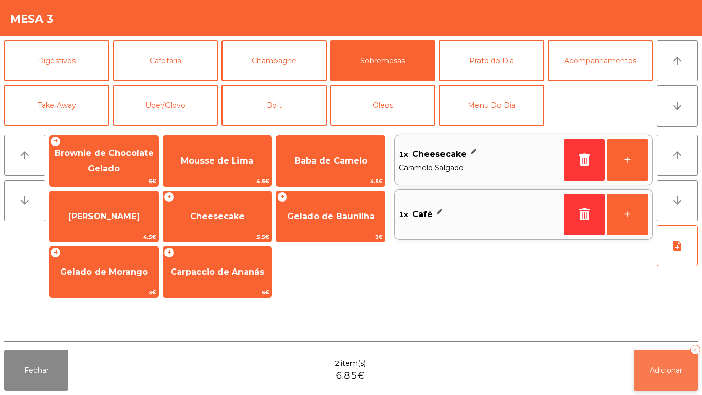
click at [667, 366] on span "Adicionar" at bounding box center [666, 369] width 33 height 9
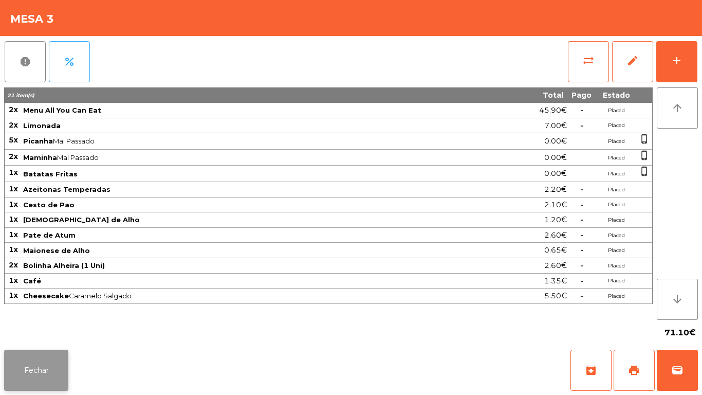
click at [24, 360] on button "Fechar" at bounding box center [36, 369] width 64 height 41
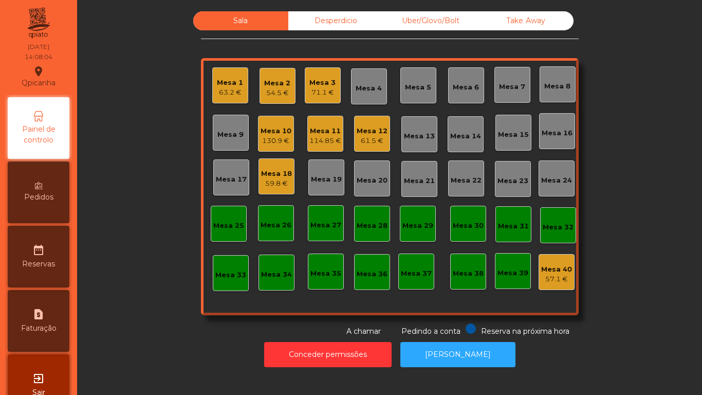
click at [227, 139] on div "Mesa 9" at bounding box center [230, 135] width 26 height 10
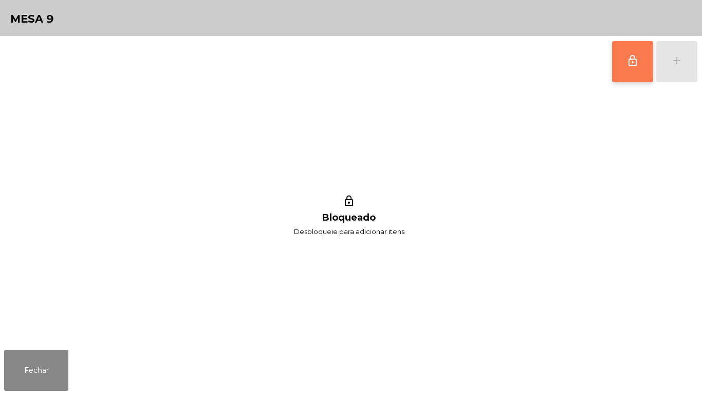
click at [617, 64] on button "lock_outline" at bounding box center [632, 61] width 41 height 41
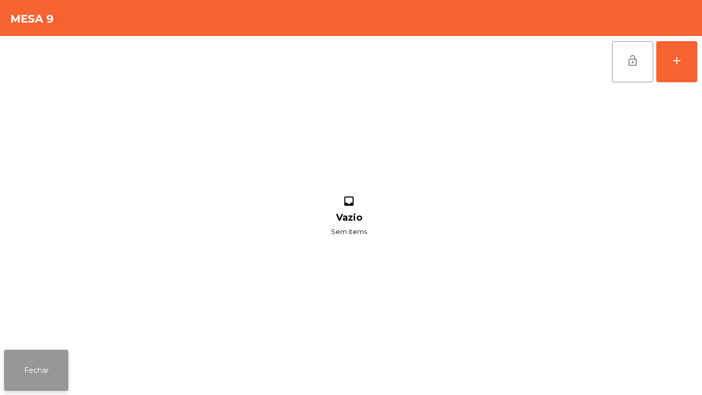
click at [34, 374] on button "Fechar" at bounding box center [36, 369] width 64 height 41
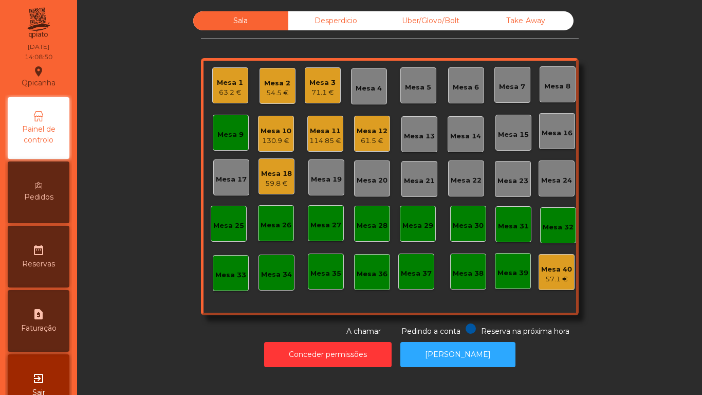
click at [226, 120] on div "Mesa 9" at bounding box center [231, 133] width 36 height 36
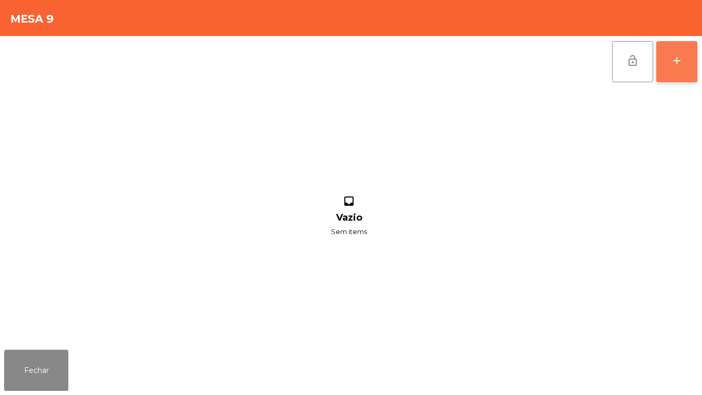
click at [687, 64] on button "add" at bounding box center [676, 61] width 41 height 41
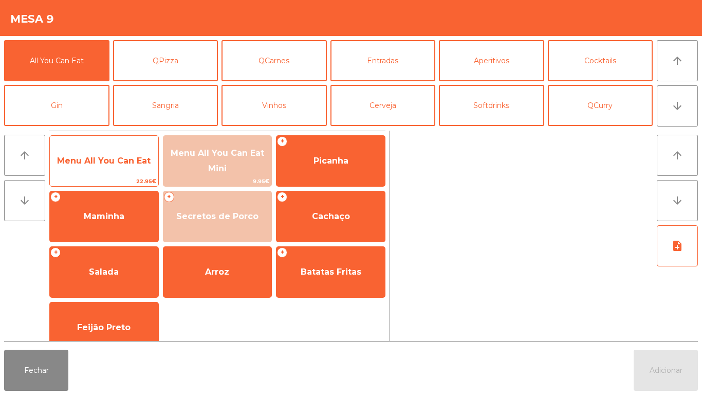
click at [121, 166] on span "Menu All You Can Eat" at bounding box center [104, 161] width 108 height 28
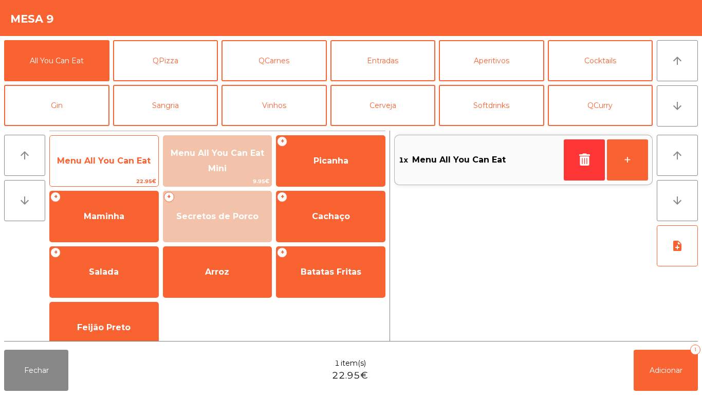
click at [106, 156] on span "Menu All You Can Eat" at bounding box center [104, 161] width 94 height 10
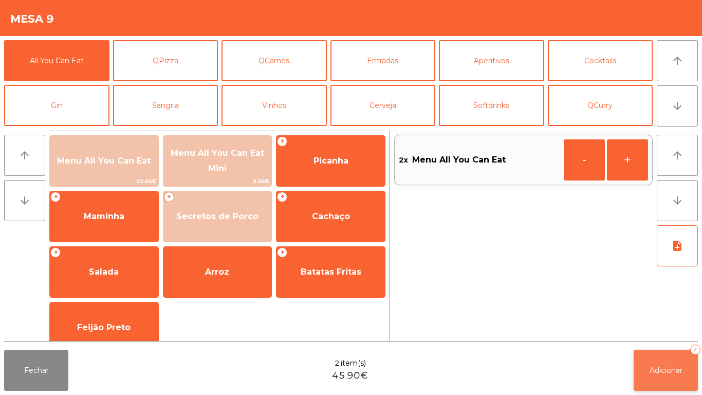
click at [661, 362] on button "Adicionar 2" at bounding box center [666, 369] width 64 height 41
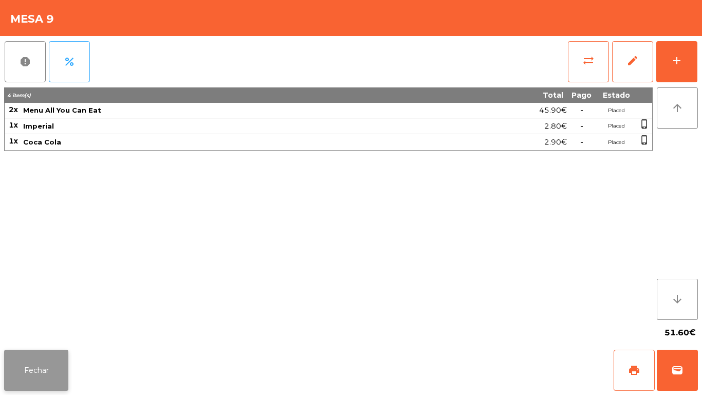
click at [41, 367] on button "Fechar" at bounding box center [36, 369] width 64 height 41
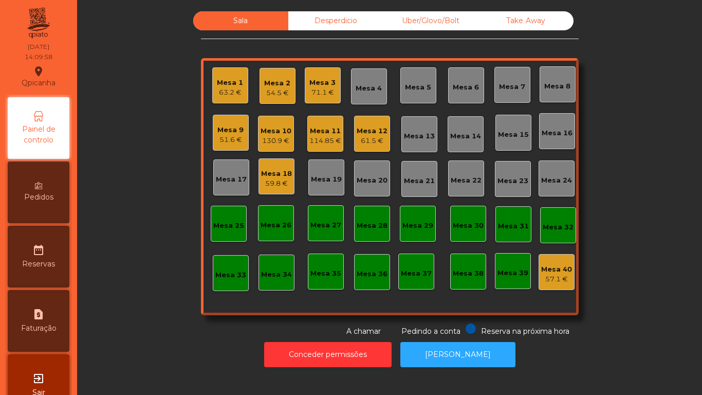
click at [318, 89] on div "71.1 €" at bounding box center [322, 92] width 26 height 10
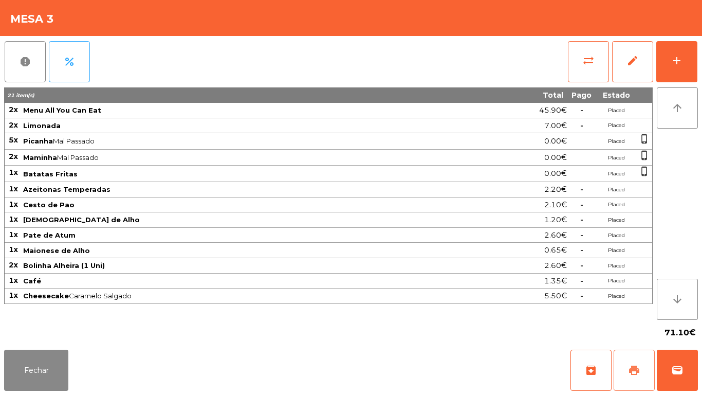
click at [624, 362] on button "print" at bounding box center [634, 369] width 41 height 41
click at [35, 361] on button "Fechar" at bounding box center [36, 369] width 64 height 41
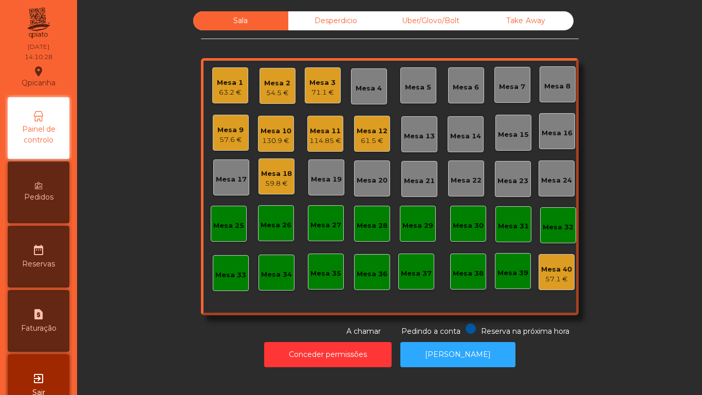
click at [234, 138] on div "57.6 €" at bounding box center [230, 140] width 26 height 10
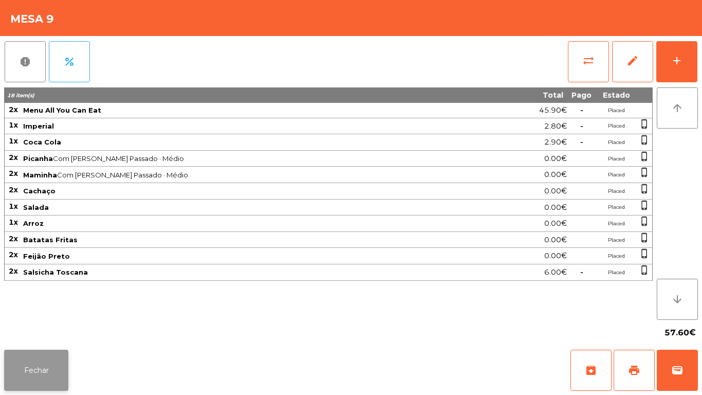
click at [50, 368] on button "Fechar" at bounding box center [36, 369] width 64 height 41
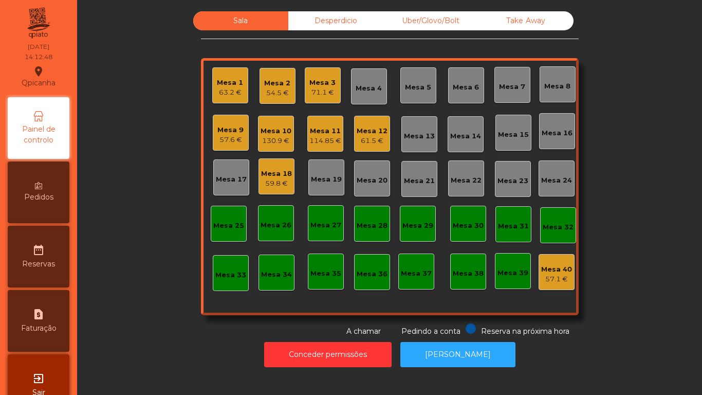
click at [319, 91] on div "71.1 €" at bounding box center [322, 92] width 26 height 10
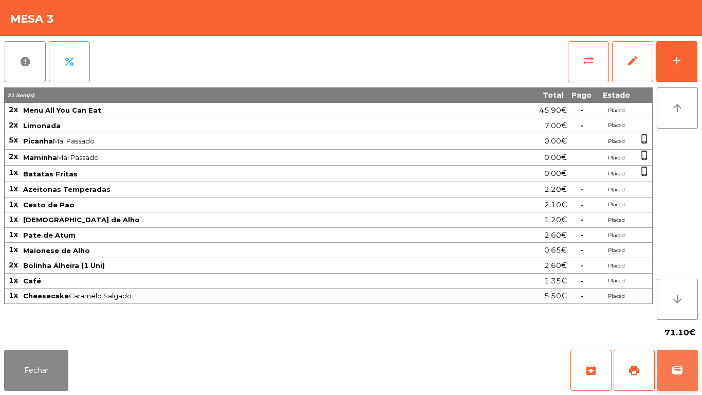
click at [677, 366] on span "wallet" at bounding box center [677, 370] width 12 height 12
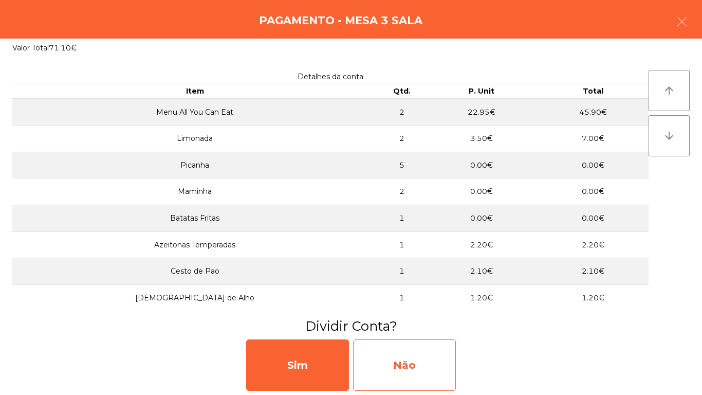
click at [408, 360] on div "Não" at bounding box center [404, 364] width 103 height 51
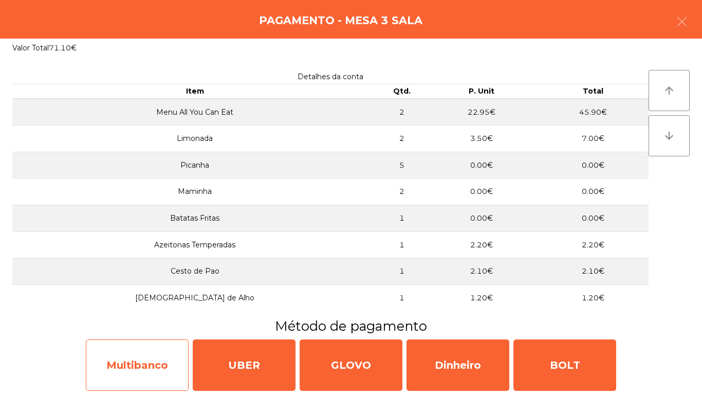
click at [141, 362] on div "Multibanco" at bounding box center [137, 364] width 103 height 51
select select "**"
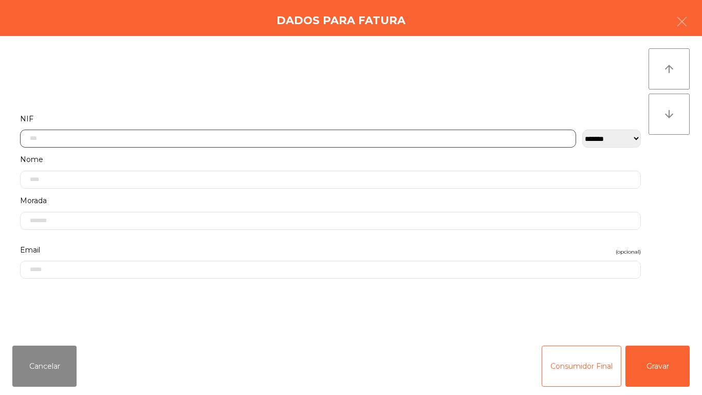
click at [70, 141] on input "text" at bounding box center [298, 139] width 556 height 18
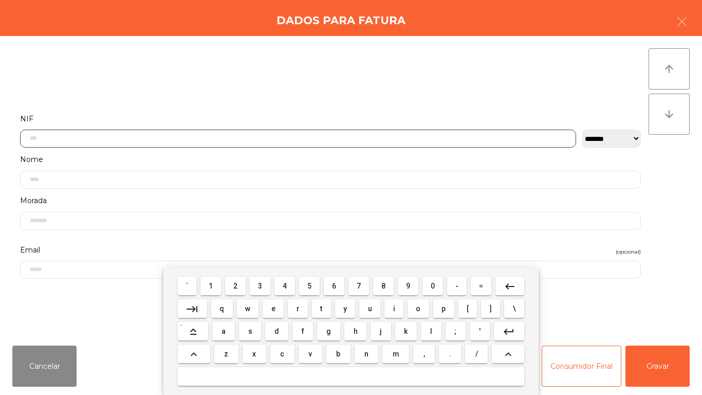
scroll to position [63, 0]
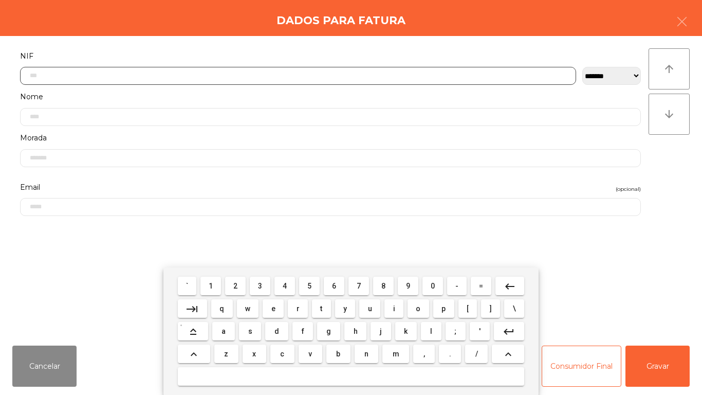
click at [236, 285] on span "2" at bounding box center [235, 286] width 4 height 8
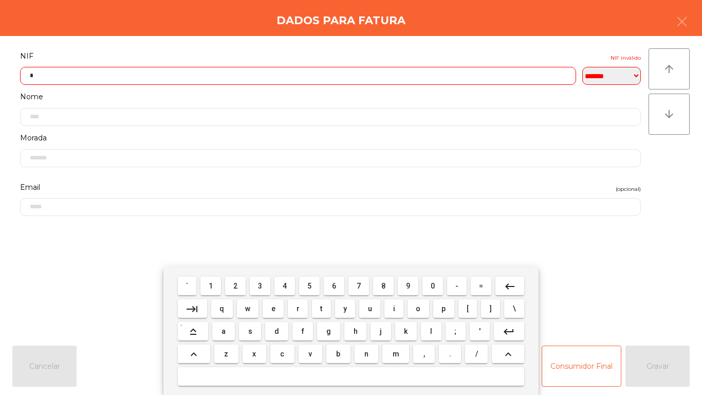
click at [308, 283] on span "5" at bounding box center [309, 286] width 4 height 8
click at [236, 286] on span "2" at bounding box center [235, 286] width 4 height 8
click at [332, 284] on span "6" at bounding box center [334, 286] width 4 height 8
click at [433, 284] on span "0" at bounding box center [433, 286] width 4 height 8
click at [401, 283] on button "9" at bounding box center [408, 286] width 21 height 19
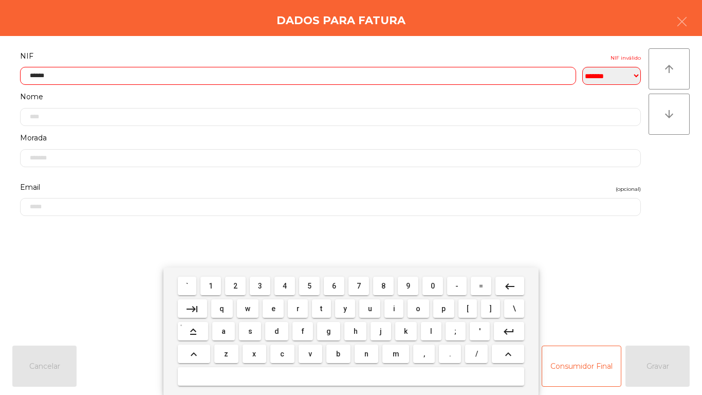
click at [433, 285] on span "0" at bounding box center [433, 286] width 4 height 8
click at [358, 285] on span "7" at bounding box center [359, 286] width 4 height 8
click at [357, 282] on span "7" at bounding box center [359, 286] width 4 height 8
type input "*********"
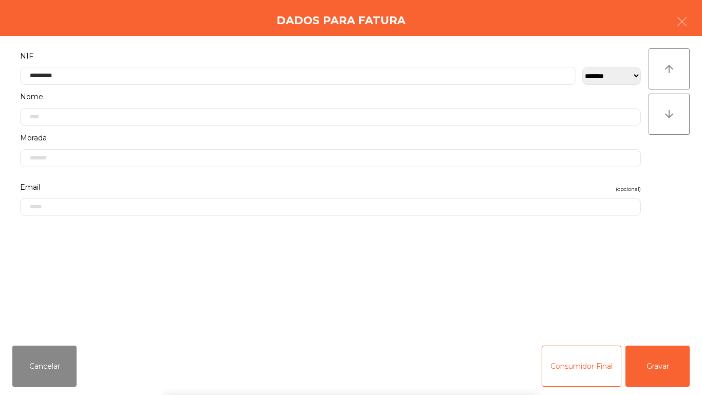
click at [654, 358] on div "` 1 2 3 4 5 6 7 8 9 0 - = keyboard_backspace keyboard_tab q w e r t y u i o p […" at bounding box center [351, 330] width 702 height 127
click at [652, 364] on button "Gravar" at bounding box center [657, 365] width 64 height 41
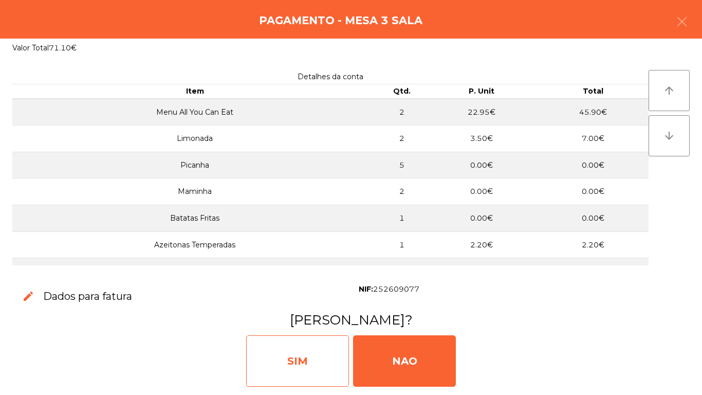
click at [308, 367] on div "SIM" at bounding box center [297, 360] width 103 height 51
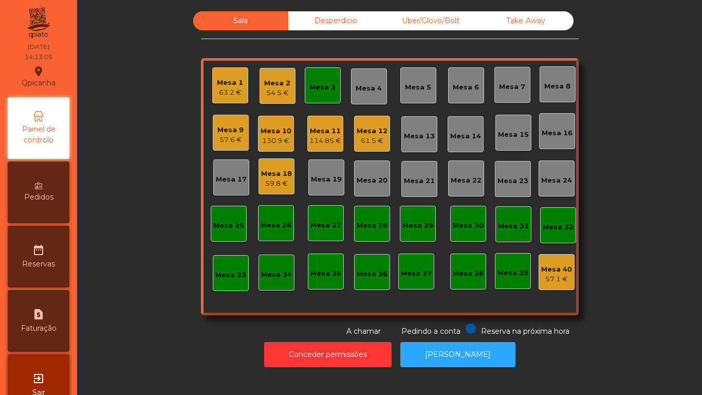
click at [368, 136] on div "61.5 €" at bounding box center [372, 141] width 31 height 10
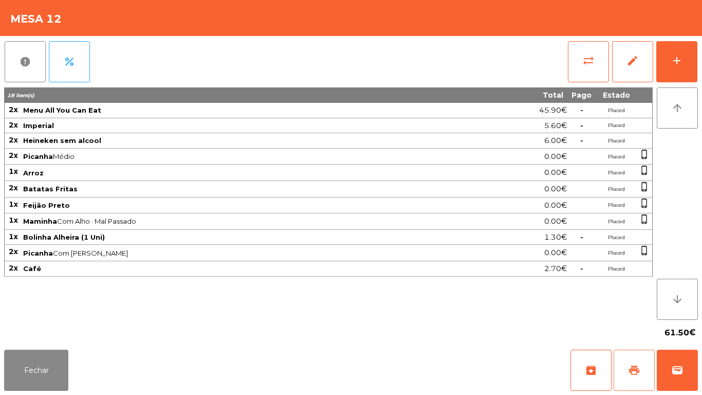
click at [631, 367] on span "print" at bounding box center [634, 370] width 12 height 12
click at [46, 355] on button "Fechar" at bounding box center [36, 369] width 64 height 41
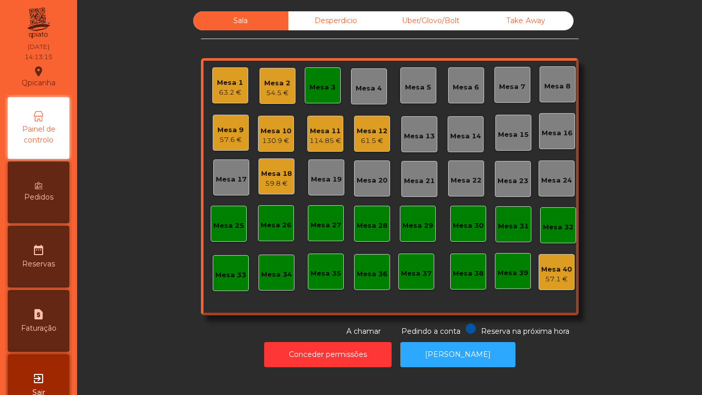
click at [322, 90] on div "Mesa 3" at bounding box center [322, 87] width 26 height 10
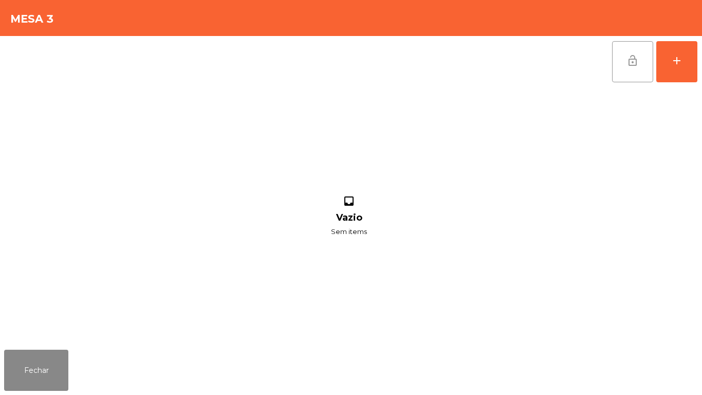
click at [626, 63] on button "lock_open" at bounding box center [632, 61] width 41 height 41
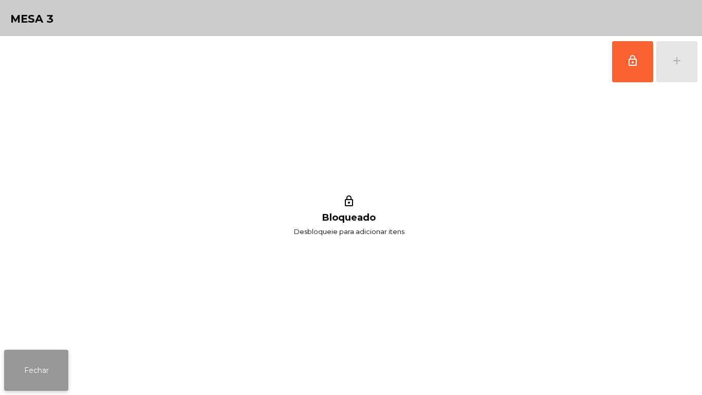
click at [51, 356] on button "Fechar" at bounding box center [36, 369] width 64 height 41
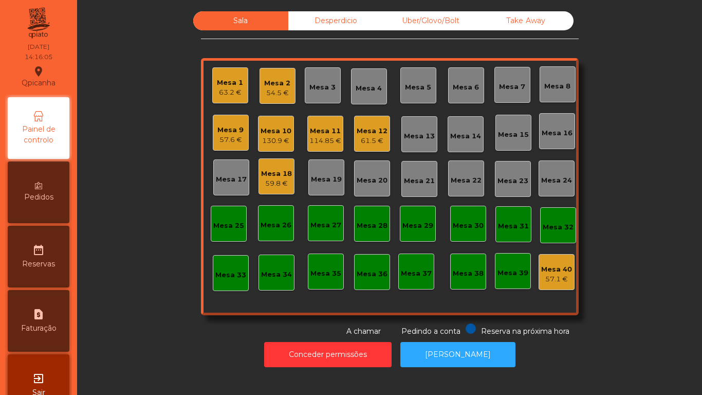
click at [225, 91] on div "63.2 €" at bounding box center [230, 92] width 26 height 10
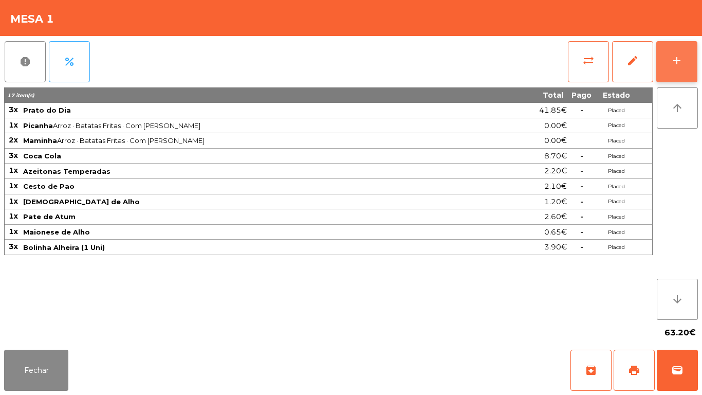
click at [673, 70] on button "add" at bounding box center [676, 61] width 41 height 41
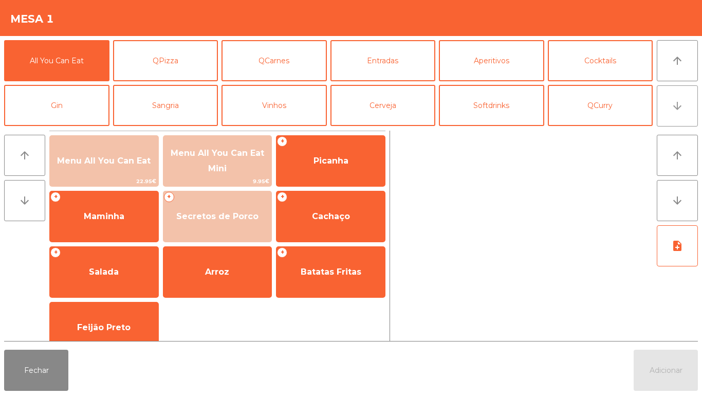
click at [676, 112] on button "arrow_downward" at bounding box center [677, 105] width 41 height 41
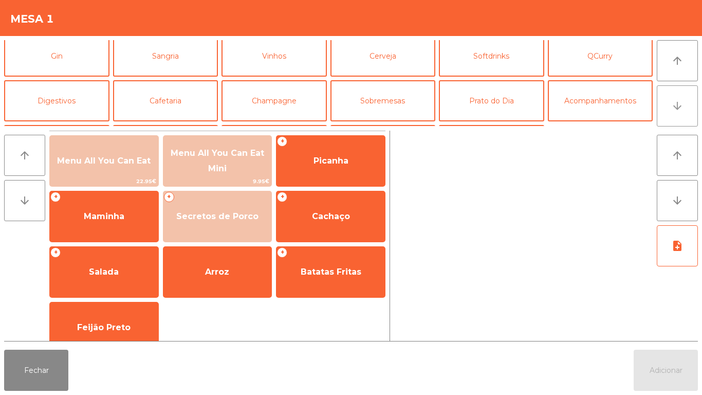
scroll to position [89, 0]
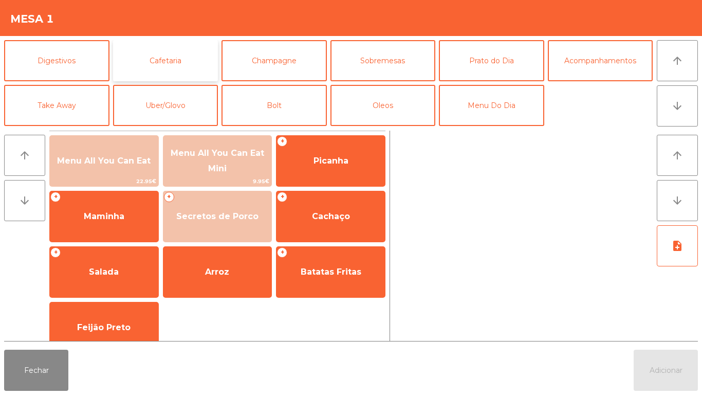
click at [175, 59] on button "Cafetaria" at bounding box center [165, 60] width 105 height 41
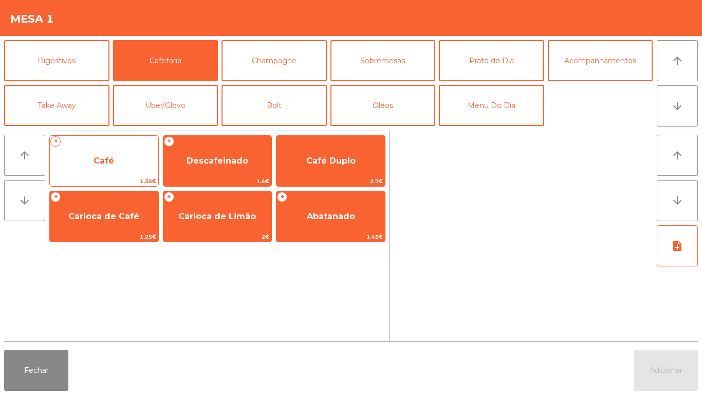
click at [110, 163] on span "Café" at bounding box center [104, 161] width 21 height 10
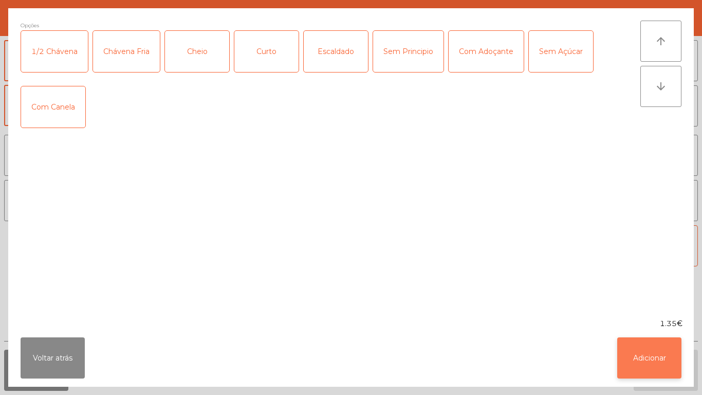
click at [641, 356] on button "Adicionar" at bounding box center [649, 357] width 64 height 41
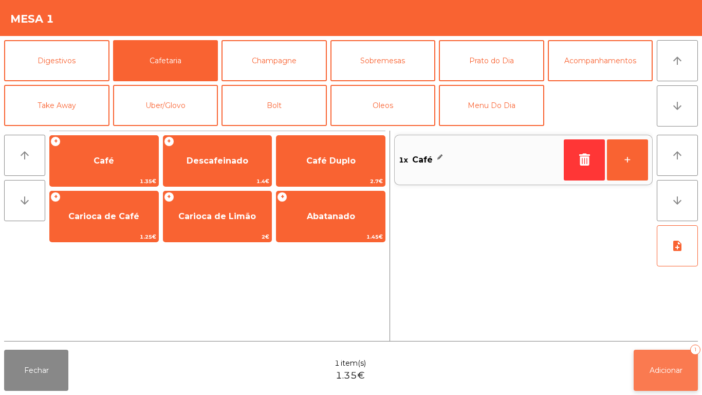
click at [654, 367] on span "Adicionar" at bounding box center [666, 369] width 33 height 9
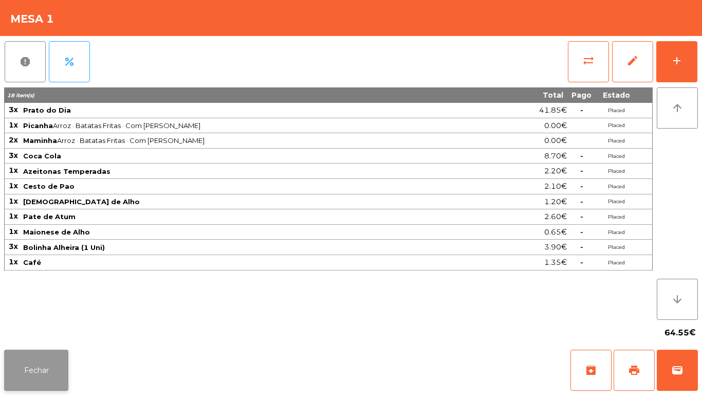
click at [38, 353] on button "Fechar" at bounding box center [36, 369] width 64 height 41
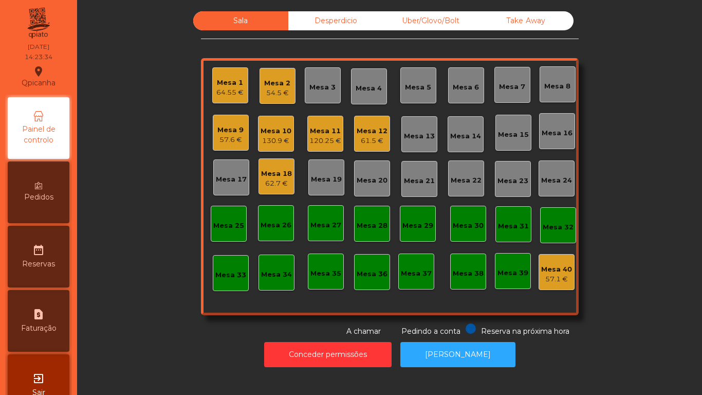
click at [266, 138] on div "130.9 €" at bounding box center [276, 141] width 31 height 10
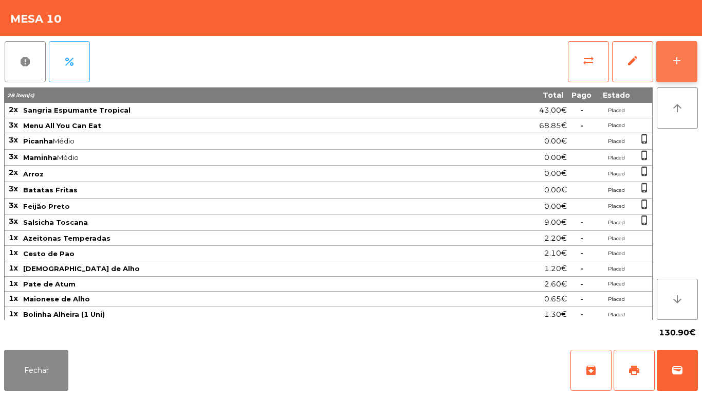
click at [677, 61] on div "add" at bounding box center [677, 60] width 12 height 12
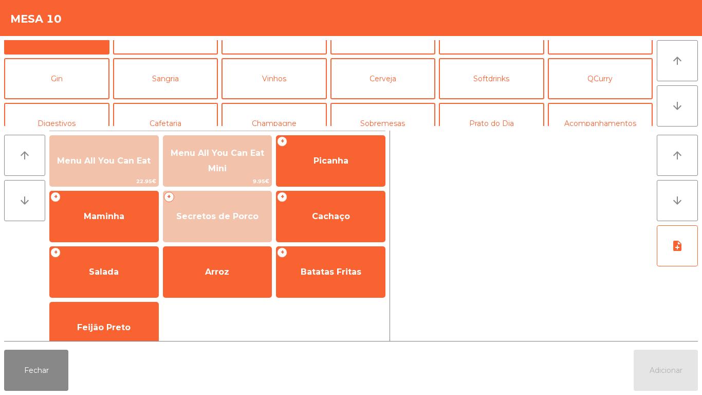
scroll to position [26, 0]
click at [407, 120] on button "Sobremesas" at bounding box center [382, 124] width 105 height 41
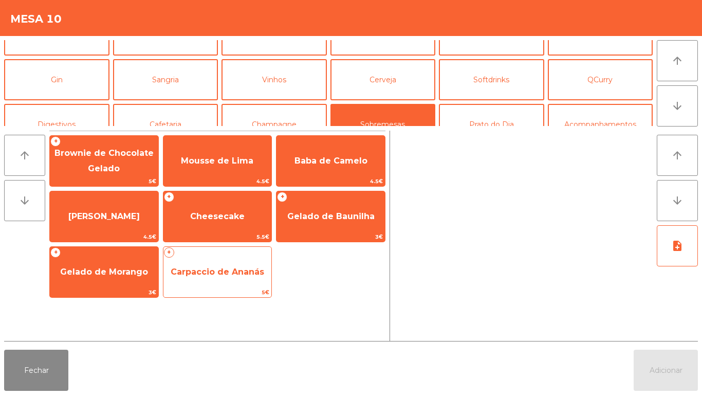
click at [218, 269] on span "Carpaccio de Ananás" at bounding box center [218, 272] width 94 height 10
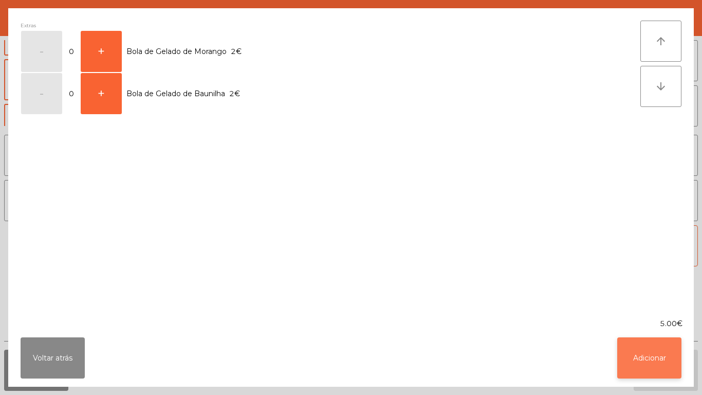
click at [652, 367] on button "Adicionar" at bounding box center [649, 357] width 64 height 41
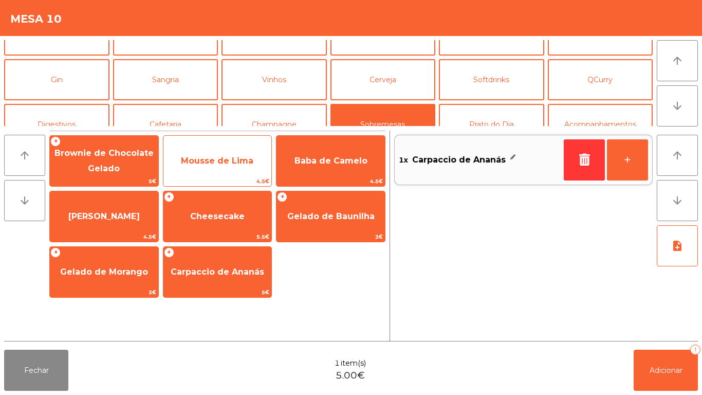
click at [228, 164] on span "Mousse de Lima" at bounding box center [217, 161] width 72 height 10
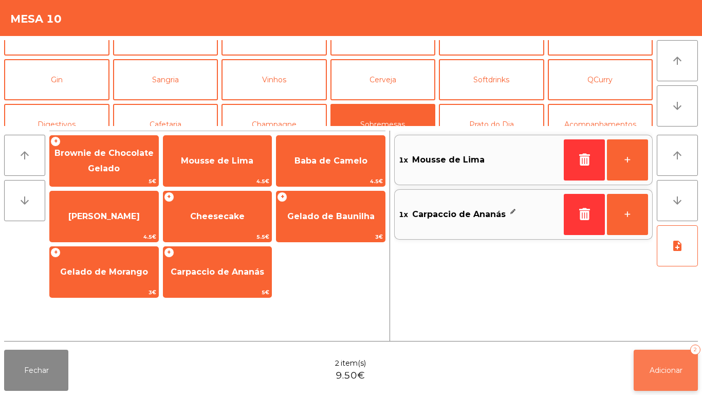
click at [666, 367] on span "Adicionar" at bounding box center [666, 369] width 33 height 9
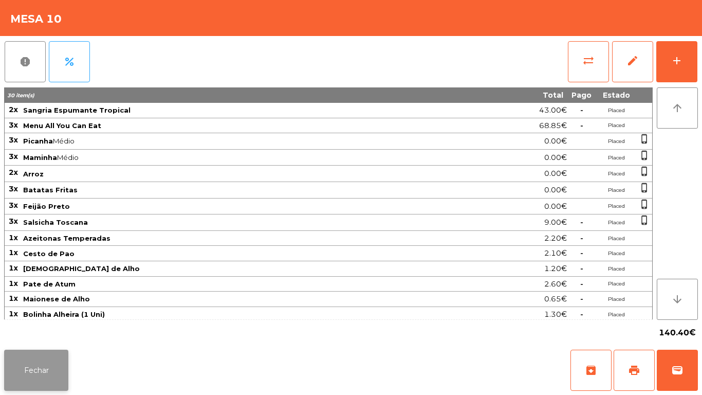
click at [36, 380] on button "Fechar" at bounding box center [36, 369] width 64 height 41
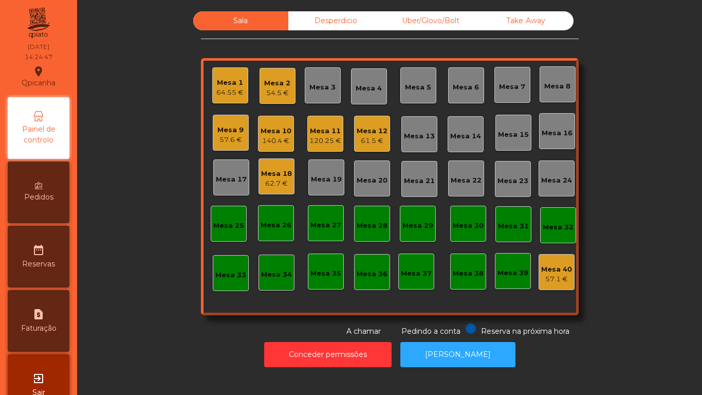
click at [227, 86] on div "Mesa 1" at bounding box center [229, 83] width 27 height 10
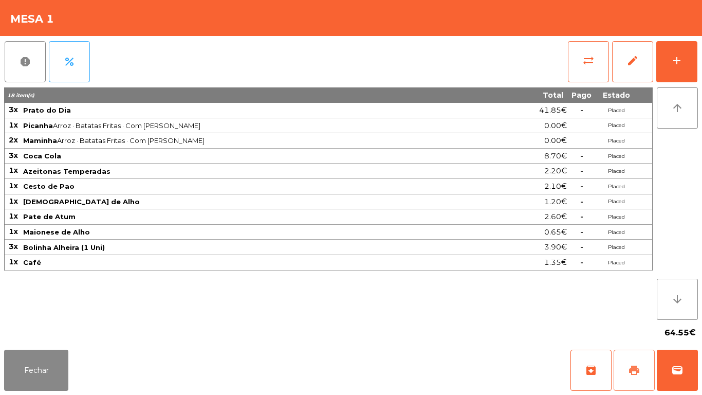
click at [631, 363] on button "print" at bounding box center [634, 369] width 41 height 41
click at [47, 354] on button "Fechar" at bounding box center [36, 369] width 64 height 41
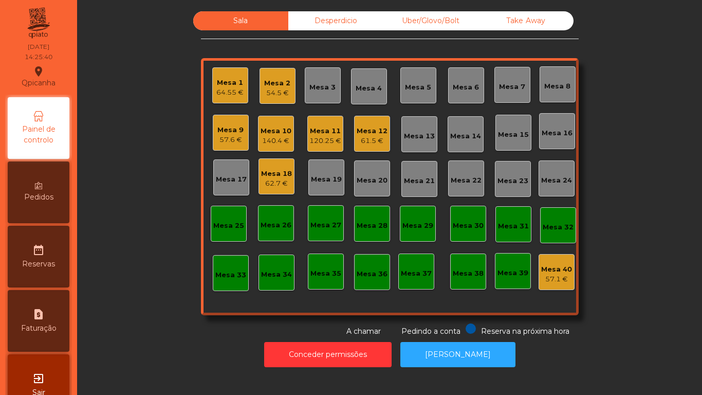
click at [317, 138] on div "120.25 €" at bounding box center [325, 141] width 32 height 10
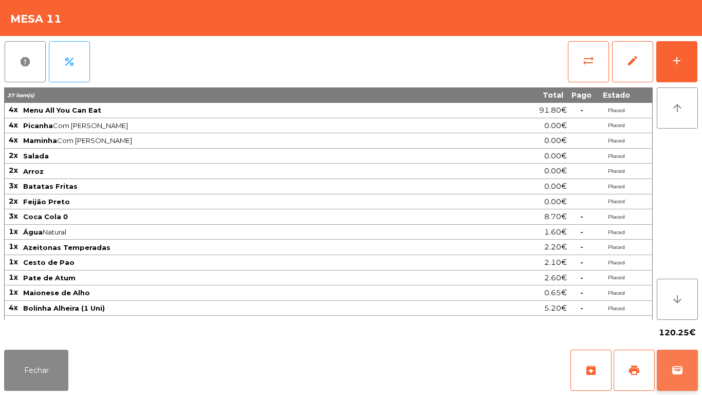
click at [677, 369] on span "wallet" at bounding box center [677, 370] width 12 height 12
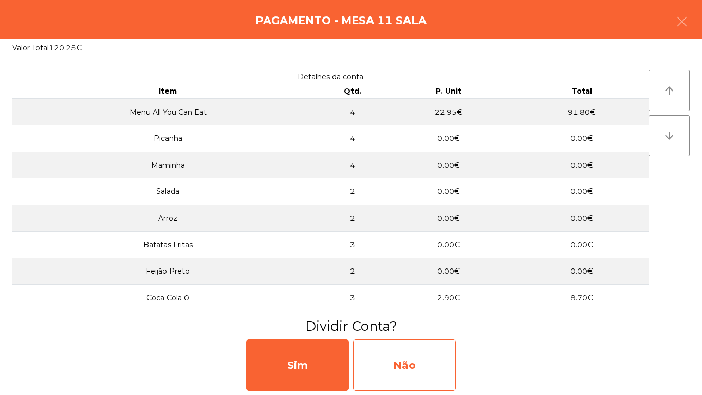
click at [411, 369] on div "Não" at bounding box center [404, 364] width 103 height 51
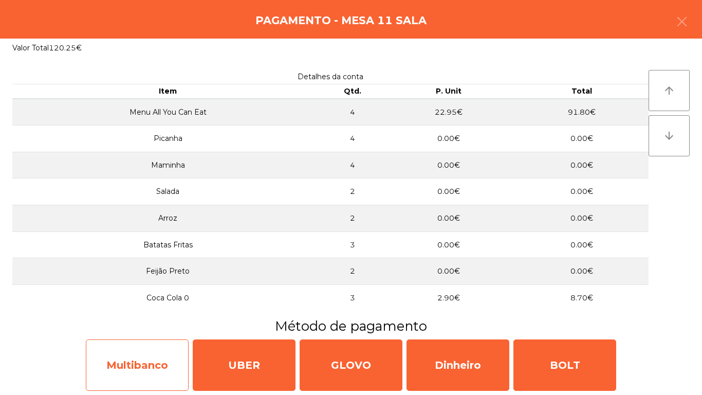
click at [150, 369] on div "Multibanco" at bounding box center [137, 364] width 103 height 51
select select "**"
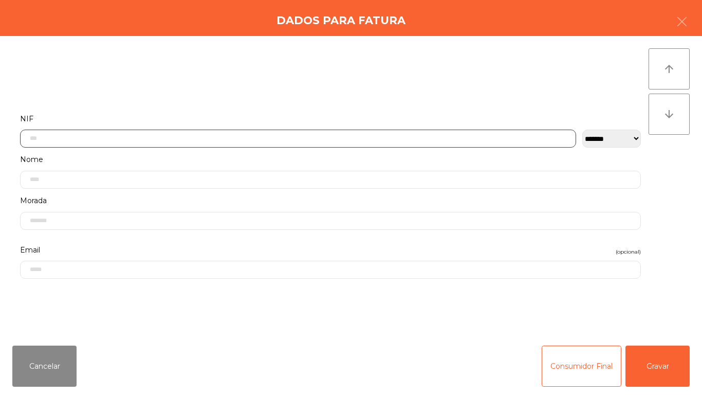
click at [95, 138] on input "text" at bounding box center [298, 139] width 556 height 18
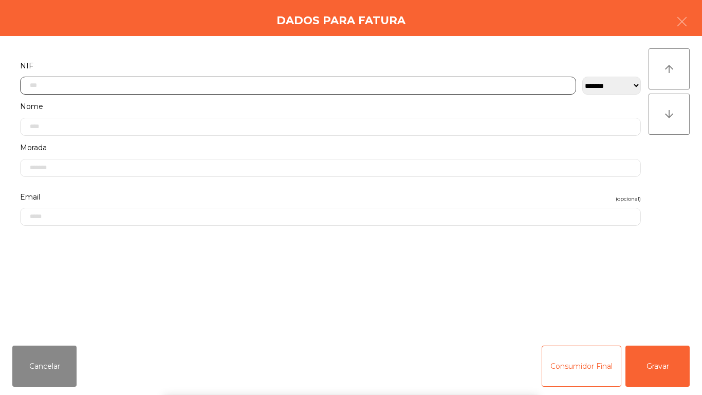
scroll to position [63, 0]
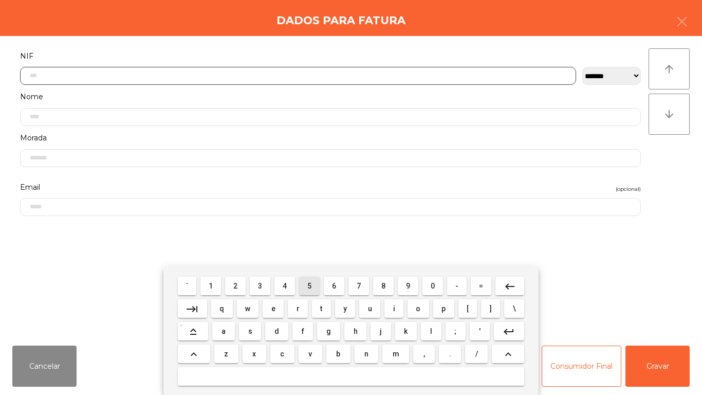
click at [310, 286] on span "5" at bounding box center [309, 286] width 4 height 8
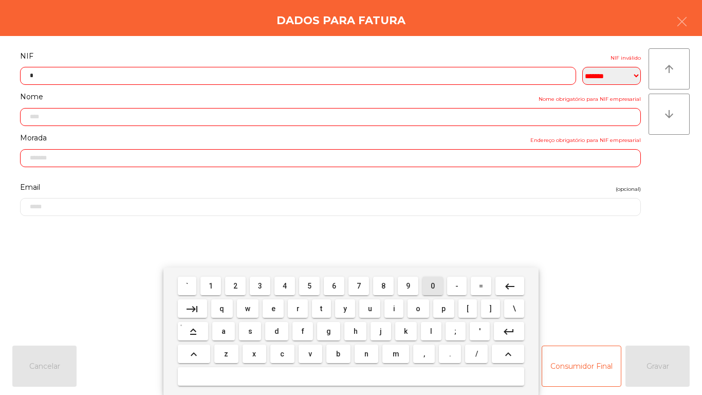
click at [431, 283] on span "0" at bounding box center [433, 286] width 4 height 8
click at [212, 285] on span "1" at bounding box center [211, 286] width 4 height 8
click at [334, 285] on span "6" at bounding box center [334, 286] width 4 height 8
click at [309, 283] on span "5" at bounding box center [309, 286] width 4 height 8
click at [235, 282] on span "2" at bounding box center [235, 286] width 4 height 8
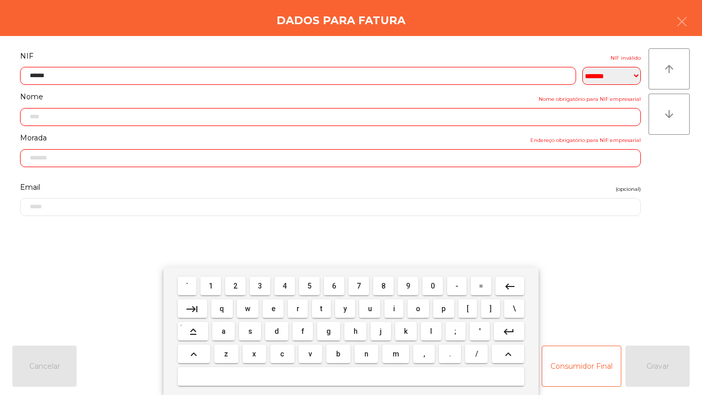
click at [334, 285] on span "6" at bounding box center [334, 286] width 4 height 8
click at [261, 283] on span "3" at bounding box center [260, 286] width 4 height 8
click at [408, 285] on span "9" at bounding box center [408, 286] width 4 height 8
type input "*********"
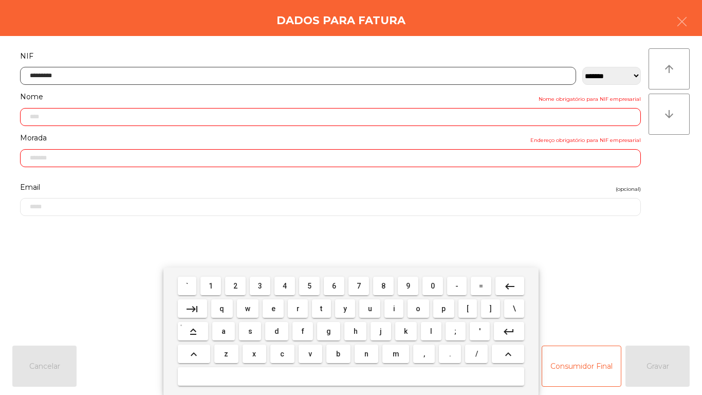
type input "**********"
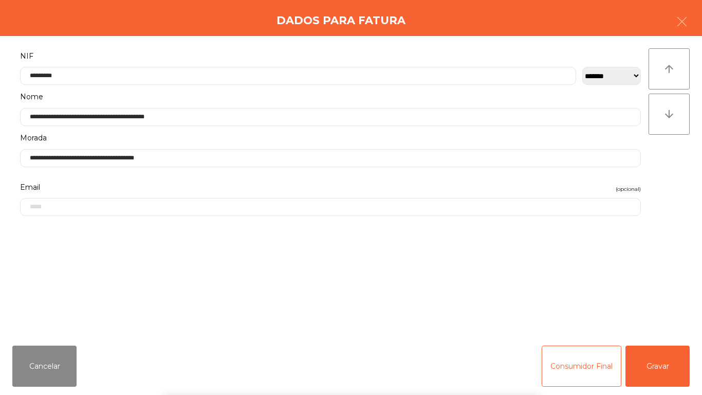
click at [658, 361] on div "` 1 2 3 4 5 6 7 8 9 0 - = keyboard_backspace keyboard_tab q w e r t y u i o p […" at bounding box center [351, 330] width 702 height 127
click at [665, 362] on button "Gravar" at bounding box center [657, 365] width 64 height 41
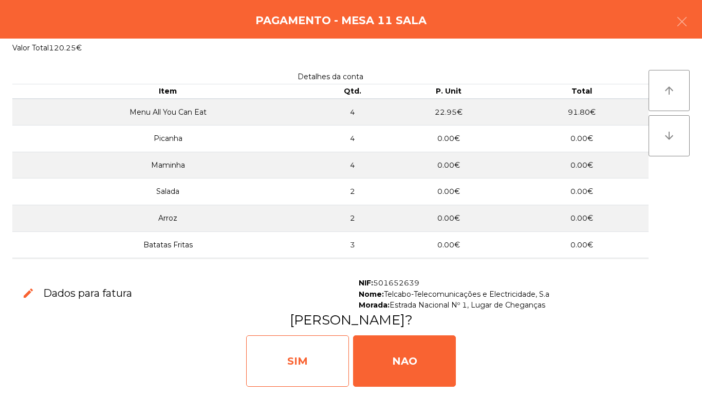
click at [300, 353] on div "SIM" at bounding box center [297, 360] width 103 height 51
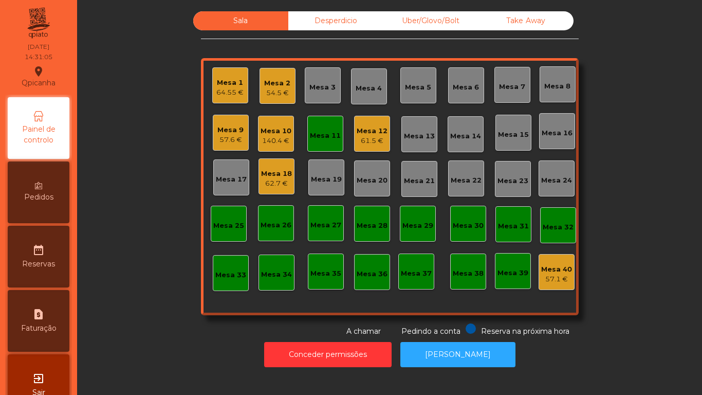
click at [261, 188] on div "62.7 €" at bounding box center [276, 183] width 31 height 10
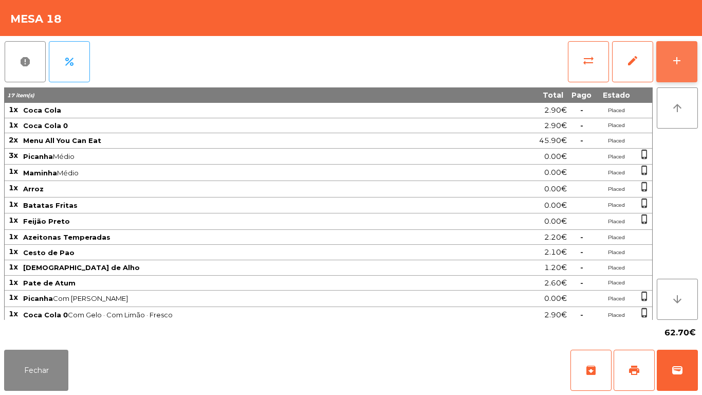
click at [667, 65] on button "add" at bounding box center [676, 61] width 41 height 41
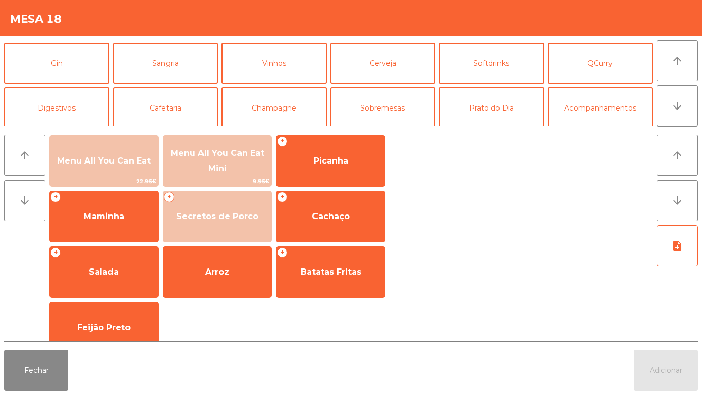
scroll to position [54, 0]
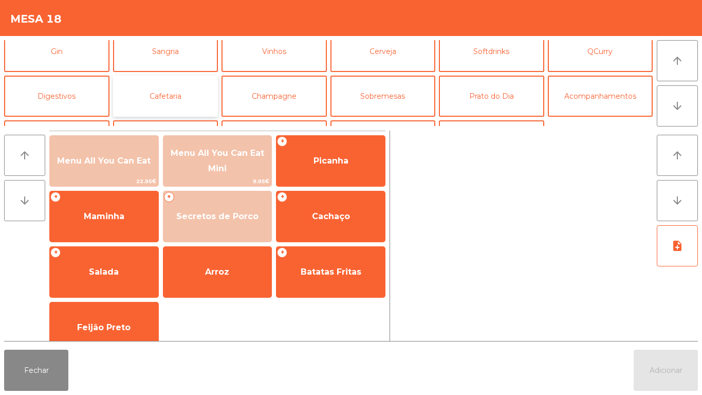
click at [178, 97] on button "Cafetaria" at bounding box center [165, 96] width 105 height 41
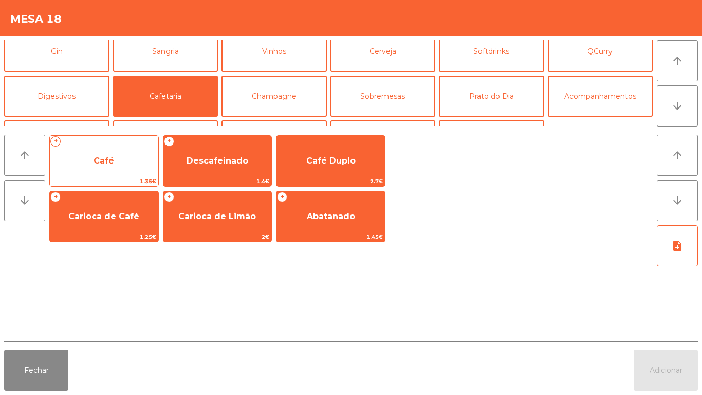
click at [121, 169] on span "Café" at bounding box center [104, 161] width 108 height 28
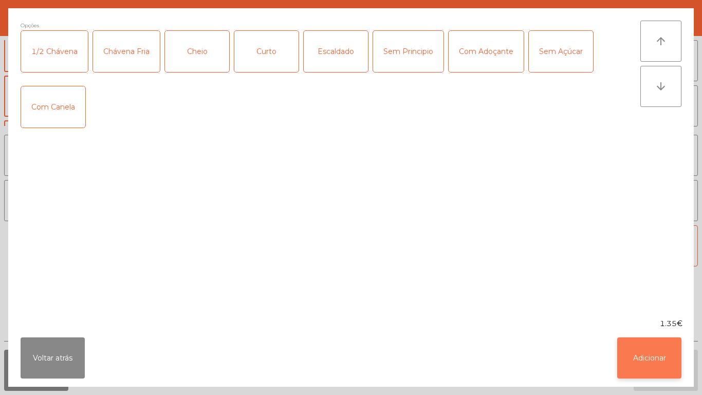
click at [647, 351] on button "Adicionar" at bounding box center [649, 357] width 64 height 41
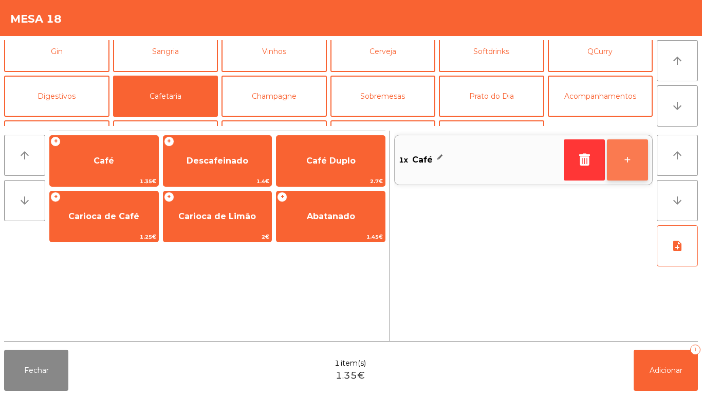
click at [619, 161] on button "+" at bounding box center [627, 159] width 41 height 41
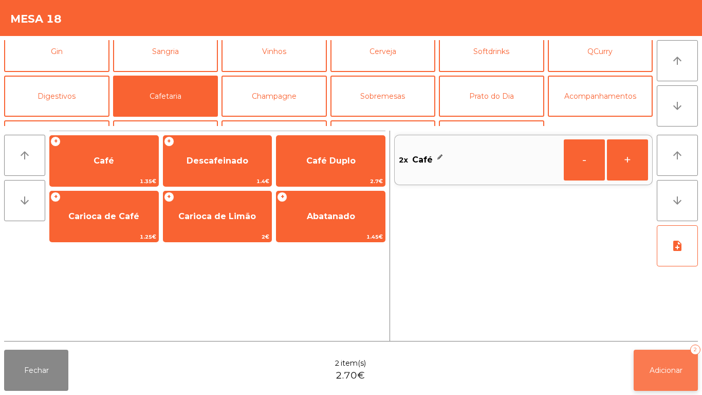
click at [667, 369] on span "Adicionar" at bounding box center [666, 369] width 33 height 9
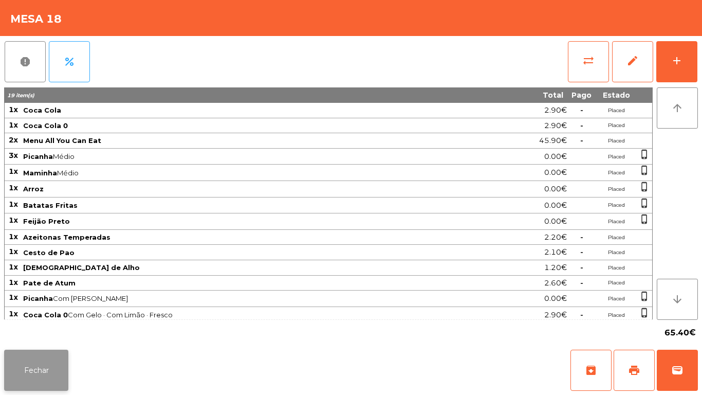
click at [56, 369] on button "Fechar" at bounding box center [36, 369] width 64 height 41
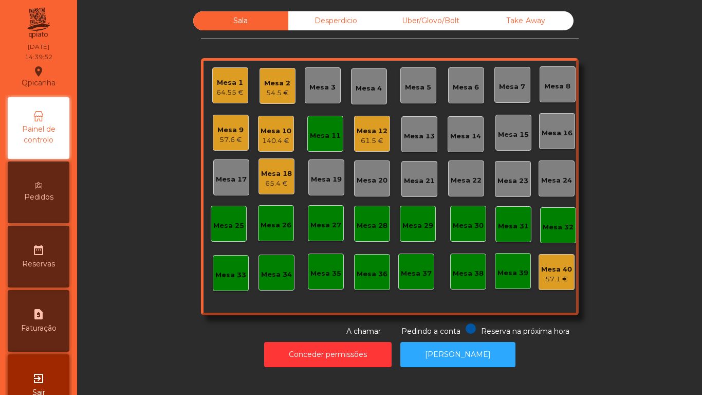
click at [331, 136] on div "Mesa 11" at bounding box center [325, 136] width 31 height 10
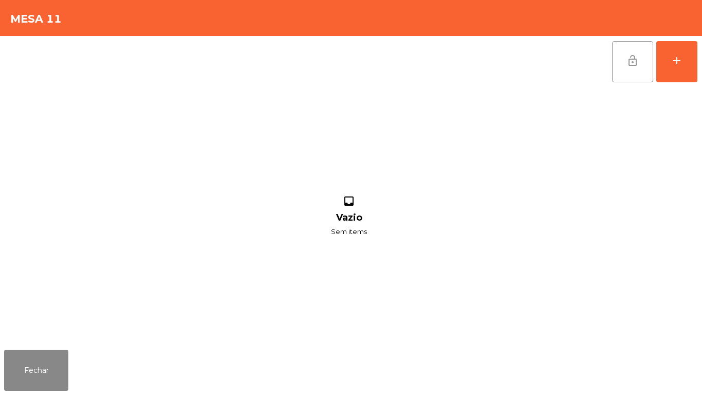
click at [630, 63] on span "lock_open" at bounding box center [633, 60] width 12 height 12
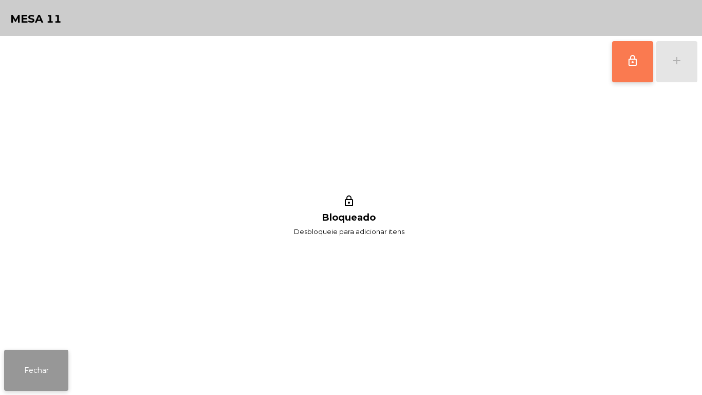
click at [46, 360] on button "Fechar" at bounding box center [36, 369] width 64 height 41
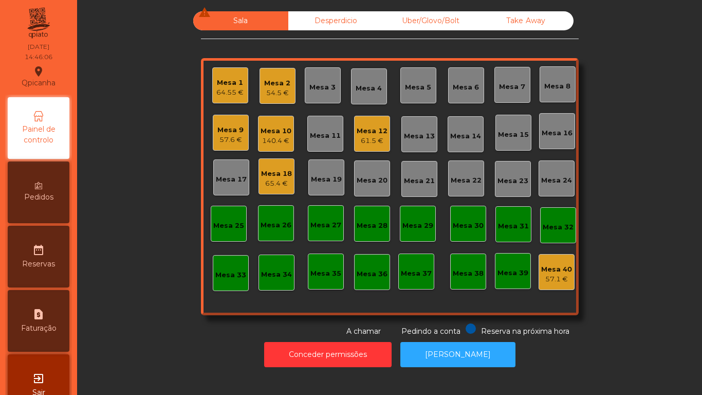
click at [278, 179] on div "65.4 €" at bounding box center [276, 183] width 31 height 10
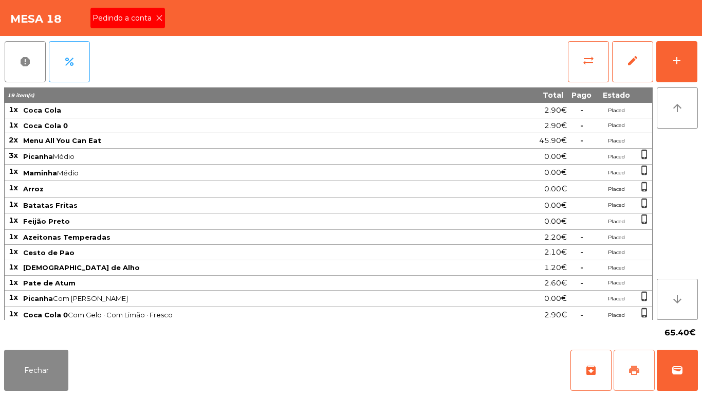
click at [624, 367] on button "print" at bounding box center [634, 369] width 41 height 41
click at [53, 372] on button "Fechar" at bounding box center [36, 369] width 64 height 41
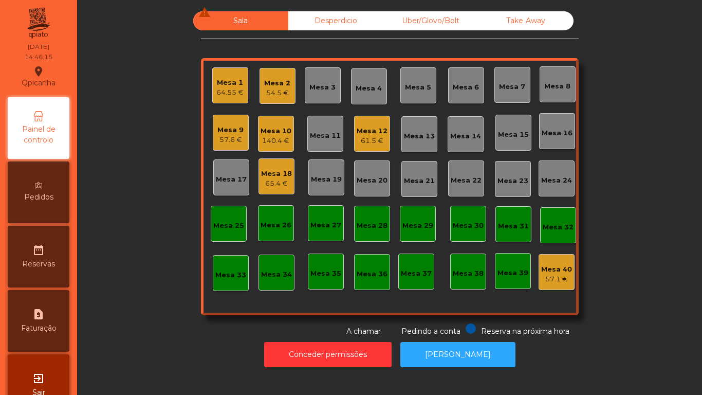
click at [268, 175] on div "Mesa 18" at bounding box center [276, 174] width 31 height 10
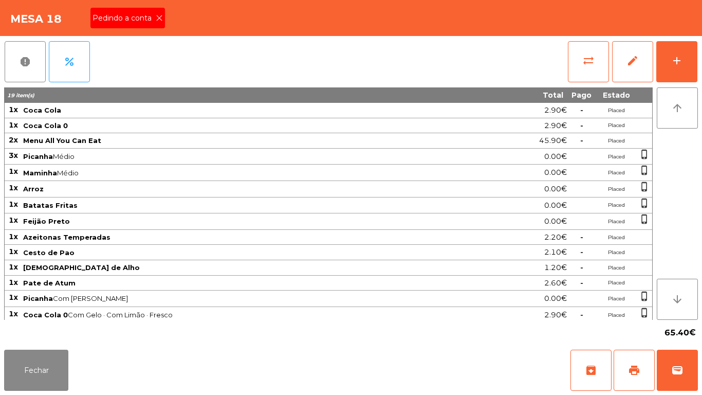
click at [158, 17] on icon at bounding box center [159, 17] width 7 height 7
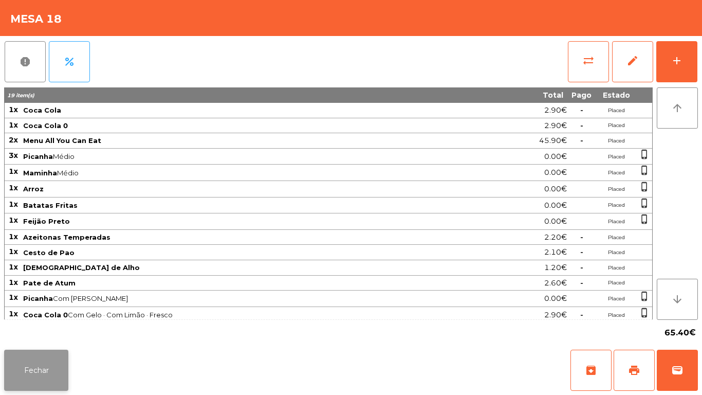
click at [43, 361] on button "Fechar" at bounding box center [36, 369] width 64 height 41
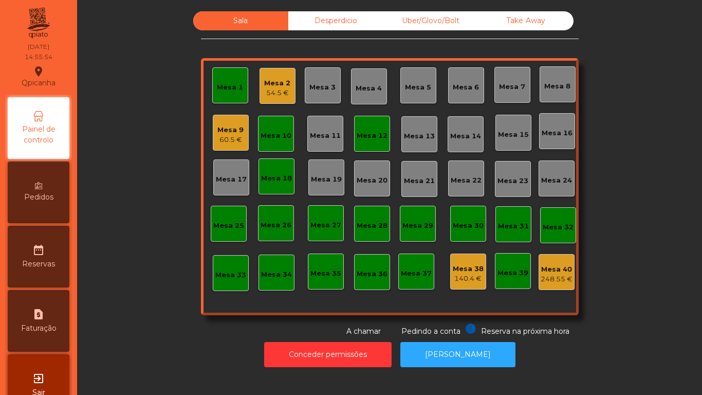
click at [229, 88] on div "Mesa 1" at bounding box center [230, 87] width 26 height 10
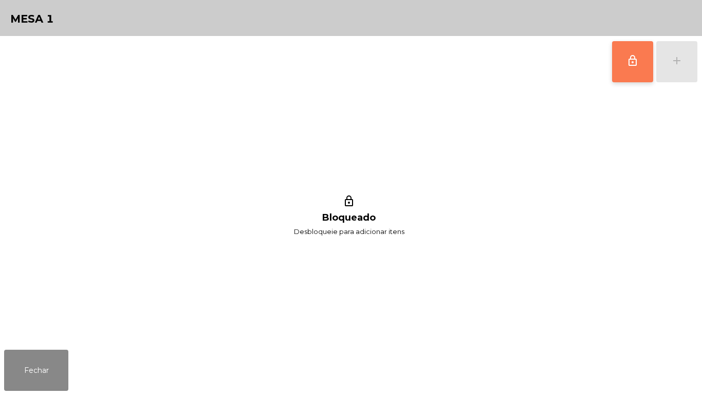
click at [627, 66] on span "lock_outline" at bounding box center [633, 60] width 12 height 12
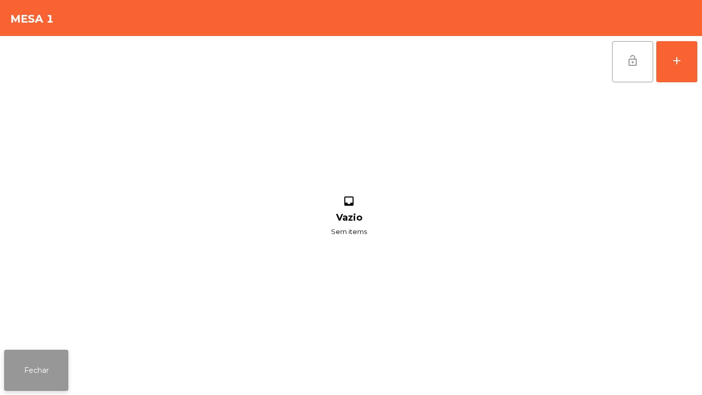
click at [51, 368] on button "Fechar" at bounding box center [36, 369] width 64 height 41
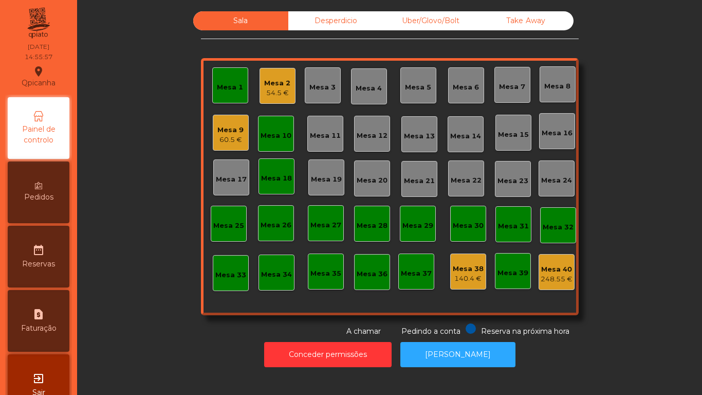
click at [230, 87] on div "Mesa 1" at bounding box center [230, 87] width 26 height 10
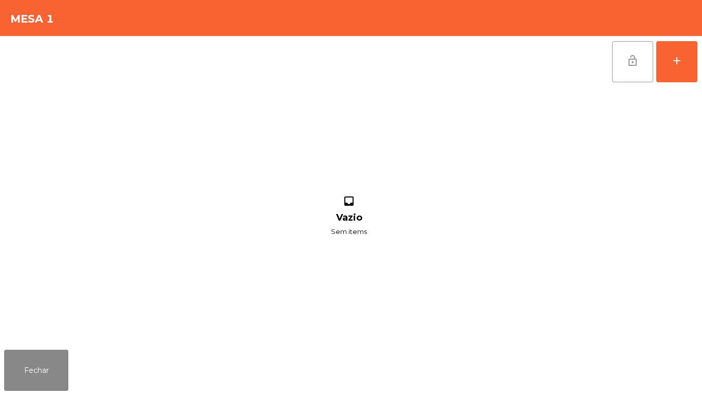
click at [631, 59] on span "lock_open" at bounding box center [633, 60] width 12 height 12
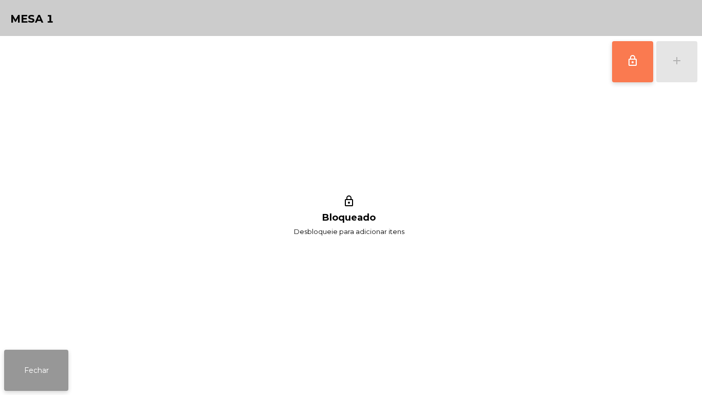
click at [37, 361] on button "Fechar" at bounding box center [36, 369] width 64 height 41
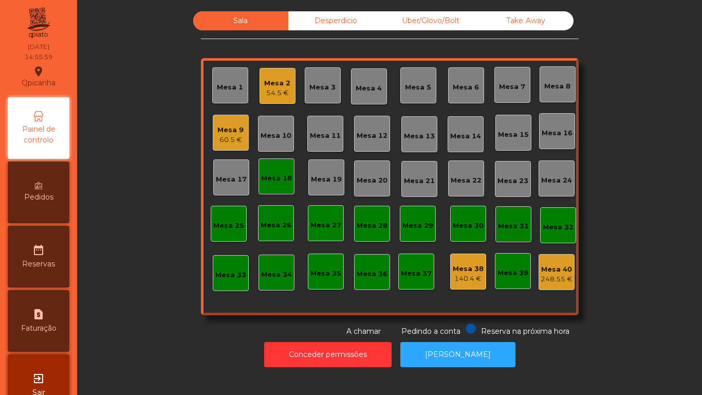
click at [277, 181] on div "Mesa 18" at bounding box center [276, 178] width 31 height 10
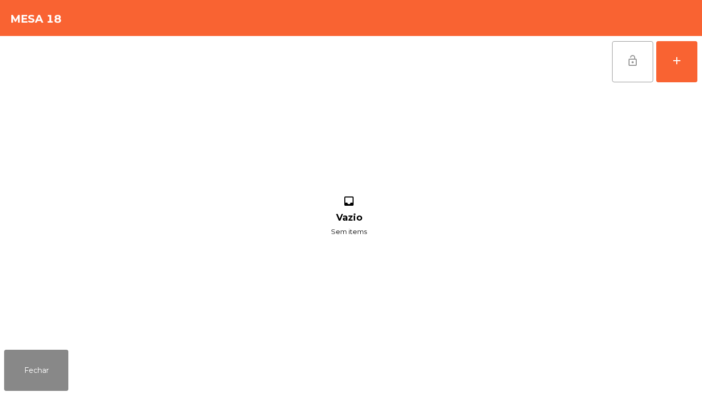
click at [629, 60] on span "lock_open" at bounding box center [633, 60] width 12 height 12
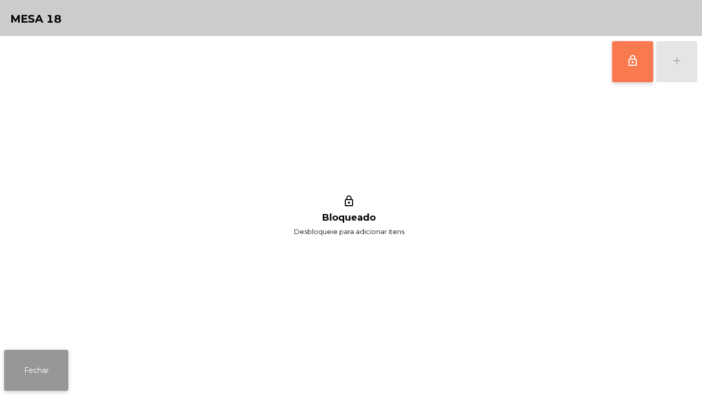
click at [49, 364] on button "Fechar" at bounding box center [36, 369] width 64 height 41
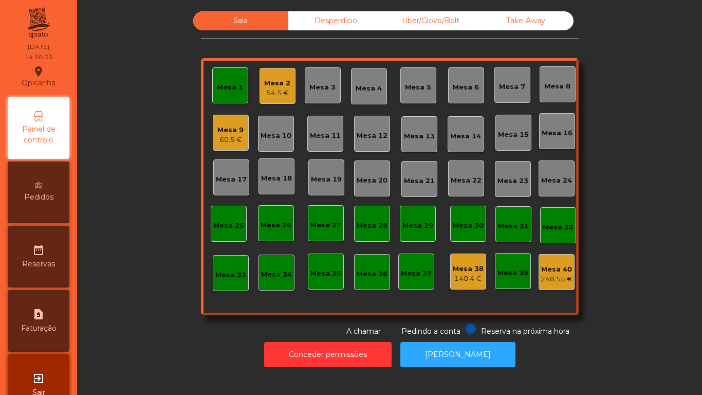
click at [228, 90] on div "Mesa 1" at bounding box center [230, 87] width 26 height 10
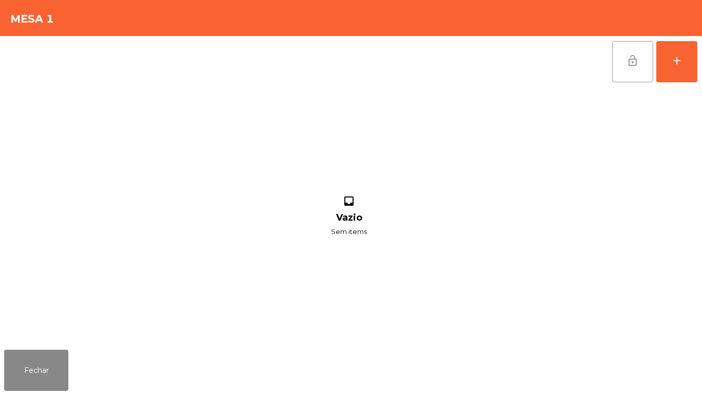
click at [628, 61] on span "lock_open" at bounding box center [633, 60] width 12 height 12
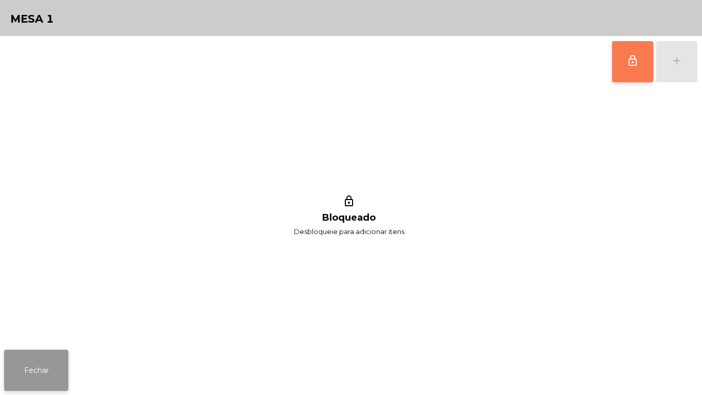
click at [41, 366] on button "Fechar" at bounding box center [36, 369] width 64 height 41
